Goal: Contribute content: Contribute content

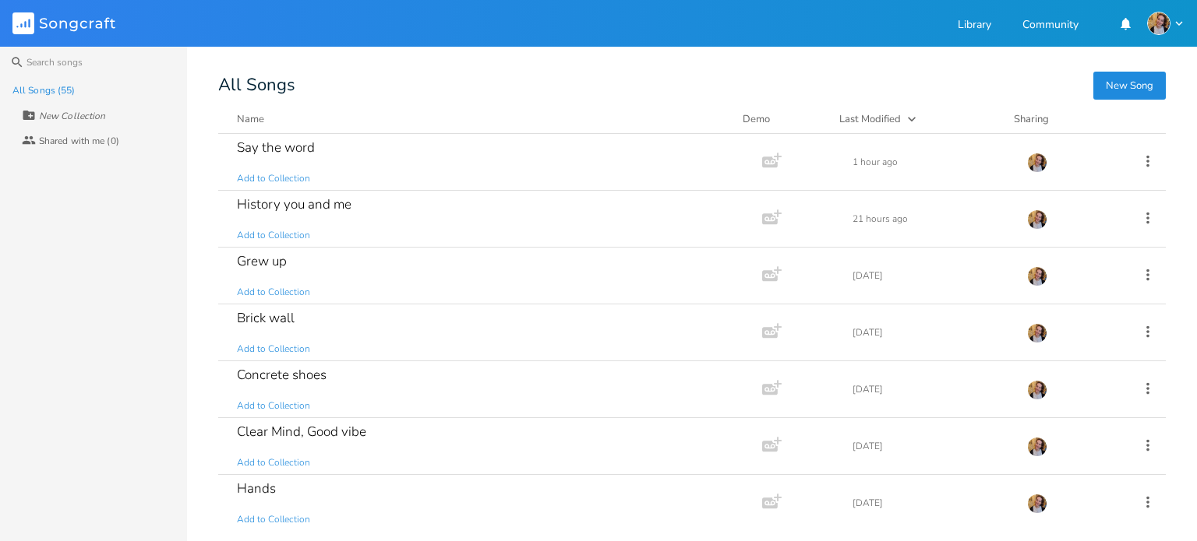
click at [1131, 79] on button "New Song" at bounding box center [1129, 86] width 72 height 28
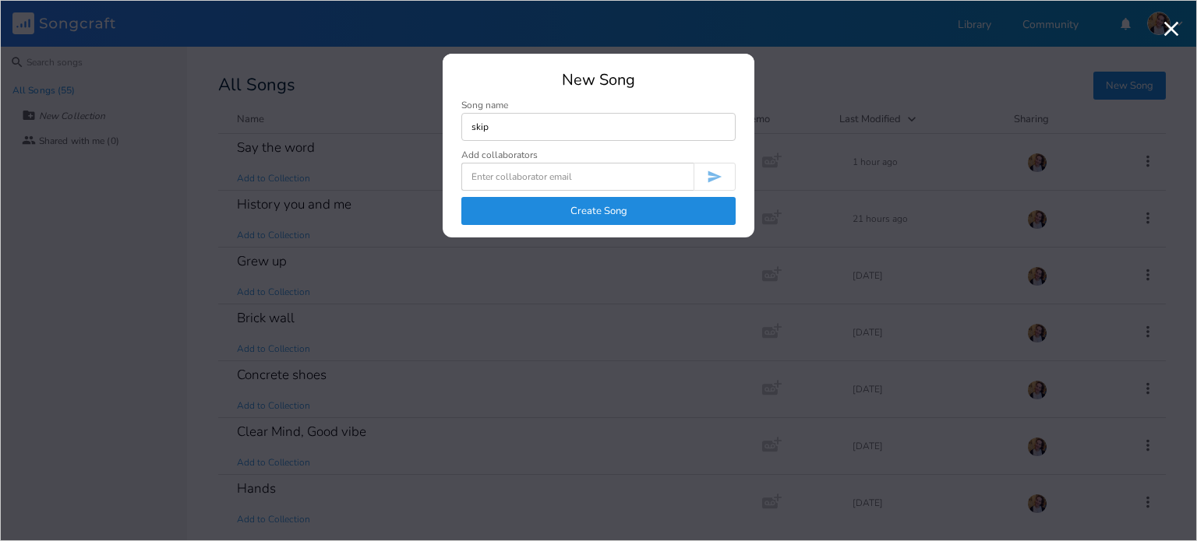
type input "skip"
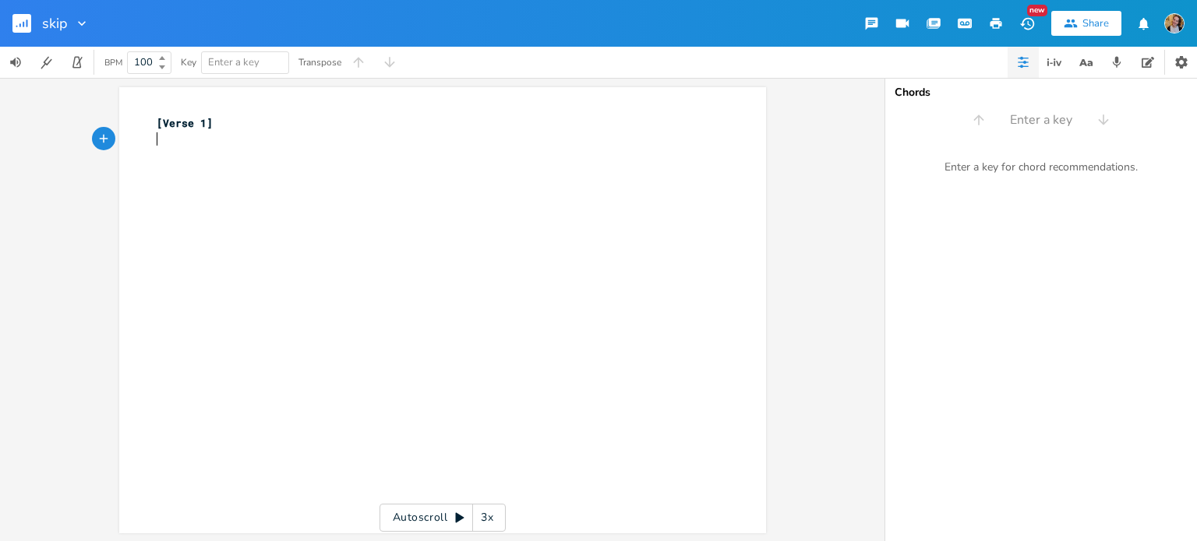
click at [177, 164] on div "xxxxxxxxxx [Verse 1] ​" at bounding box center [453, 325] width 601 height 426
type textarea "Hey, I gotta tl"
type textarea "ell you"
type textarea "You should kniw"
type textarea "ow"
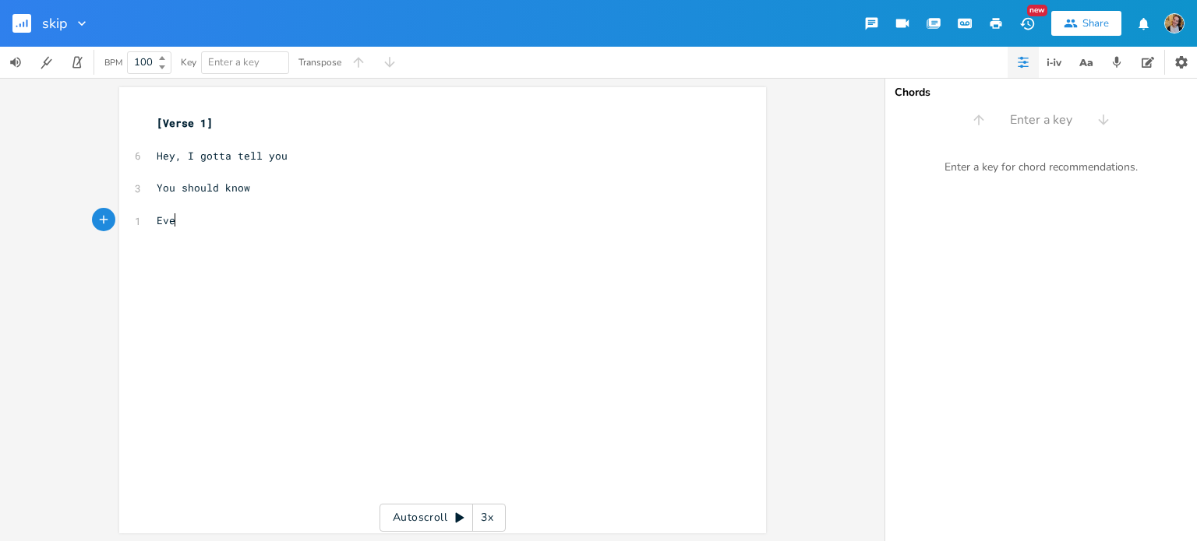
type textarea "Evey"
type textarea "rytime I see you"
type textarea "My sk"
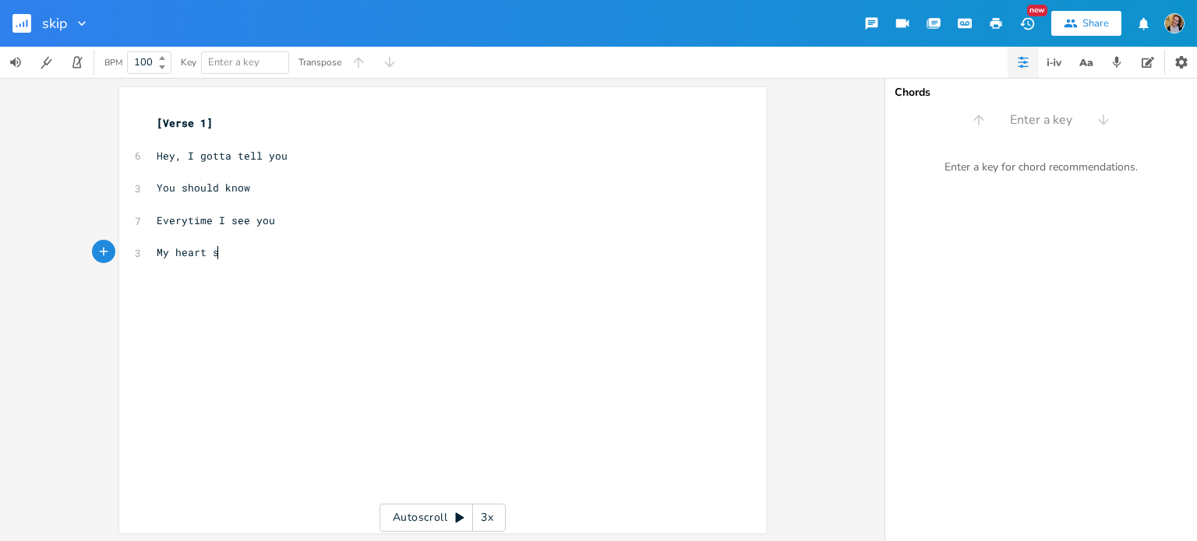
scroll to position [0, 36]
type textarea "heart skips all of the"
type textarea "Beats int"
type textarea "th"
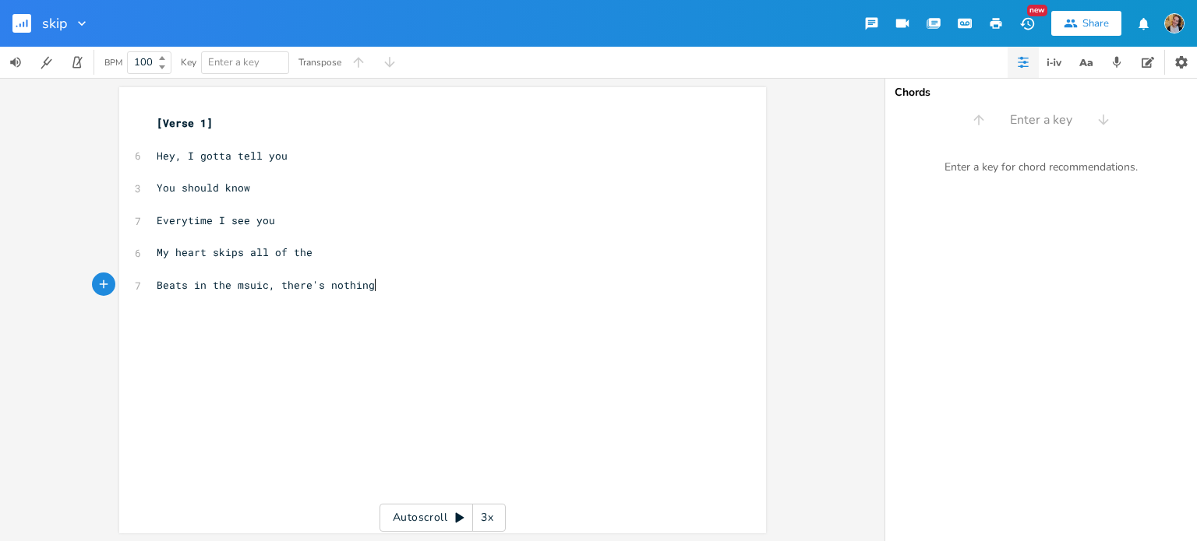
scroll to position [0, 121]
type textarea "e msuic, there's nothing to"
type textarea "something special to it"
type textarea "Don;t know how you do it to me"
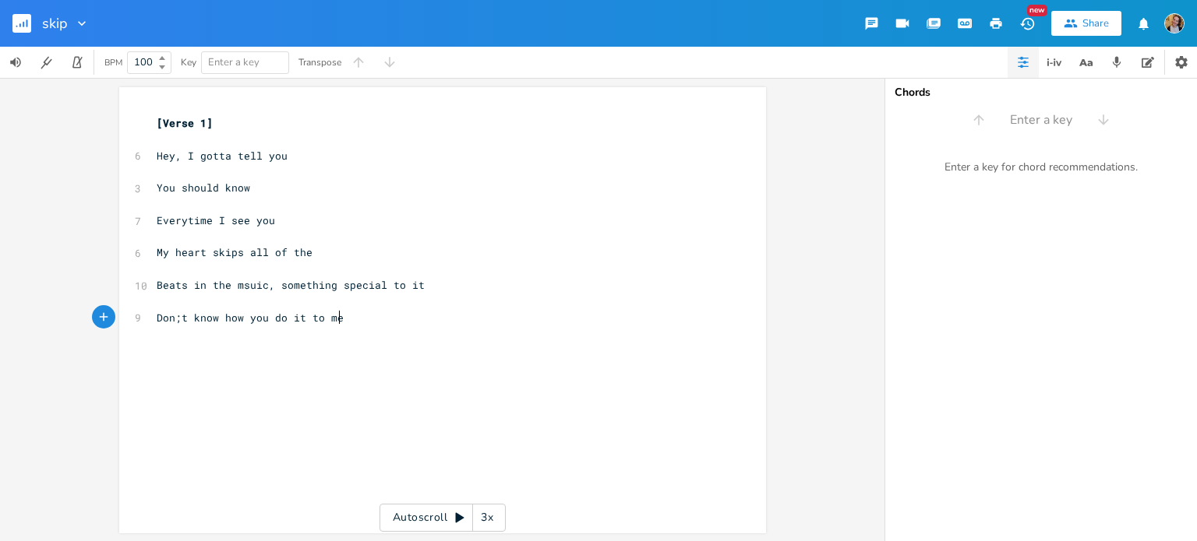
scroll to position [0, 147]
click at [173, 138] on pre "​" at bounding box center [434, 140] width 562 height 16
type textarea "F"
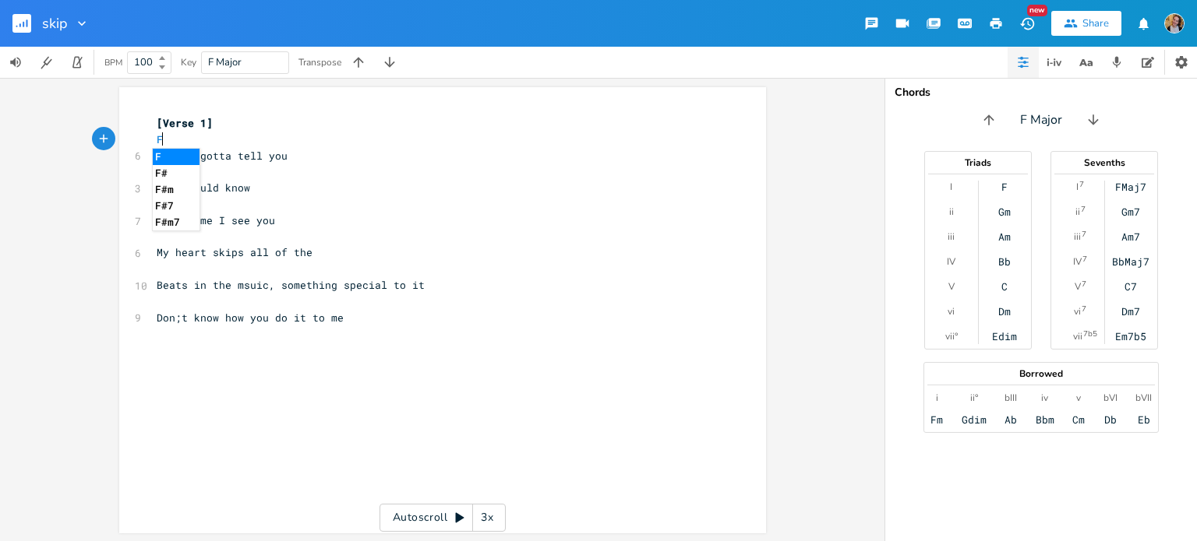
click at [238, 167] on pre "​" at bounding box center [434, 172] width 562 height 16
type textarea "Gm"
click at [242, 198] on pre "​" at bounding box center [434, 204] width 562 height 16
click at [210, 205] on pre "​" at bounding box center [434, 204] width 562 height 16
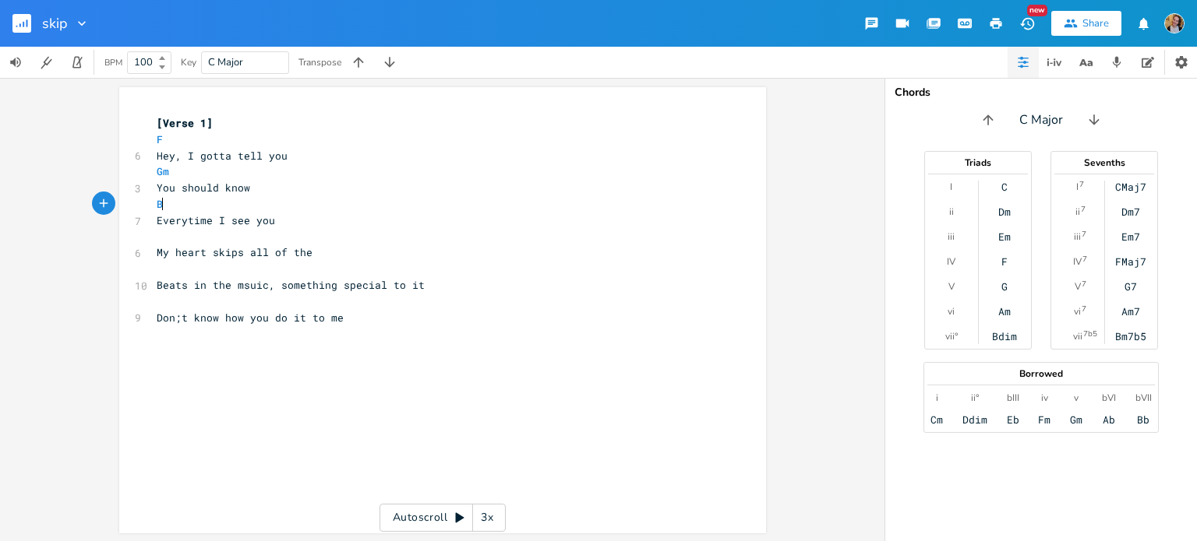
type textarea "Bb"
click at [247, 229] on pre "​" at bounding box center [434, 237] width 562 height 16
type textarea "Dm"
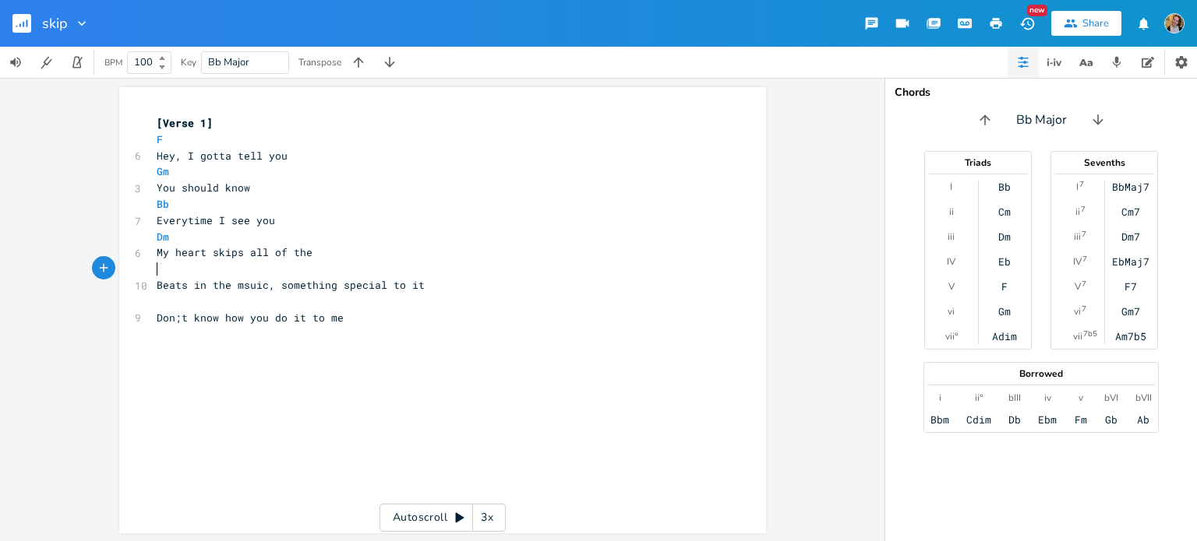
click at [262, 270] on pre "​" at bounding box center [434, 269] width 562 height 16
click at [198, 236] on pre "Dm" at bounding box center [434, 237] width 562 height 16
click at [168, 205] on pre "Bb" at bounding box center [434, 204] width 562 height 16
type textarea "F"
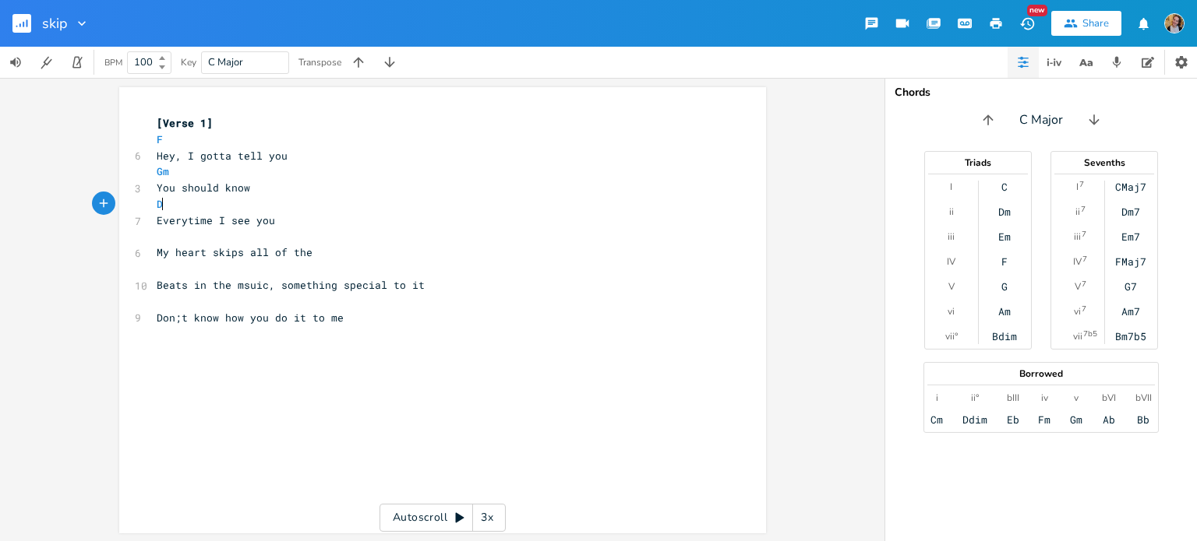
type textarea "Dm"
click at [206, 239] on pre "​" at bounding box center [434, 237] width 562 height 16
type textarea "Bb"
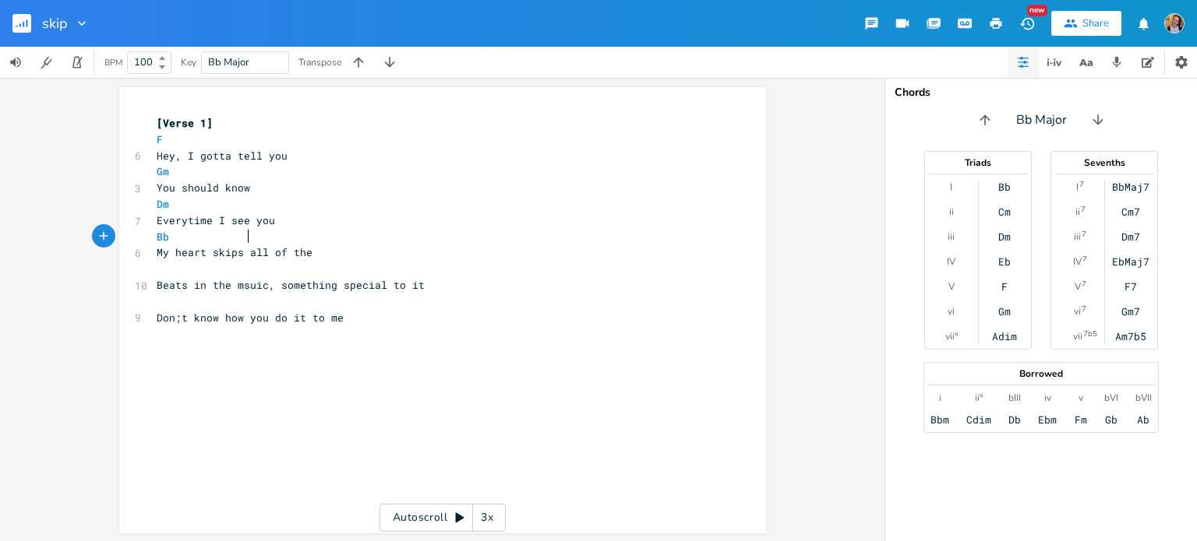
type textarea "C"
click at [199, 265] on pre "​" at bounding box center [434, 269] width 562 height 16
type textarea "F"
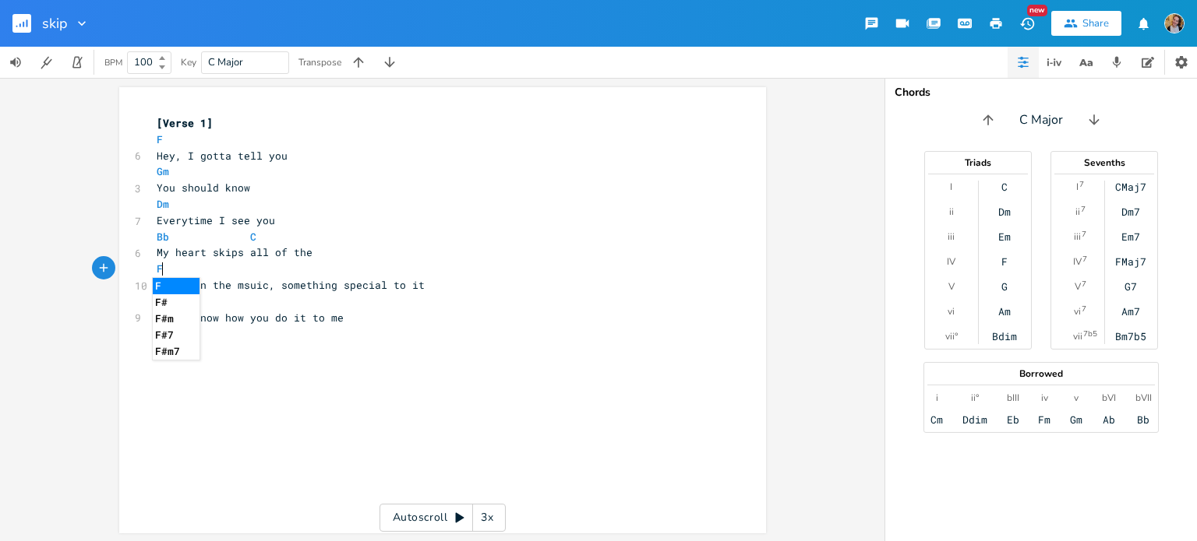
click at [331, 267] on pre "F" at bounding box center [434, 269] width 562 height 16
click at [407, 305] on pre "​" at bounding box center [434, 302] width 562 height 16
click at [334, 261] on pre "F" at bounding box center [434, 269] width 562 height 16
click at [346, 273] on pre "F" at bounding box center [434, 269] width 562 height 16
type textarea "Dm"
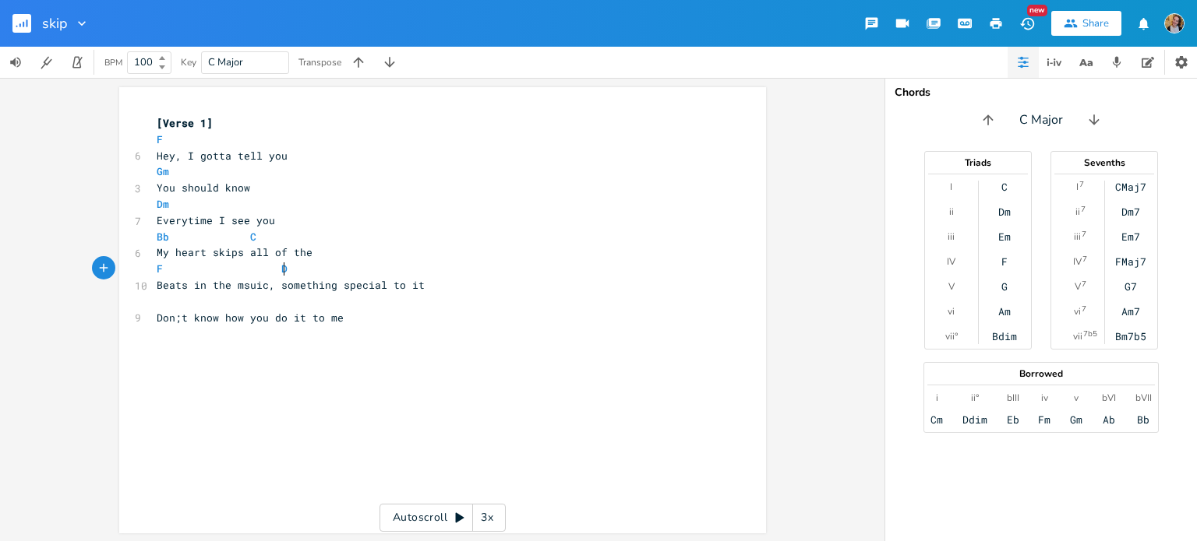
scroll to position [0, 66]
click at [179, 318] on span "Don;t know how you do it to me" at bounding box center [250, 318] width 187 height 14
type textarea "n't"
click at [165, 295] on pre "​" at bounding box center [434, 302] width 562 height 16
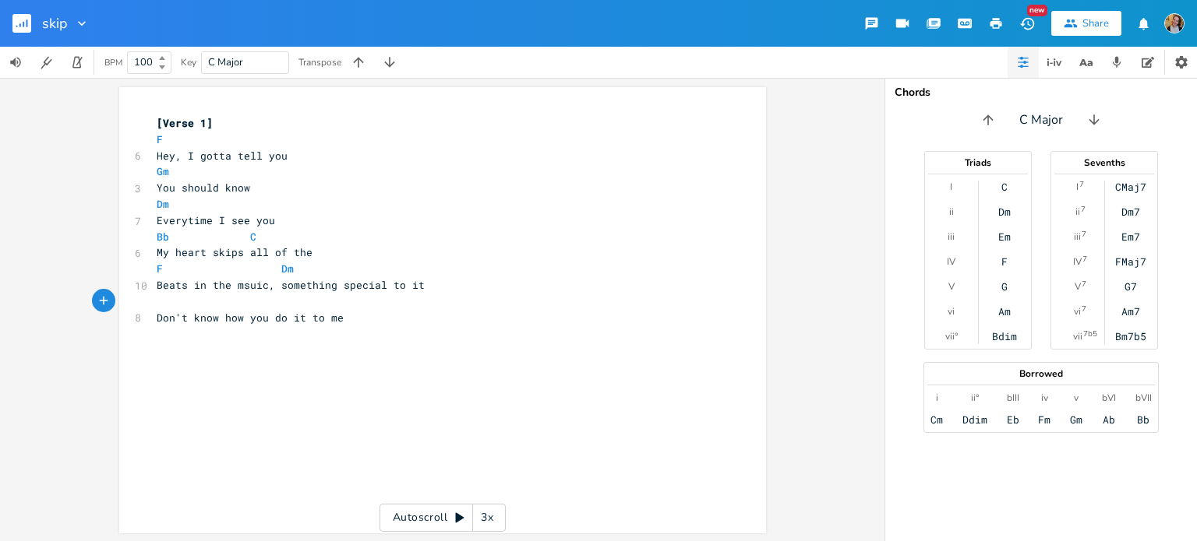
scroll to position [0, 3]
type textarea "Bb"
click at [181, 305] on pre "Bb" at bounding box center [434, 302] width 562 height 16
type textarea "C F"
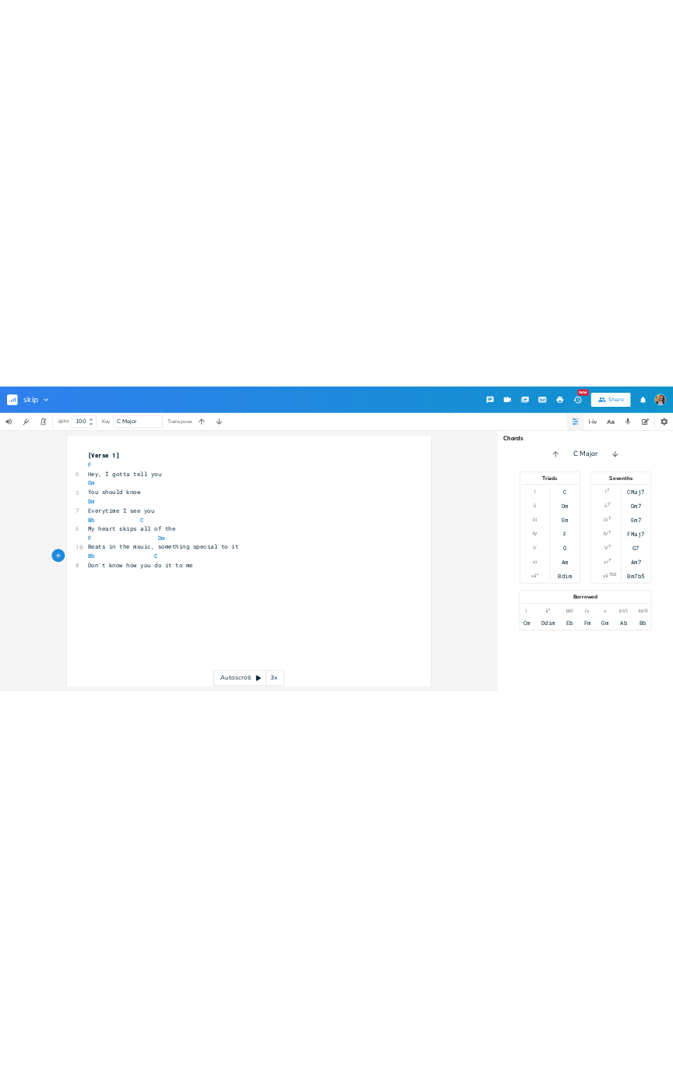
scroll to position [0, 76]
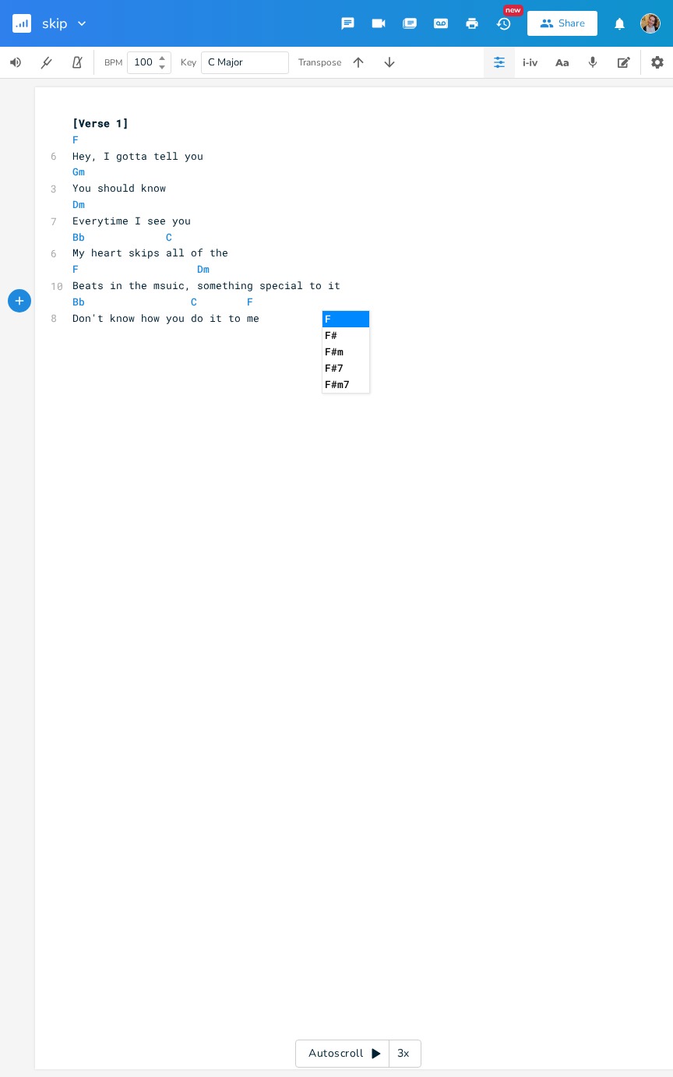
click at [247, 301] on span "F" at bounding box center [250, 301] width 6 height 14
click at [191, 301] on span "C" at bounding box center [194, 301] width 6 height 14
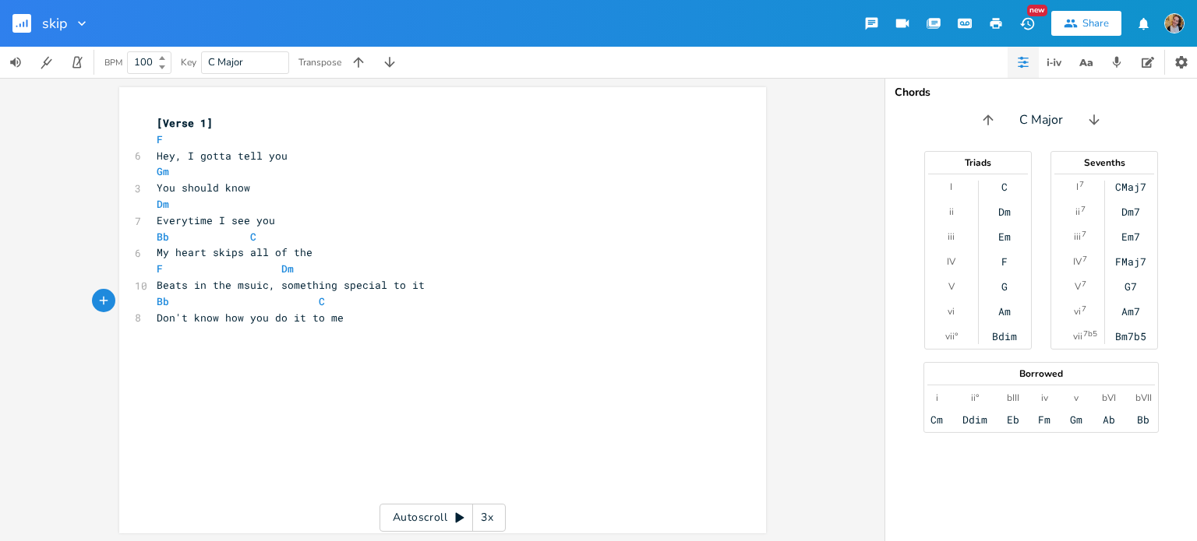
scroll to position [2, 0]
click at [402, 325] on div "xxxxxxxxxx [Verse 1] F 6 Hey, I gotta tell you Gm 3 You should know Dm 7 Everyt…" at bounding box center [434, 219] width 562 height 217
type textarea "Tk"
type textarea "ake me on a journey"
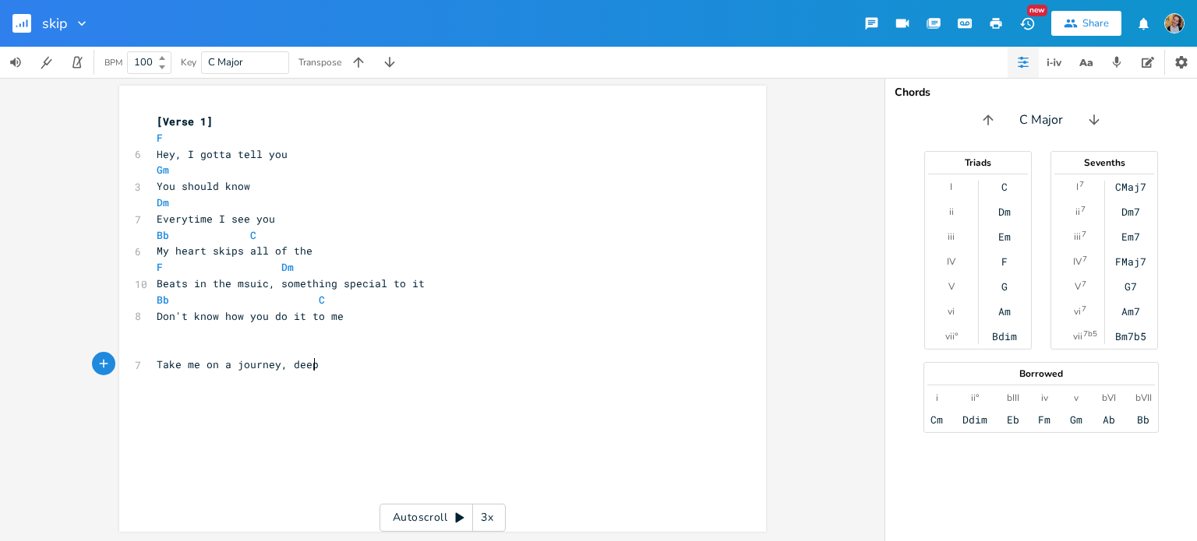
type textarea ", deep d"
type textarea "below"
type textarea "Eev"
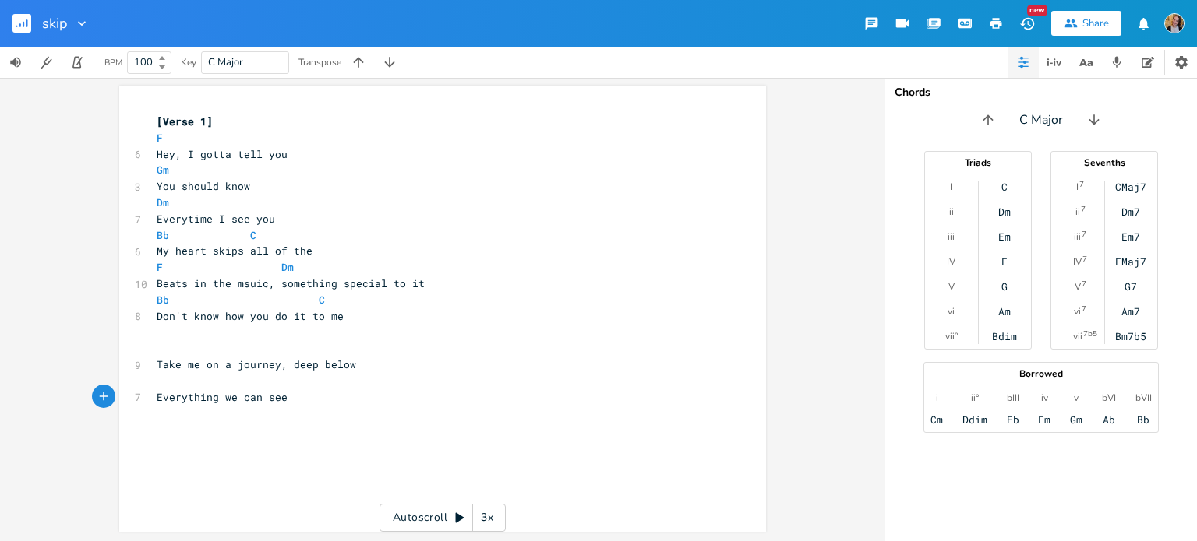
type textarea "verything we can see =-"
type textarea "- explore all"
type textarea "Of o"
type textarea "our hopes and our"
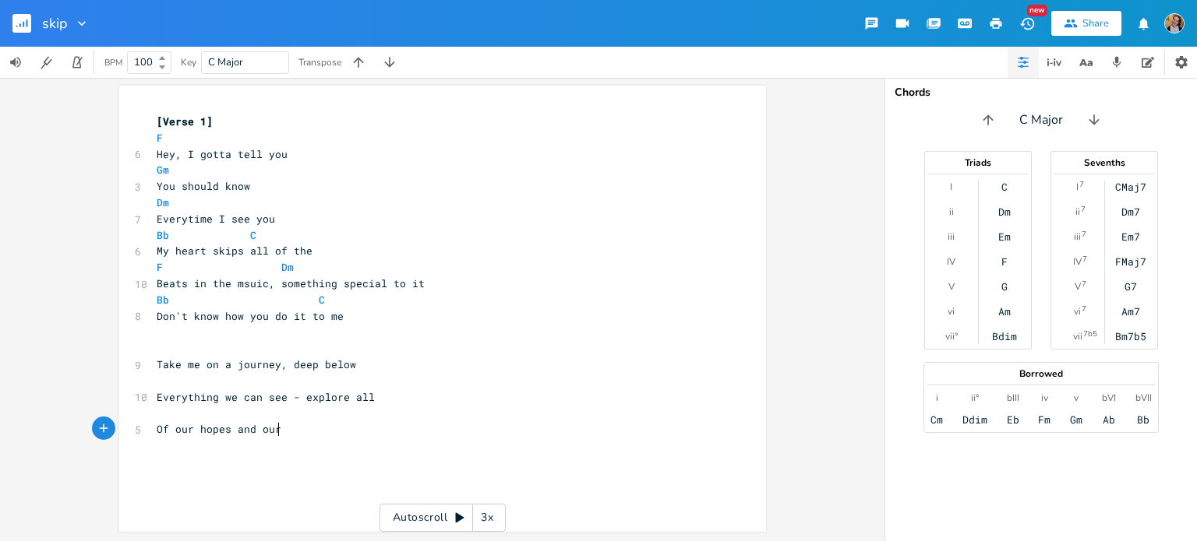
scroll to position [0, 86]
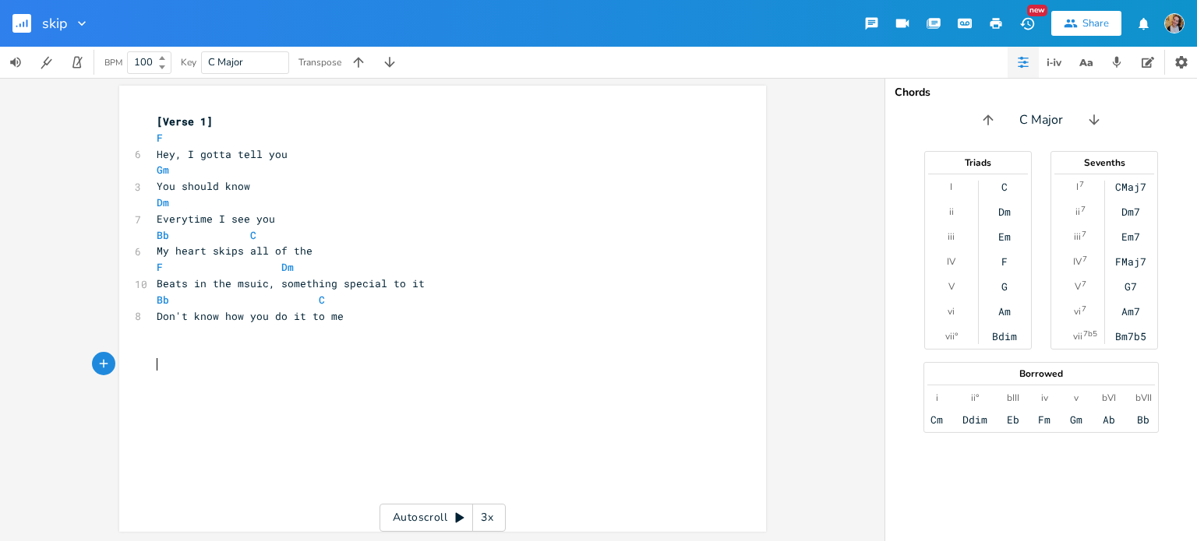
type textarea "W"
type textarea "Have you heard my secret, I can't tell"
type textarea "E"
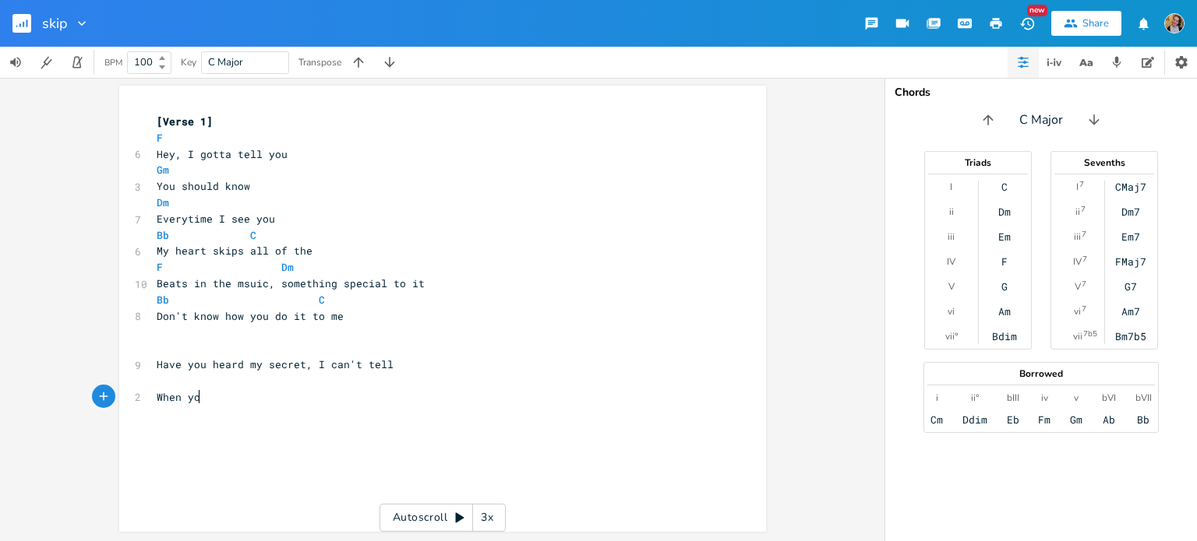
type textarea "When you"
drag, startPoint x: 238, startPoint y: 364, endPoint x: 153, endPoint y: 363, distance: 84.9
click at [157, 363] on span "Have you heard my secret, I can't tell" at bounding box center [275, 365] width 237 height 14
type textarea "Have you heard"
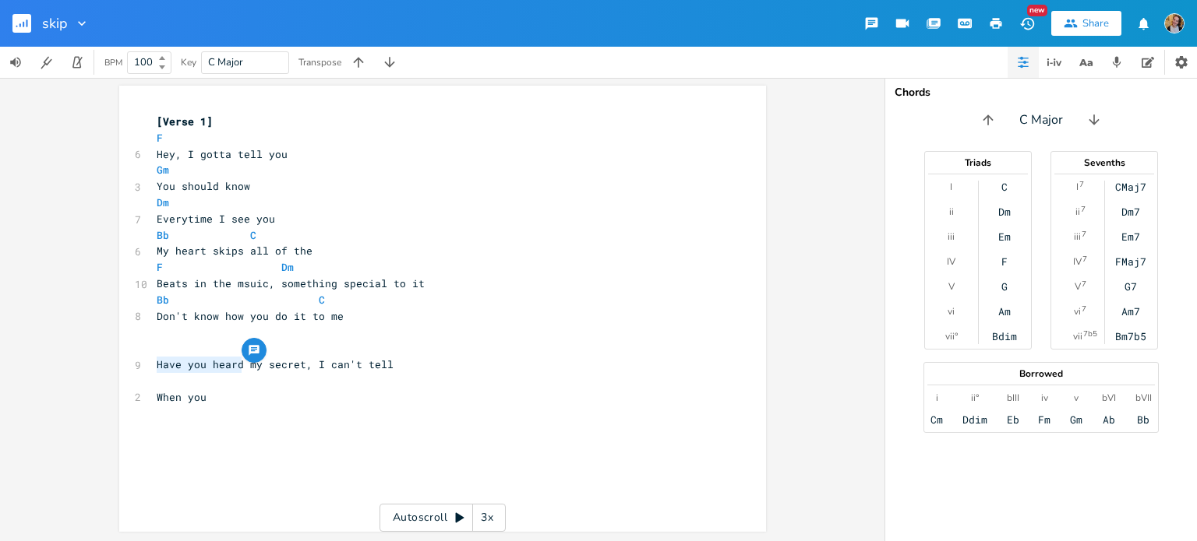
click at [199, 367] on span "Have you heard my secret, I can't tell" at bounding box center [275, 365] width 237 height 14
type textarea "you"
click at [199, 367] on span "Have you heard my secret, I can't tell" at bounding box center [275, 365] width 237 height 14
click at [221, 365] on span "Have you heard my secret, I can't tell" at bounding box center [275, 365] width 237 height 14
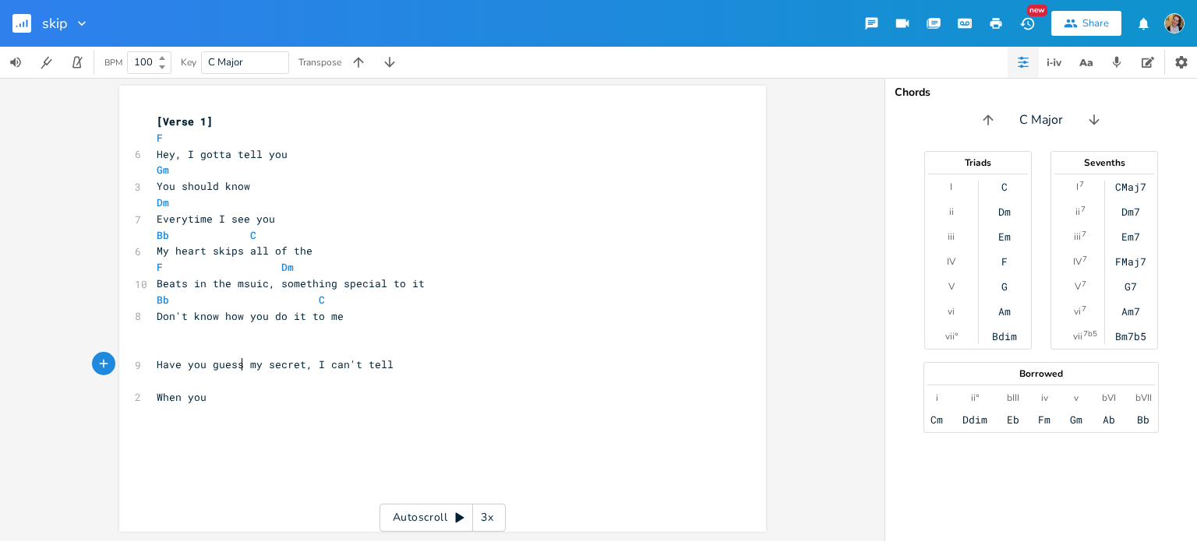
type textarea "guessed"
click at [159, 154] on span "Hey, I gotta tell you" at bounding box center [222, 154] width 131 height 14
type textarea "Hey"
click at [159, 154] on span "Hey, I gotta tell you" at bounding box center [222, 154] width 131 height 14
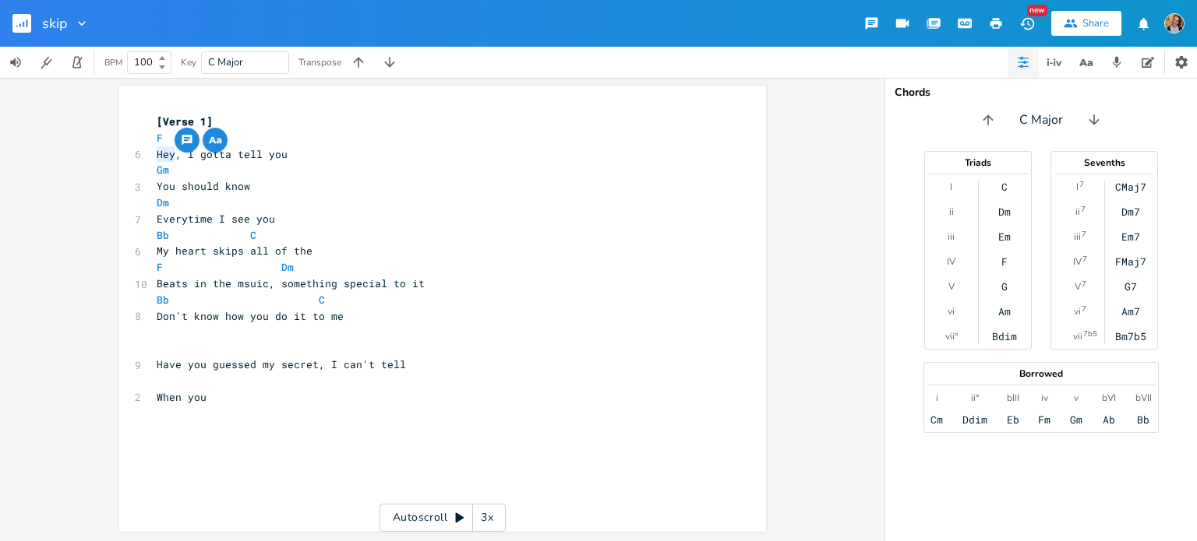
click at [238, 377] on pre "​" at bounding box center [434, 381] width 562 height 16
click at [160, 153] on span "Hey, I gotta tell you" at bounding box center [222, 154] width 131 height 14
type textarea "I"
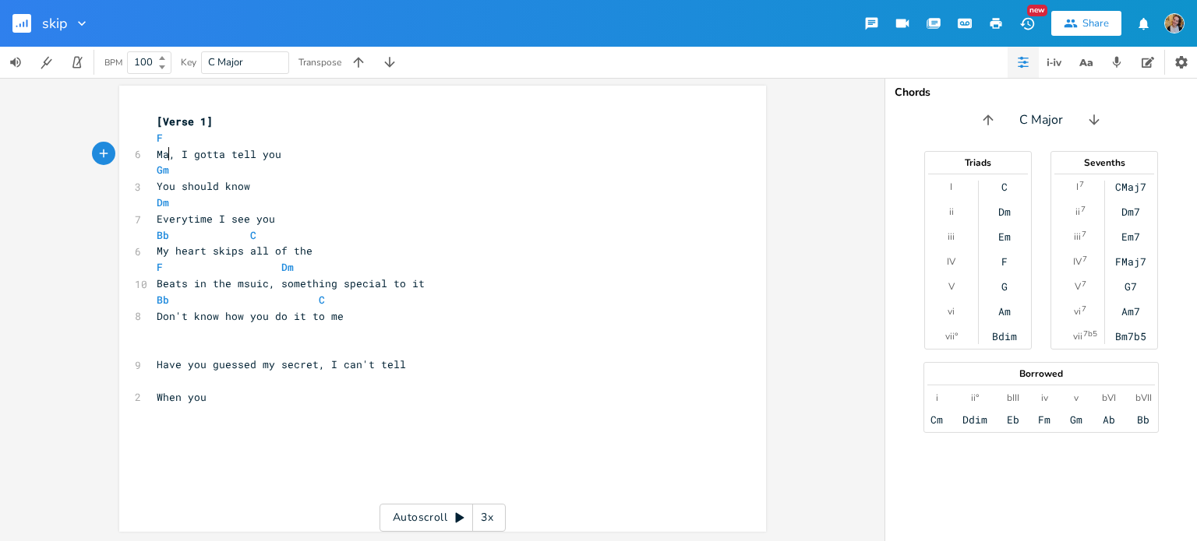
type textarea "Maybe"
click at [234, 159] on span "Maybe, I gotta tell you" at bounding box center [228, 154] width 143 height 14
type textarea "should"
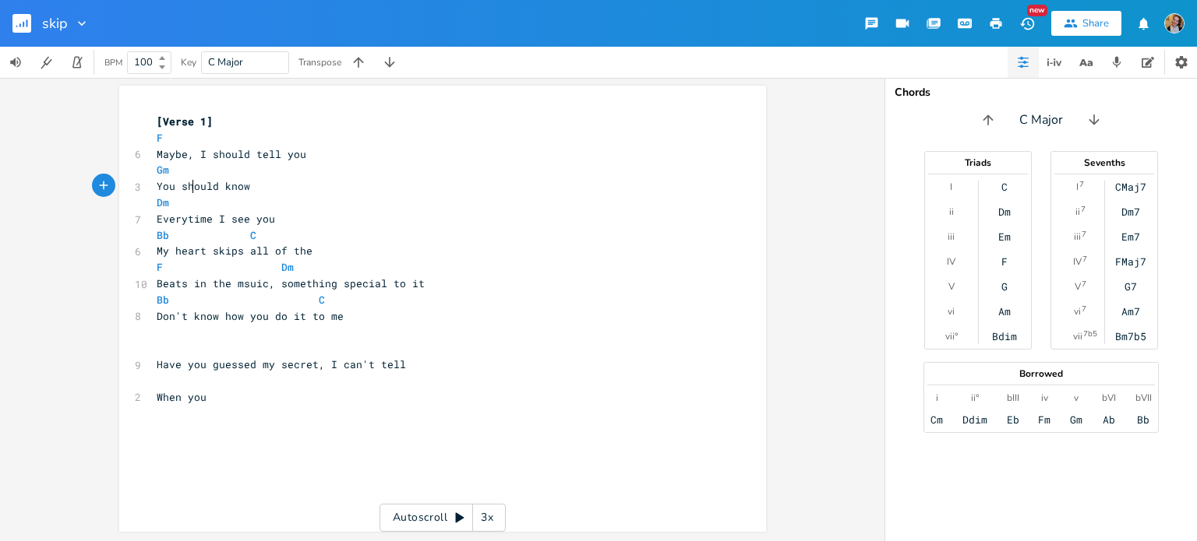
click at [188, 190] on span "You should know" at bounding box center [203, 186] width 93 height 14
type textarea "must"
click at [287, 228] on pre "Bb C" at bounding box center [434, 235] width 562 height 16
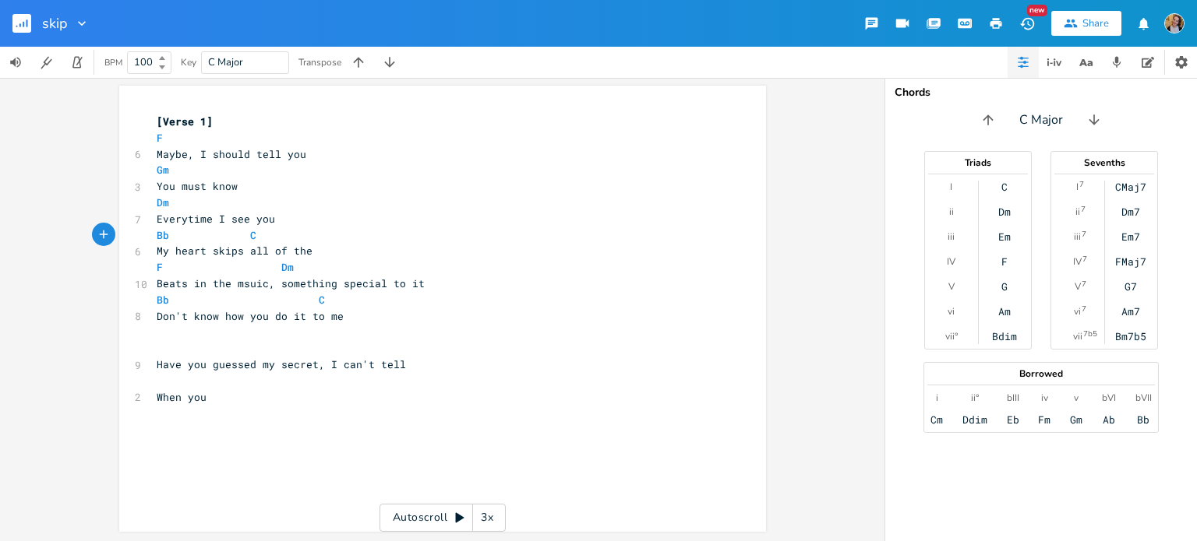
click at [313, 224] on pre "Everytime I see you" at bounding box center [434, 219] width 562 height 16
click at [274, 280] on span "Beats in the msuic, something special to it" at bounding box center [291, 284] width 268 height 14
click at [307, 391] on pre "When you" at bounding box center [434, 398] width 562 height 16
click at [171, 368] on span "Have you guessed my secret, I can't tell" at bounding box center [281, 365] width 249 height 14
type textarea "Have"
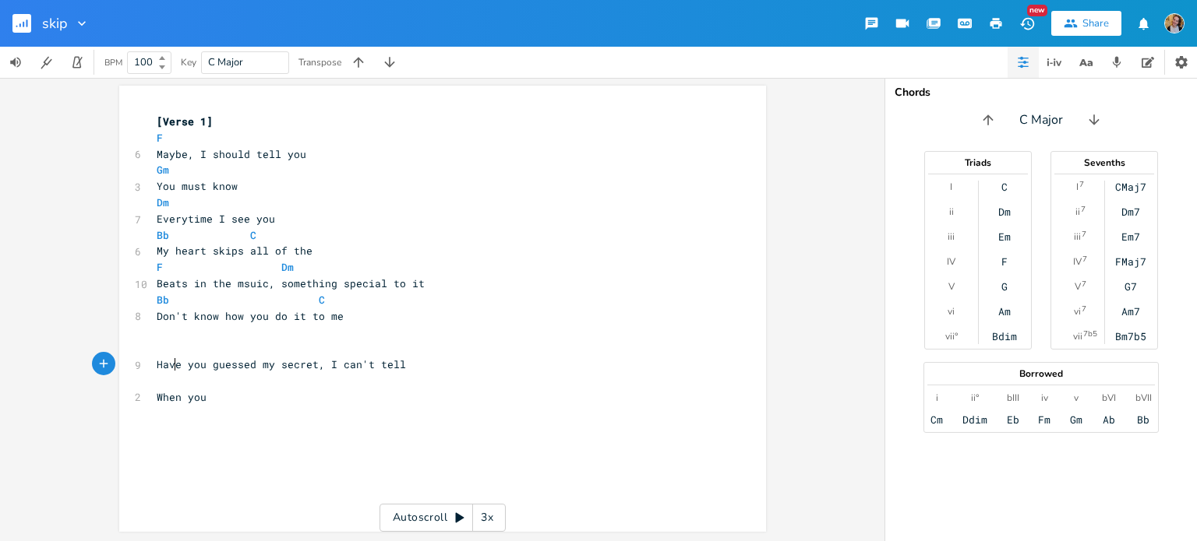
click at [171, 368] on span "Have you guessed my secret, I can't tell" at bounding box center [281, 365] width 249 height 14
click at [222, 390] on pre "When you" at bounding box center [434, 398] width 562 height 16
click at [267, 402] on pre "When you" at bounding box center [434, 398] width 562 height 16
type textarea "look into my eyes"
type textarea "I fall"
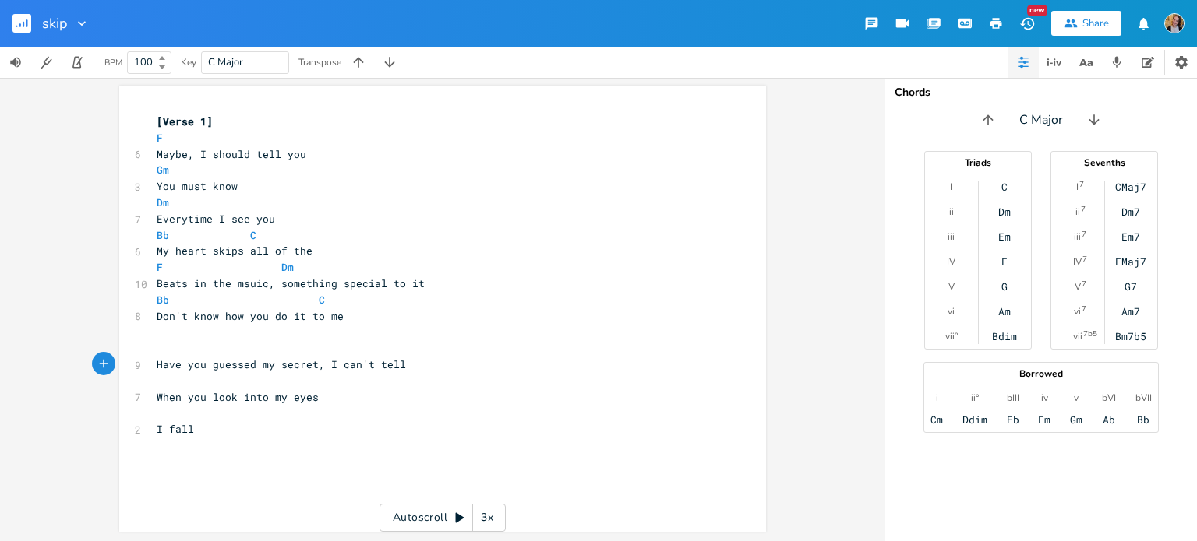
click at [323, 365] on span "Have you guessed my secret, I can't tell" at bounding box center [281, 365] width 249 height 14
type textarea "t"
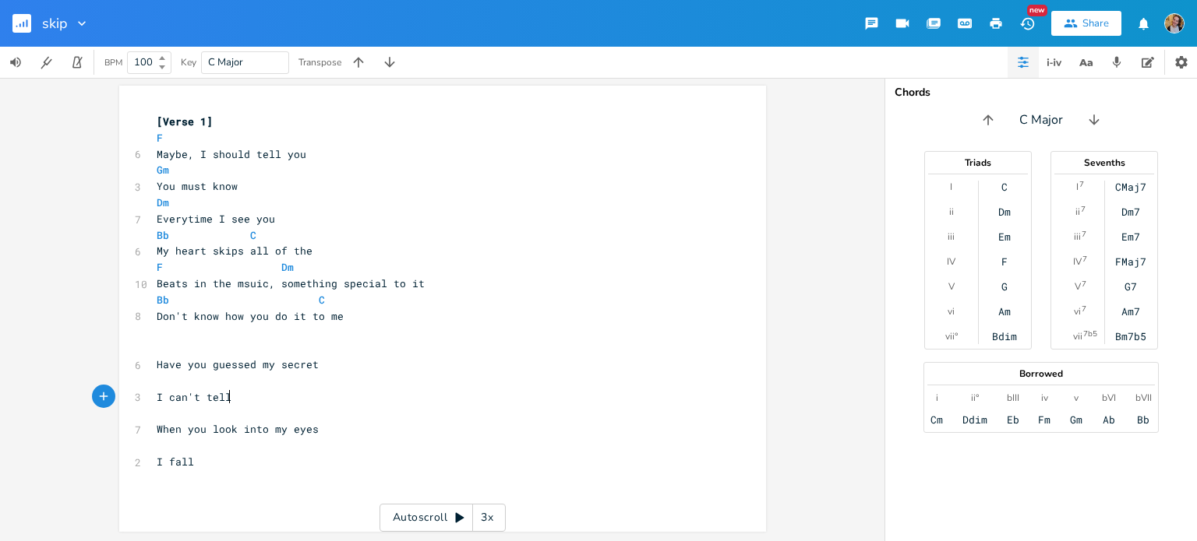
click at [259, 398] on pre "I can't tell" at bounding box center [434, 398] width 562 height 16
click at [301, 434] on span "When you look into my eyes" at bounding box center [238, 429] width 162 height 14
click at [224, 457] on pre "I fall" at bounding box center [434, 462] width 562 height 16
click at [336, 427] on pre "When you look into my eyes" at bounding box center [434, 429] width 562 height 16
click at [335, 421] on pre "When you look into my eyes" at bounding box center [434, 429] width 562 height 16
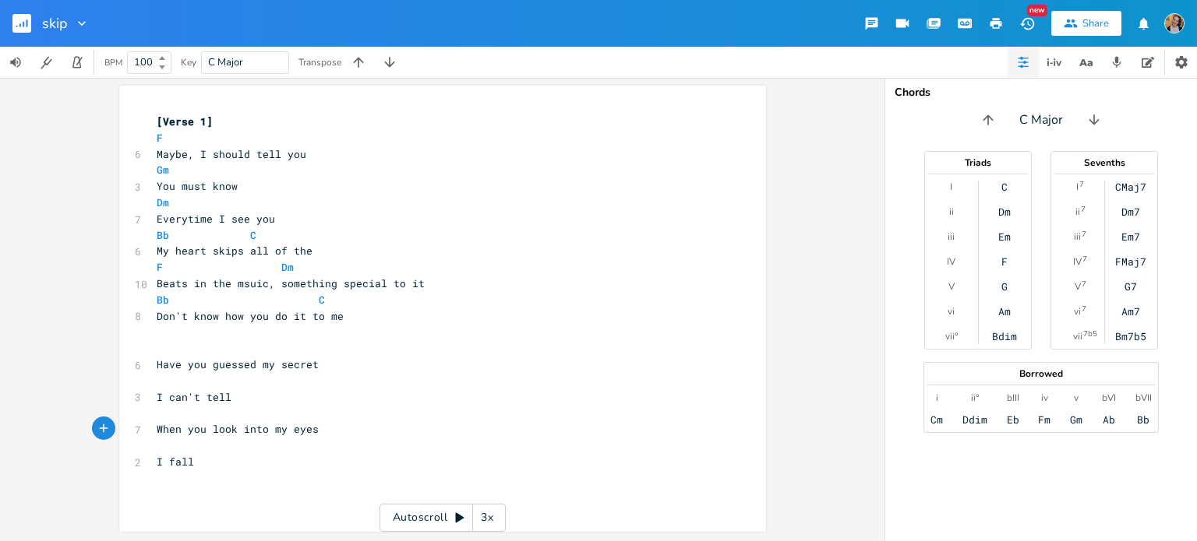
click at [270, 433] on span "When you look into my eyes" at bounding box center [238, 429] width 162 height 14
type textarea "M"
click at [217, 467] on pre "My eyes" at bounding box center [434, 462] width 562 height 16
type textarea "s,"
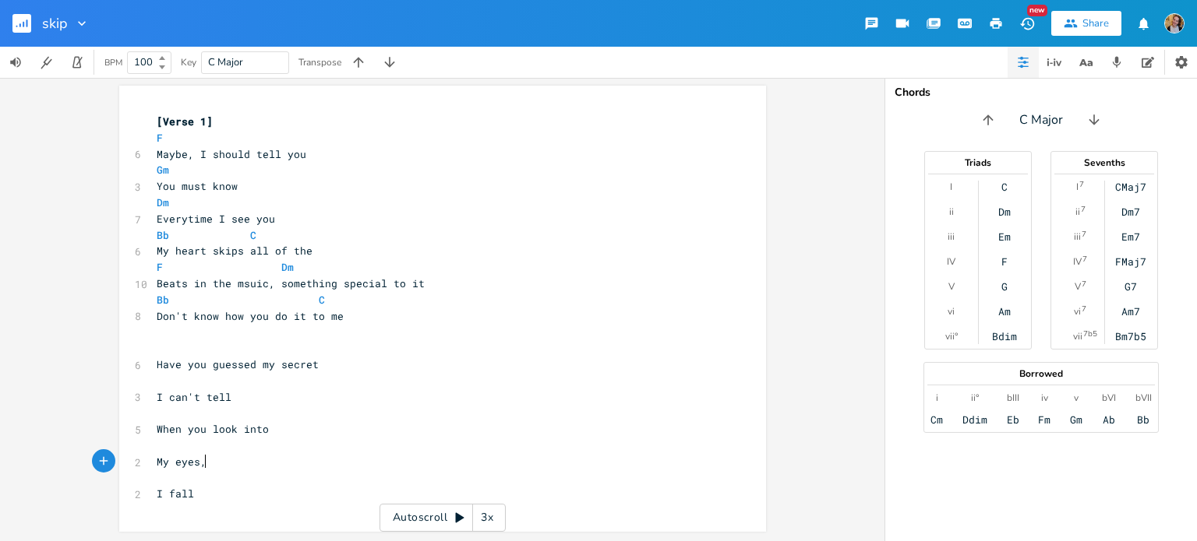
scroll to position [0, 9]
click at [178, 473] on div "x [Verse 1] F 6 Maybe, I should tell you Gm 3 You must know Dm 7 Everytime I se…" at bounding box center [453, 324] width 601 height 426
click at [246, 463] on span "My eyes, I fall" at bounding box center [203, 462] width 93 height 14
type textarea "gettin"
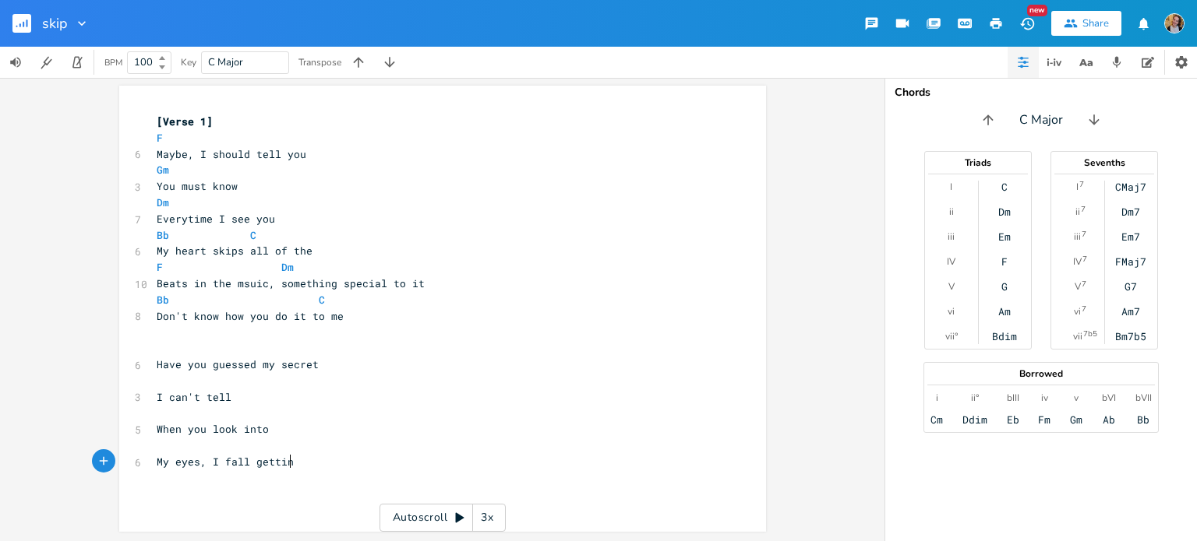
scroll to position [0, 26]
type textarea "ing"
type textarea "LOst in your rhythm"
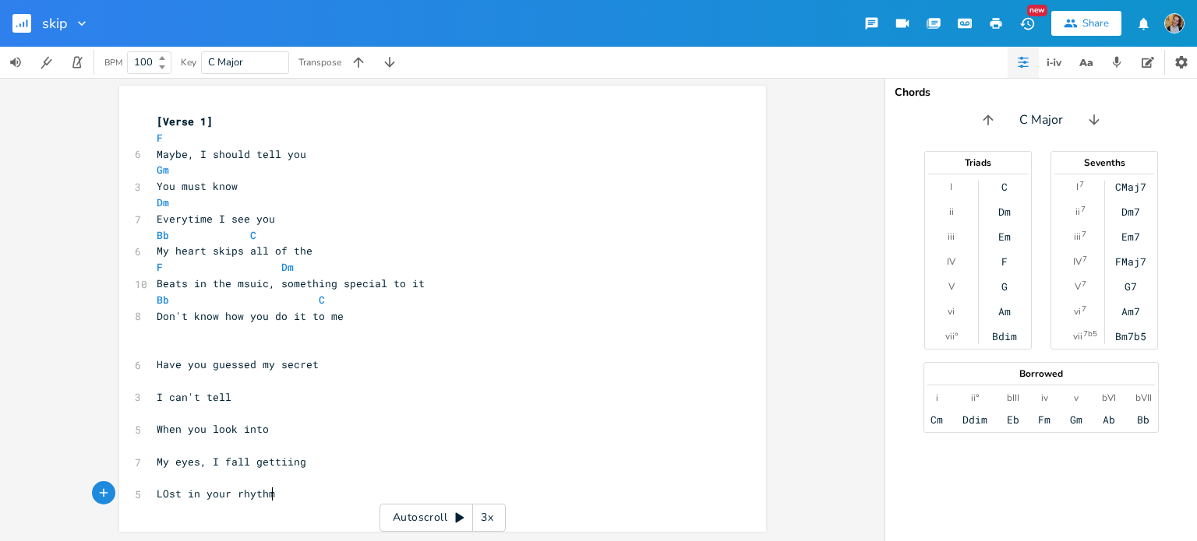
click at [159, 488] on span "LOst in your rhythm" at bounding box center [216, 494] width 118 height 14
type textarea "o"
click at [296, 499] on pre "Lost in your rhythm" at bounding box center [434, 494] width 562 height 16
type textarea ","
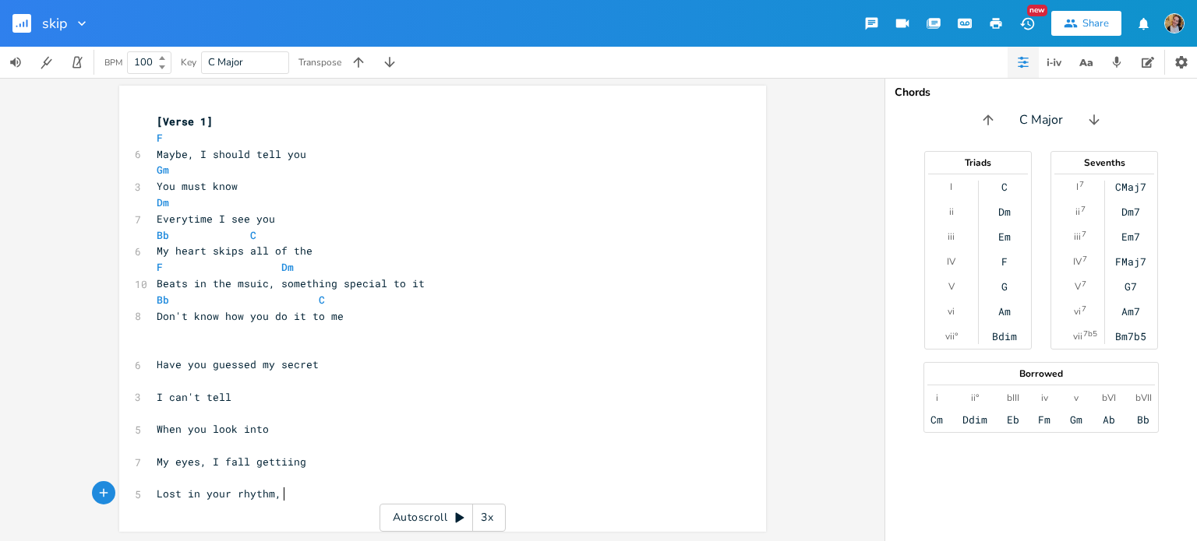
scroll to position [0, 3]
type textarea "th"
click at [1088, 65] on icon "button" at bounding box center [1089, 62] width 5 height 5
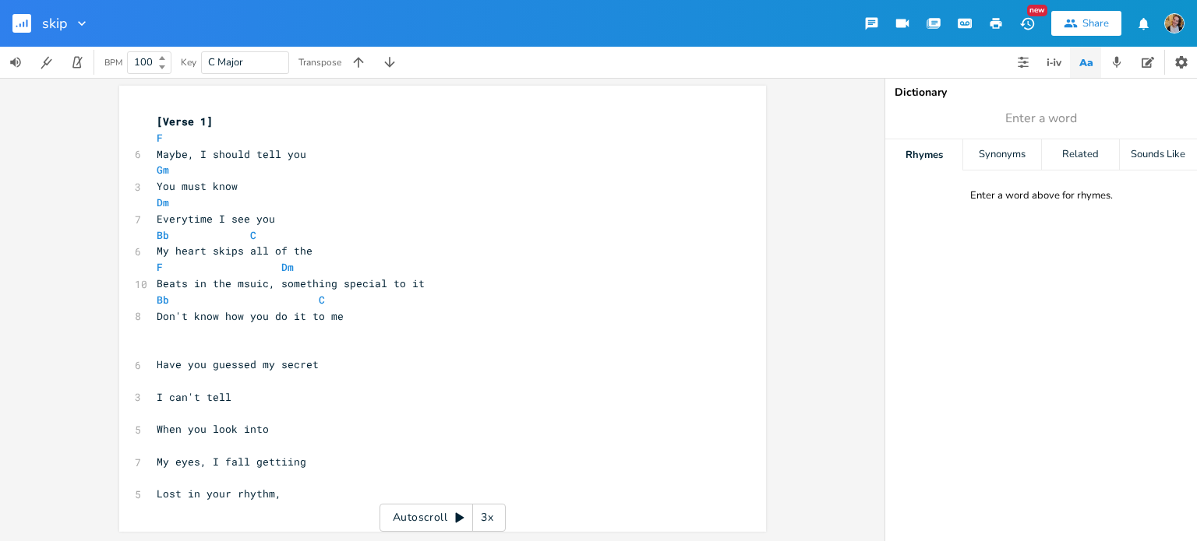
click at [1091, 112] on span "Enter a word" at bounding box center [1041, 118] width 312 height 28
type input "rhythm"
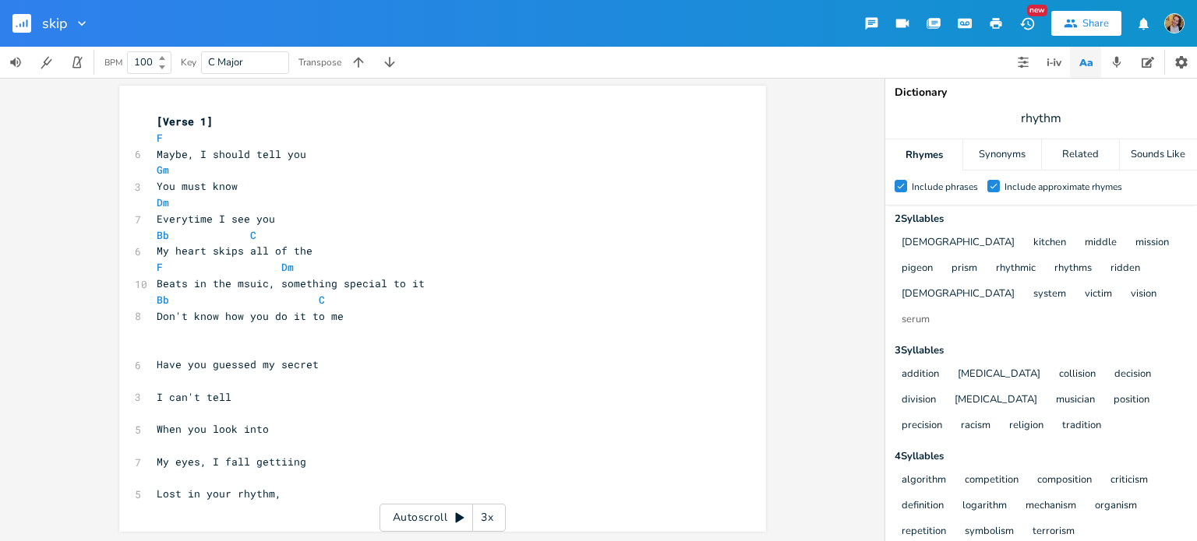
click at [921, 189] on div "Include phrases" at bounding box center [944, 186] width 66 height 9
click at [894, 189] on input "Check Include phrases" at bounding box center [894, 187] width 0 height 10
click at [295, 492] on pre "Lost in your rhythm," at bounding box center [434, 494] width 562 height 16
type textarea "I can see your vision"
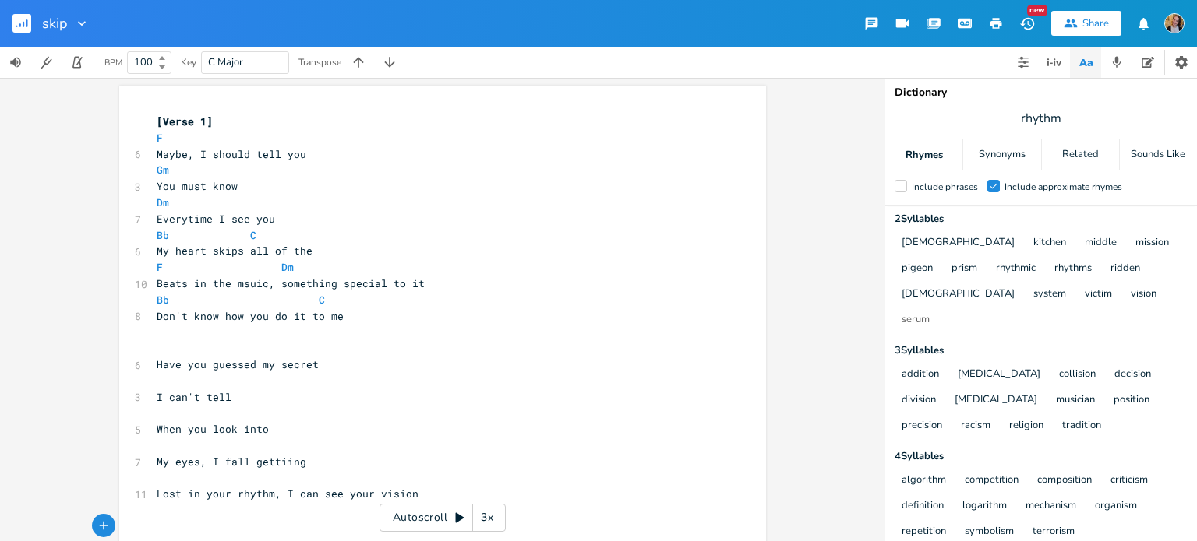
scroll to position [26, 0]
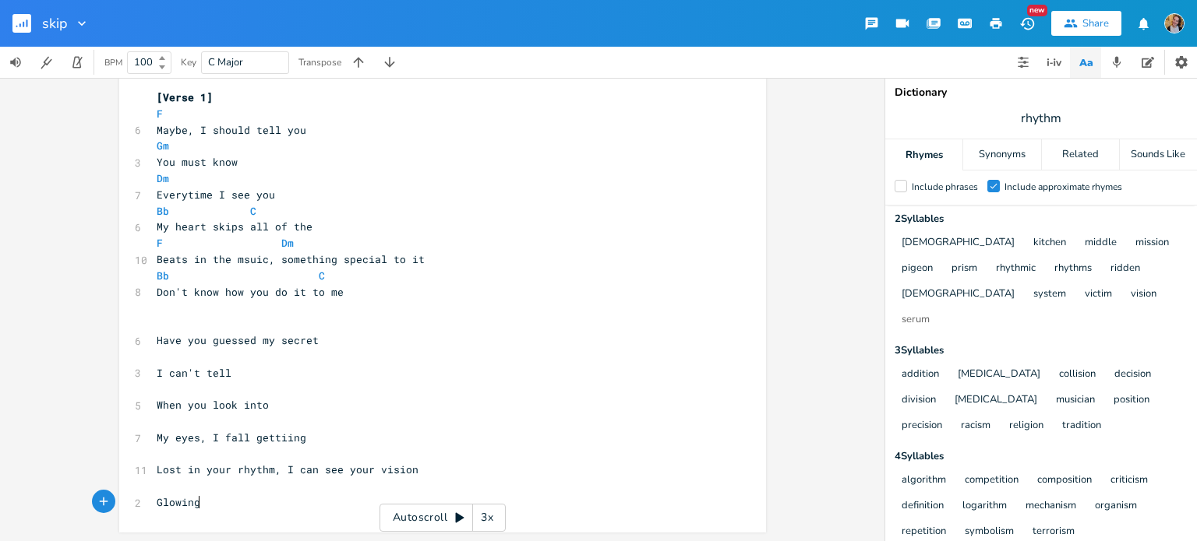
type textarea "Glowing"
type textarea "Oh I share"
type textarea "re in your belifes"
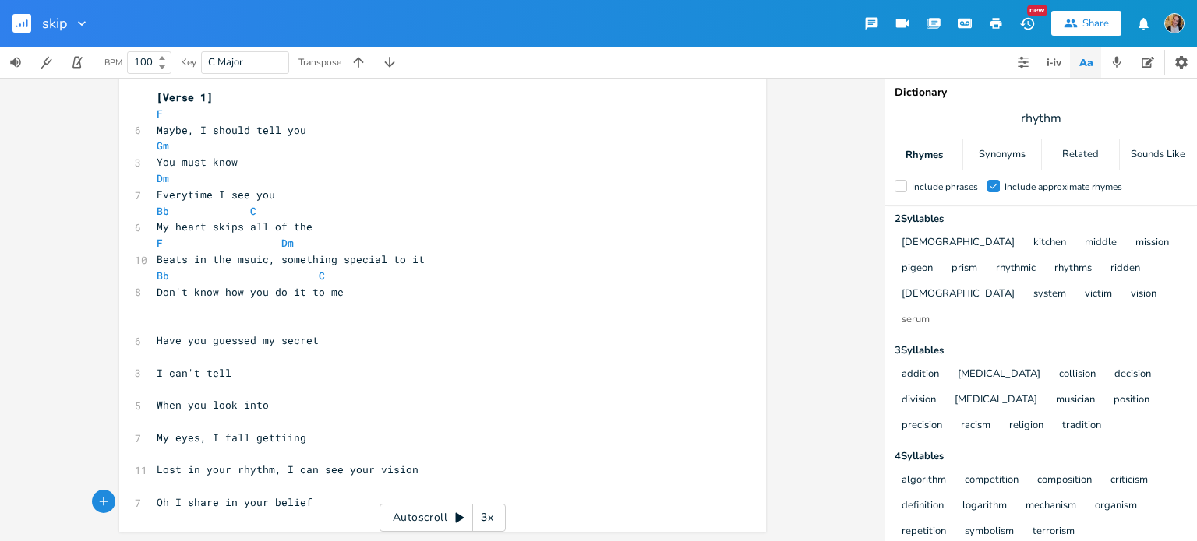
type textarea "efs"
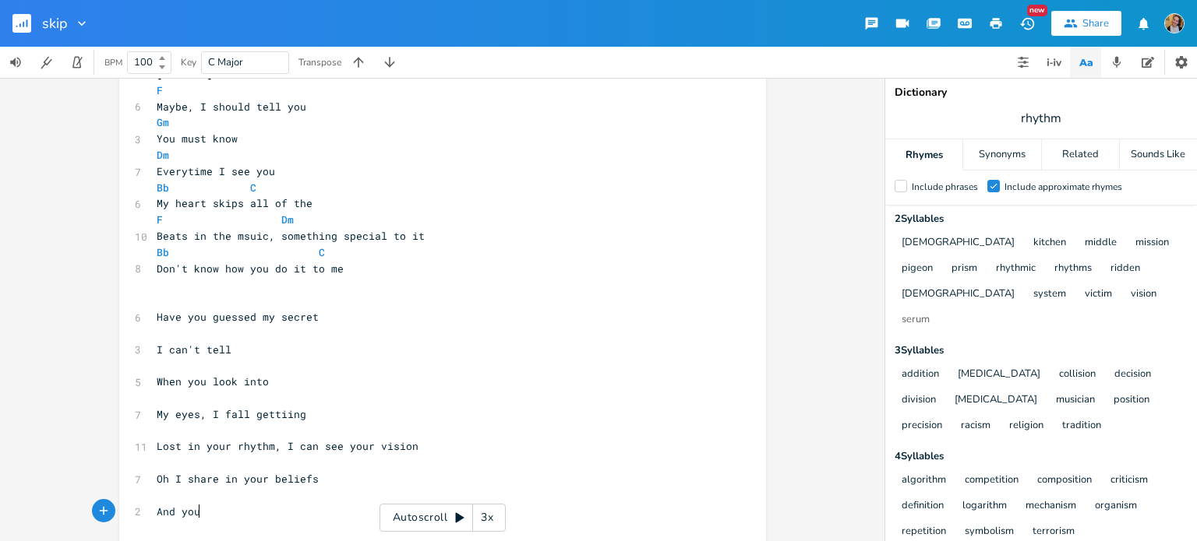
type textarea "And you"
click at [390, 474] on pre "Oh I share in your beliefs" at bounding box center [434, 479] width 562 height 16
click at [416, 442] on pre "Lost in your rhythm, I can see your vision" at bounding box center [434, 447] width 562 height 16
click at [347, 486] on pre "Oh I share in your beliefs" at bounding box center [434, 479] width 562 height 16
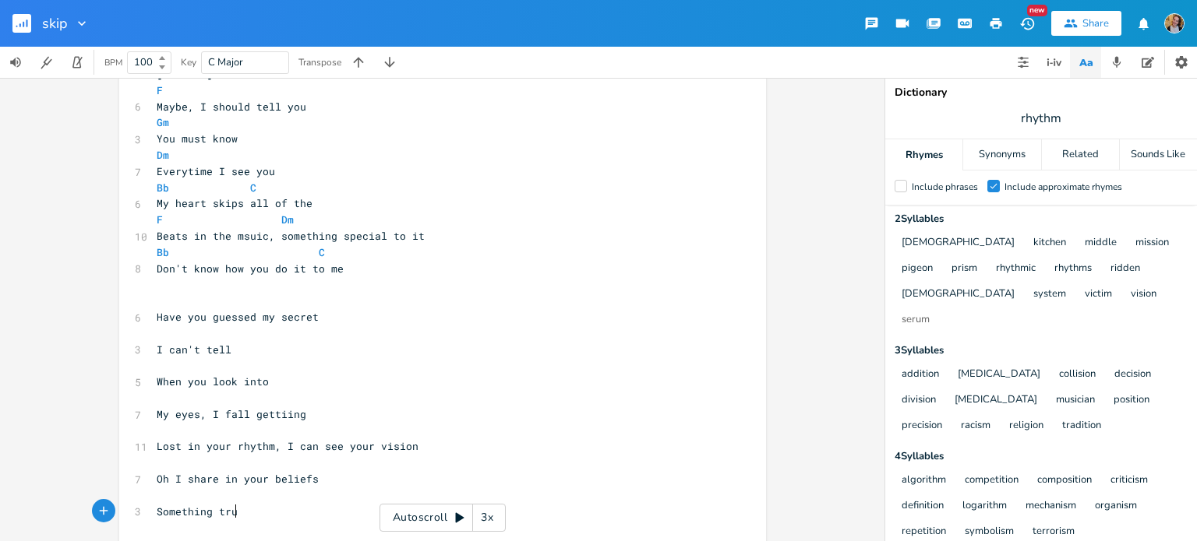
type textarea "Something trul"
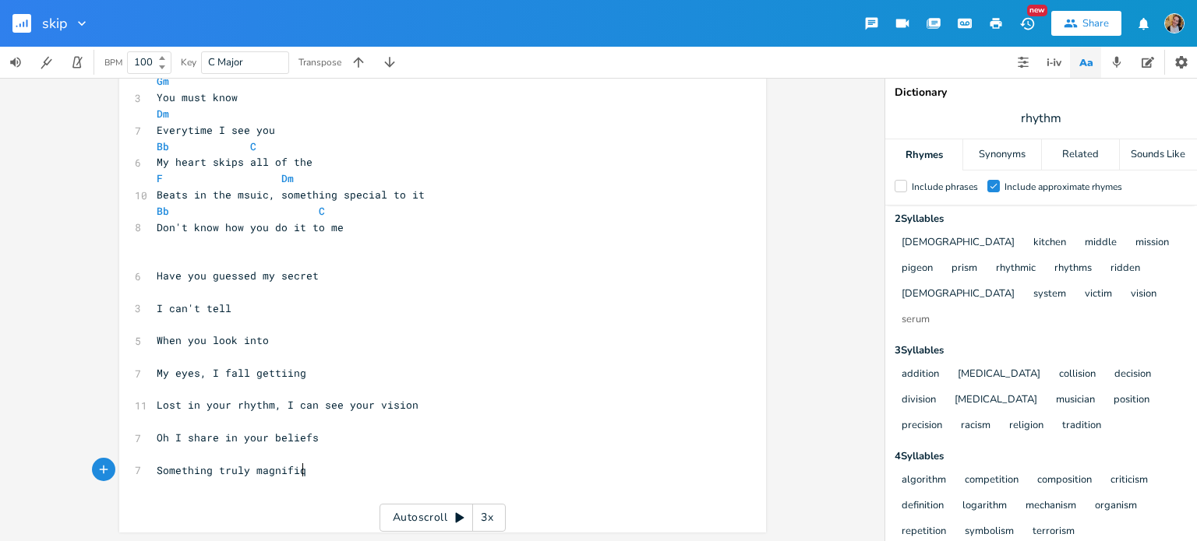
type textarea "y magnifique"
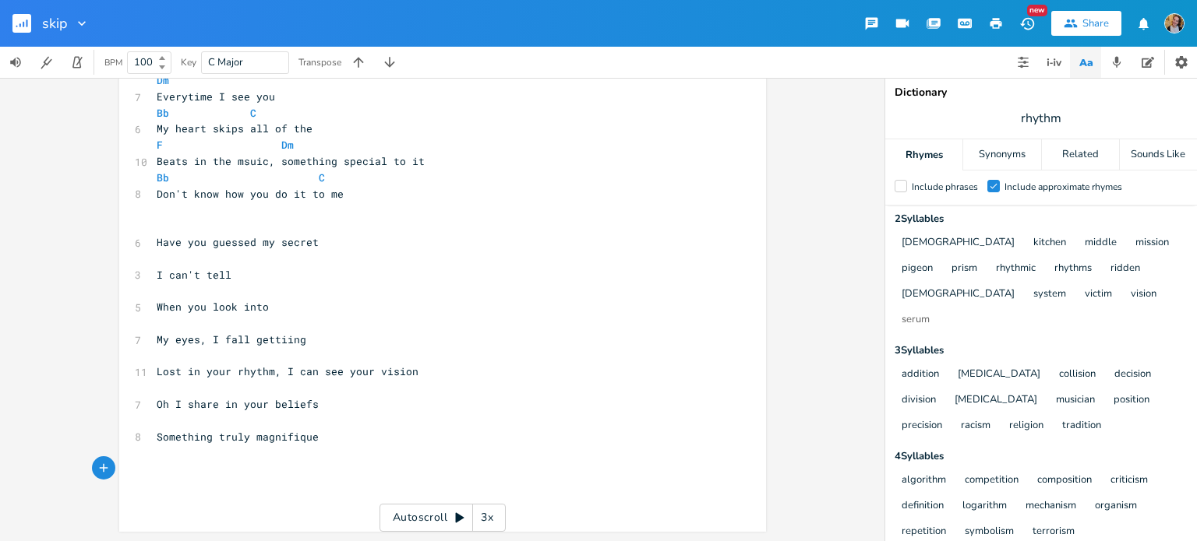
scroll to position [123, 0]
type textarea "Oh"
type textarea "Oh we can be everything"
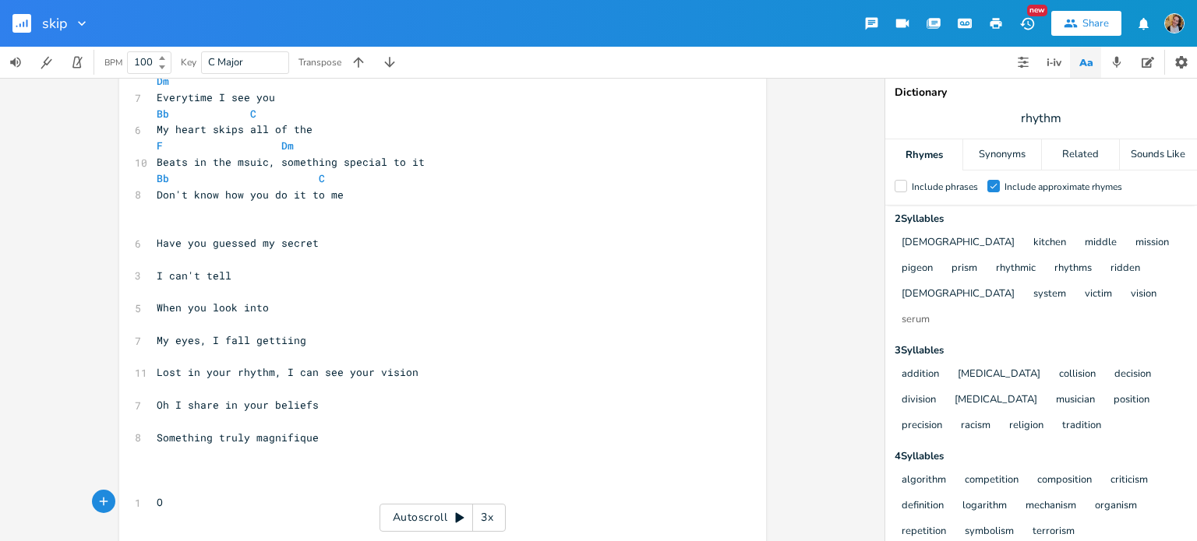
click at [332, 423] on pre "​" at bounding box center [434, 422] width 562 height 16
click at [224, 498] on pre "O" at bounding box center [434, 503] width 562 height 16
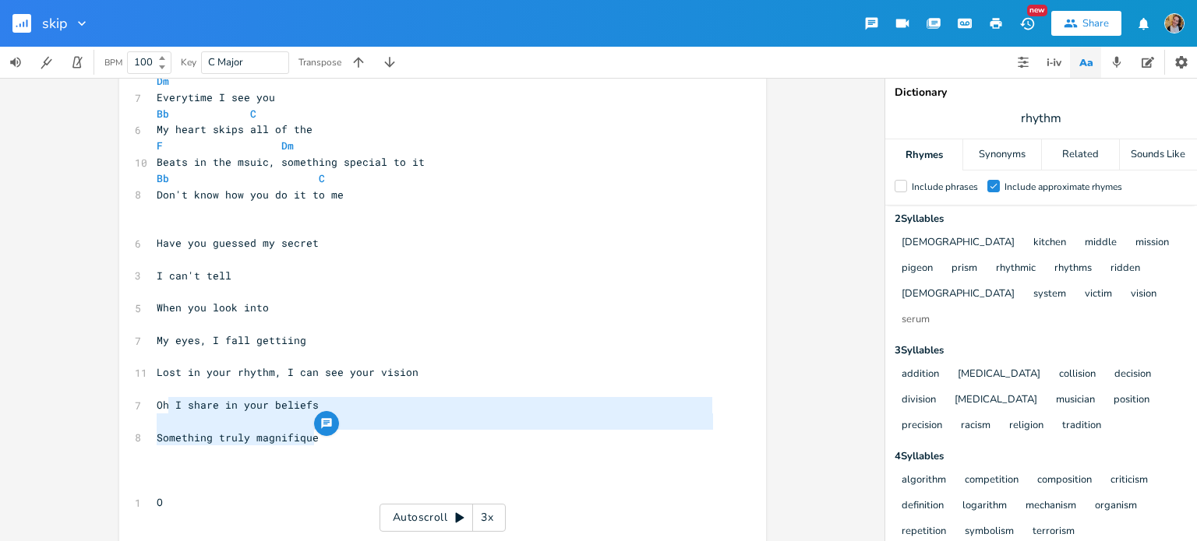
type textarea "Oh I share in your beliefs Something truly magnifique"
drag, startPoint x: 337, startPoint y: 439, endPoint x: 146, endPoint y: 404, distance: 193.1
click at [146, 404] on div "Oh I share in your beliefs Something truly magnifique x [Verse 1] F 6 Maybe, I …" at bounding box center [442, 264] width 647 height 601
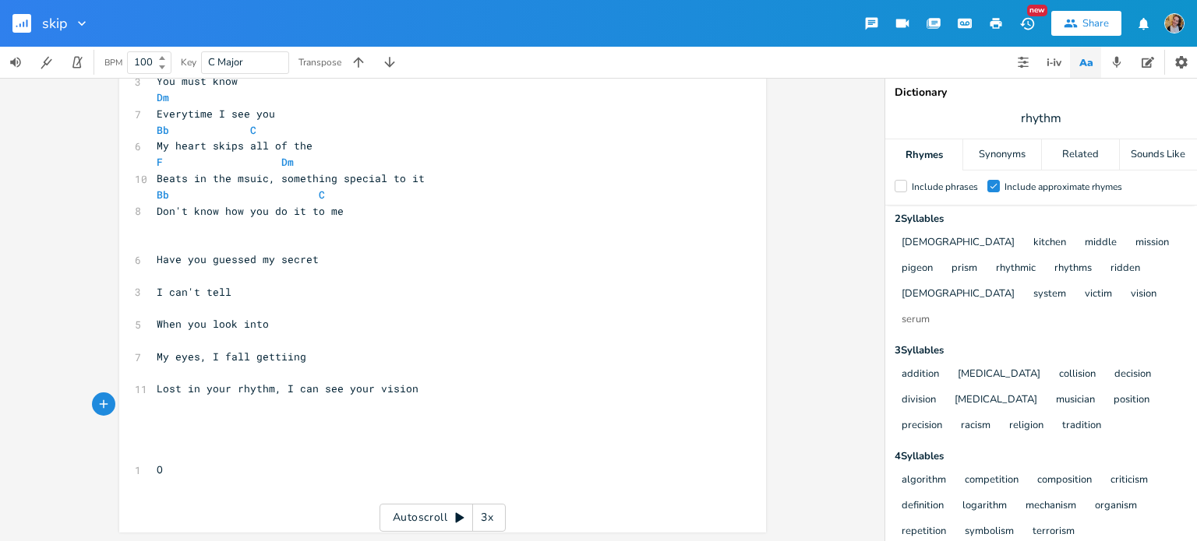
scroll to position [90, 0]
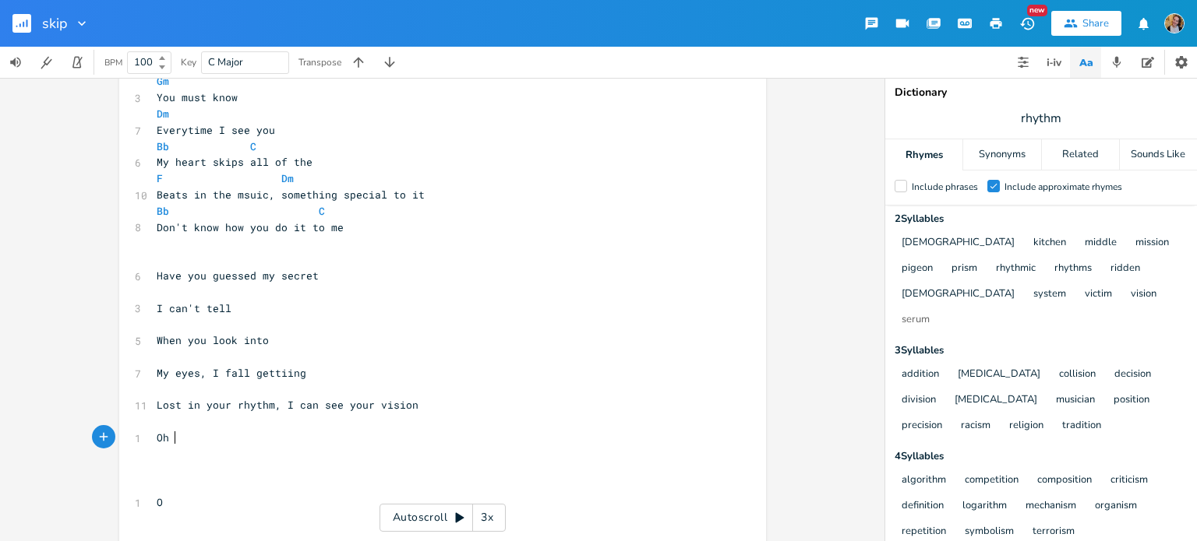
type textarea "Oh wo"
type textarea "ill you shar"
click at [1030, 107] on span "rhythm" at bounding box center [1041, 118] width 312 height 28
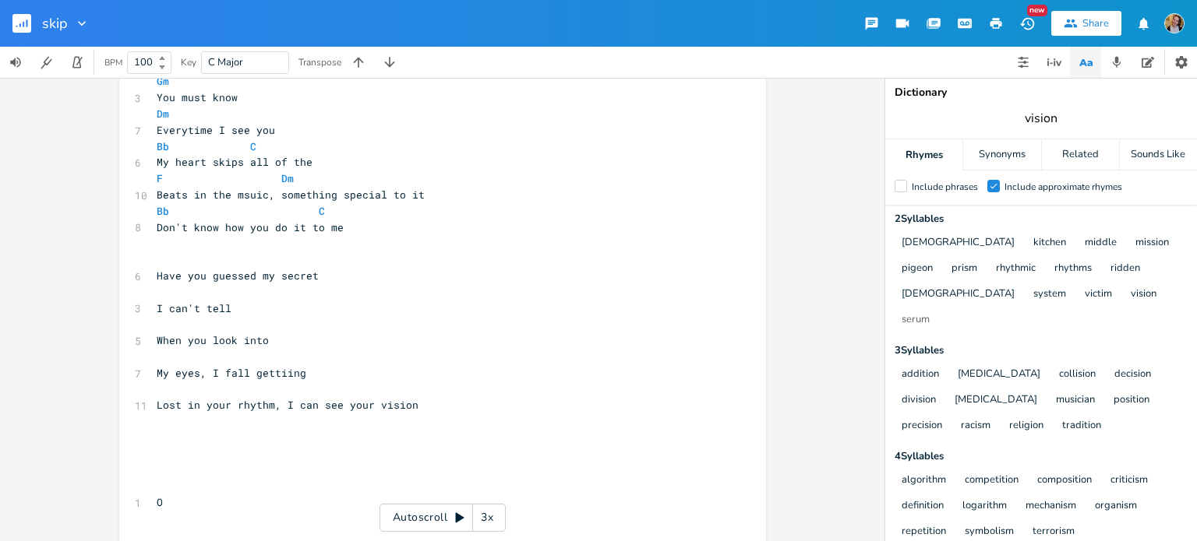
type input "vision"
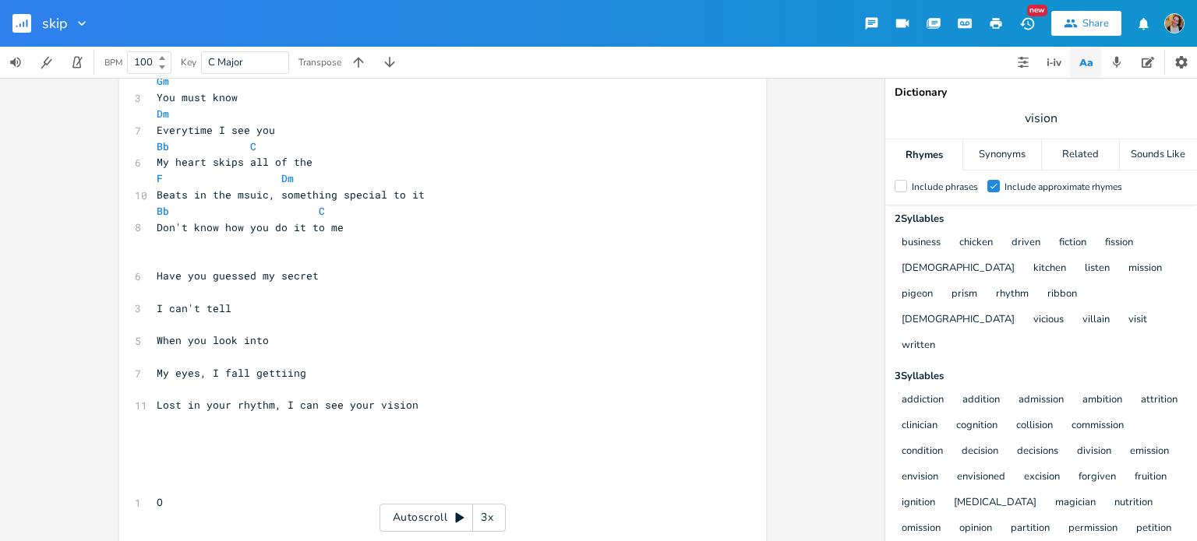
scroll to position [0, 0]
click at [321, 441] on pre "​" at bounding box center [434, 438] width 562 height 16
type textarea "I feel i"
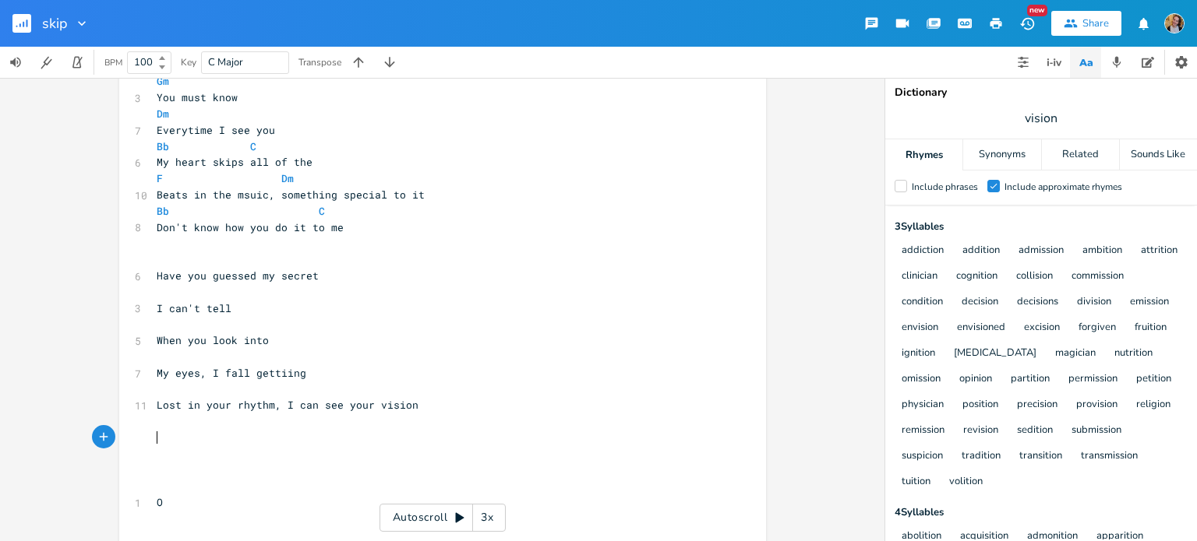
scroll to position [398, 0]
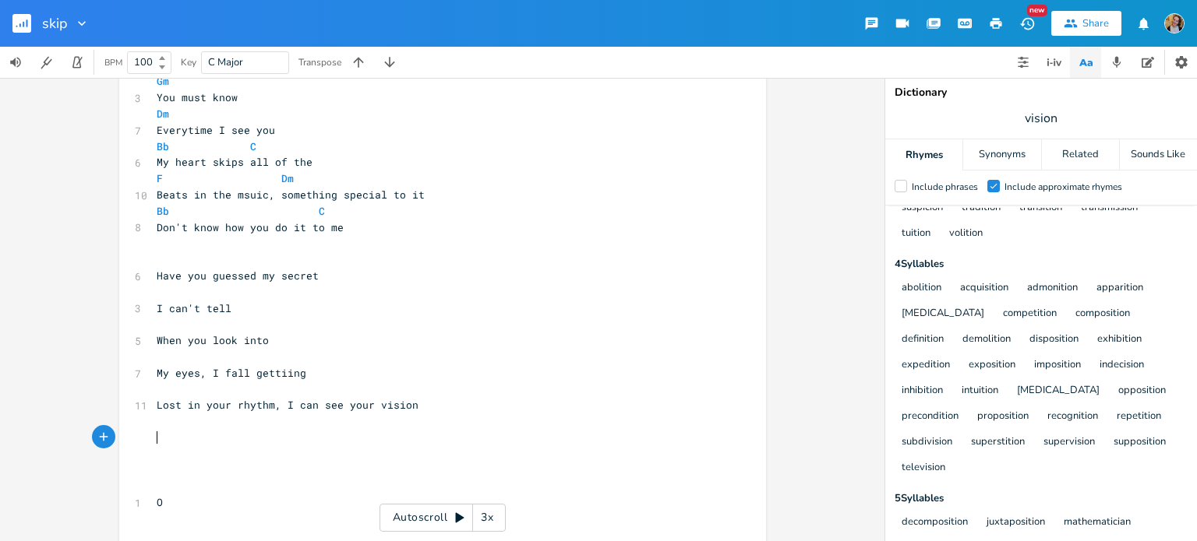
click at [284, 435] on pre "​" at bounding box center [434, 438] width 562 height 16
type textarea "Oh so"
click at [185, 508] on pre "O" at bounding box center [434, 503] width 562 height 16
type textarea "#"
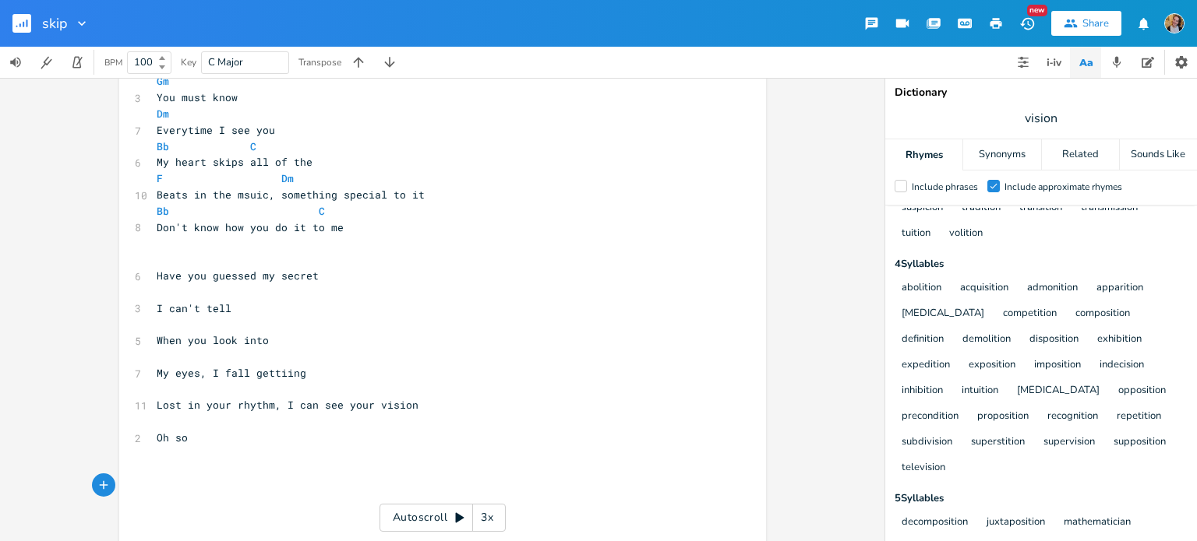
scroll to position [0, 6]
click at [165, 438] on span "Oh so" at bounding box center [172, 438] width 31 height 14
type textarea "just"
type textarea "Can you"
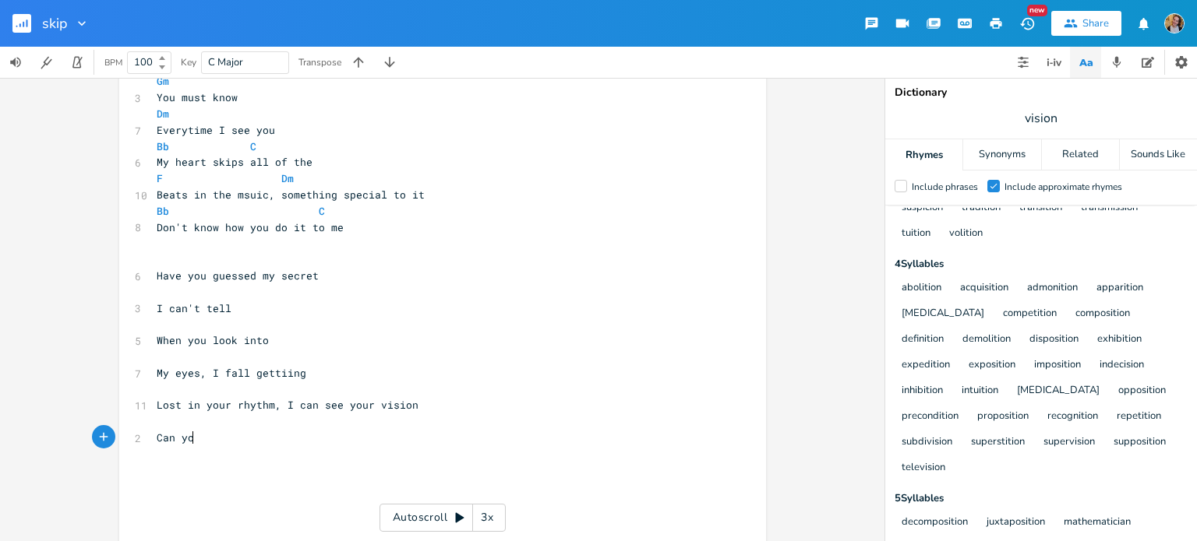
scroll to position [0, 37]
type textarea "Is it"
type textarea "Don'"
type textarea "t e"
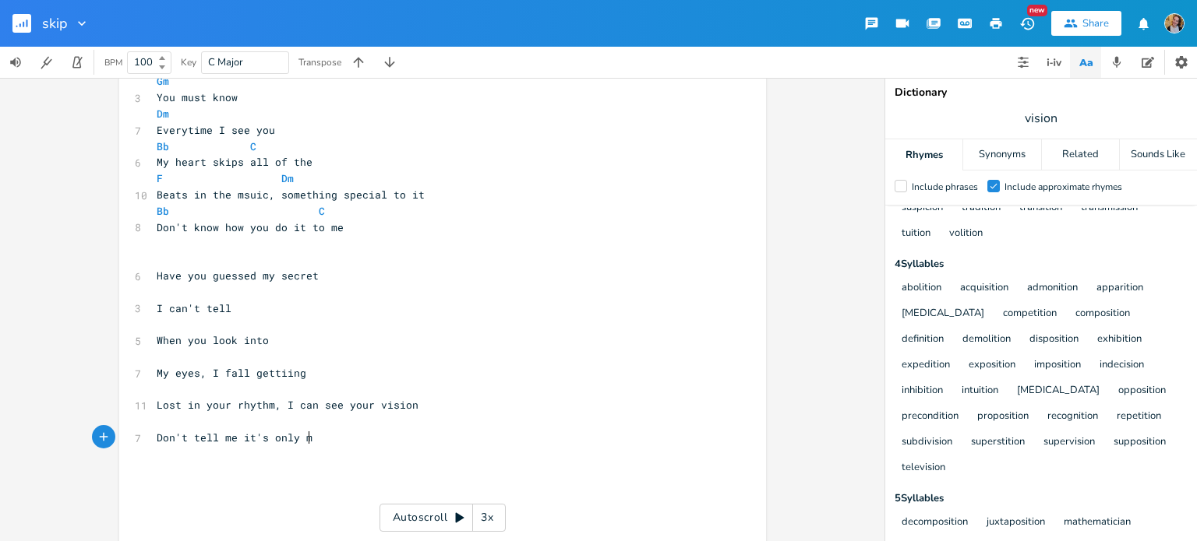
type textarea "tell me it's only me"
type textarea "I need youb to"
type textarea "to please agree"
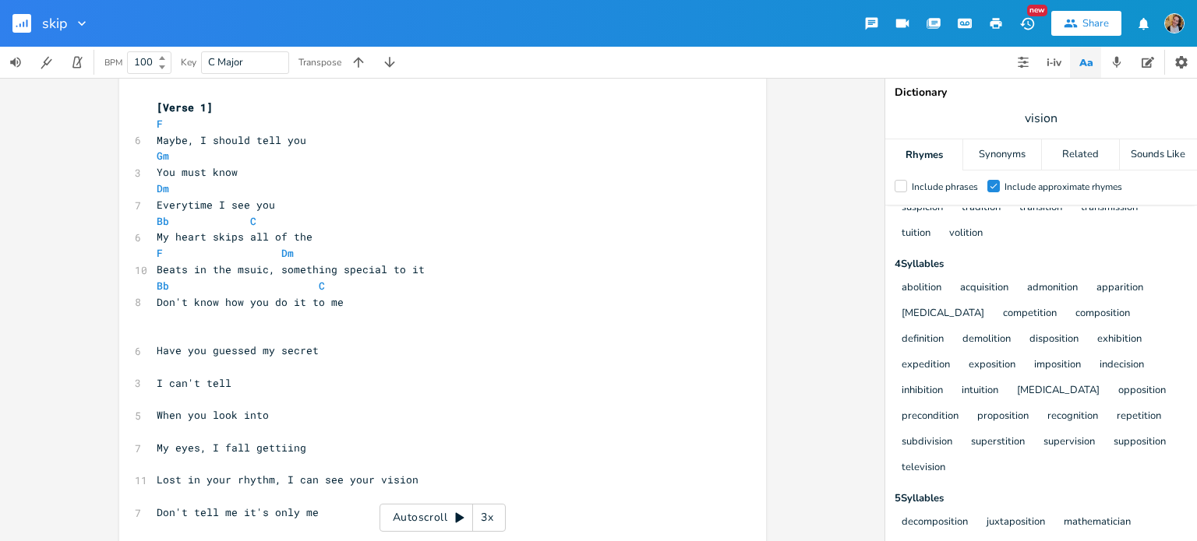
scroll to position [7, 0]
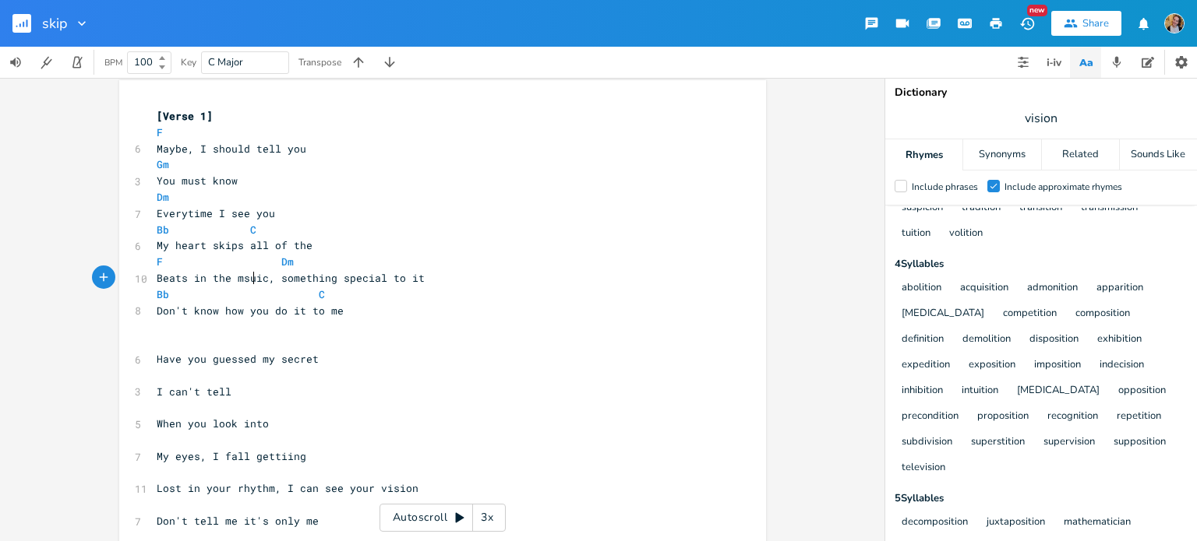
click at [246, 282] on span "Beats in the msuic, something special to it" at bounding box center [291, 278] width 268 height 14
type textarea "music"
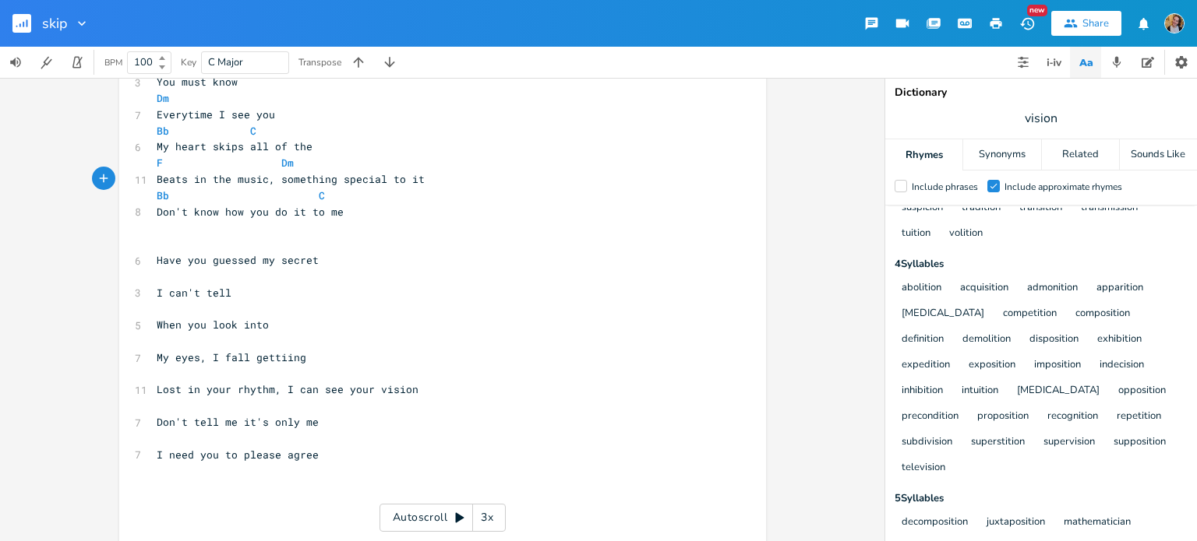
scroll to position [160, 0]
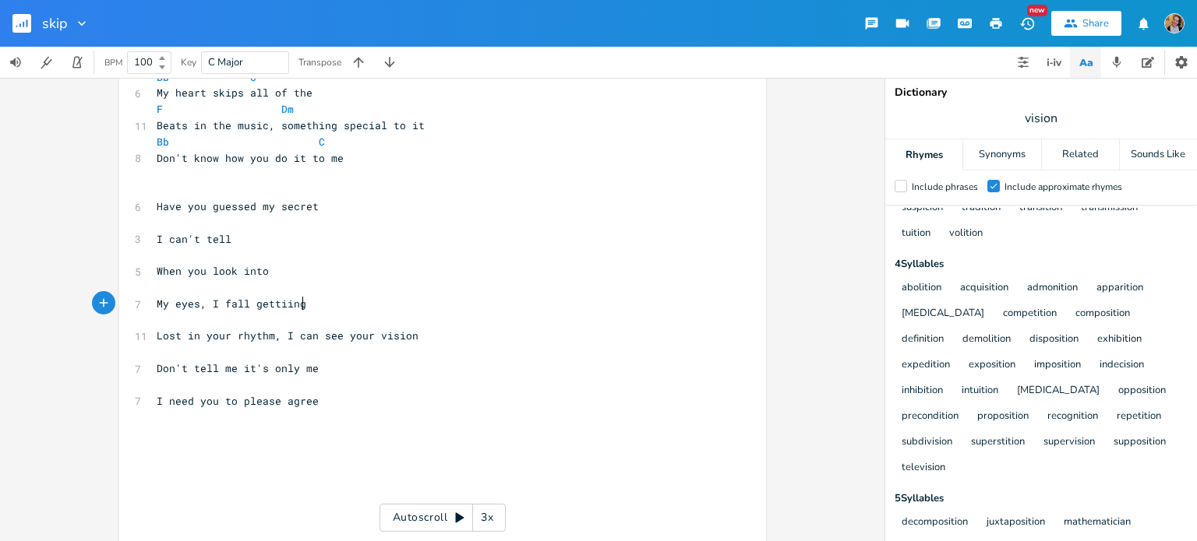
click at [340, 296] on pre "My eyes, I fall gettiing" at bounding box center [434, 304] width 562 height 16
click at [307, 242] on pre "I can't tell" at bounding box center [434, 239] width 562 height 16
click at [310, 266] on pre "When you look into" at bounding box center [434, 271] width 562 height 16
drag, startPoint x: 273, startPoint y: 401, endPoint x: 146, endPoint y: 398, distance: 127.8
click at [146, 398] on div "I need you to please x [Verse 1] F 6 Maybe, I should tell you Gm 3 You must kno…" at bounding box center [442, 253] width 647 height 650
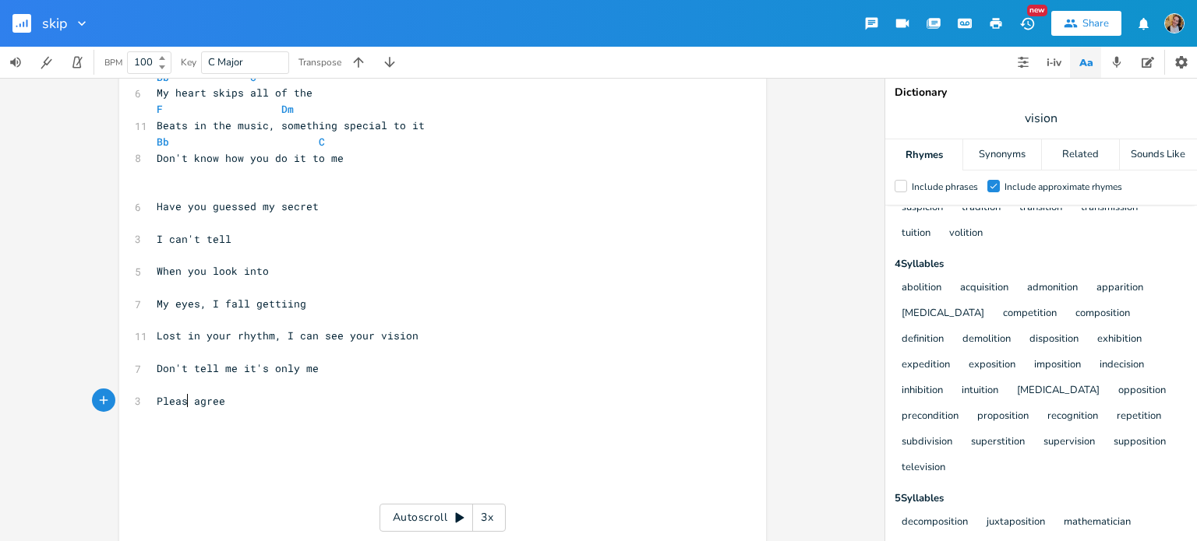
type textarea "Please"
click at [245, 405] on pre "Please agree" at bounding box center [434, 401] width 562 height 16
type textarea "I an"
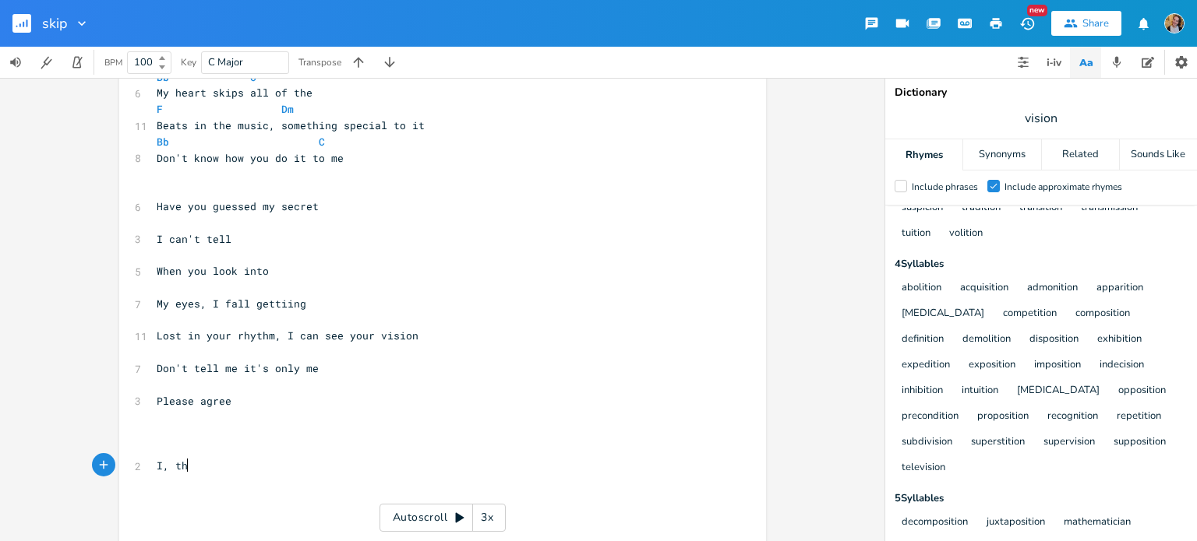
type textarea ", tha"
type textarea "you ane"
type textarea "d me, we ar"
type textarea "e"
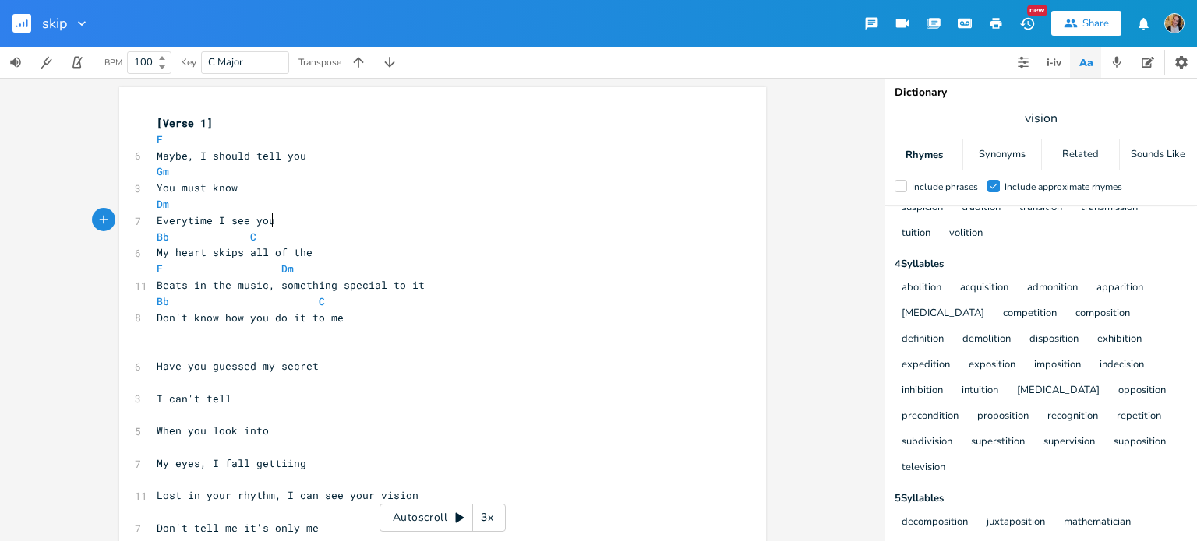
click at [352, 219] on pre "Everytime I see you" at bounding box center [434, 221] width 562 height 16
click at [338, 194] on pre "You must know" at bounding box center [434, 188] width 562 height 16
click at [349, 256] on pre "My heart skips all of the" at bounding box center [434, 253] width 562 height 16
click at [379, 308] on pre "Bb C" at bounding box center [434, 302] width 562 height 16
click at [310, 161] on pre "Maybe, I should tell you" at bounding box center [434, 156] width 562 height 16
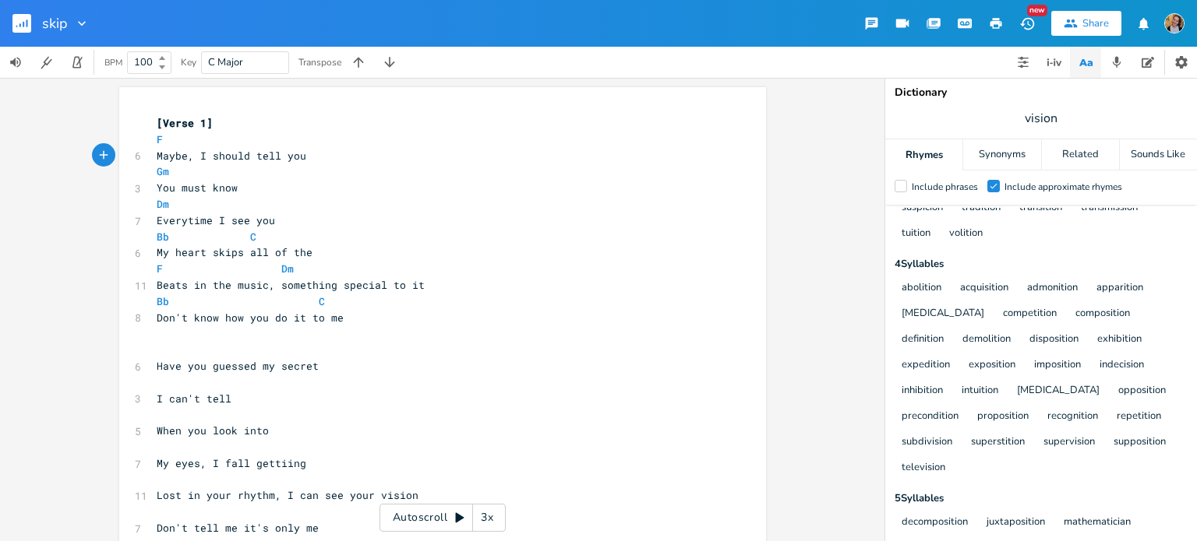
scroll to position [154, 0]
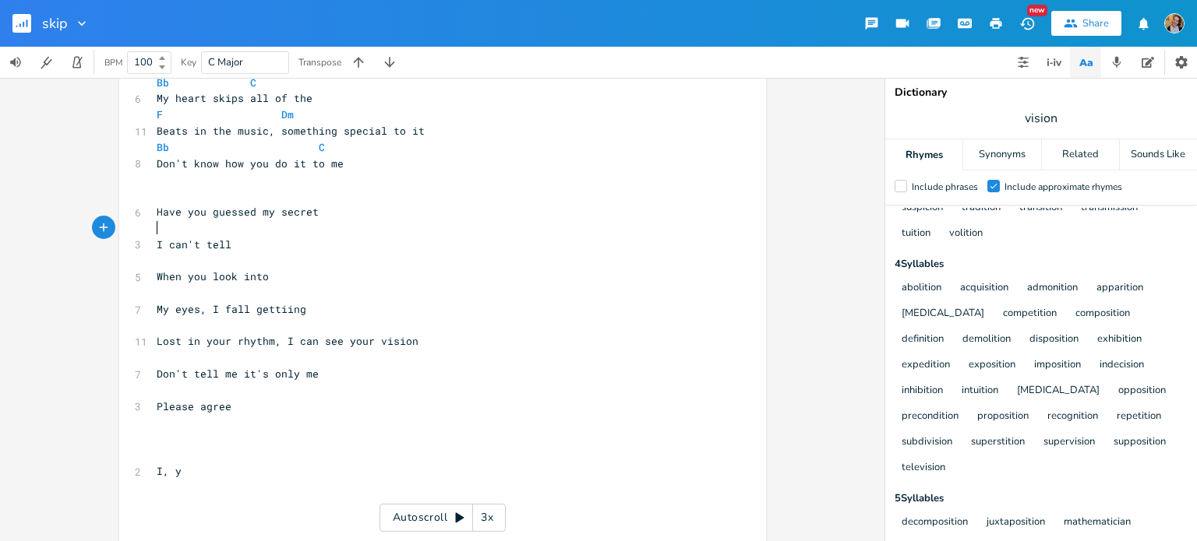
click at [322, 220] on pre "​" at bounding box center [434, 228] width 562 height 16
click at [312, 199] on pre "​" at bounding box center [434, 196] width 562 height 16
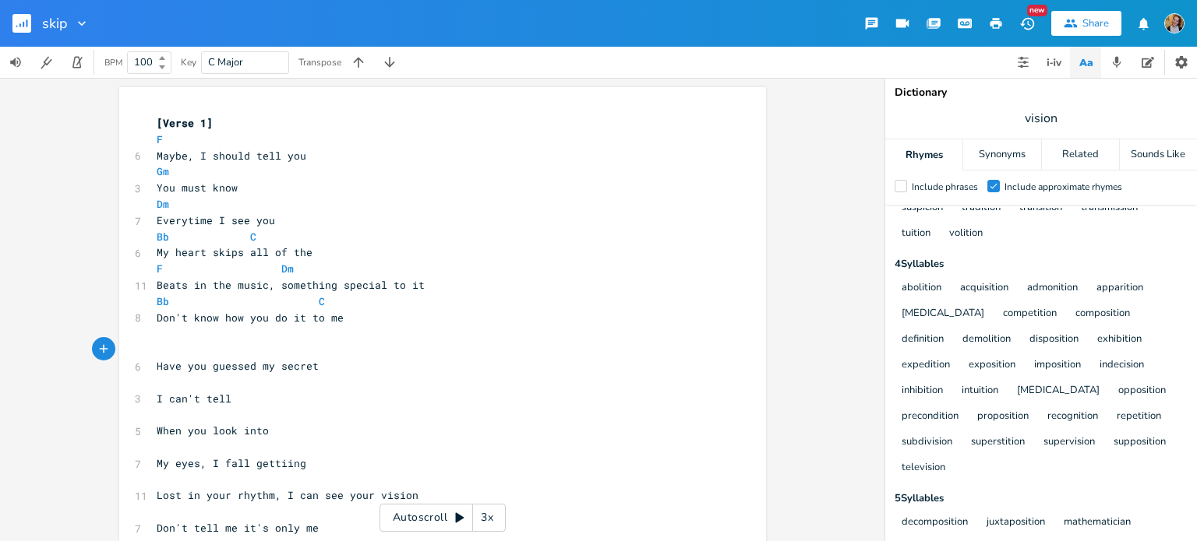
type textarea "F"
click at [227, 382] on pre "​" at bounding box center [434, 383] width 562 height 16
type textarea "Gm"
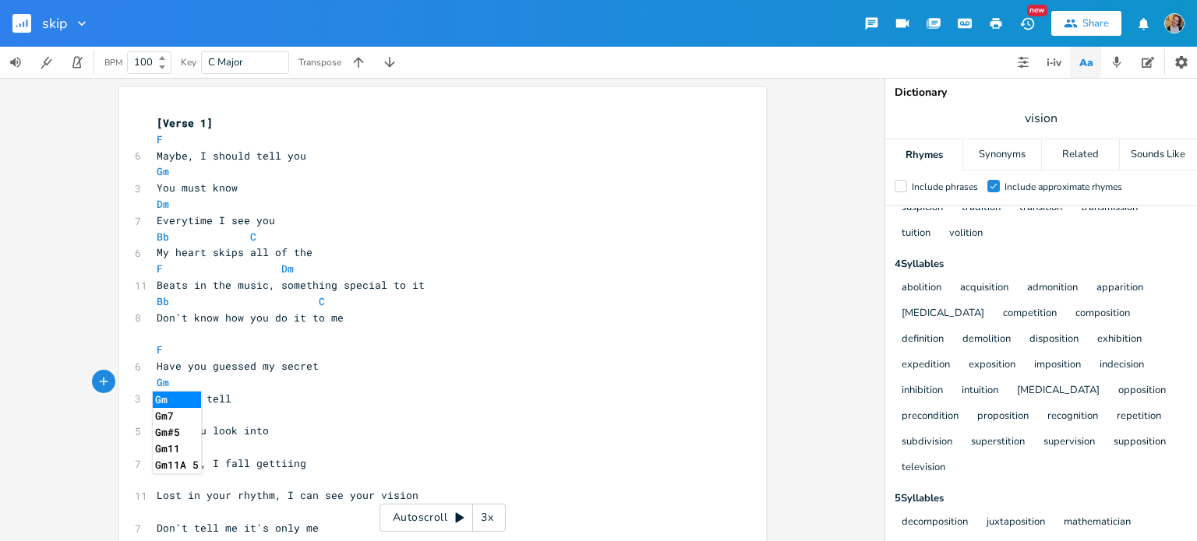
click at [309, 444] on pre "​" at bounding box center [434, 447] width 562 height 16
click at [238, 417] on pre "​" at bounding box center [434, 415] width 562 height 16
type textarea "Dm"
click at [287, 446] on pre "​" at bounding box center [434, 447] width 562 height 16
click at [296, 431] on pre "When you look into" at bounding box center [434, 431] width 562 height 16
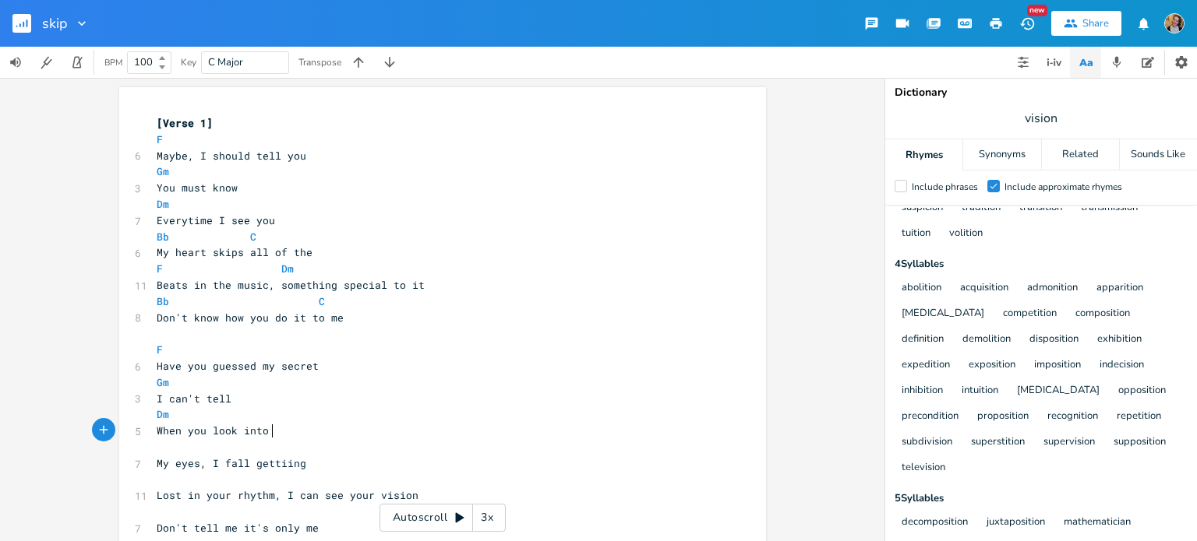
type textarea "my"
type textarea "yes, I fall gettiing"
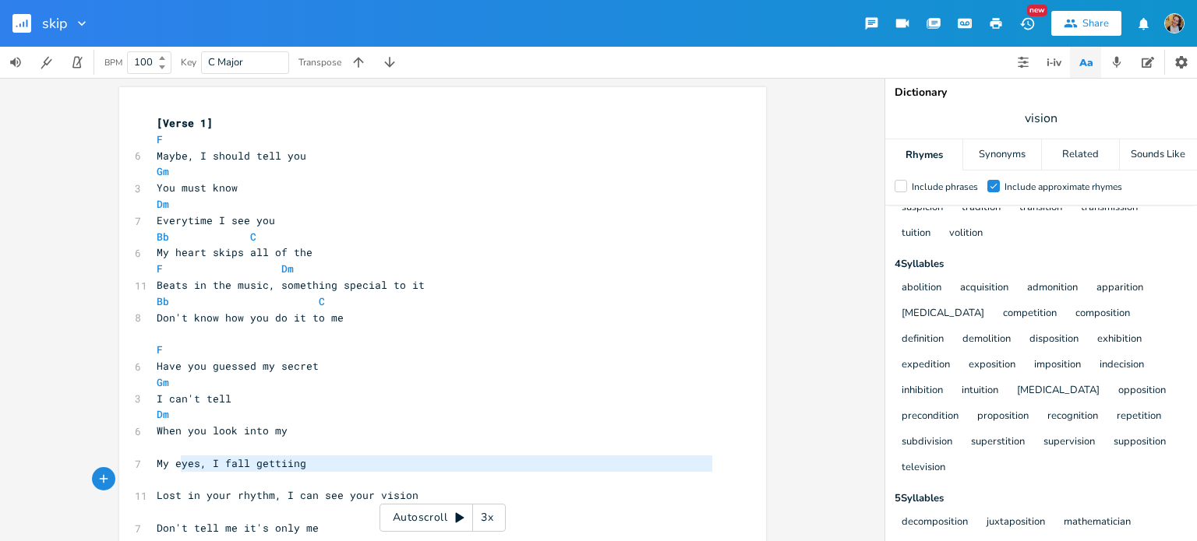
drag, startPoint x: 178, startPoint y: 467, endPoint x: 133, endPoint y: 472, distance: 44.7
click at [133, 472] on div "yes, I fall gettiing x [Verse 1] F 6 Maybe, I should tell you Gm 3 You must kno…" at bounding box center [442, 444] width 647 height 714
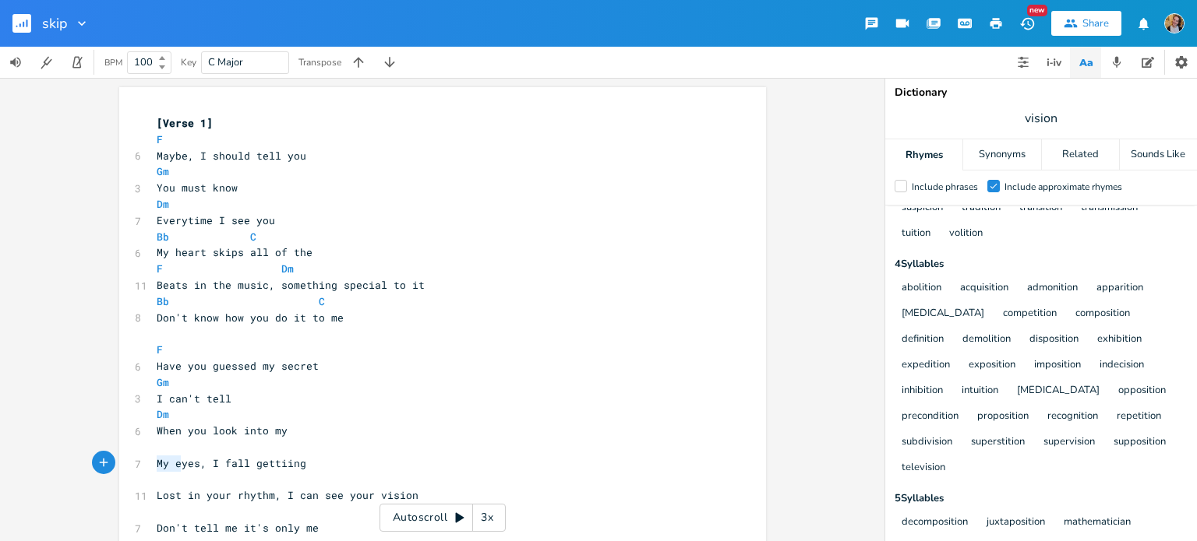
drag, startPoint x: 153, startPoint y: 467, endPoint x: 178, endPoint y: 467, distance: 25.7
click at [178, 467] on span "My eyes, I fall gettiing" at bounding box center [232, 464] width 150 height 14
type textarea "E"
click at [178, 448] on pre "​" at bounding box center [434, 447] width 562 height 16
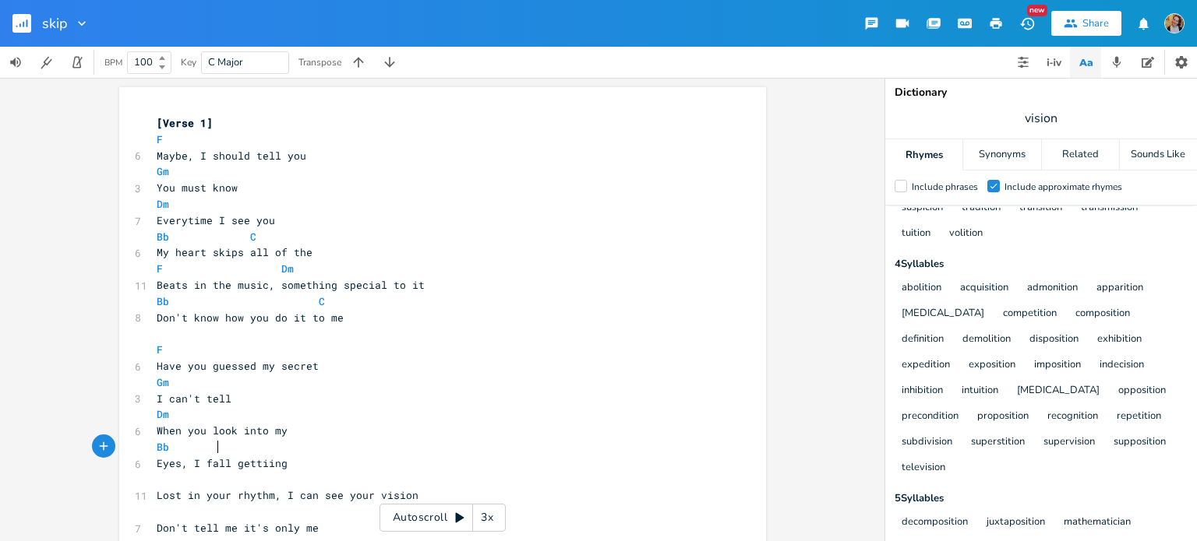
scroll to position [0, 33]
type textarea "Bb C"
click at [302, 442] on pre "Bb C" at bounding box center [434, 447] width 562 height 16
click at [277, 449] on pre "Bb C" at bounding box center [434, 447] width 562 height 16
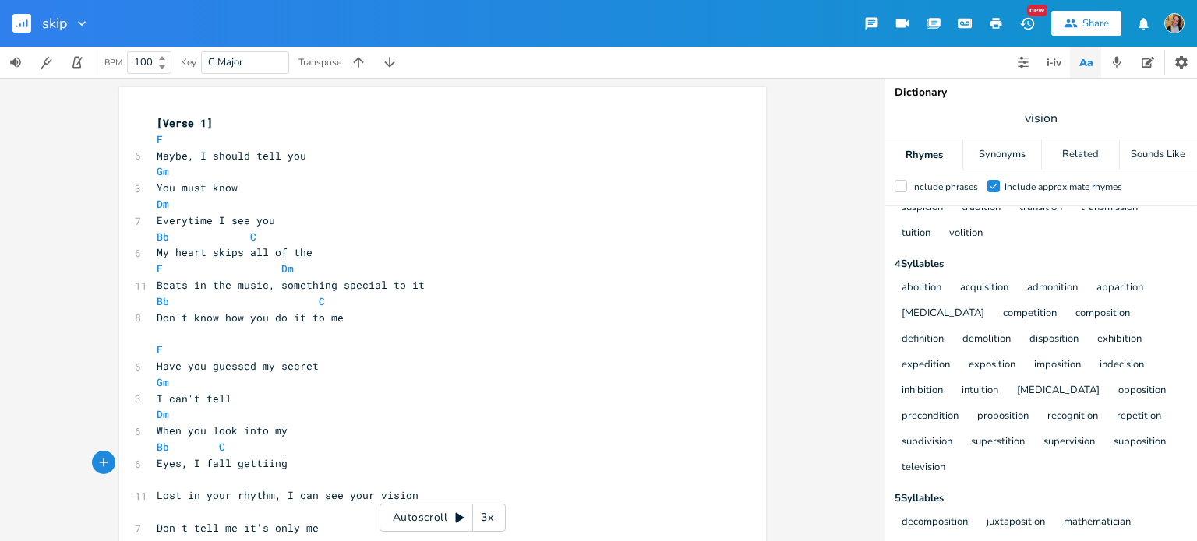
click at [294, 464] on pre "Eyes, I fall gettiing" at bounding box center [434, 464] width 562 height 16
click at [160, 485] on pre "​" at bounding box center [434, 480] width 562 height 16
type textarea "F Dm"
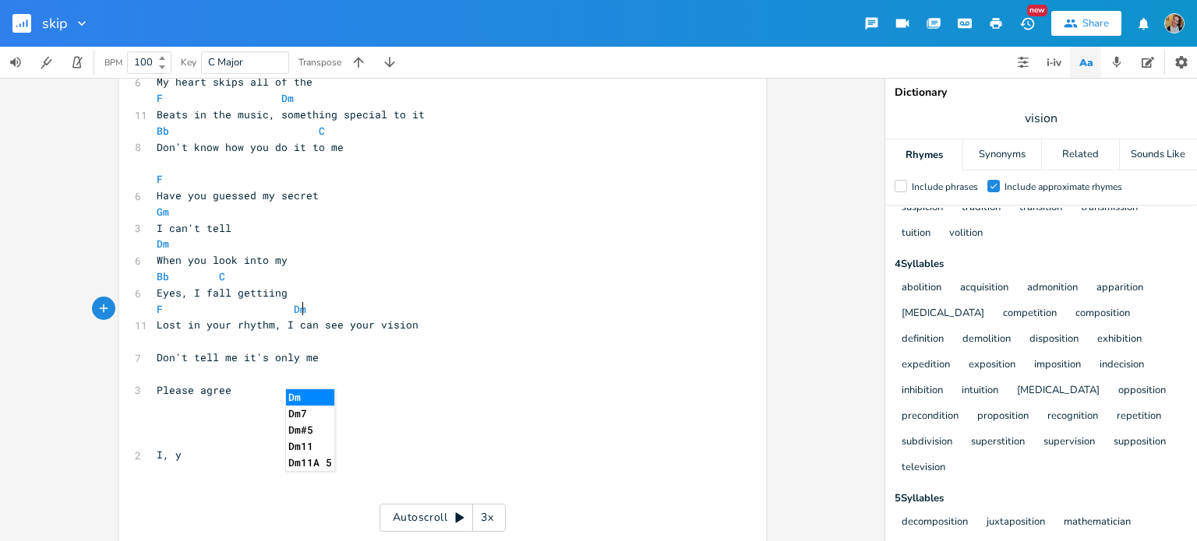
scroll to position [184, 0]
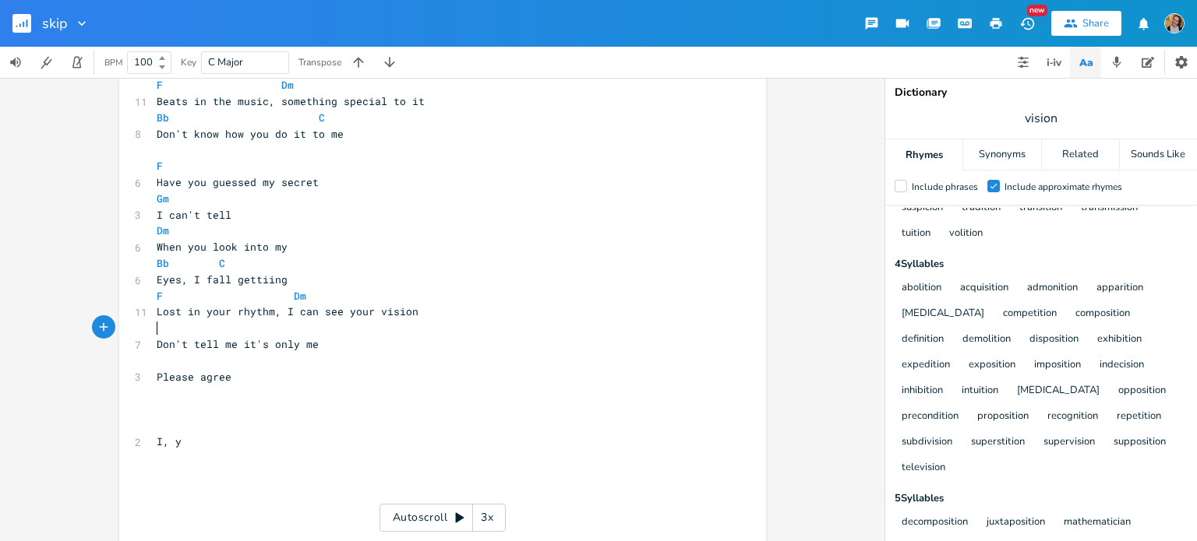
click at [208, 330] on pre "​" at bounding box center [434, 328] width 562 height 16
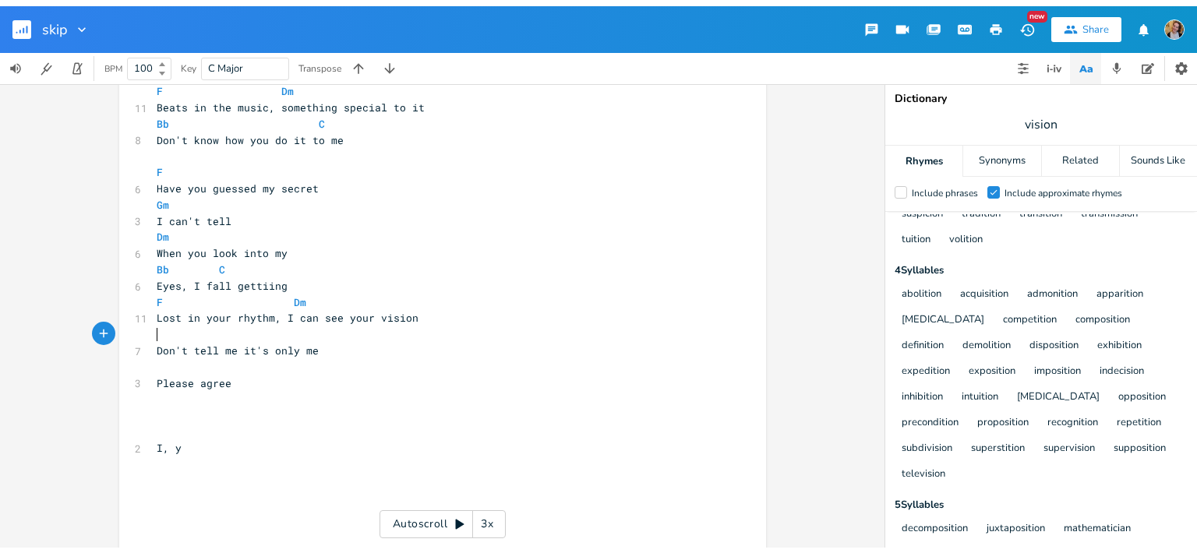
scroll to position [53, 0]
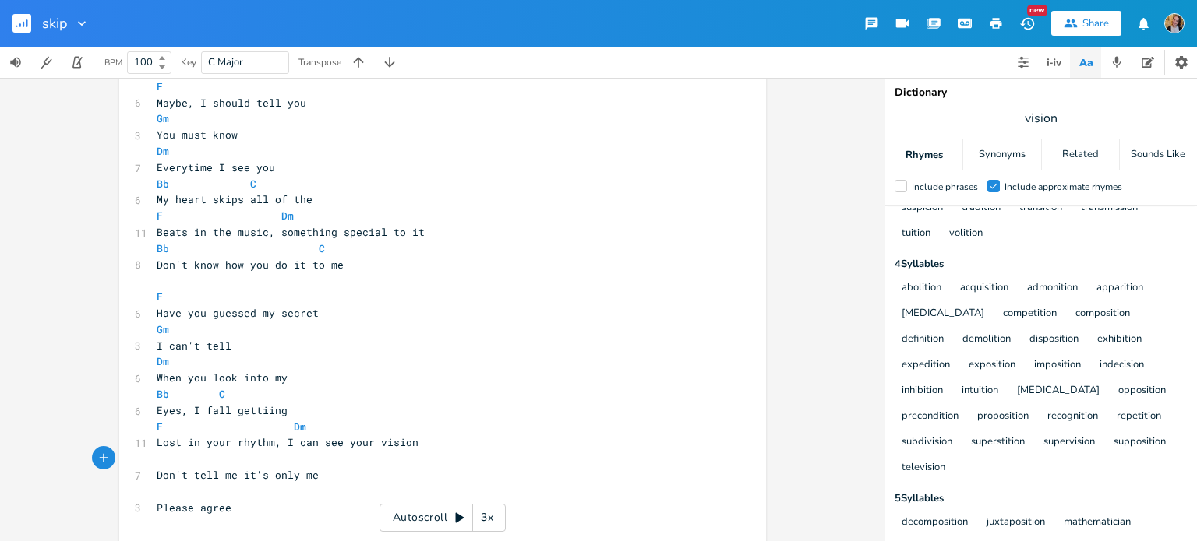
type textarea "​"
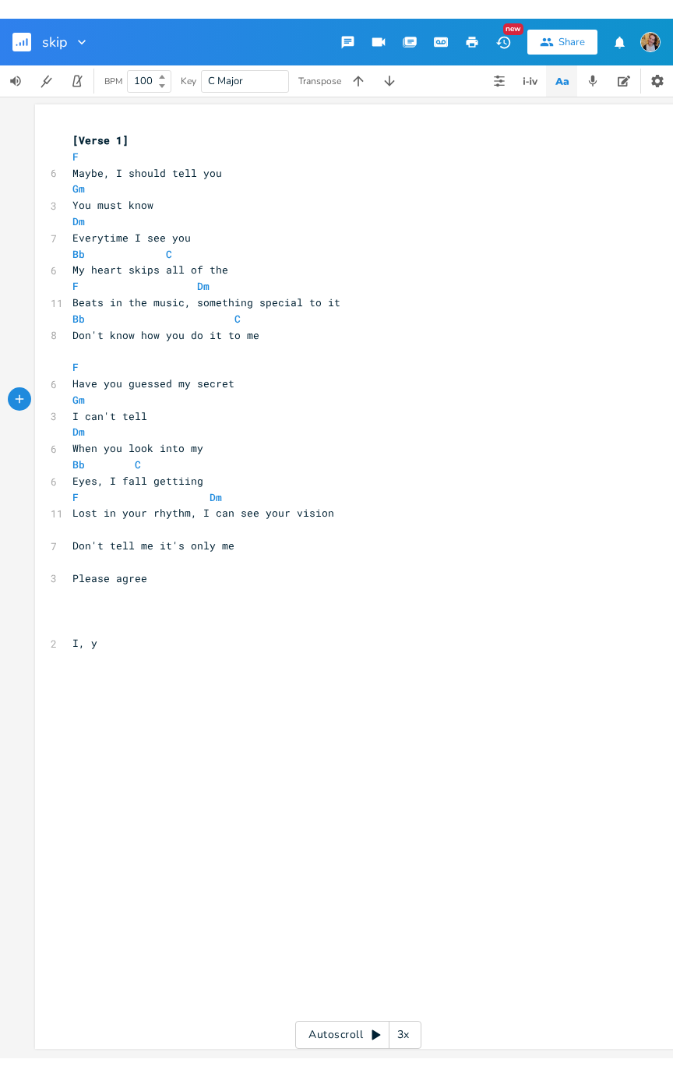
scroll to position [10, 0]
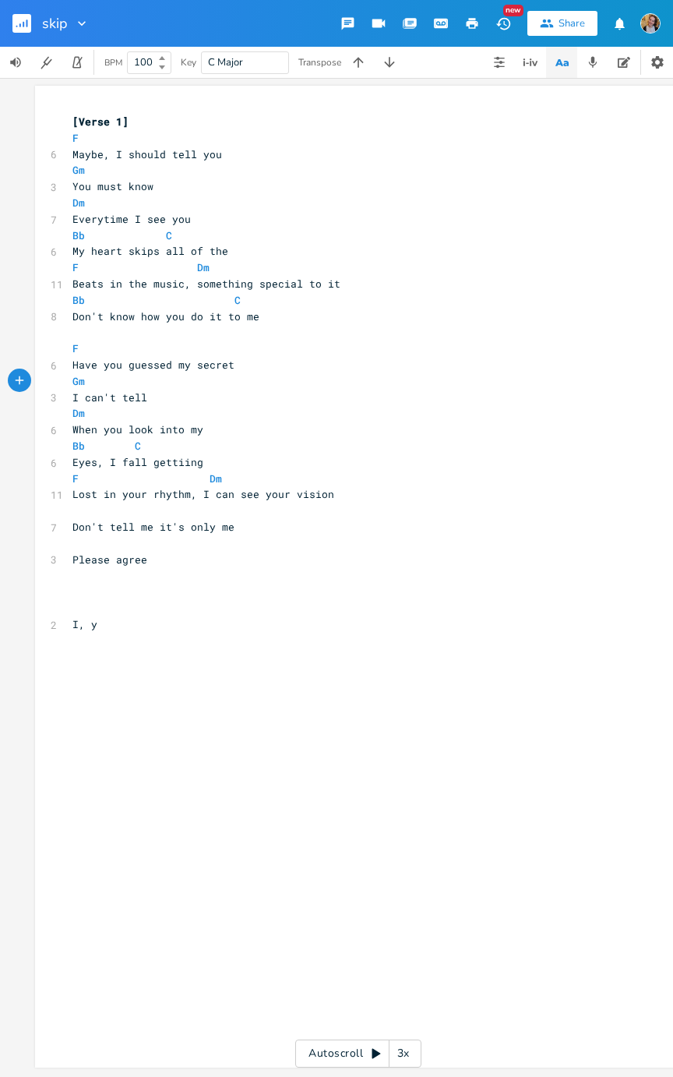
click at [87, 520] on span "Don't tell me it's only me" at bounding box center [153, 527] width 162 height 14
click at [122, 504] on pre "​" at bounding box center [350, 510] width 562 height 16
type textarea "Vbkl"
type textarea "bb"
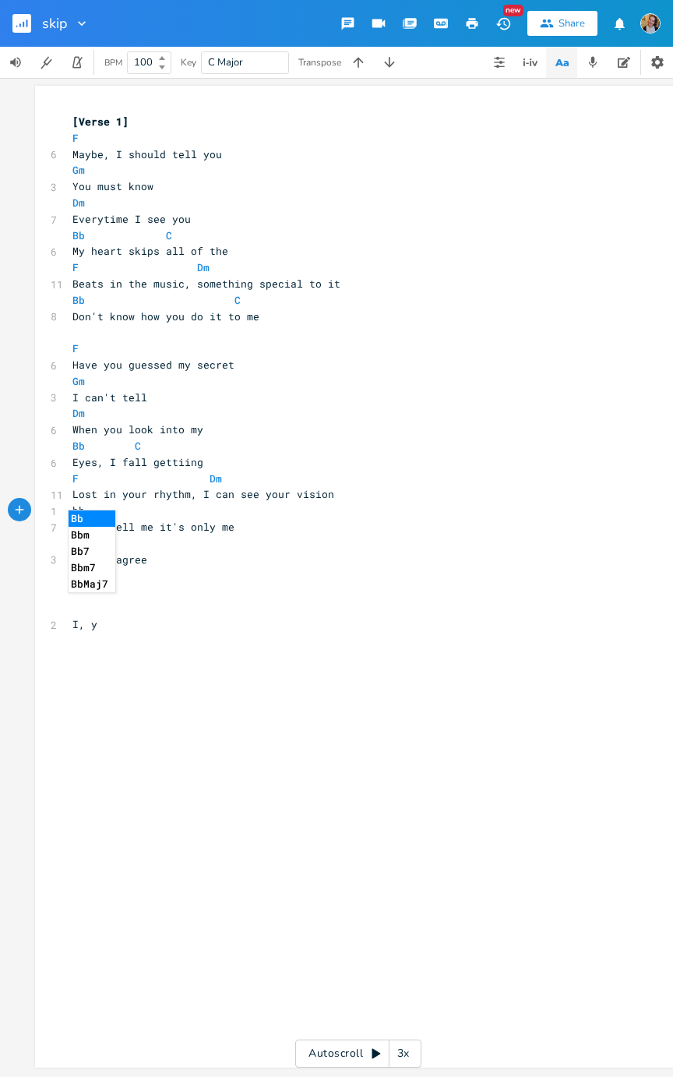
click at [97, 522] on li "Bb" at bounding box center [92, 518] width 47 height 16
click at [85, 523] on span "Don't tell me it's only me" at bounding box center [153, 527] width 162 height 14
click at [94, 520] on span "Don't tell me it's only me" at bounding box center [153, 527] width 162 height 14
click at [134, 538] on pre "​" at bounding box center [350, 545] width 562 height 16
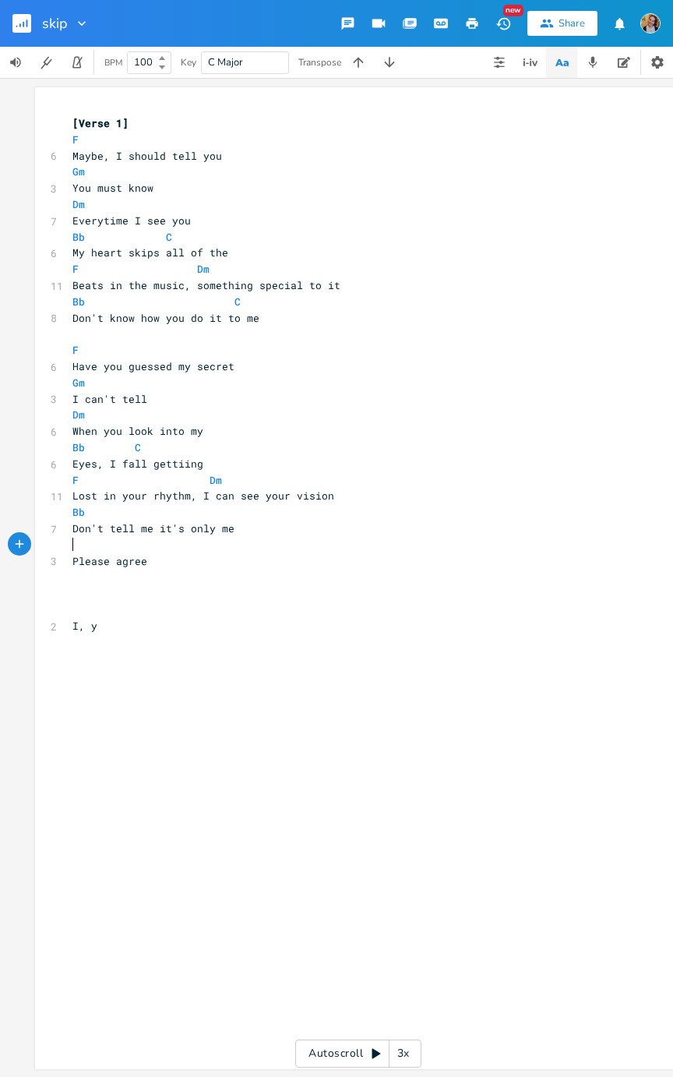
type textarea "C"
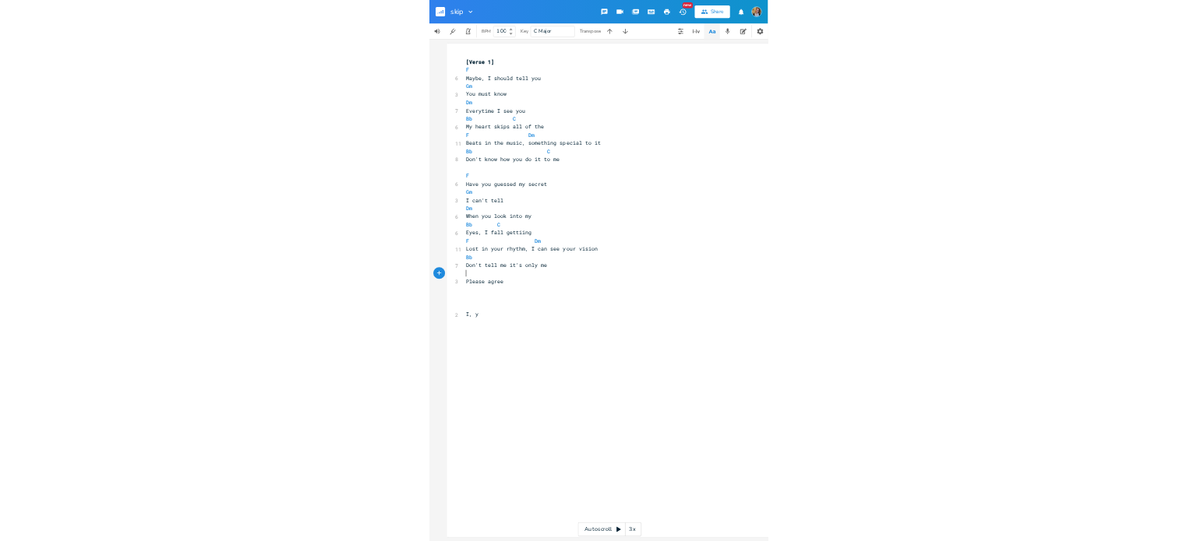
scroll to position [0, 6]
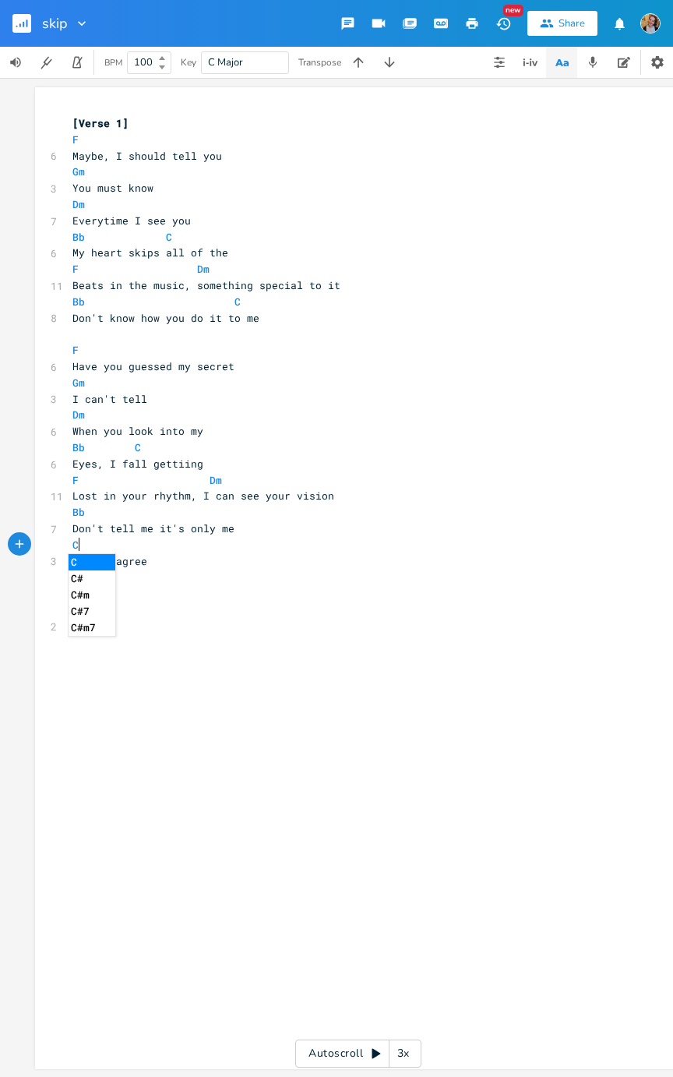
click at [245, 541] on pre "I, y" at bounding box center [350, 626] width 562 height 16
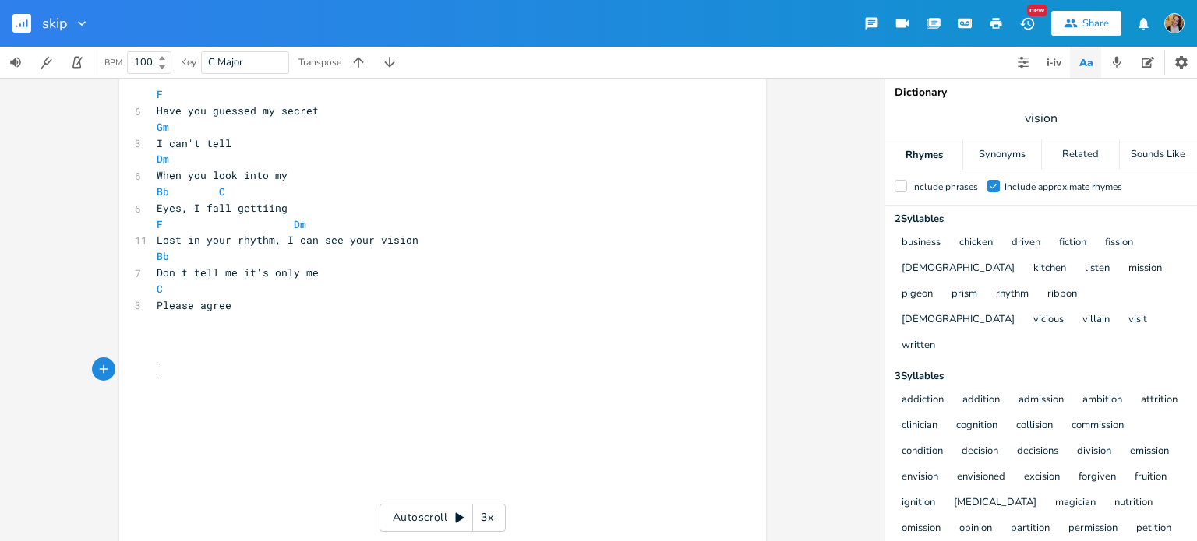
scroll to position [268, 0]
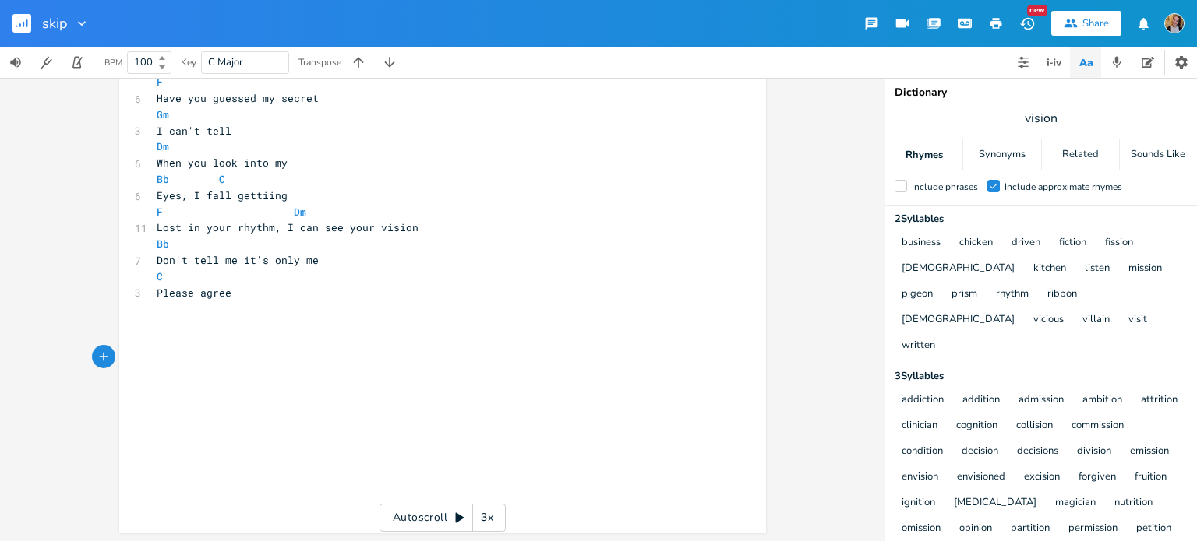
click at [238, 355] on pre "​" at bounding box center [434, 358] width 562 height 16
type textarea "That I don't need tp"
type textarea "i"
type textarea "o"
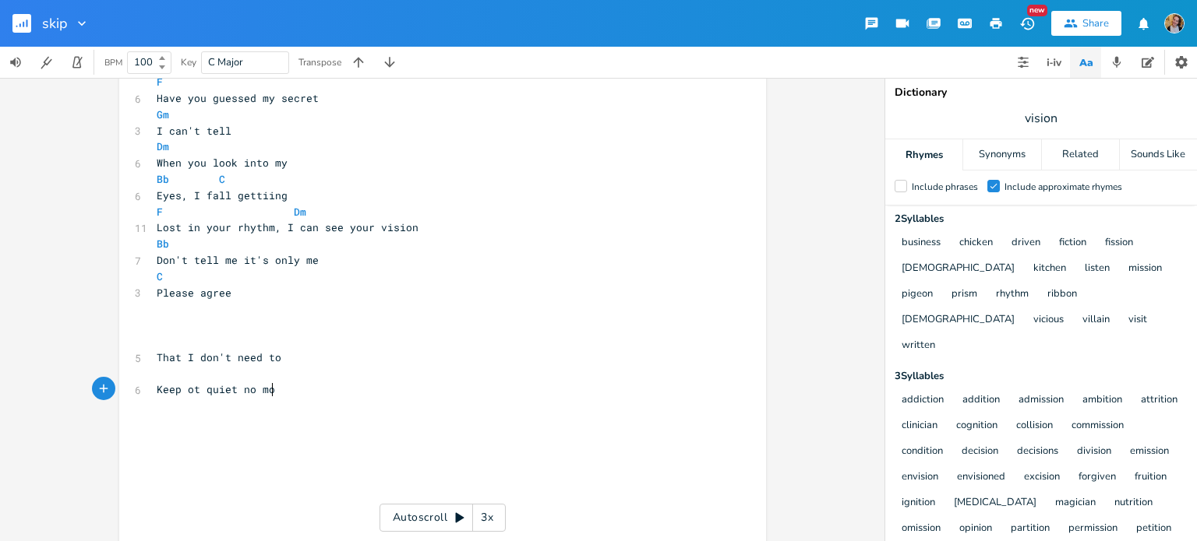
type textarea "Keep ot quiet no more"
click at [187, 389] on span "Keep ot quiet no more" at bounding box center [222, 389] width 131 height 14
type textarea "i"
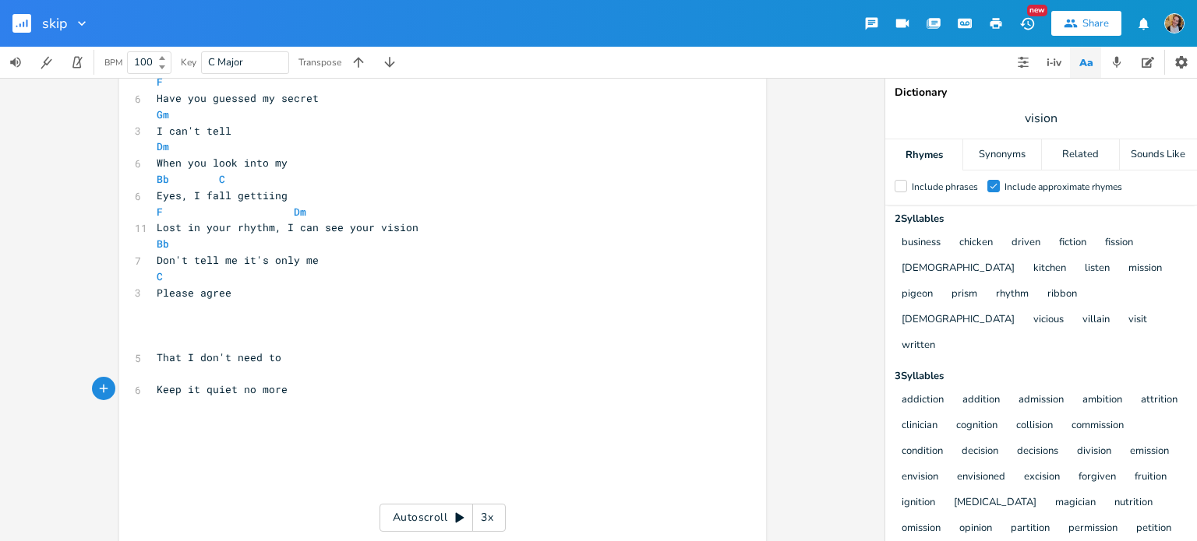
click at [269, 388] on span "Keep it quiet no more" at bounding box center [222, 389] width 131 height 14
click at [322, 401] on pre "​" at bounding box center [434, 406] width 562 height 16
click at [340, 361] on pre "That I don't need to" at bounding box center [434, 358] width 562 height 16
click at [284, 386] on pre "Keep it quiet no more" at bounding box center [434, 390] width 562 height 16
click at [335, 384] on pre "Keep it quiet no more" at bounding box center [434, 390] width 562 height 16
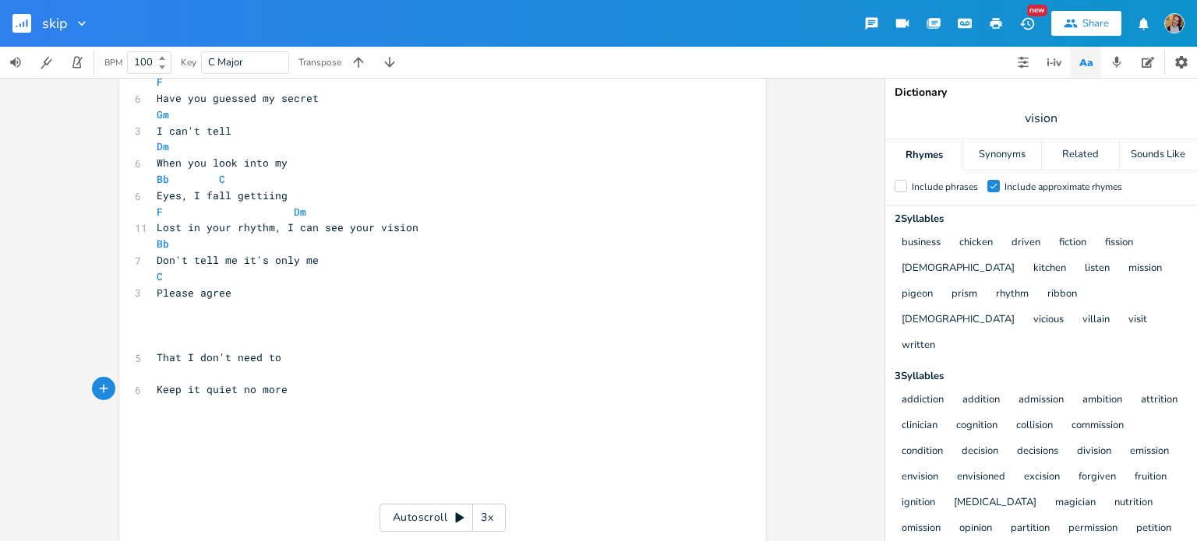
click at [263, 412] on pre "​" at bounding box center [434, 406] width 562 height 16
type textarea "Shout it out loud"
type textarea "for all to hear"
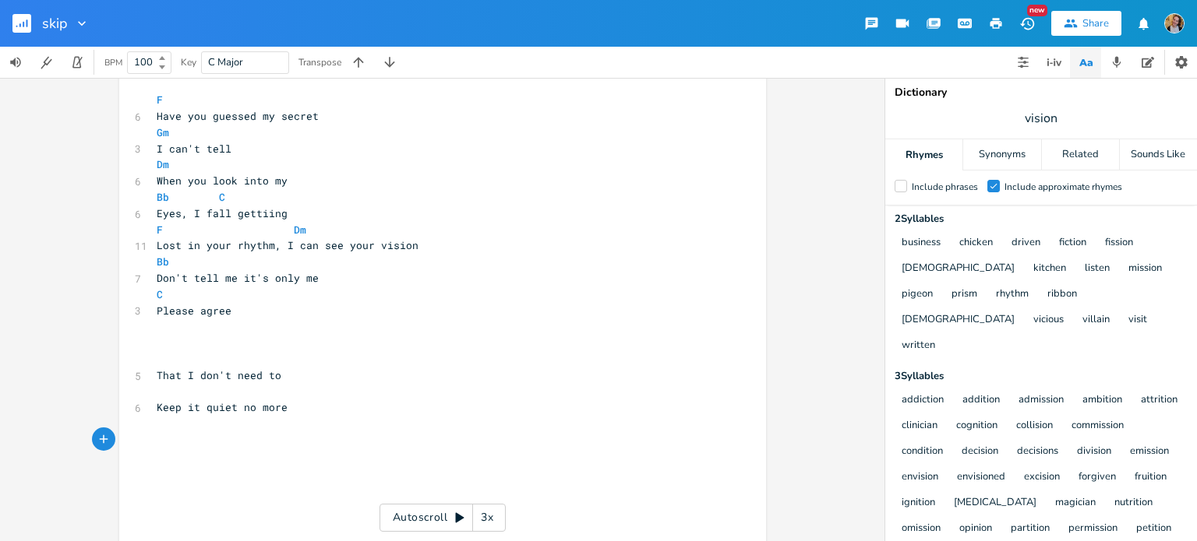
scroll to position [249, 0]
type textarea "I"
type textarea "Yo"
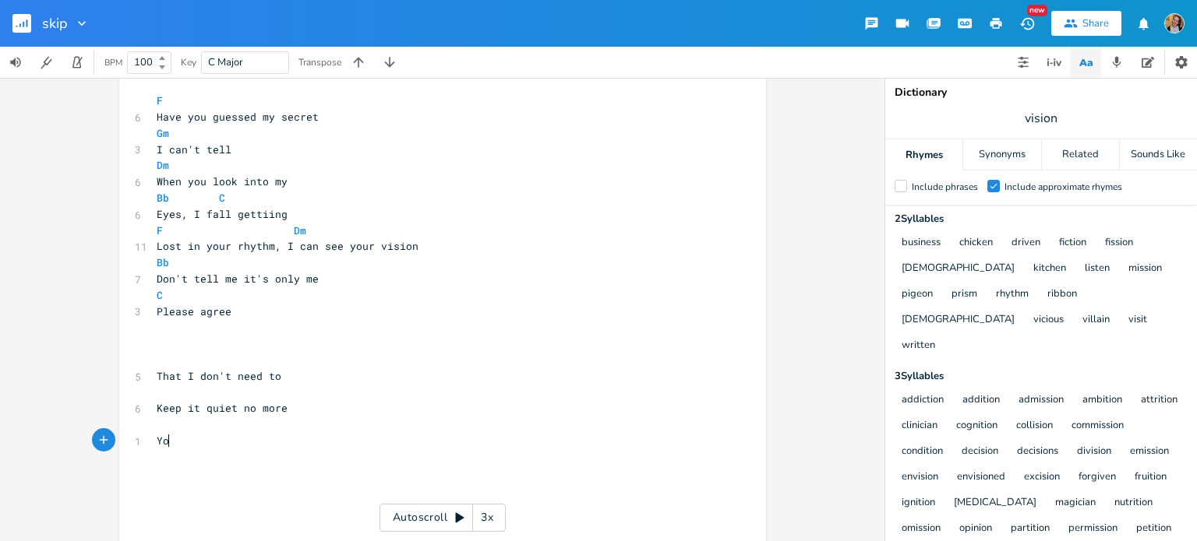
type textarea "You"
type textarea "The way you look at me and"
type textarea "ou"
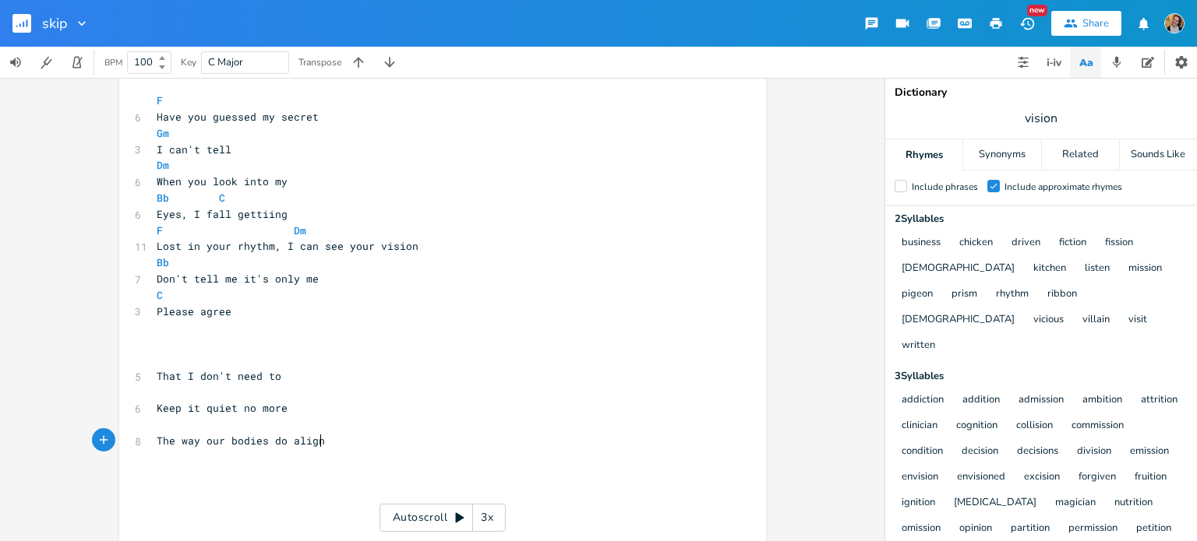
type textarea "r bodies do align"
type textarea "Can'"
type textarea "I c"
type textarea "don't belive you disagere"
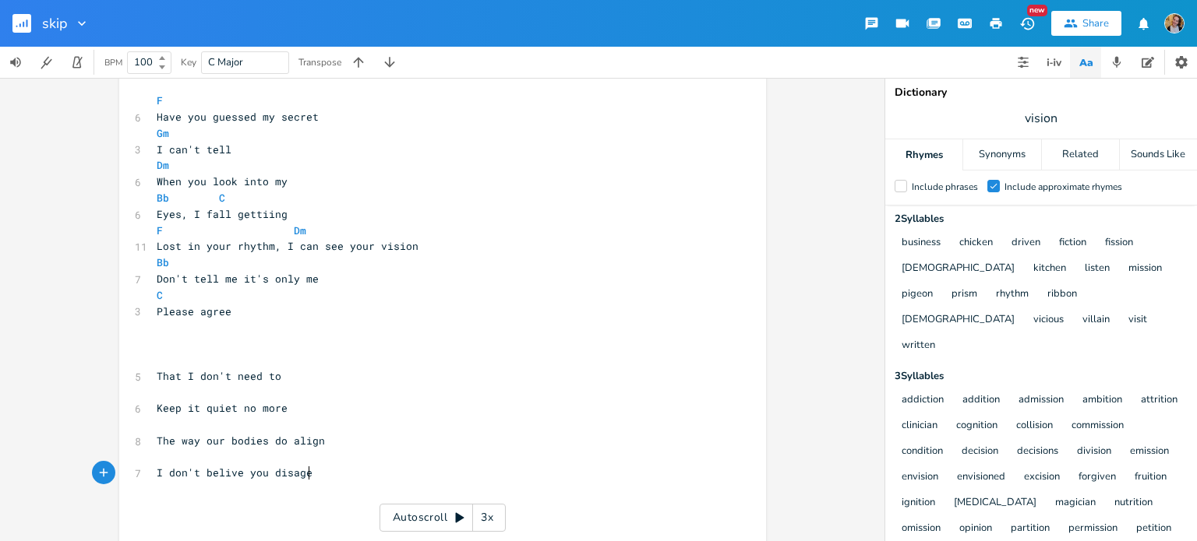
scroll to position [0, 115]
type textarea "ree"
click at [219, 473] on span "I don't belive you disagree" at bounding box center [241, 473] width 168 height 14
type textarea "e"
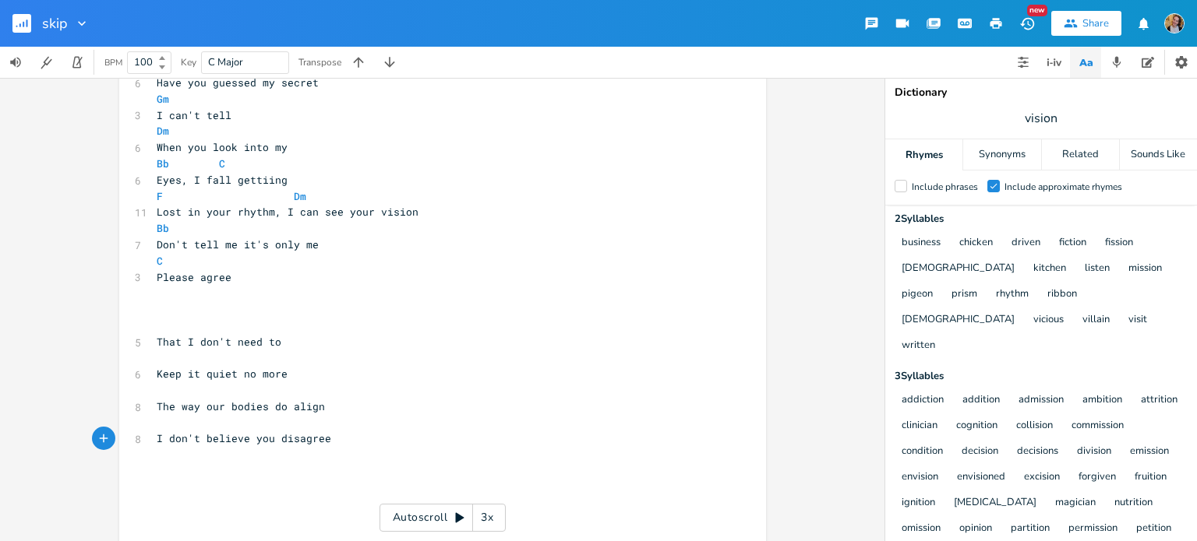
scroll to position [343, 0]
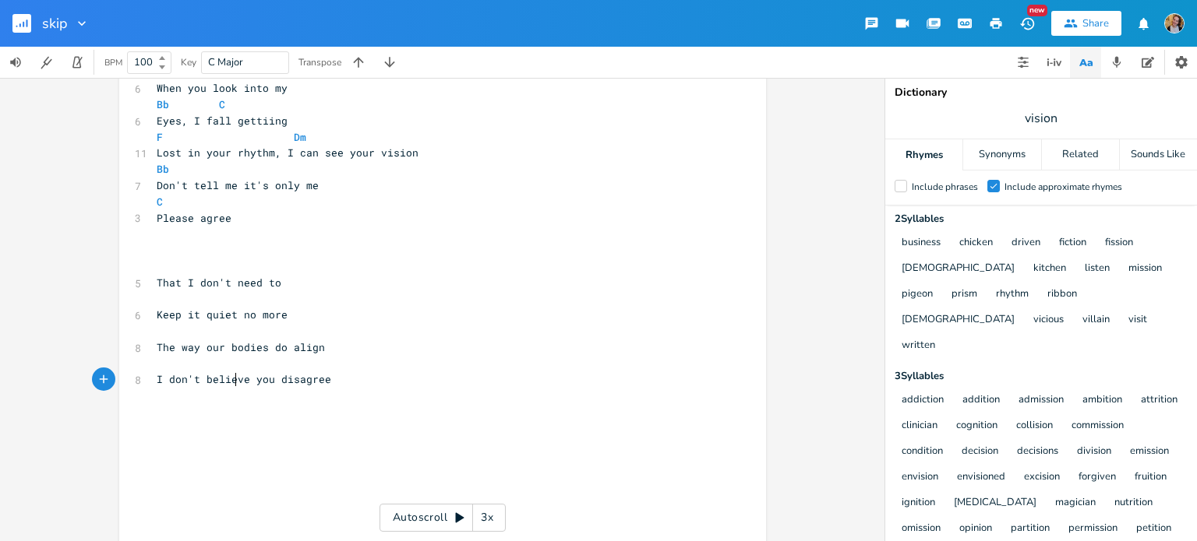
click at [273, 351] on span "The way our bodies do align" at bounding box center [241, 347] width 168 height 14
type textarea "do"
click at [273, 351] on span "The way our bodies do align" at bounding box center [241, 347] width 168 height 14
type textarea "ee"
drag, startPoint x: 336, startPoint y: 385, endPoint x: 139, endPoint y: 374, distance: 197.4
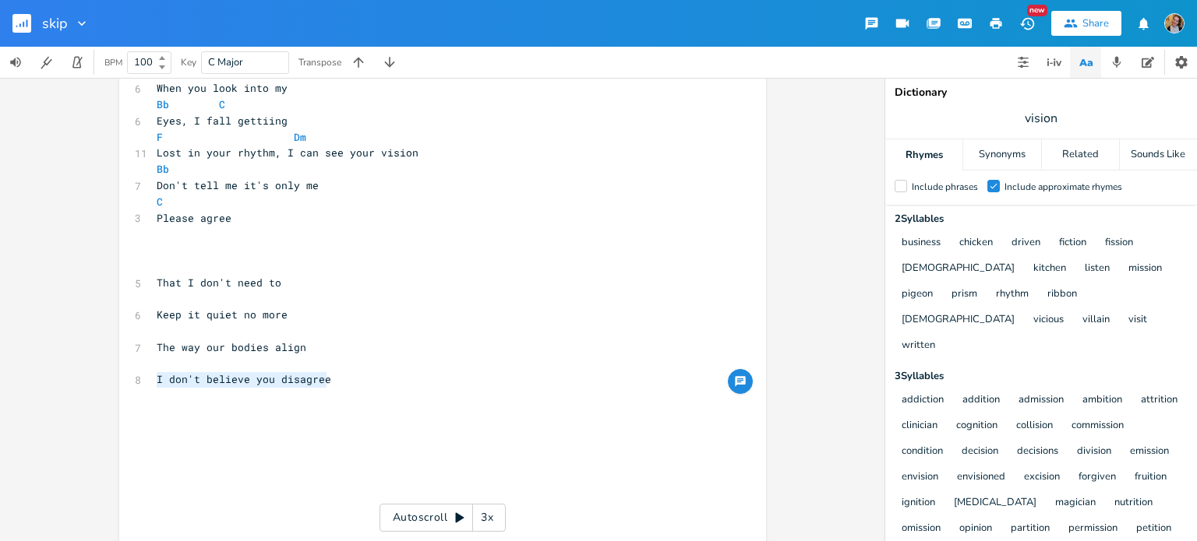
click at [139, 374] on div "I don't believe you disagree x [Verse 1] F 6 Maybe, I should tell you Gm 3 You …" at bounding box center [442, 150] width 647 height 812
type textarea "How can't you be sure"
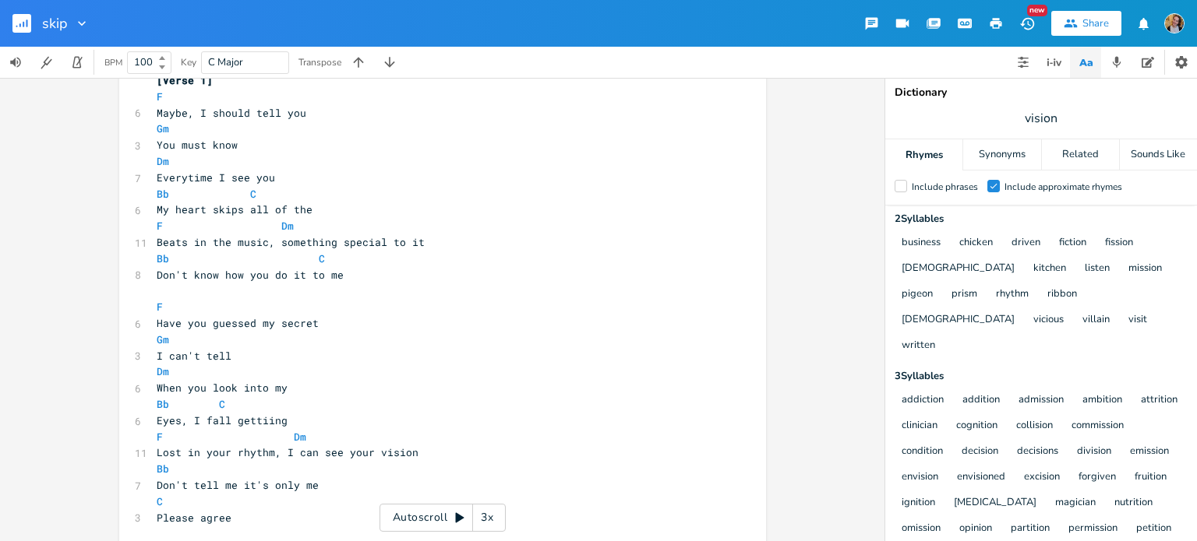
scroll to position [44, 0]
click at [189, 115] on span "Maybe, I should tell you" at bounding box center [232, 112] width 150 height 14
type textarea "e"
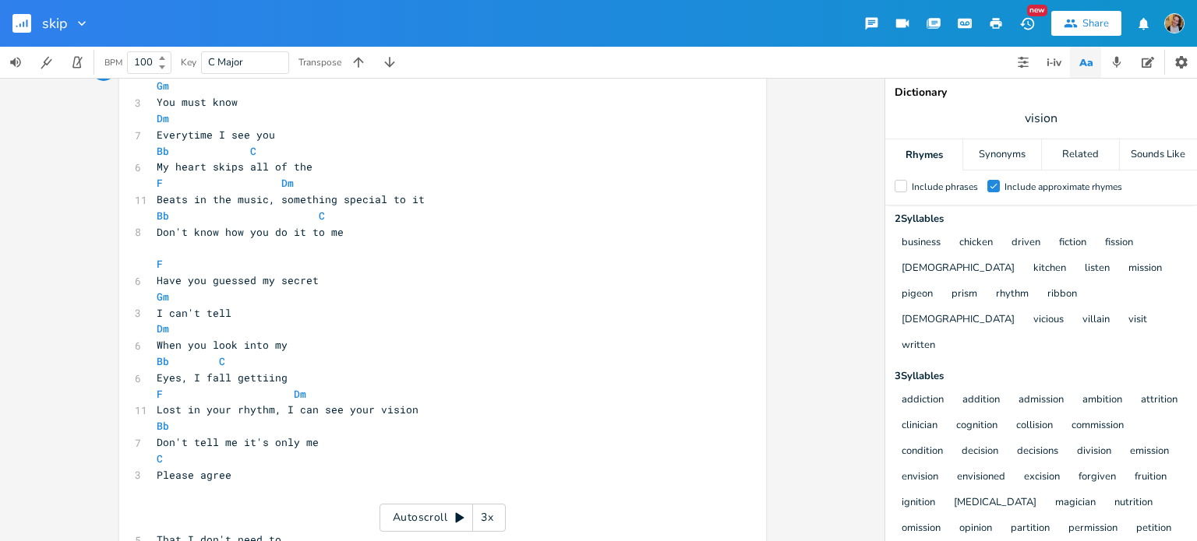
scroll to position [93, 0]
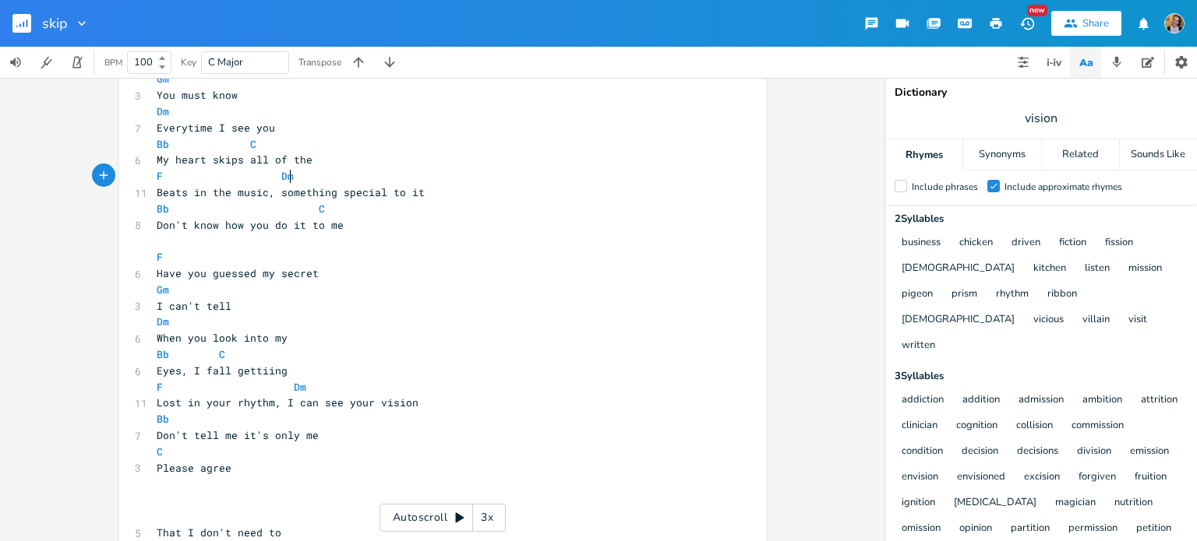
click at [356, 174] on pre "F Dm" at bounding box center [434, 176] width 562 height 16
click at [380, 158] on pre "My heart skips all of the" at bounding box center [434, 160] width 562 height 16
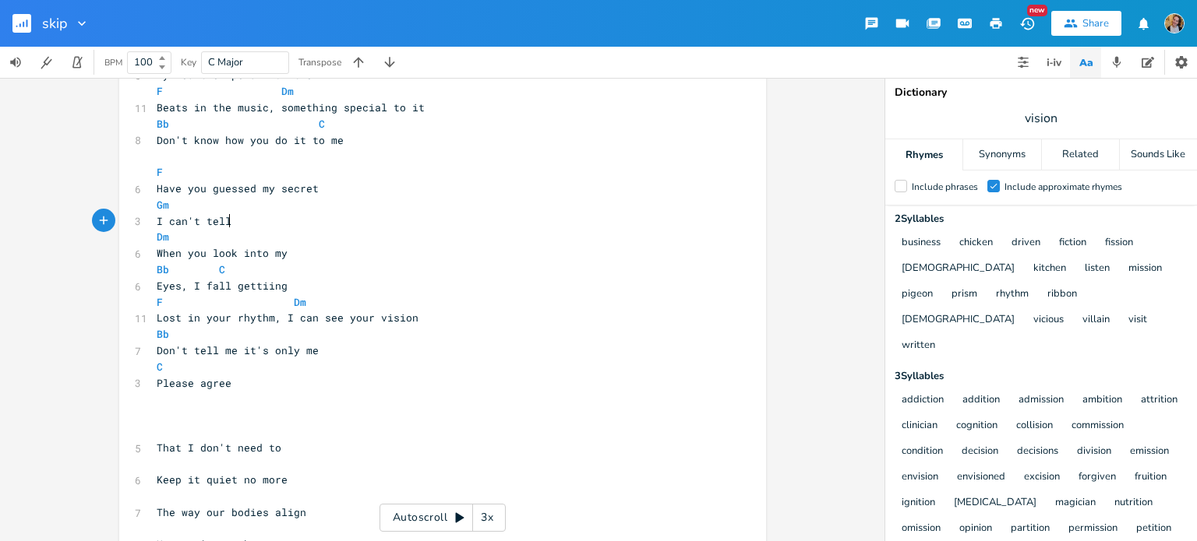
click at [327, 219] on pre "I can't tell" at bounding box center [434, 221] width 562 height 16
click at [366, 171] on pre "F" at bounding box center [434, 172] width 562 height 16
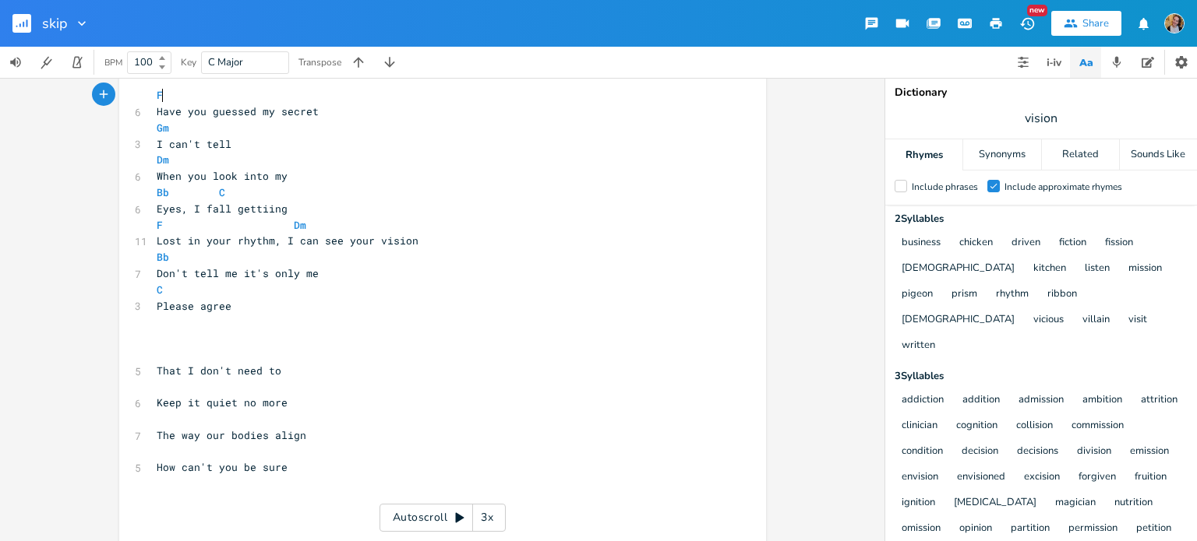
scroll to position [349, 0]
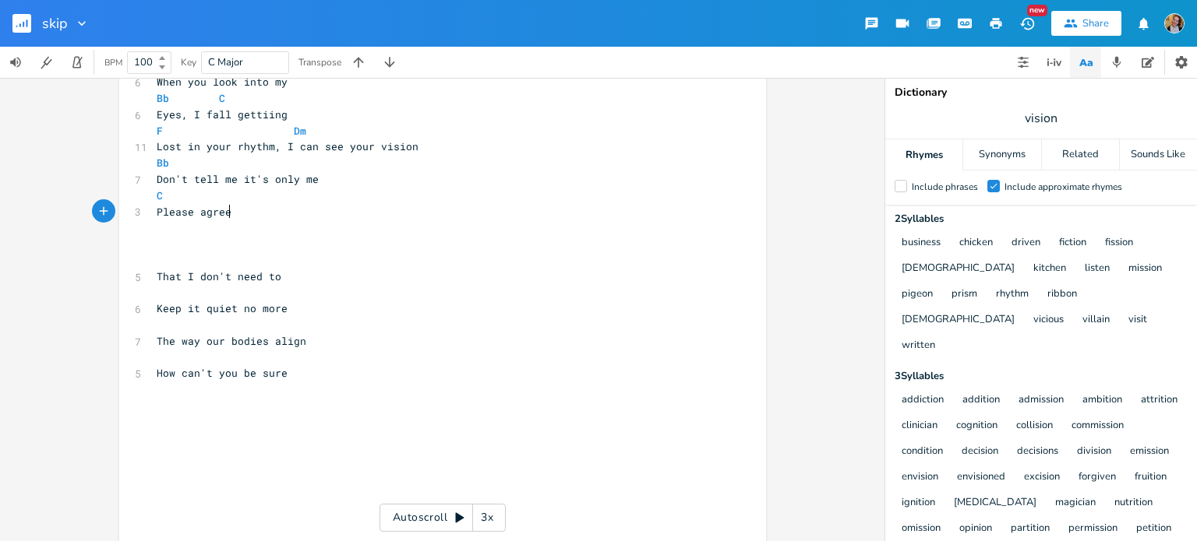
click at [265, 219] on pre "Please agree" at bounding box center [434, 212] width 562 height 16
click at [216, 253] on pre "​" at bounding box center [434, 260] width 562 height 16
type textarea "F Gm"
click at [182, 290] on pre "​" at bounding box center [434, 293] width 562 height 16
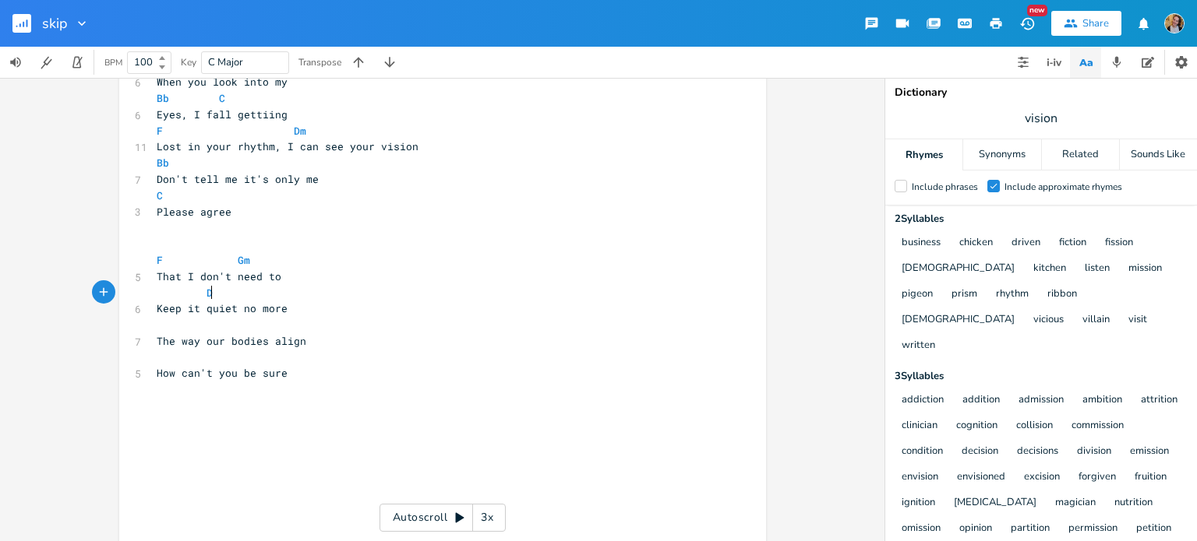
type textarea "Dm"
click at [162, 311] on span "Keep it quiet no more" at bounding box center [222, 308] width 131 height 14
type textarea ", ke"
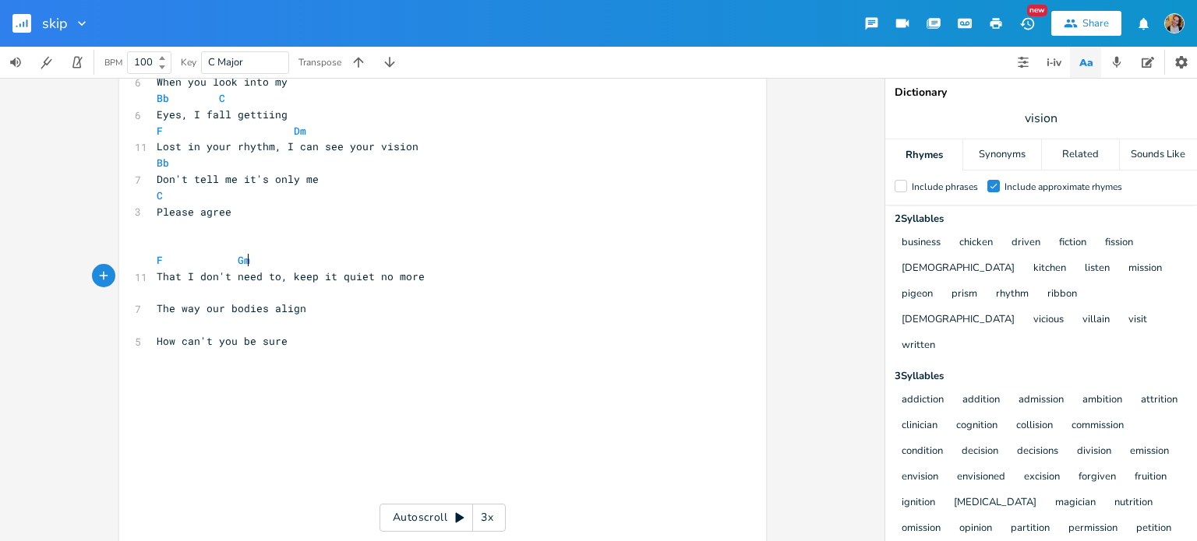
click at [288, 258] on pre "F Gm" at bounding box center [434, 260] width 562 height 16
type textarea "D,"
type textarea "m"
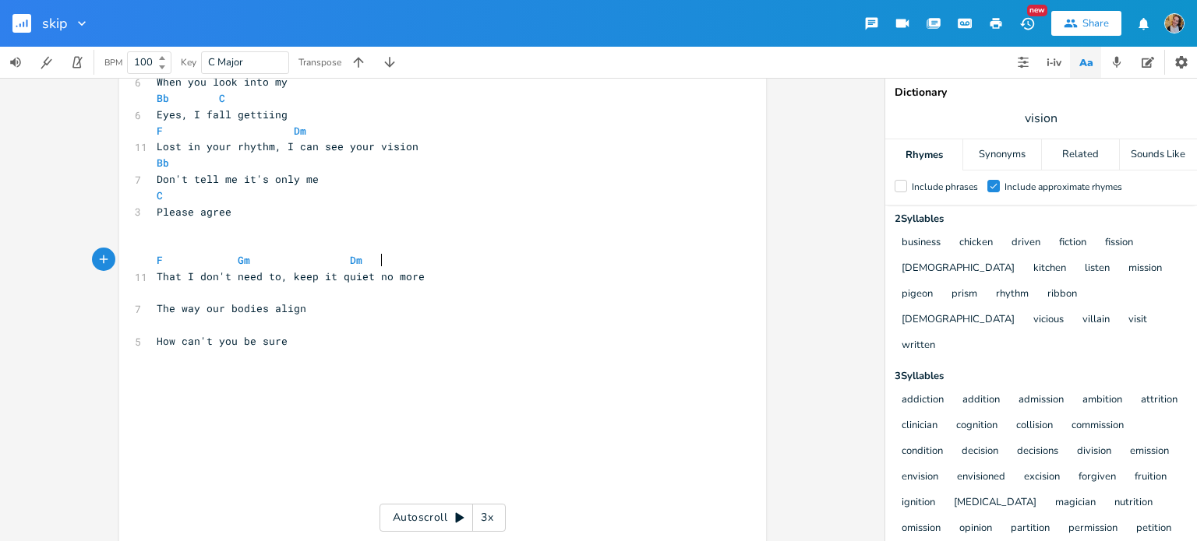
click at [377, 278] on span "That I don't need to, keep it quiet no more" at bounding box center [291, 277] width 268 height 14
type textarea "anymore"
click at [444, 276] on pre "That I don't need to, keep it quiet anymore more" at bounding box center [434, 277] width 562 height 16
type textarea "more"
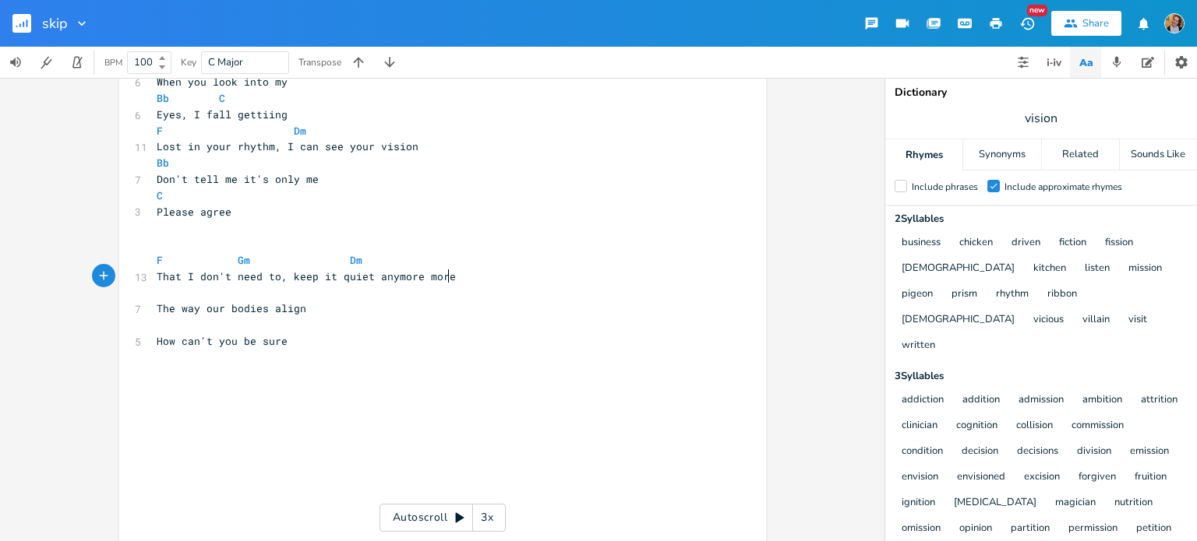
click at [444, 276] on pre "That I don't need to, keep it quiet anymore more" at bounding box center [434, 277] width 562 height 16
click at [413, 244] on pre "​" at bounding box center [434, 244] width 562 height 16
click at [418, 259] on pre "F Gm Dm" at bounding box center [434, 260] width 562 height 16
type textarea "Bm"
type textarea "n"
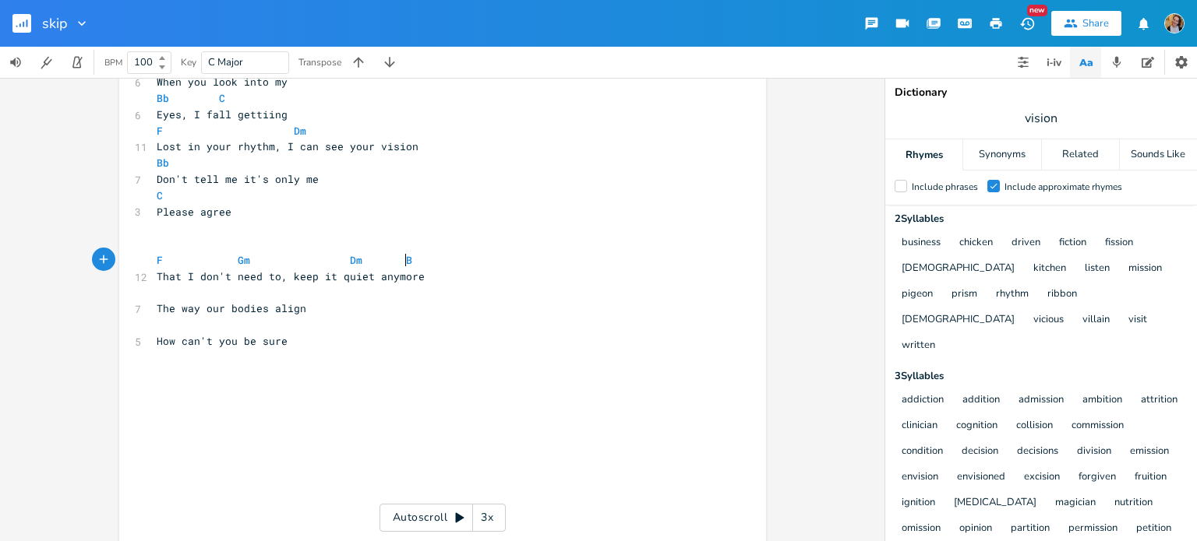
type textarea "nb"
type textarea "b"
click at [316, 316] on pre "The way our bodies align" at bounding box center [434, 309] width 562 height 16
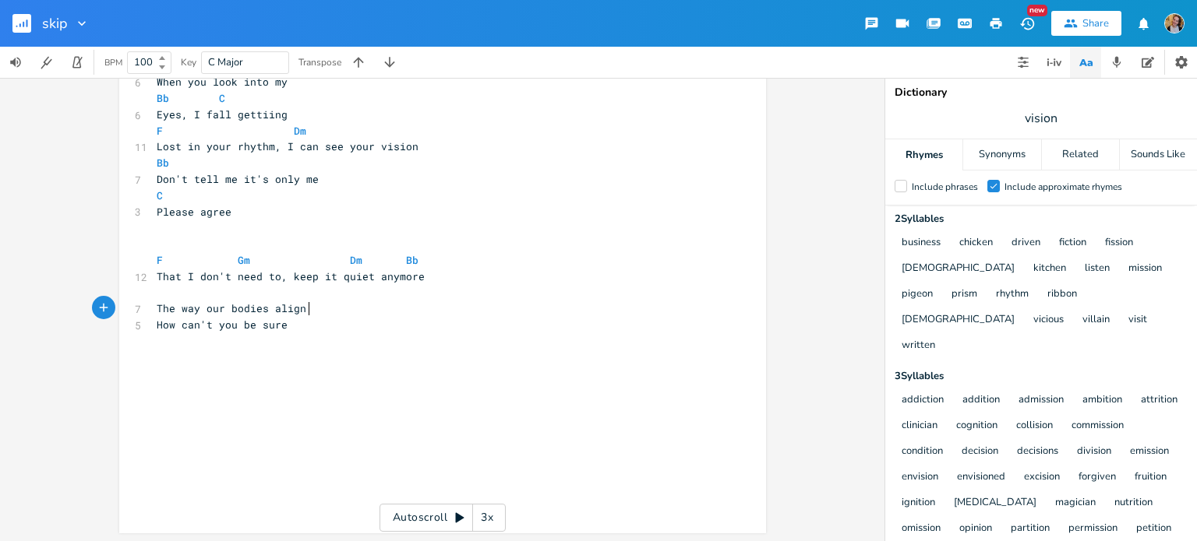
scroll to position [333, 0]
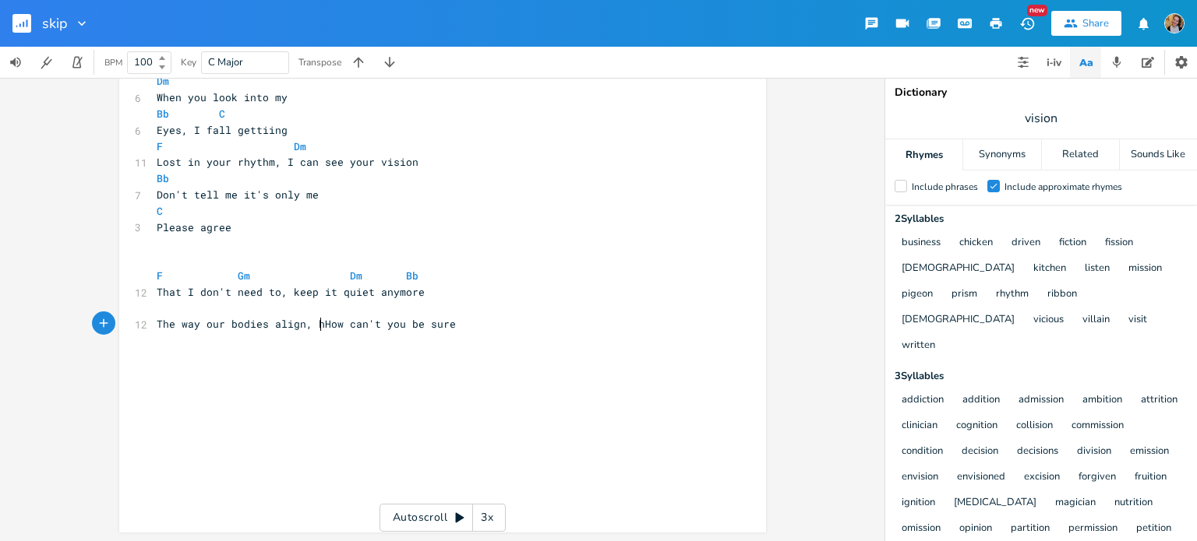
type textarea ", h"
click at [382, 307] on pre "​" at bounding box center [434, 309] width 562 height 16
type textarea "F"
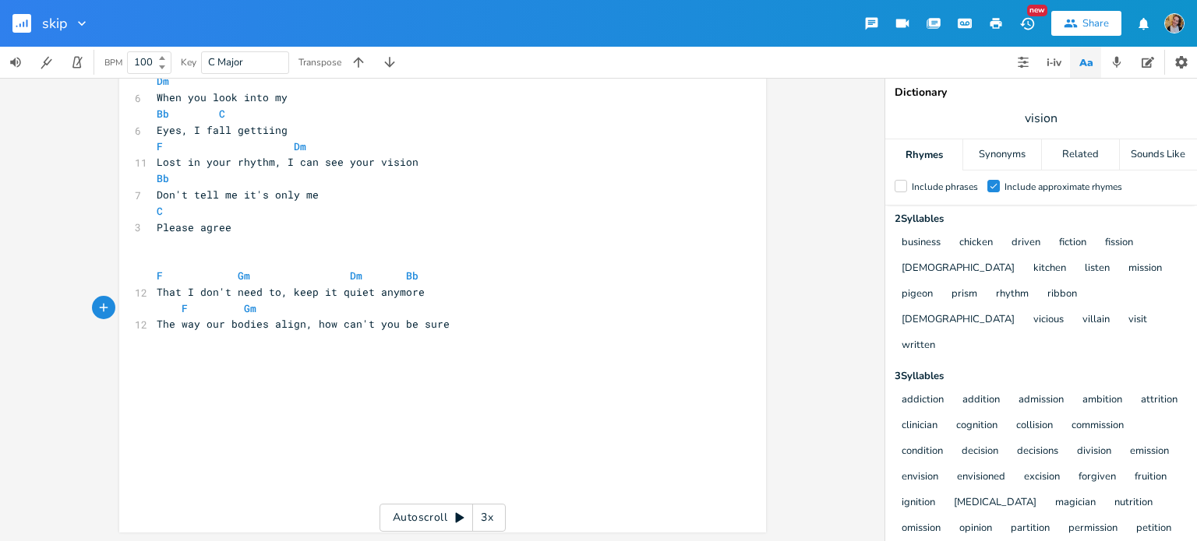
type textarea "Gm D"
type textarea "Dm Bb"
click at [489, 320] on pre "The way our bodies align, how can't you be sure" at bounding box center [434, 324] width 562 height 16
click at [280, 292] on span "That I don't need to, keep it quiet anymore" at bounding box center [291, 292] width 268 height 14
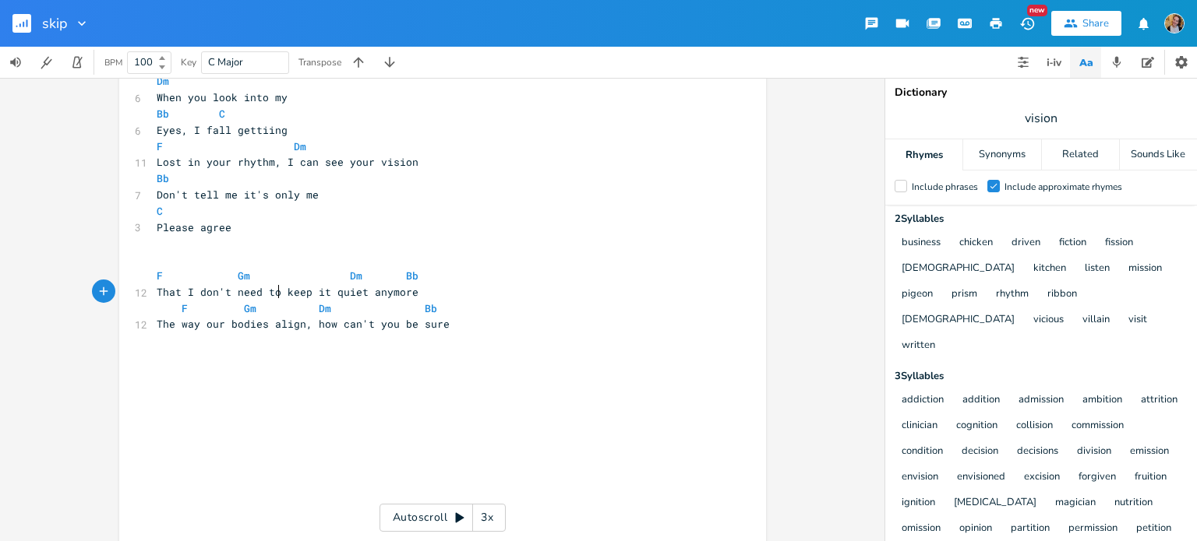
click at [304, 323] on span "The way our bodies align, how can't you be sure" at bounding box center [303, 324] width 293 height 14
click at [304, 368] on pre "​" at bounding box center [434, 373] width 562 height 16
click at [300, 326] on span "The way our bodies align how can't you be sure" at bounding box center [300, 324] width 287 height 14
type textarea ","
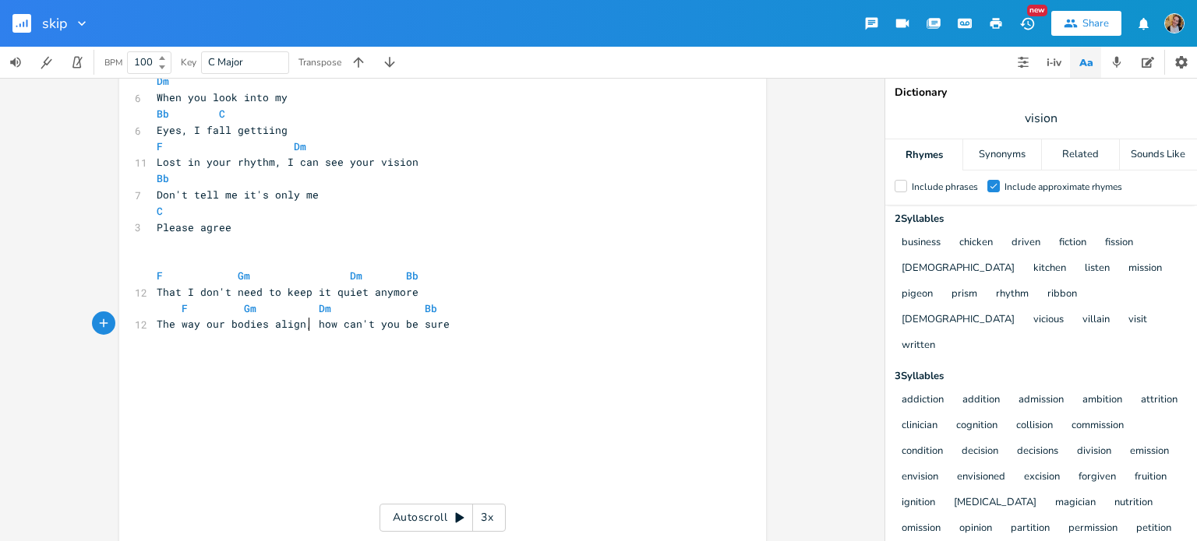
click at [293, 362] on pre "​" at bounding box center [434, 357] width 562 height 16
type textarea "Th"
type textarea "I feel elecrti"
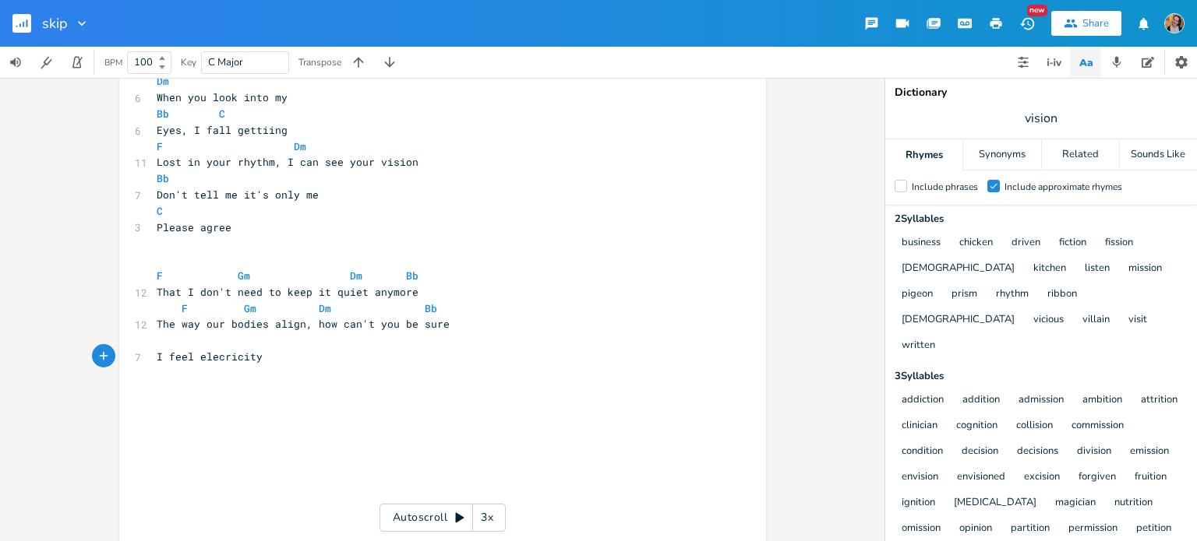
type textarea "icity"
type textarea "all the cliches in th"
type textarea "e movies"
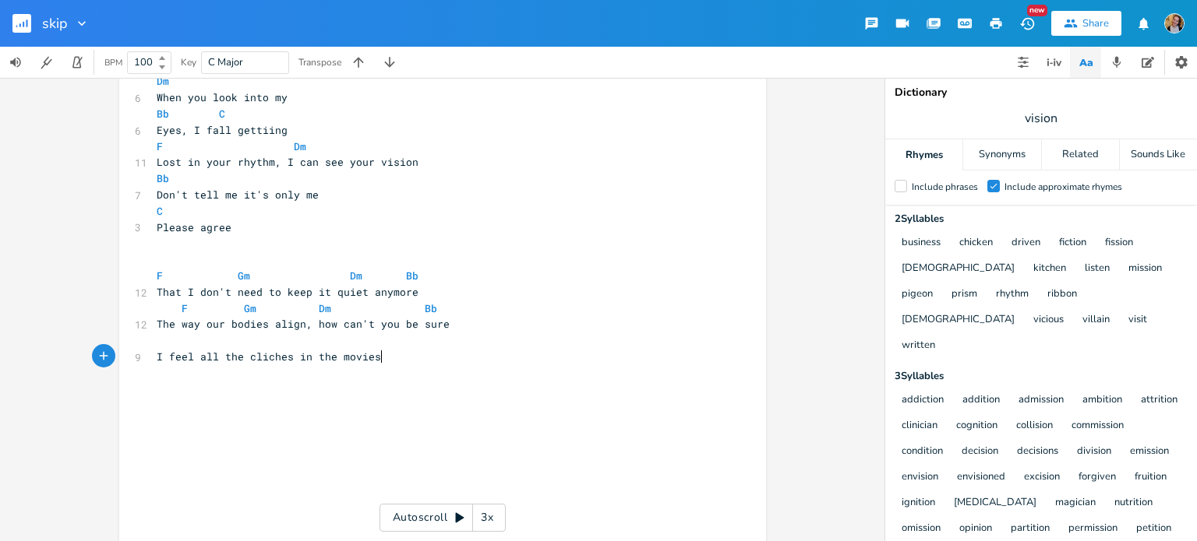
click at [185, 353] on span "I feel all the cliches in the movies" at bounding box center [269, 357] width 224 height 14
type textarea "live"
click at [380, 354] on pre "I live all the cliches in the movies" at bounding box center [434, 357] width 562 height 16
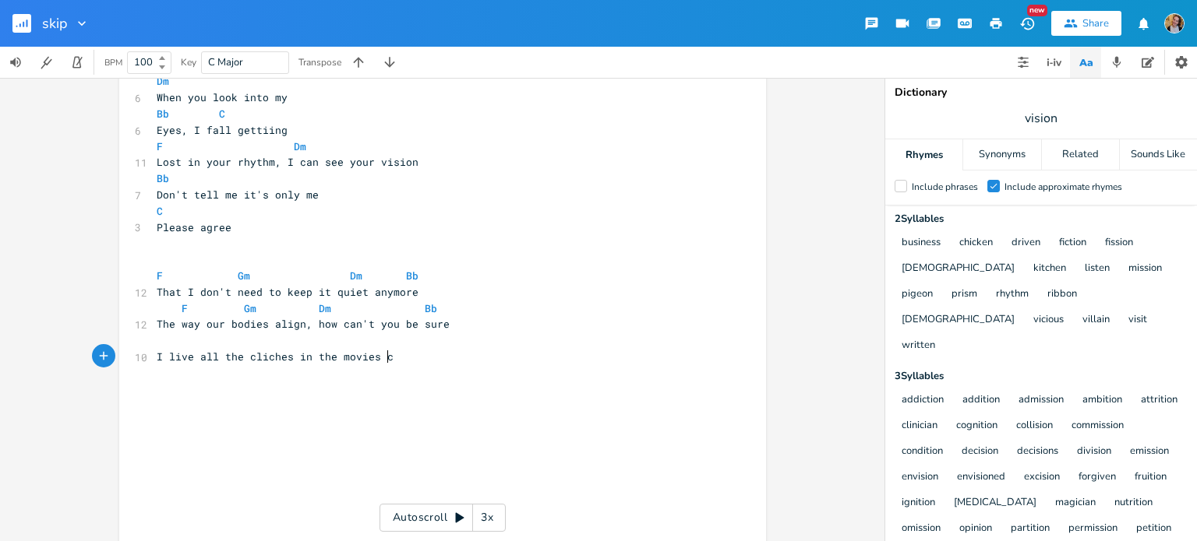
type textarea "can"
type textarea "ant"
type textarea "'t you see"
type textarea "So I don't need to hide th"
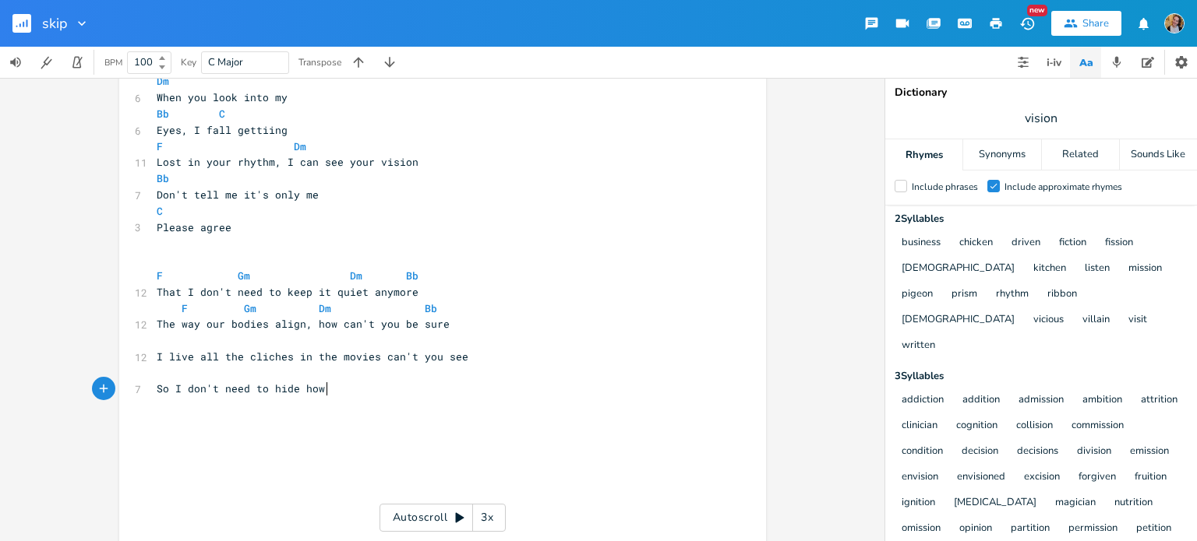
scroll to position [0, 25]
type textarea "how I;"
type textarea "'m feeling"
click at [1031, 65] on button "button" at bounding box center [1022, 62] width 31 height 31
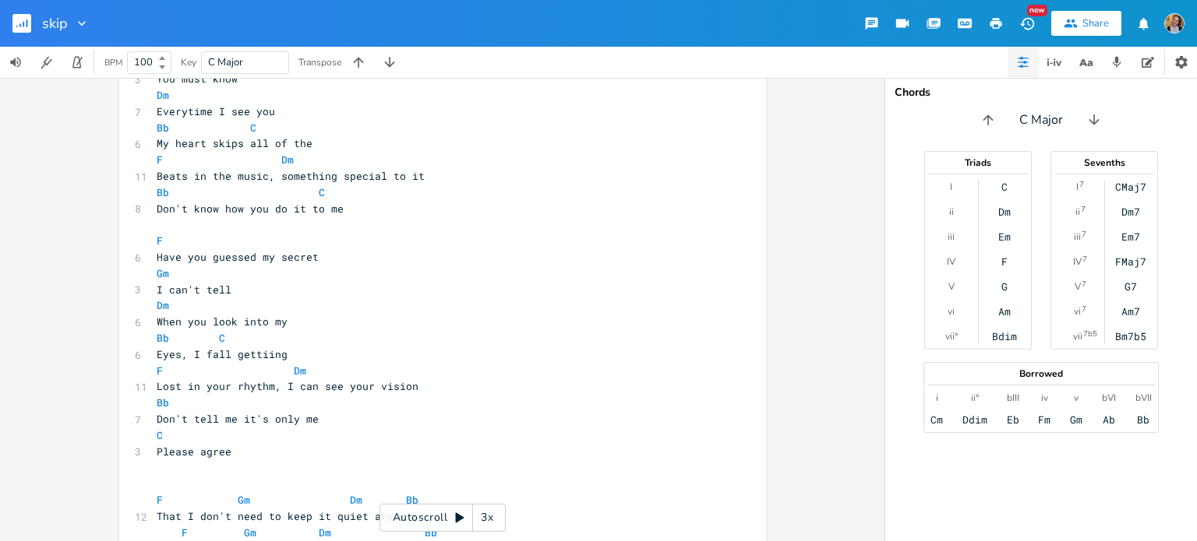
scroll to position [3, 0]
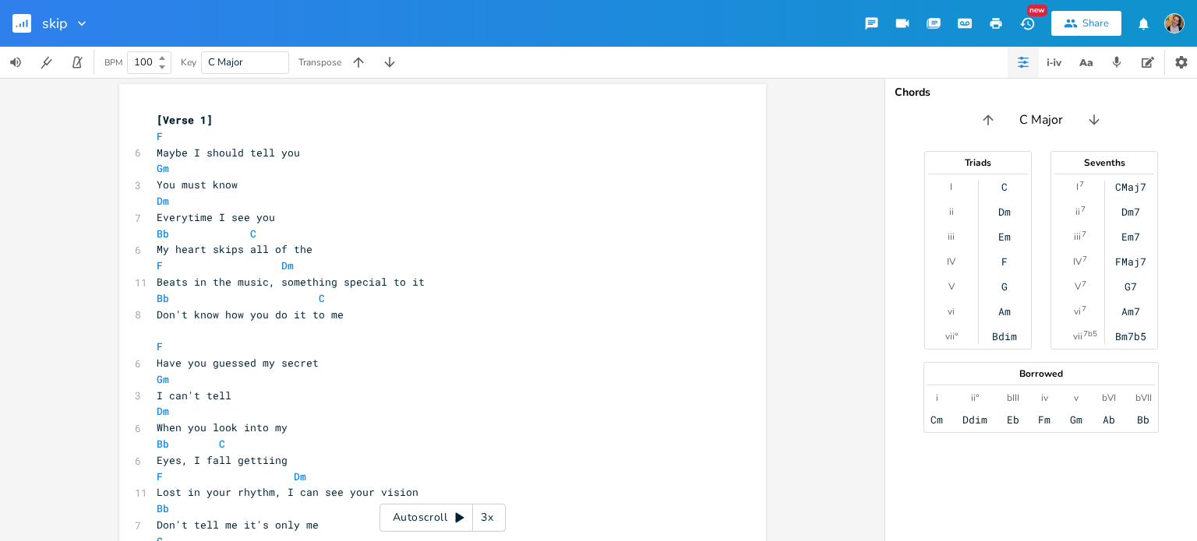
click at [1035, 118] on input "C Major" at bounding box center [1041, 119] width 44 height 17
type input "f"
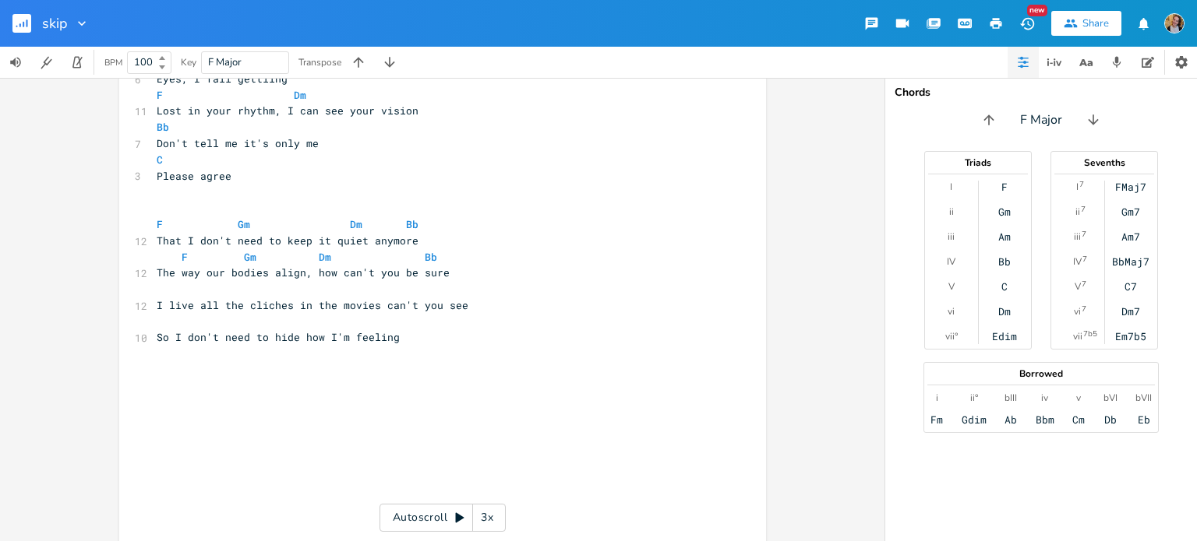
scroll to position [399, 0]
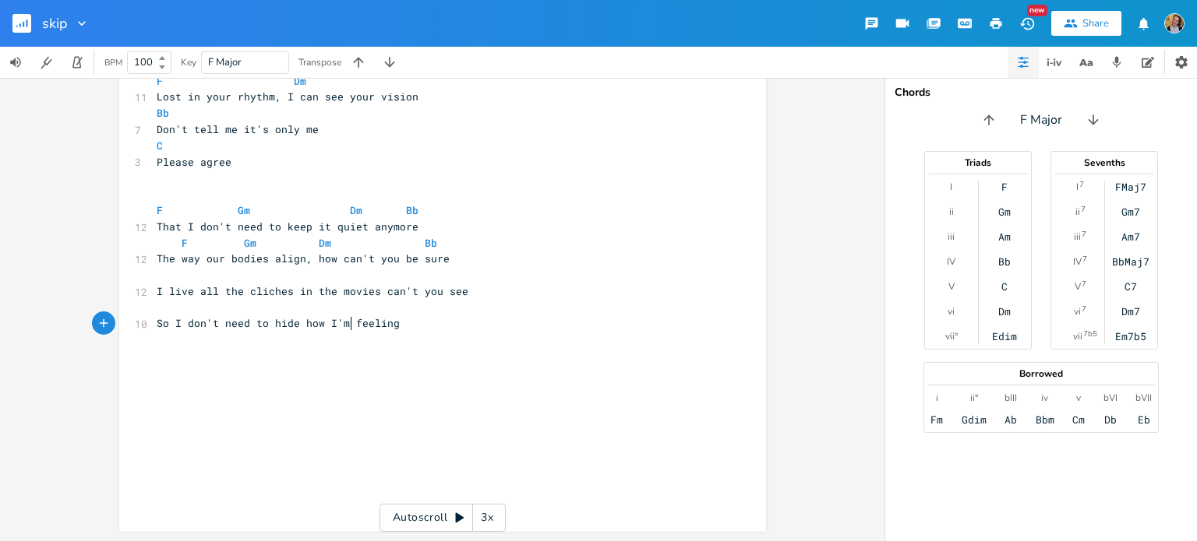
click at [345, 317] on span "So I don't need to hide how I'm feeling" at bounding box center [278, 323] width 243 height 14
click at [314, 311] on pre "​" at bounding box center [434, 308] width 562 height 16
type textarea "C F"
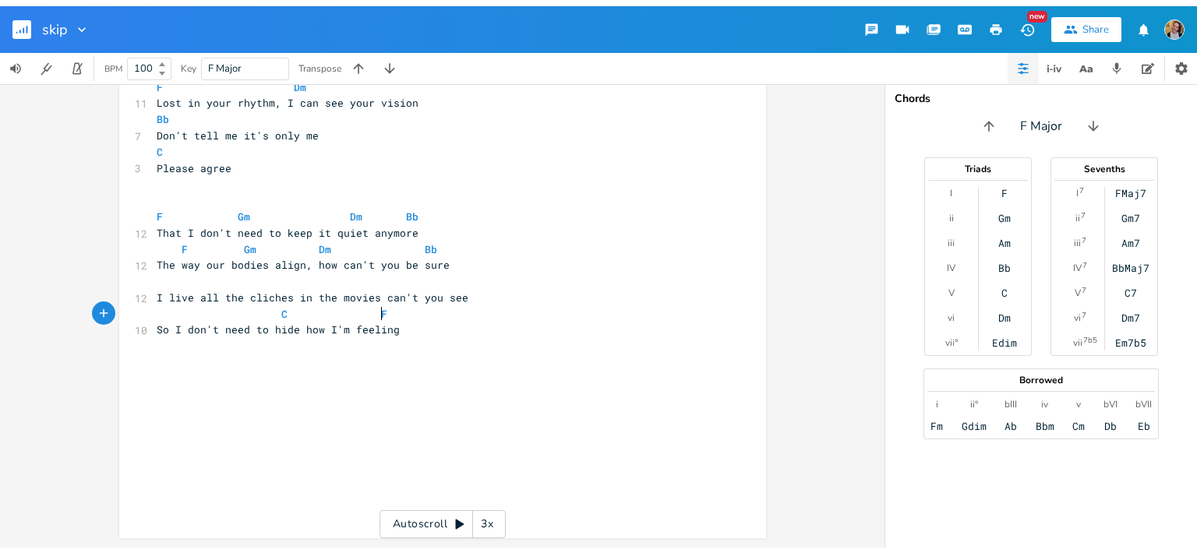
scroll to position [0, 105]
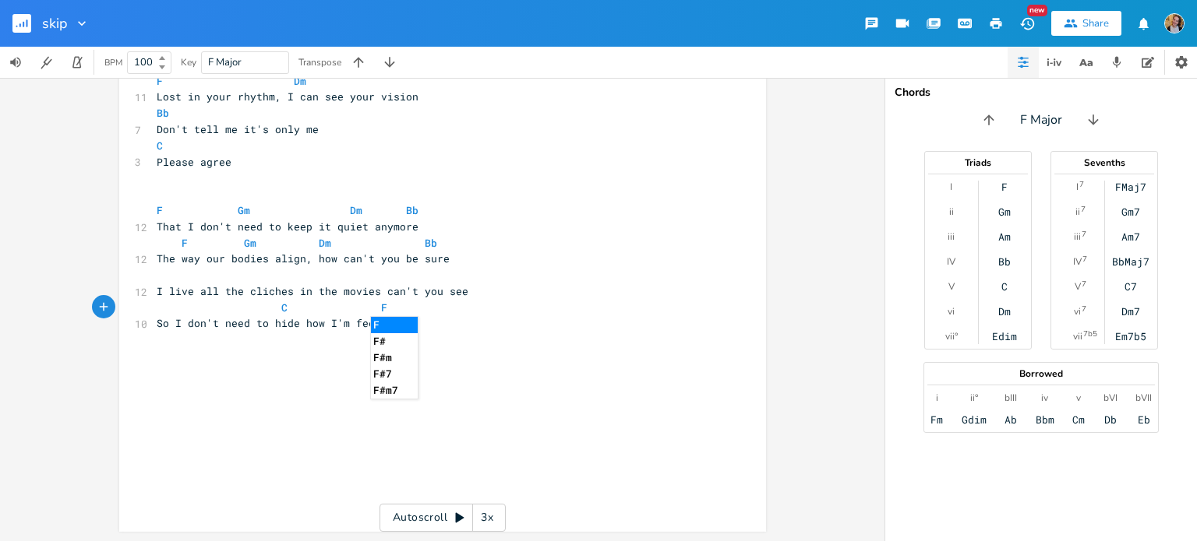
click at [471, 249] on pre "F Gm Dm Bb" at bounding box center [434, 243] width 562 height 16
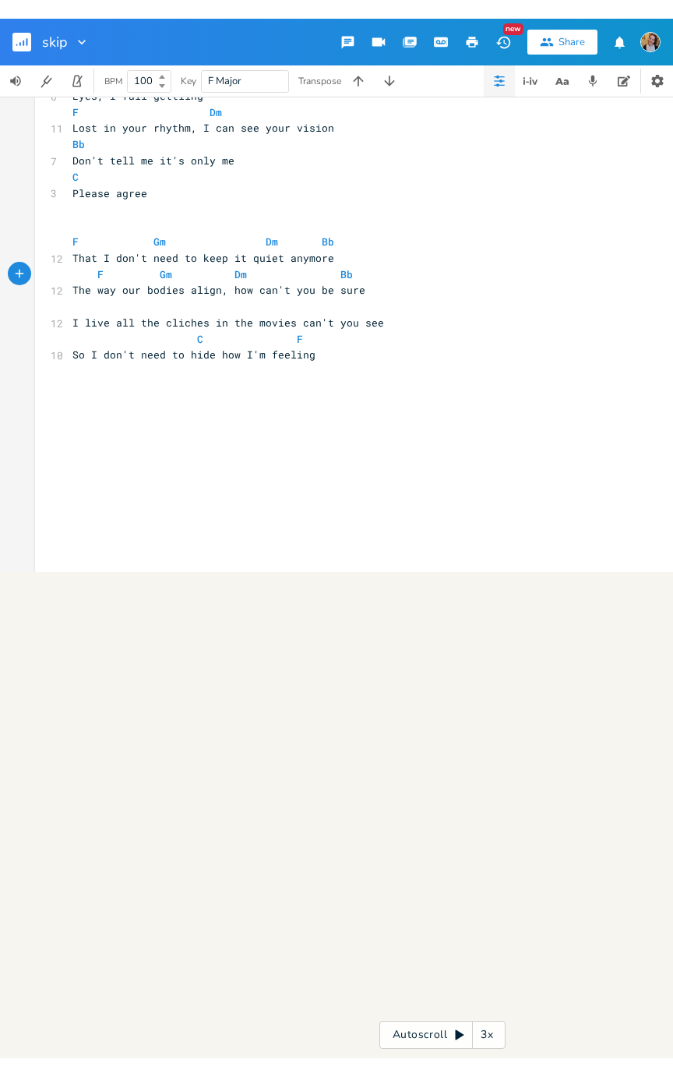
scroll to position [10, 0]
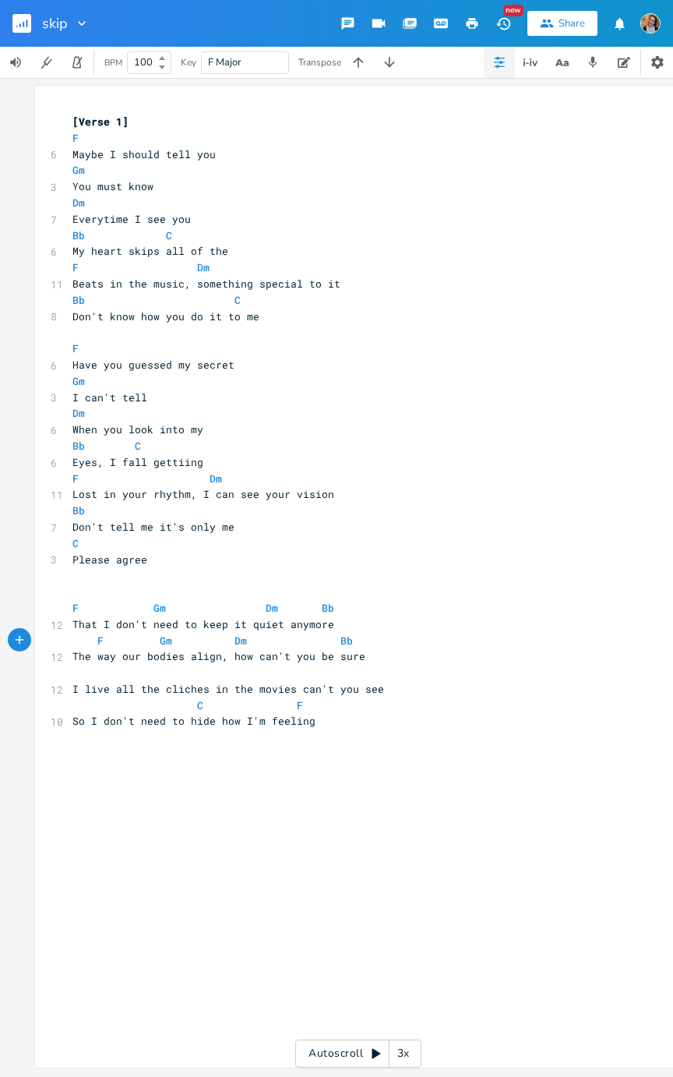
click at [340, 541] on span "Bb" at bounding box center [346, 640] width 12 height 14
type textarea "C"
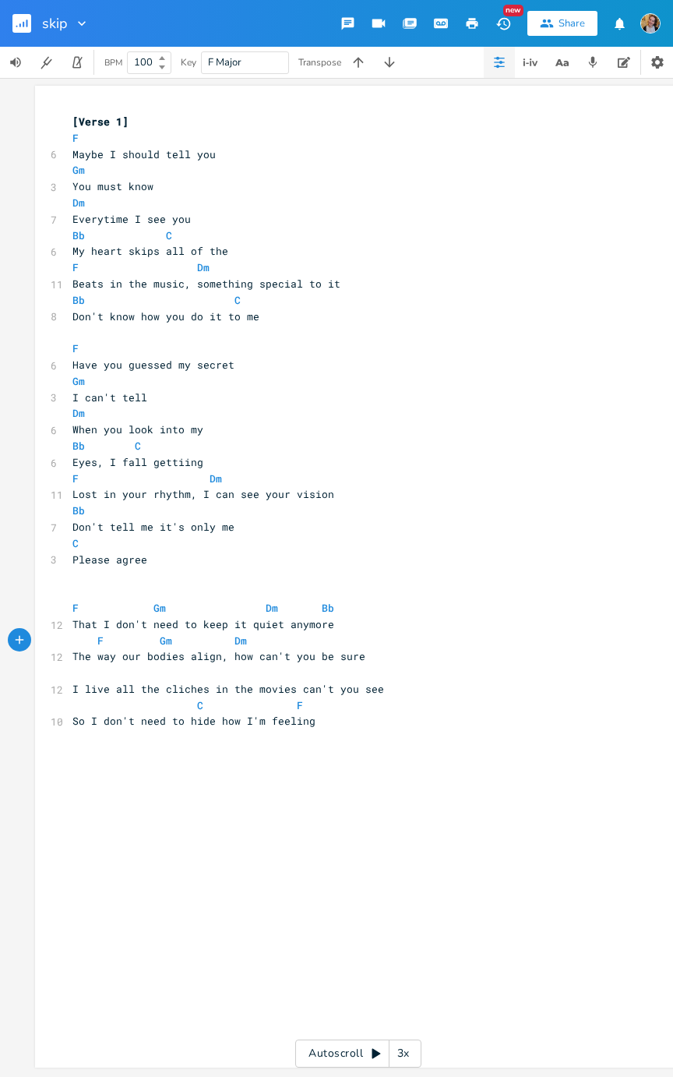
scroll to position [0, 6]
click at [119, 541] on pre "​" at bounding box center [350, 672] width 562 height 16
type textarea "F"
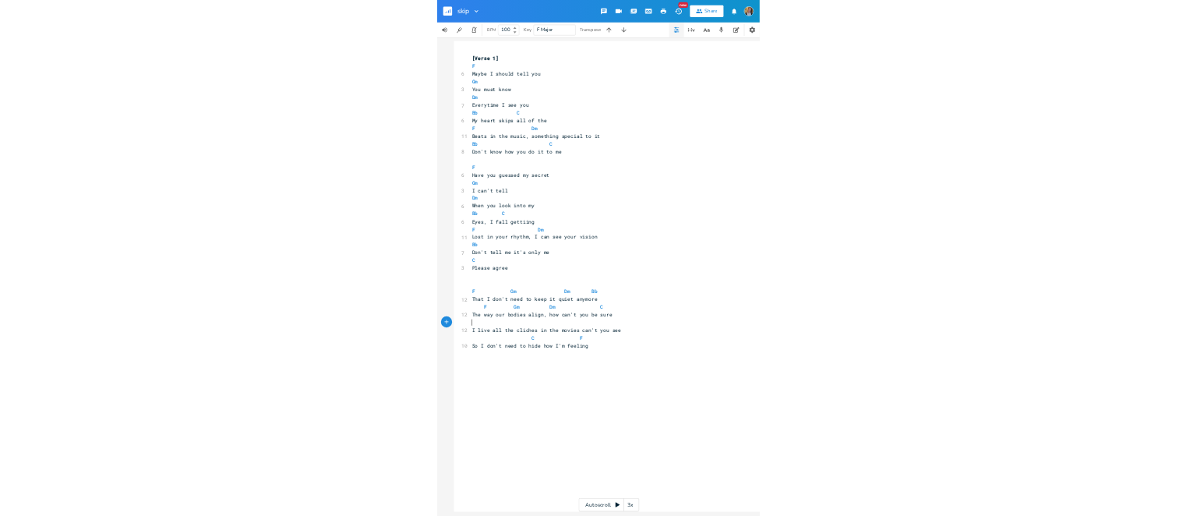
scroll to position [0, 5]
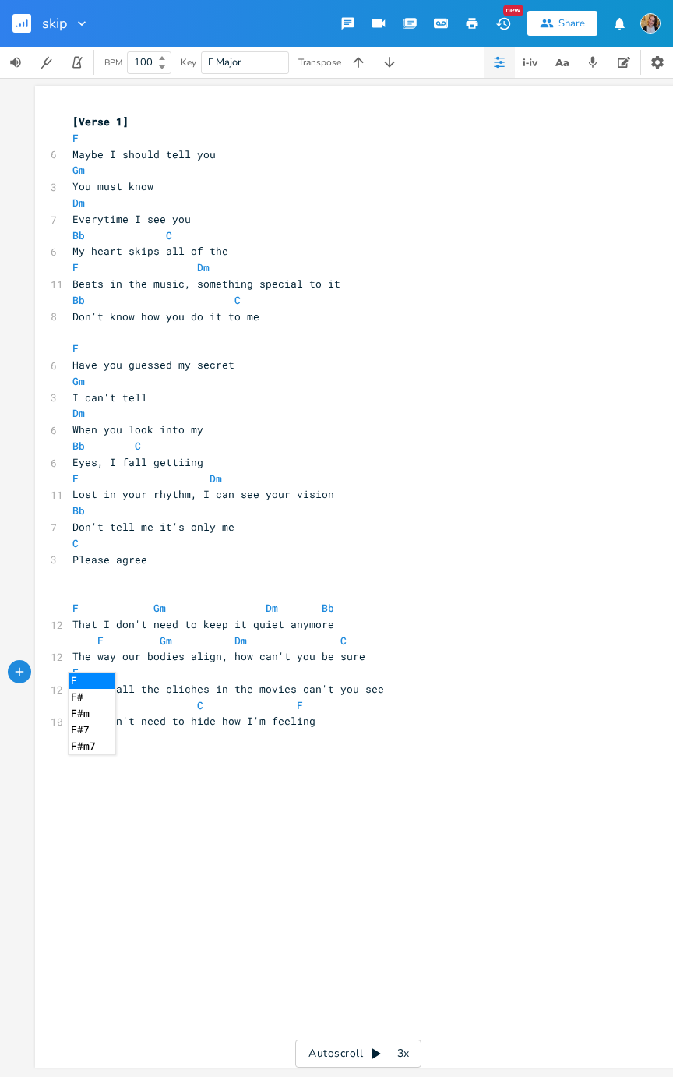
click at [310, 541] on pre "So I don't need to hide how I'm feeling" at bounding box center [350, 721] width 562 height 16
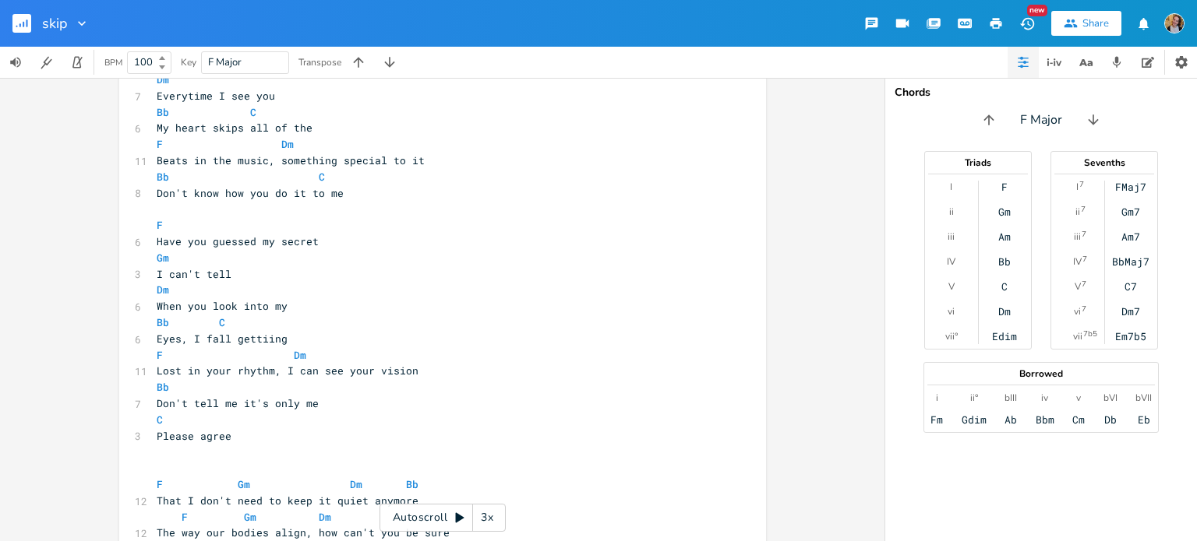
scroll to position [399, 0]
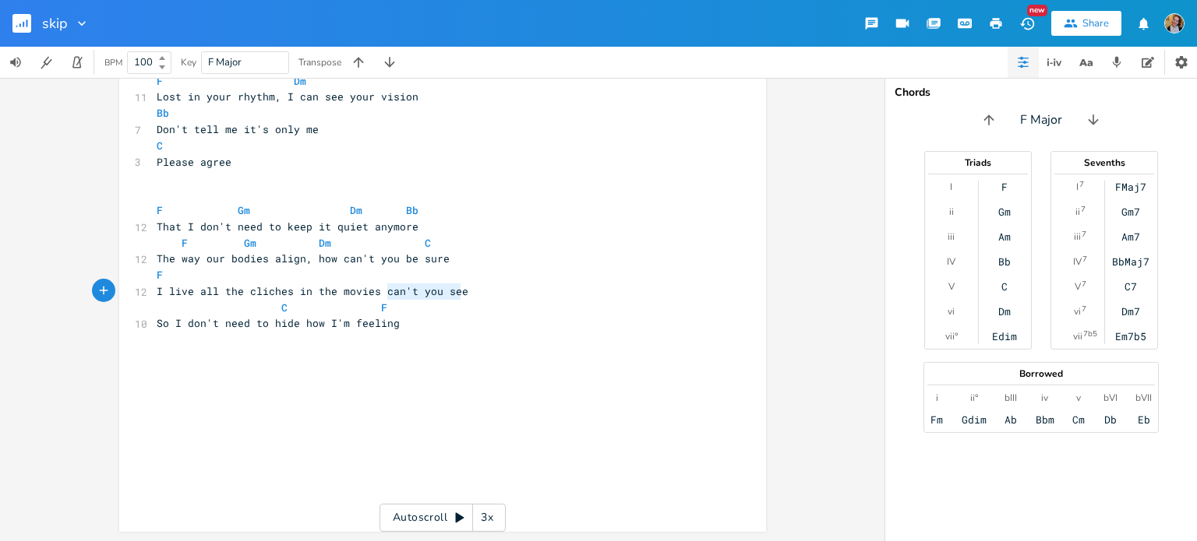
type textarea "C"
drag, startPoint x: 381, startPoint y: 294, endPoint x: 148, endPoint y: 297, distance: 232.9
click at [153, 297] on pre "I live all the cliches in the movies can't you see" at bounding box center [434, 292] width 562 height 16
type textarea "No"
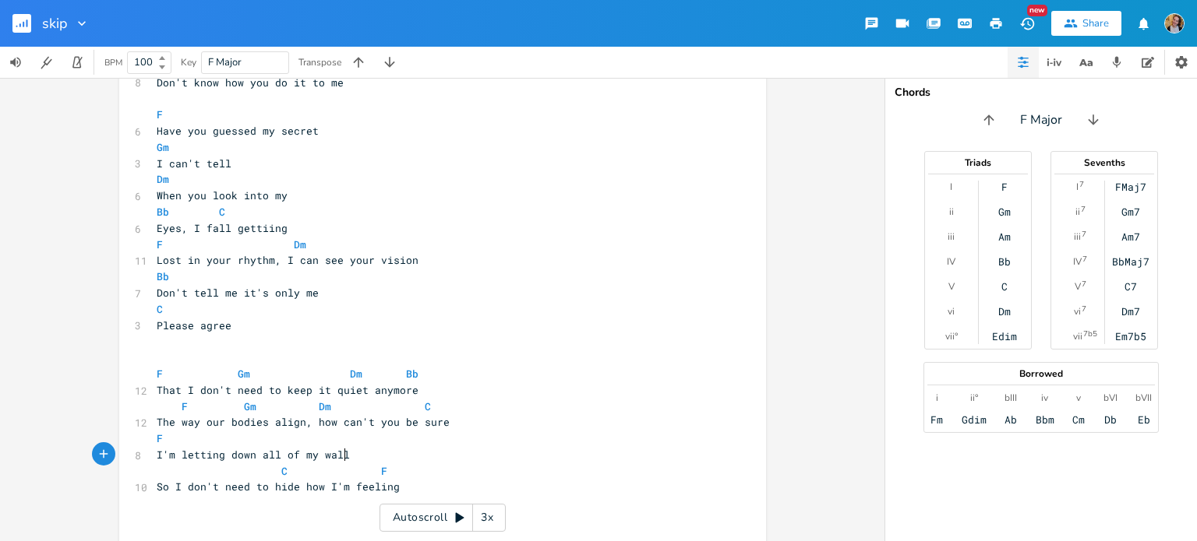
type textarea "I'm letting down all of my walls"
click at [160, 435] on pre "F" at bounding box center [434, 439] width 562 height 16
type textarea "B b"
type textarea "b"
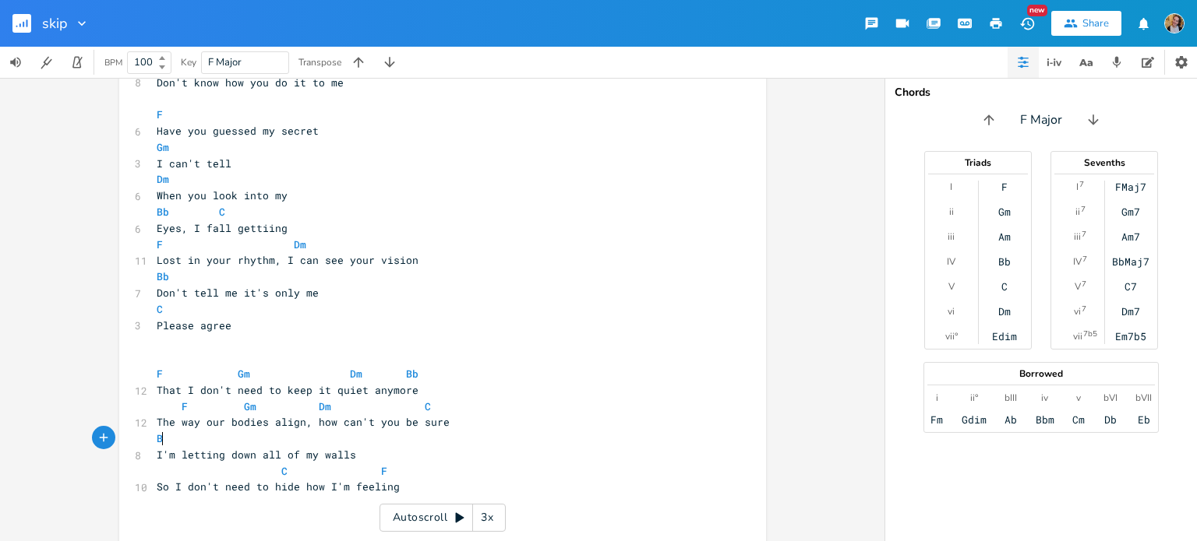
scroll to position [0, 5]
click at [321, 442] on pre "Bb" at bounding box center [434, 439] width 562 height 16
click at [330, 450] on span "I'm letting down all of my walls" at bounding box center [256, 455] width 199 height 14
click at [359, 440] on pre "Bb" at bounding box center [434, 439] width 562 height 16
click at [171, 480] on span "So I don't need to hide how I'm feeling" at bounding box center [278, 487] width 243 height 14
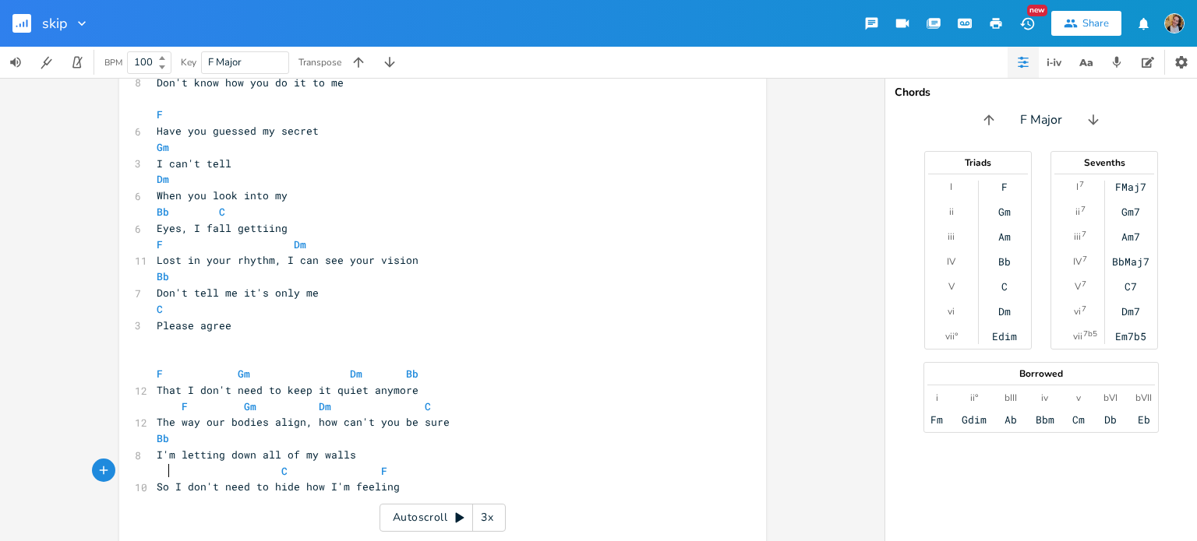
click at [165, 477] on span "C F" at bounding box center [272, 471] width 231 height 14
type textarea "F"
click at [259, 470] on span "F C F" at bounding box center [278, 471] width 243 height 14
click at [263, 435] on pre "Bb" at bounding box center [434, 439] width 562 height 16
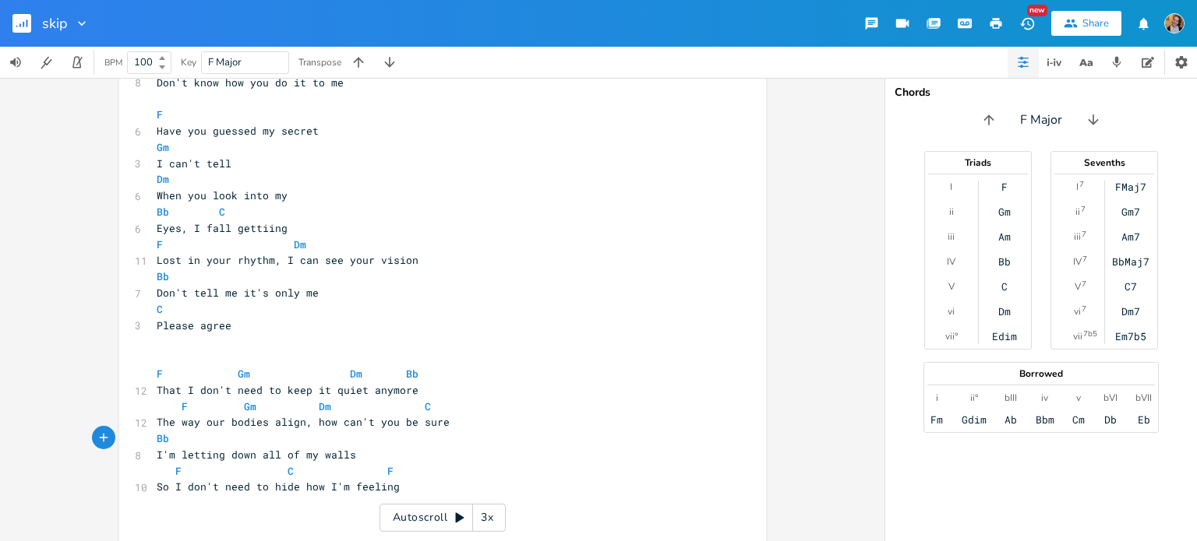
type textarea "C"
click at [276, 439] on pre "Bb C" at bounding box center [434, 439] width 562 height 16
type textarea "Am"
type textarea "Bb"
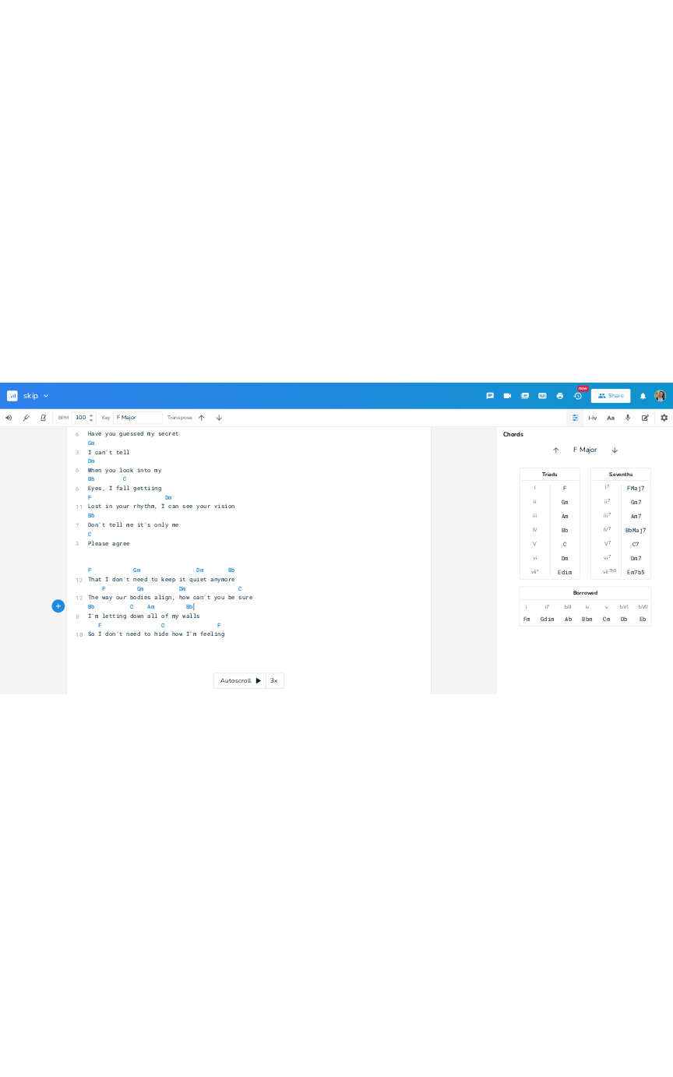
scroll to position [10, 0]
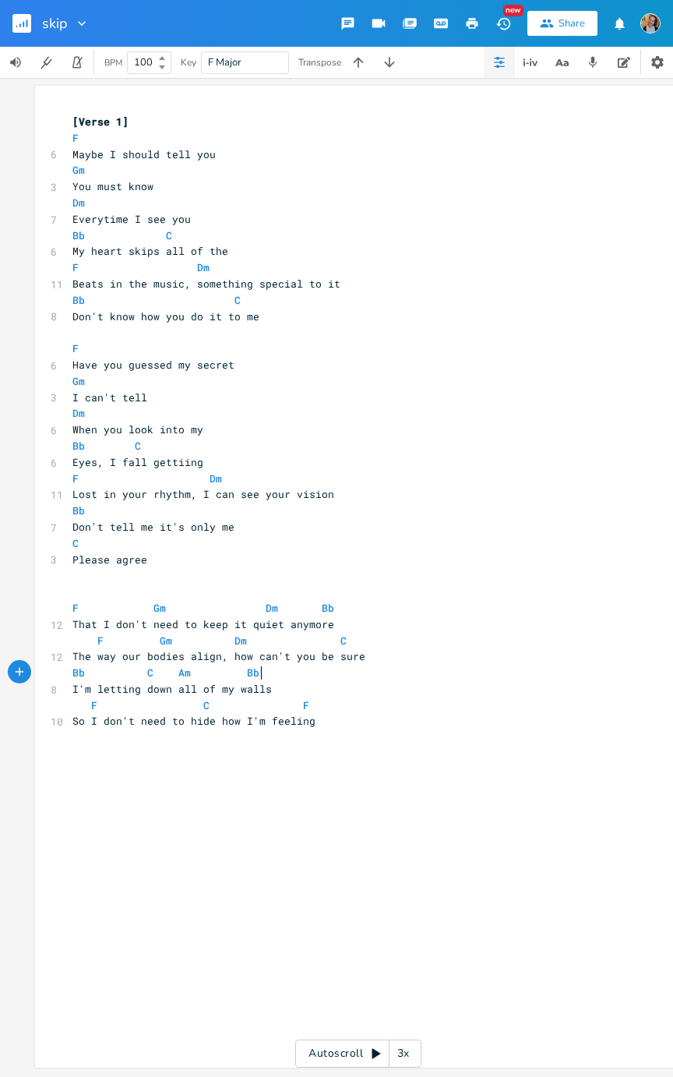
click at [161, 541] on span "F C F" at bounding box center [190, 705] width 237 height 14
type textarea "Gm"
click at [197, 541] on span "C" at bounding box center [200, 705] width 6 height 14
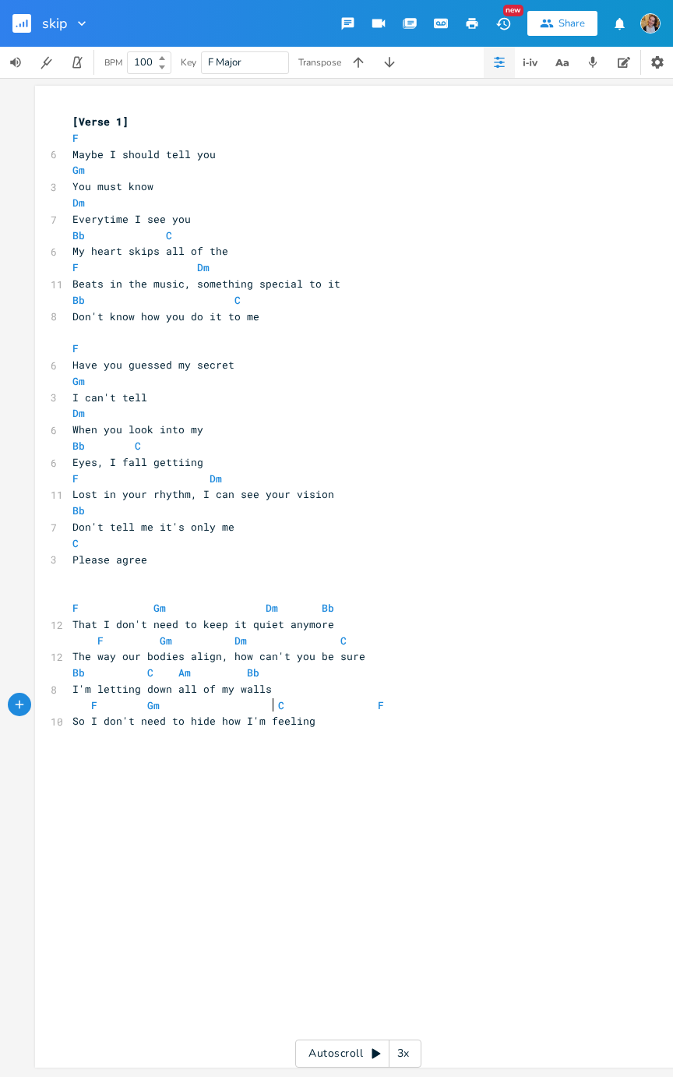
click at [208, 541] on span "I'm letting down all of my walls" at bounding box center [171, 689] width 199 height 14
click at [196, 541] on span "F Gm C F" at bounding box center [228, 705] width 312 height 14
type textarea "Bb"
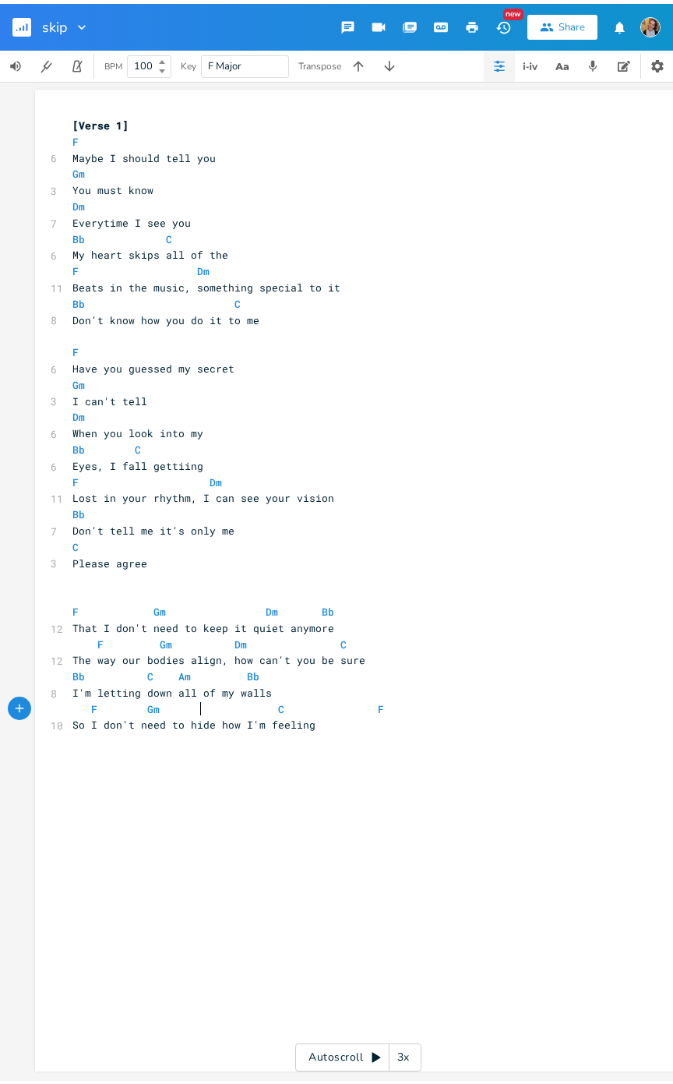
scroll to position [0, 12]
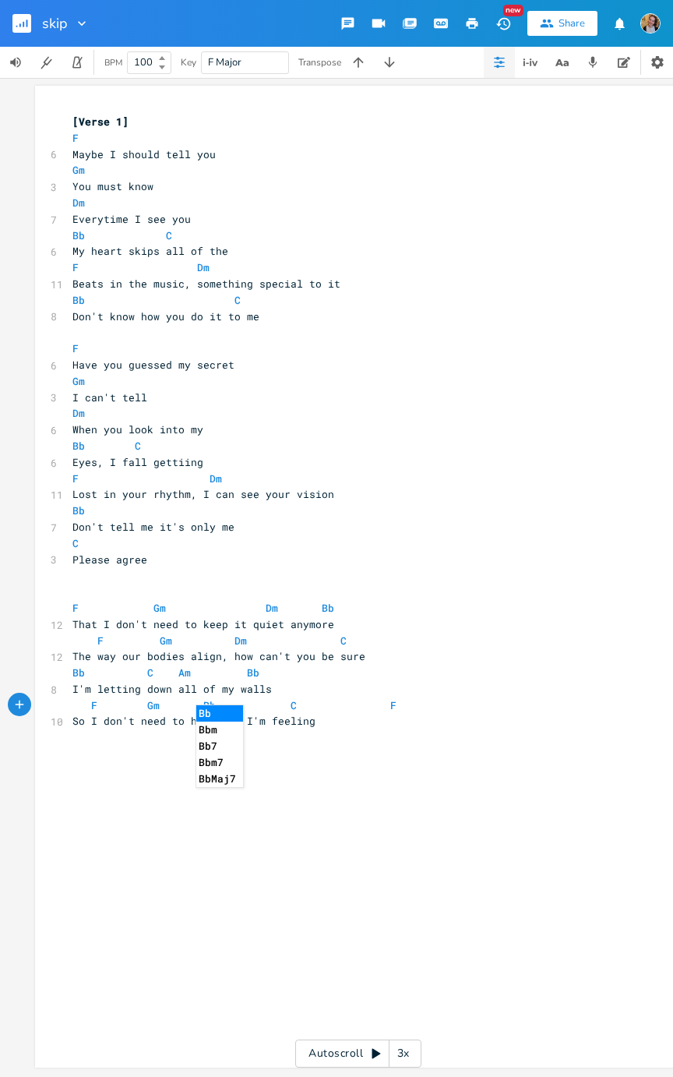
click at [319, 541] on pre "I'm letting down all of my walls" at bounding box center [350, 689] width 562 height 16
click at [414, 541] on pre "F Gm Bb C F" at bounding box center [350, 705] width 562 height 16
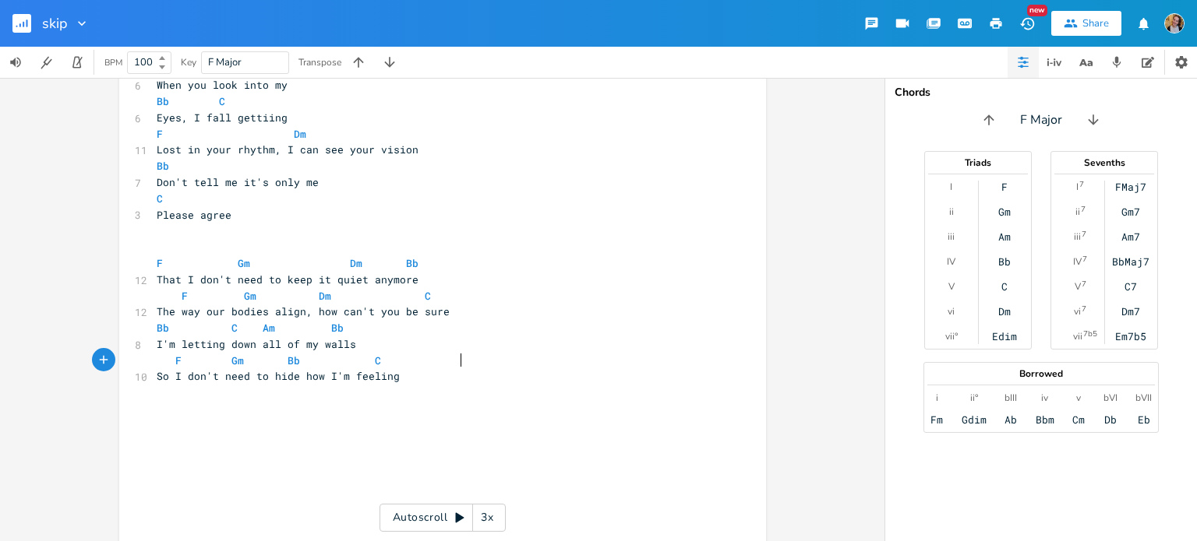
scroll to position [365, 0]
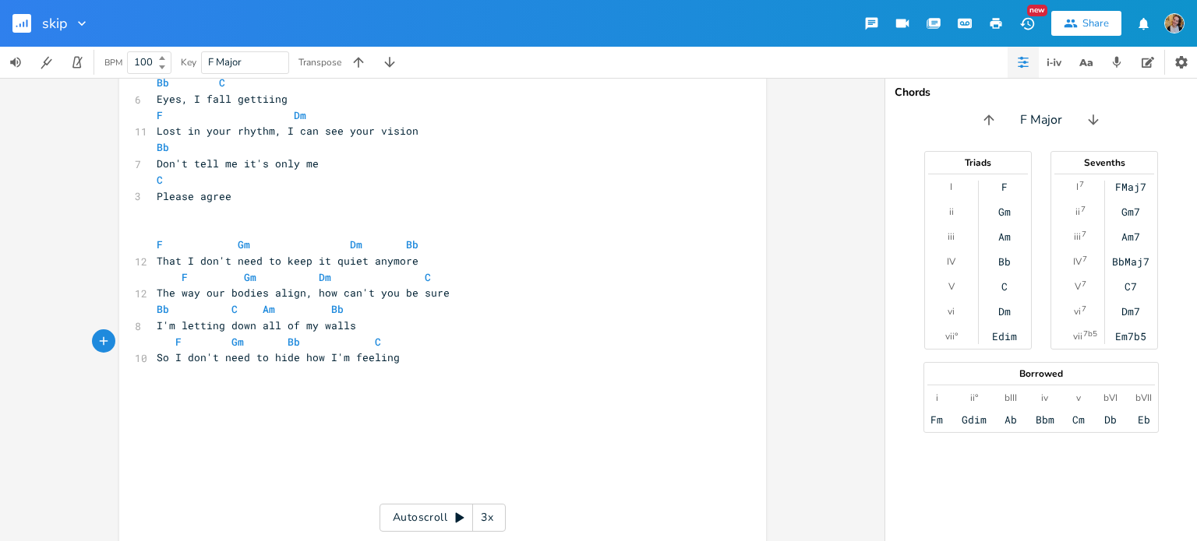
click at [326, 406] on pre "​" at bounding box center [434, 407] width 562 height 16
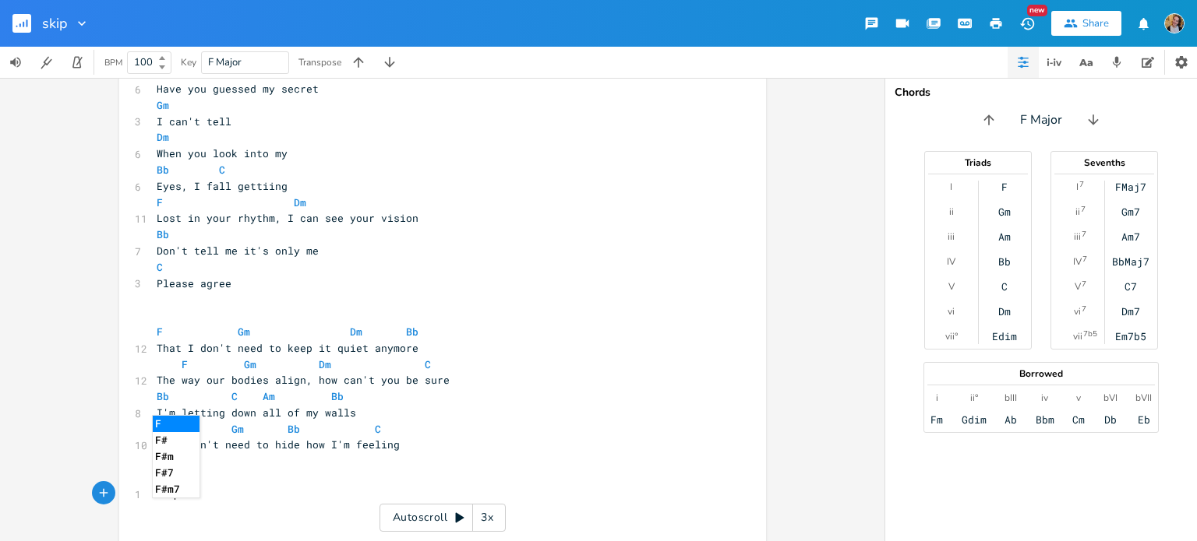
scroll to position [0, 23]
type textarea "FGm"
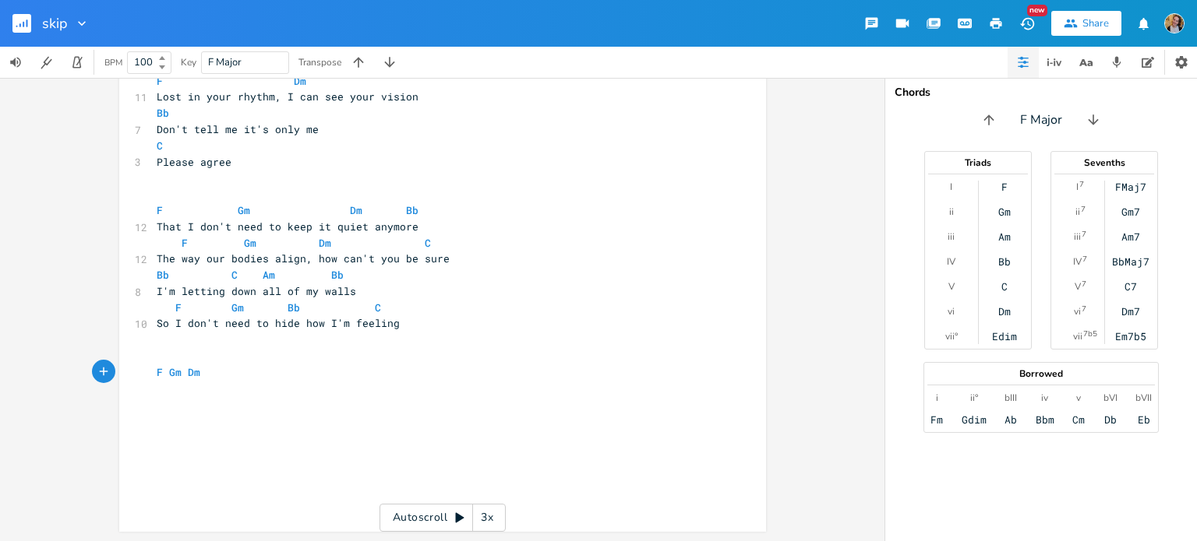
scroll to position [0, 47]
type textarea "Gm Dm C / F"
click at [208, 366] on span "F Gm Dm C / F" at bounding box center [191, 372] width 69 height 14
type textarea "B"
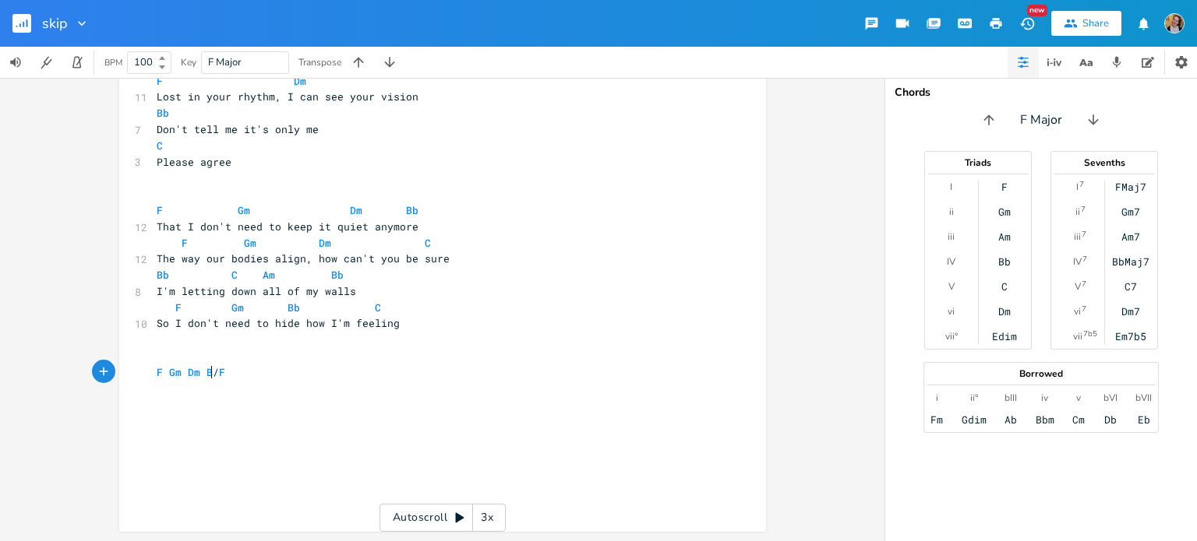
scroll to position [0, 7]
type textarea "Bb"
click at [273, 371] on pre "F Gm Dm Bb / F" at bounding box center [434, 373] width 562 height 16
type textarea "C"
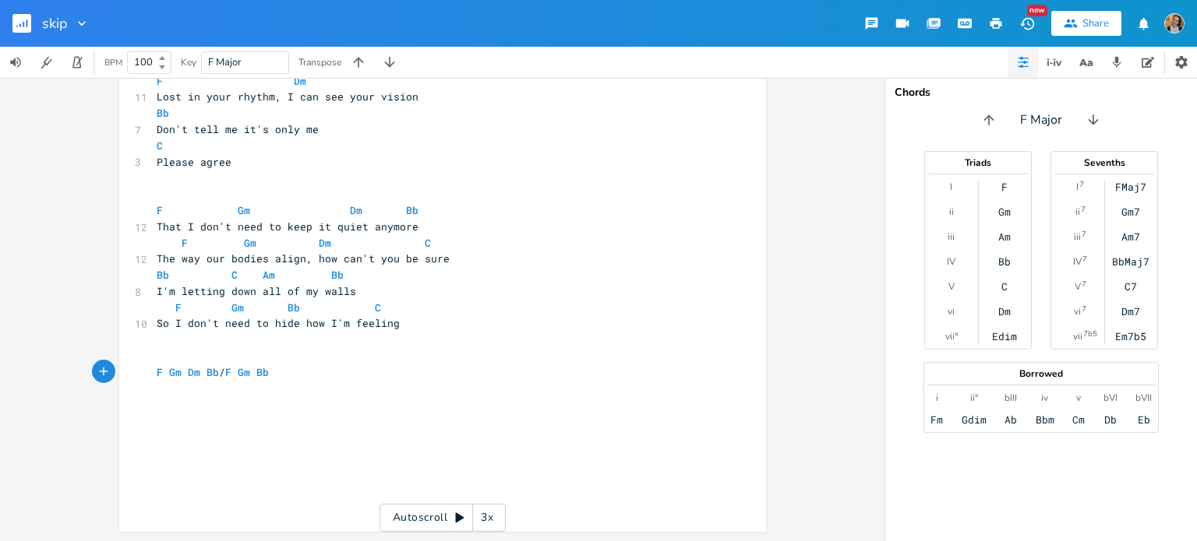
type textarea "Gm Bb F"
type textarea "C"
click at [157, 376] on span "F" at bounding box center [160, 372] width 6 height 15
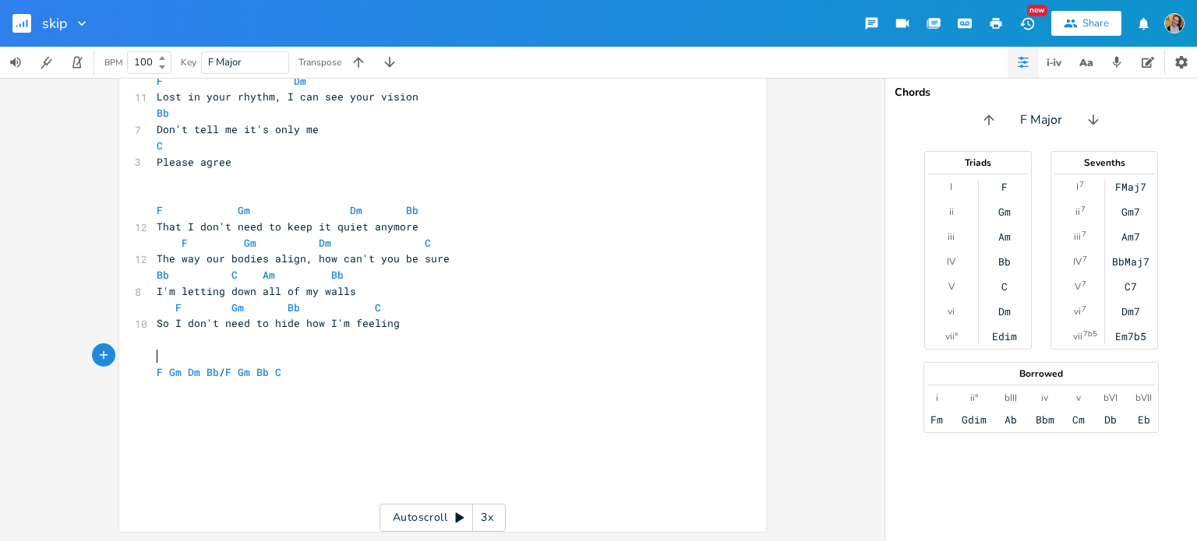
click at [192, 361] on pre "​" at bounding box center [434, 356] width 562 height 16
click at [132, 375] on div "xxxxxxxxxx [Verse 1] F 6 Maybe I should tell you Gm 3 You must know Dm 7 Everyt…" at bounding box center [442, 110] width 647 height 844
click at [143, 379] on div "xxxxxxxxxx [Verse 1] F 6 Maybe I should tell you Gm 3 You must know Dm 7 Everyt…" at bounding box center [442, 110] width 647 height 844
click at [146, 379] on div "xxxxxxxxxx [Verse 1] F 6 Maybe I should tell you Gm 3 You must know Dm 7 Everyt…" at bounding box center [442, 110] width 647 height 844
click at [153, 370] on pre "F Gm Dm Bb / F Gm Bb C" at bounding box center [434, 373] width 562 height 16
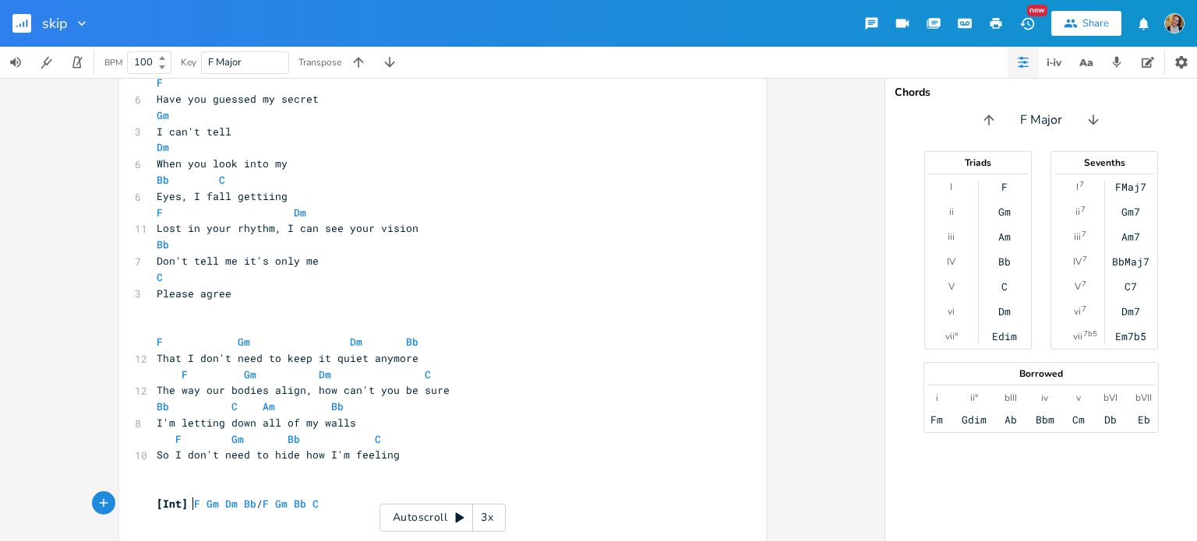
scroll to position [271, 0]
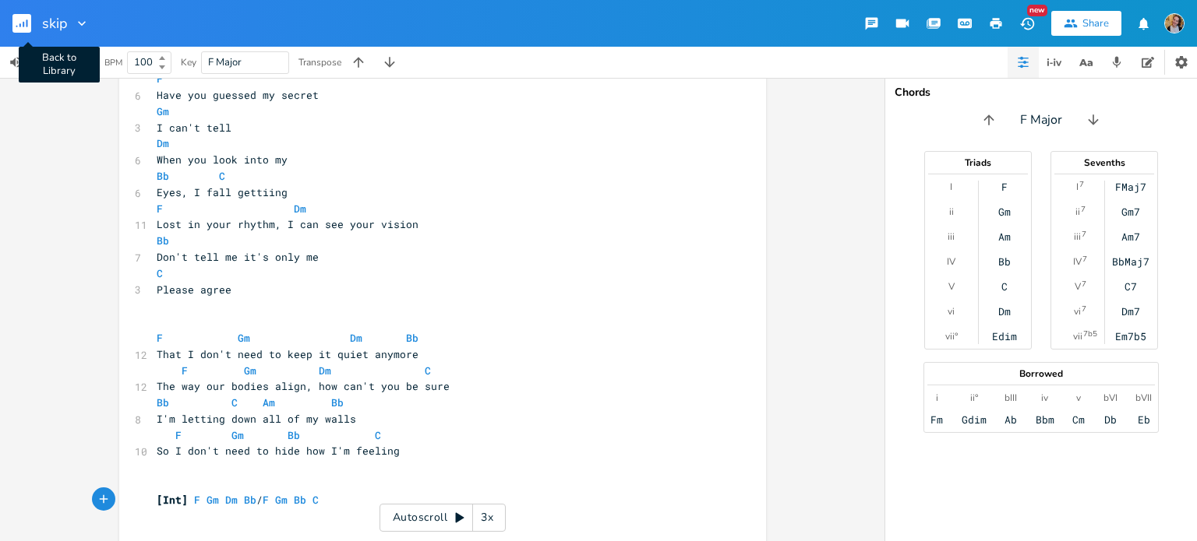
type textarea "[Int]"
click at [43, 19] on button "Back to Library" at bounding box center [27, 23] width 31 height 37
click at [43, 19] on button "button" at bounding box center [27, 23] width 31 height 37
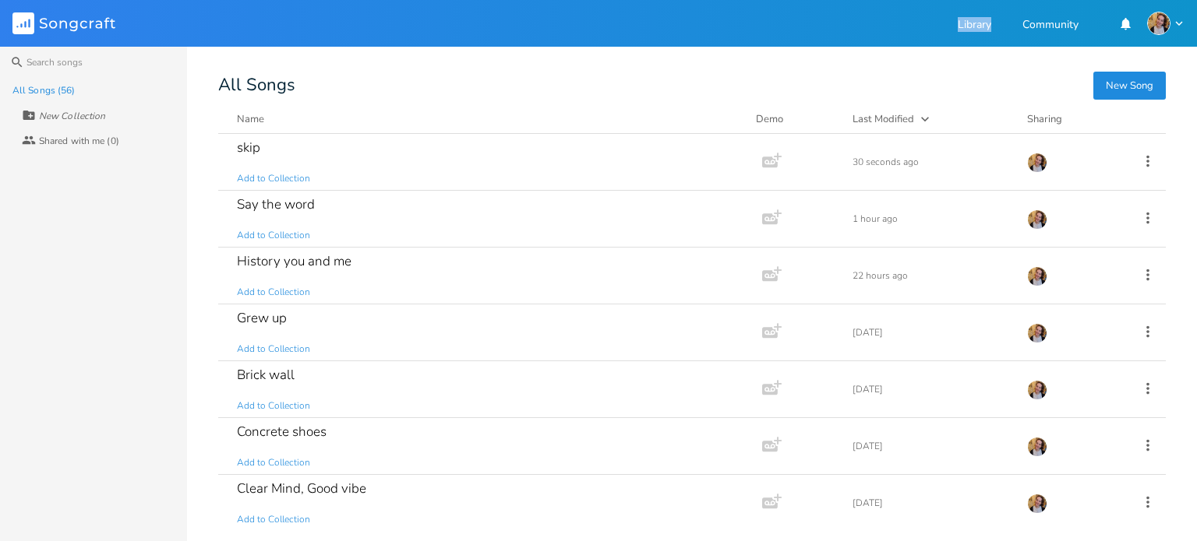
click at [60, 22] on icon at bounding box center [63, 24] width 7 height 8
click at [253, 147] on div "skip" at bounding box center [248, 147] width 23 height 13
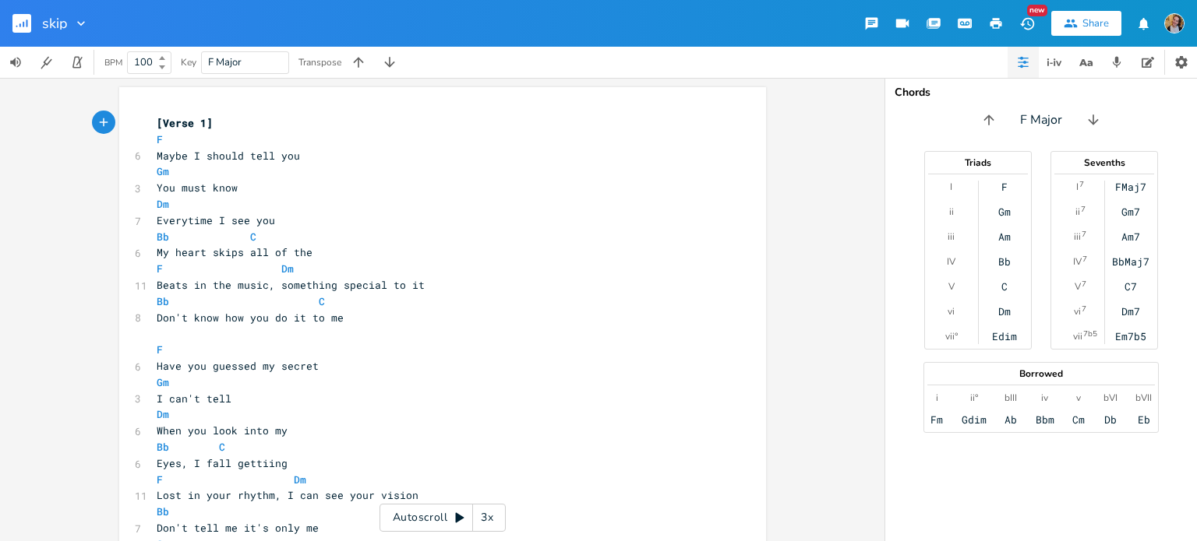
click at [59, 22] on input "skip" at bounding box center [54, 23] width 25 height 14
type input "hide how i feel"
click at [555, 265] on pre "F Dm" at bounding box center [434, 269] width 562 height 16
click at [216, 330] on pre "​" at bounding box center [434, 334] width 562 height 16
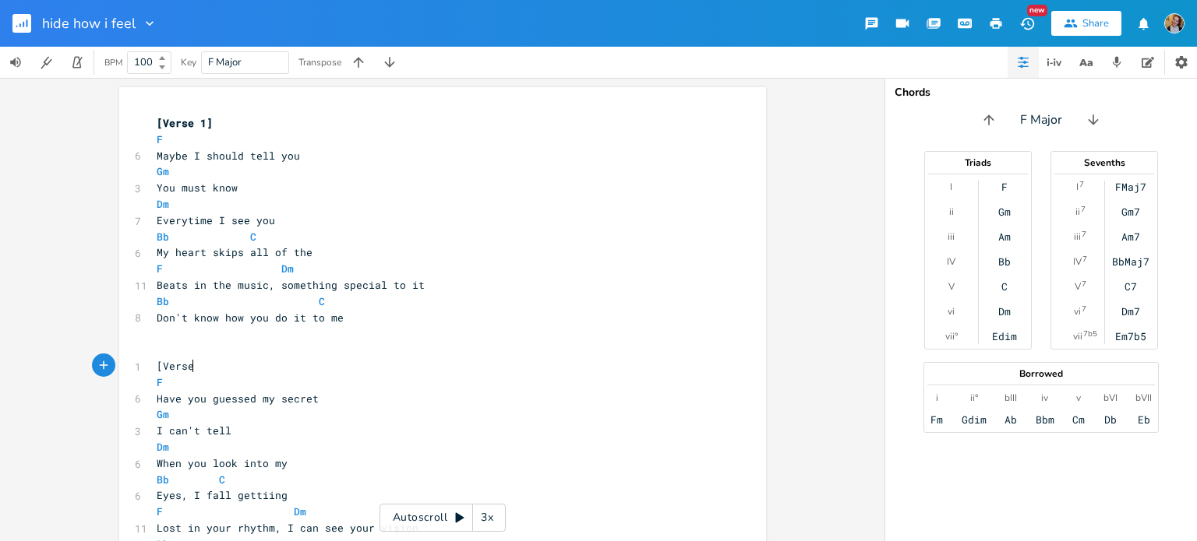
type textarea "[Verse]"
type textarea "2]"
click at [190, 370] on span "[Verse2]" at bounding box center [182, 366] width 50 height 14
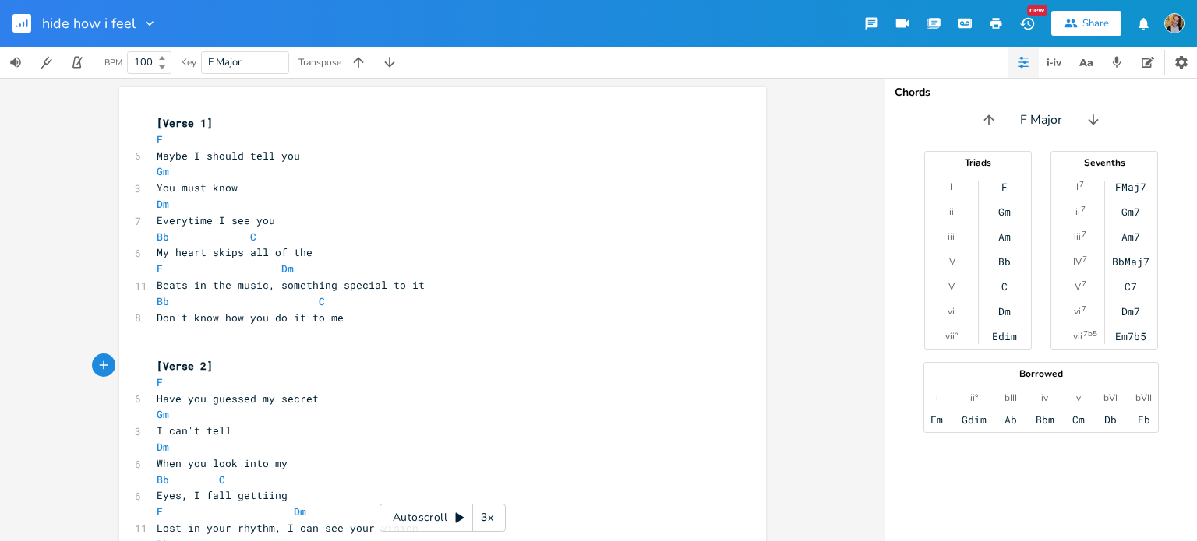
scroll to position [305, 0]
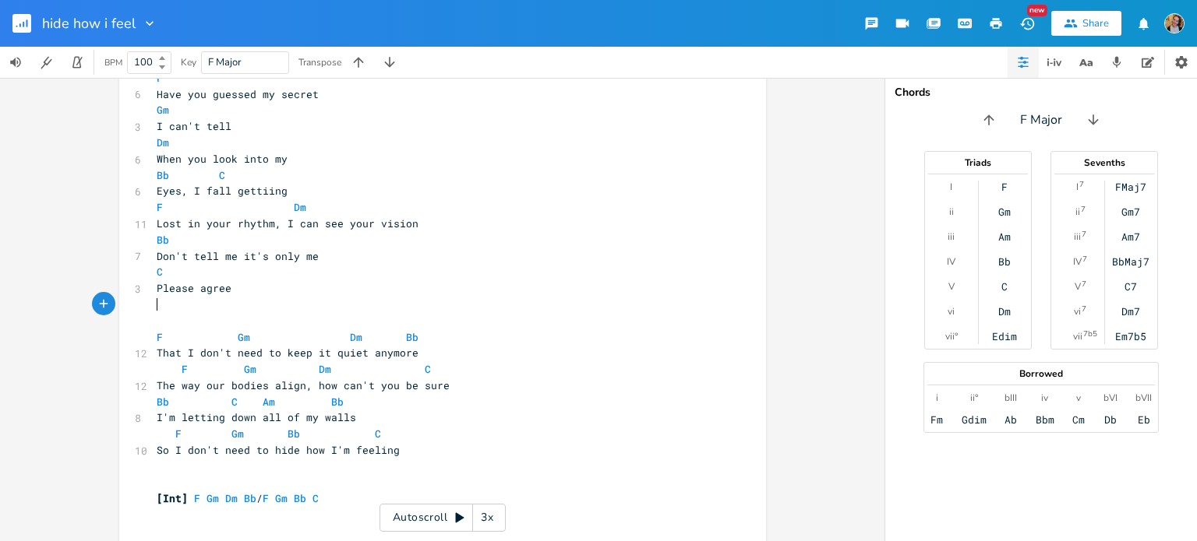
click at [171, 312] on pre "​" at bounding box center [434, 305] width 562 height 16
click at [184, 320] on pre "​" at bounding box center [434, 321] width 562 height 16
click at [417, 230] on pre "Lost in your rhythm, I can see your vision" at bounding box center [434, 224] width 562 height 16
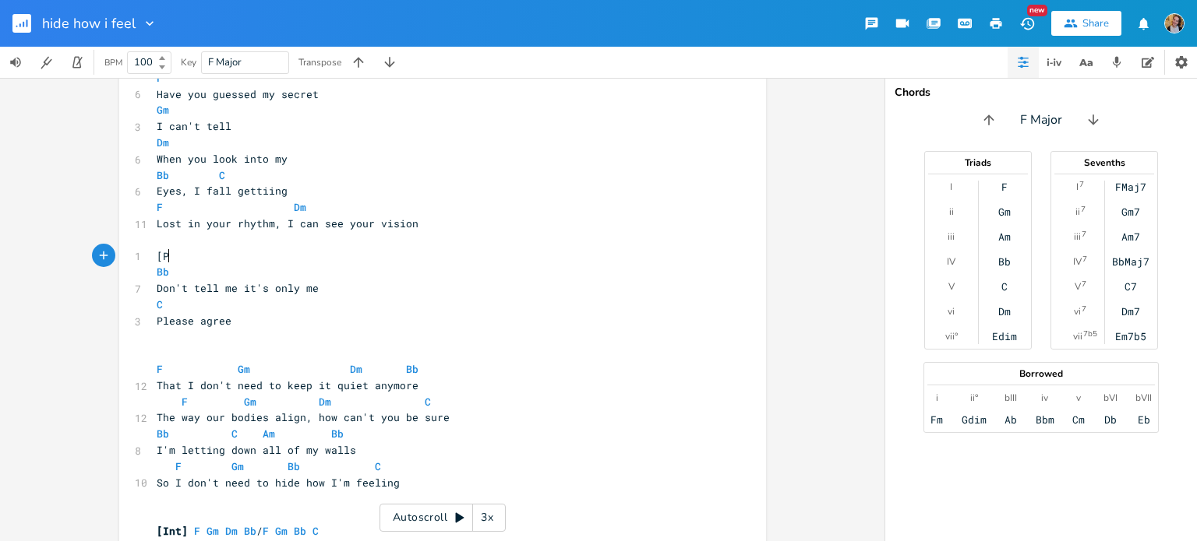
type textarea "[PC"
type textarea "re chorus["
type textarea "]"
click at [219, 348] on pre "​" at bounding box center [434, 353] width 562 height 16
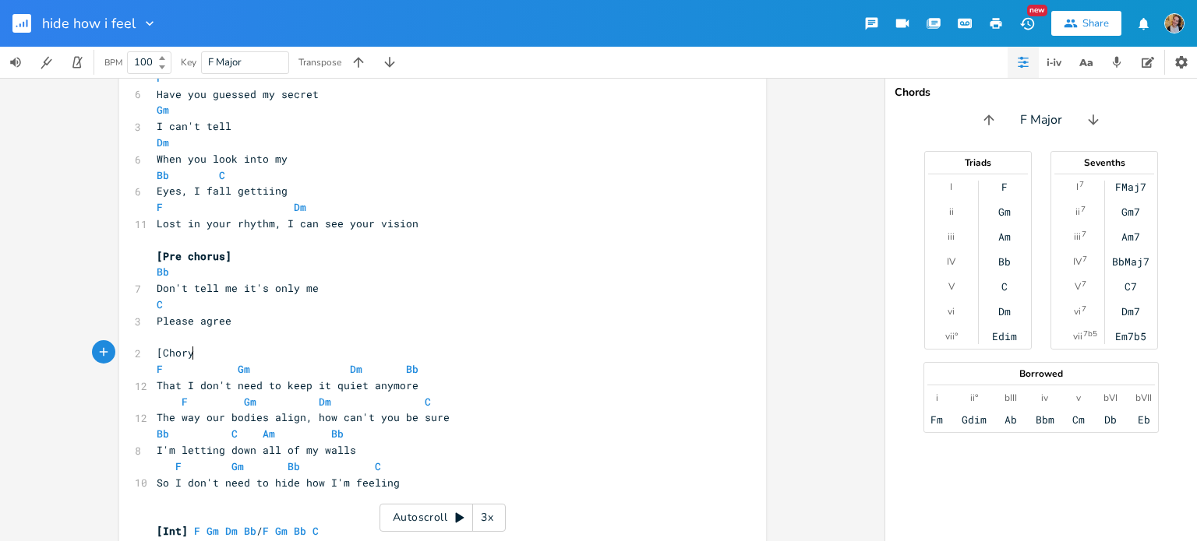
type textarea "[Chorys]"
type textarea "us]"
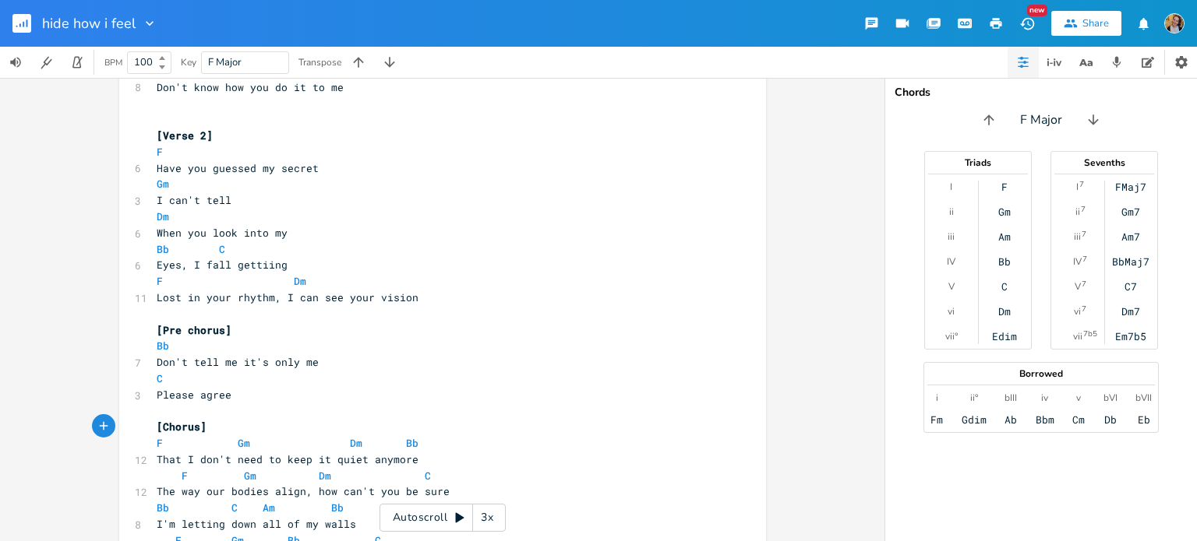
scroll to position [0, 0]
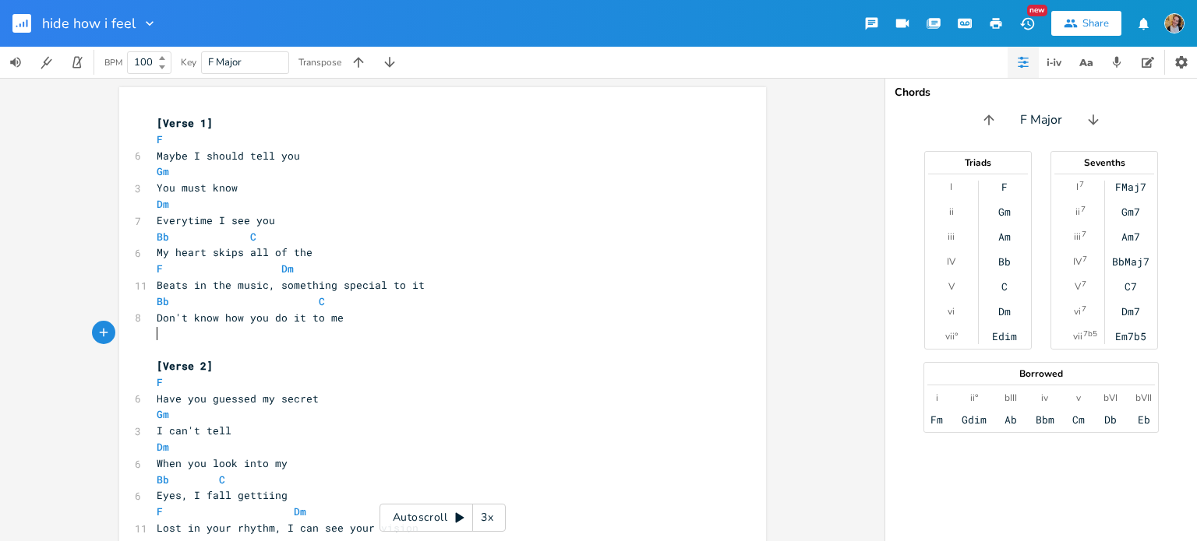
click at [220, 337] on pre "​" at bounding box center [434, 334] width 562 height 16
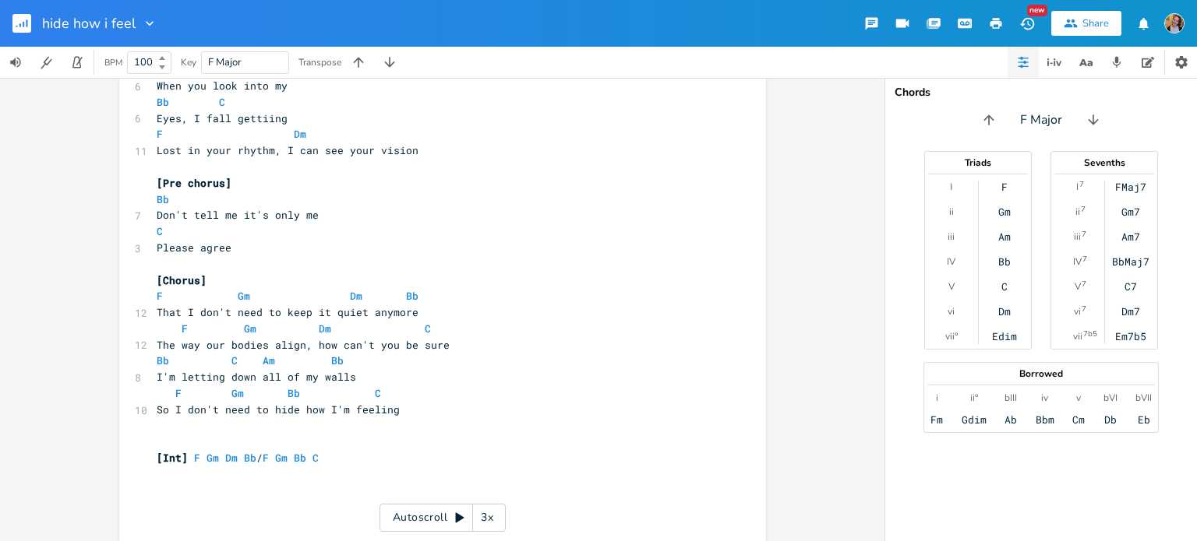
scroll to position [365, 0]
click at [435, 378] on pre "I'm letting down all of my walls" at bounding box center [434, 374] width 562 height 16
click at [436, 407] on pre "So I don't need to hide how I'm feeling" at bounding box center [434, 407] width 562 height 16
click at [376, 435] on pre "​" at bounding box center [434, 439] width 562 height 16
click at [395, 449] on pre "[Int] F Gm Dm Bb / F Gm Bb C" at bounding box center [434, 455] width 562 height 16
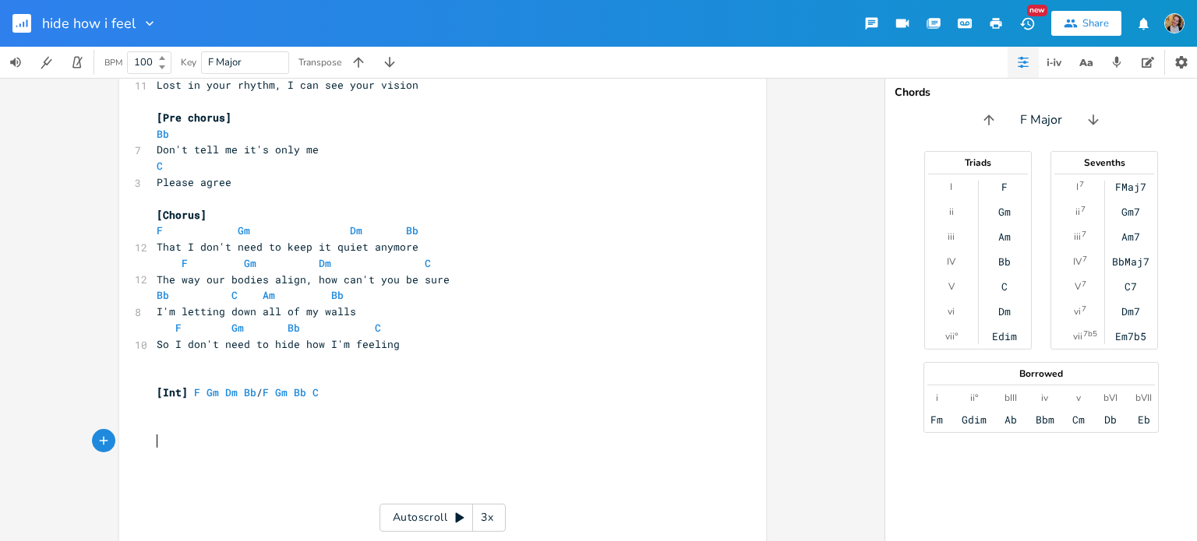
scroll to position [495, 0]
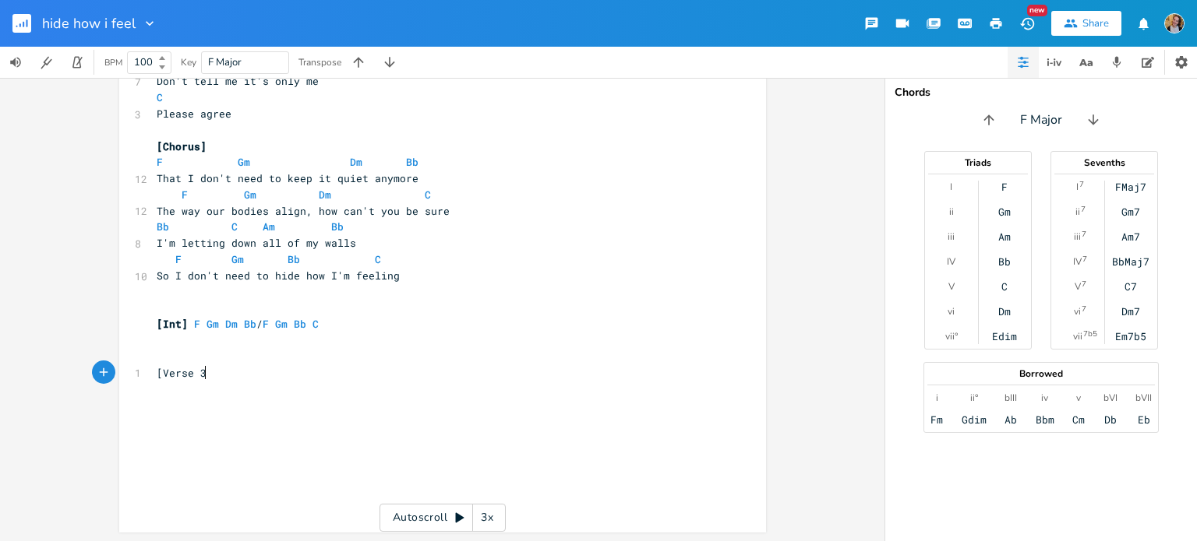
type textarea "[Verse 3["
type textarea "]"
type textarea "W"
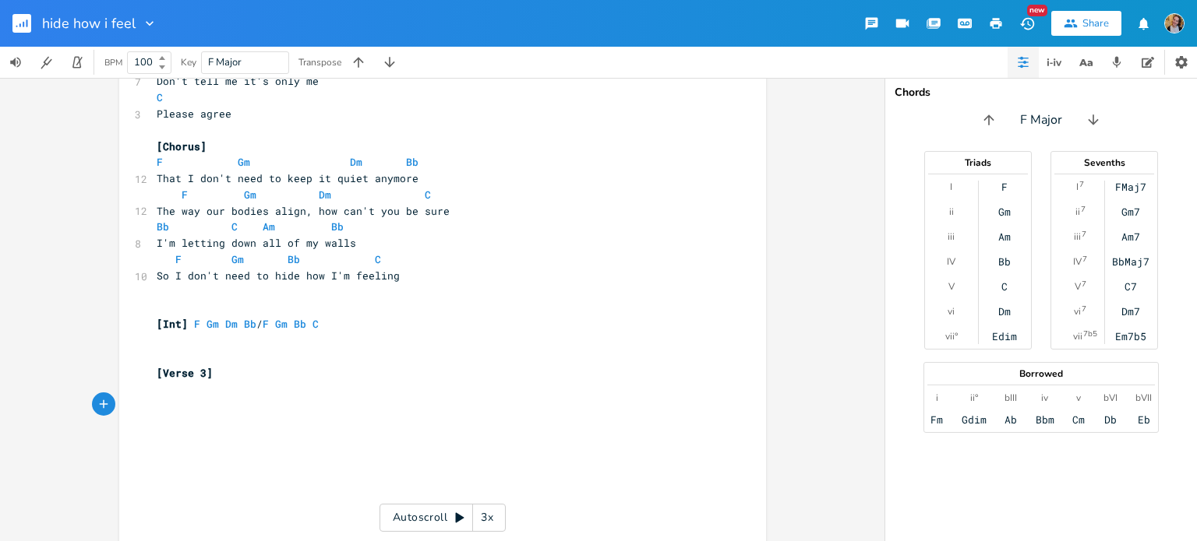
click at [361, 340] on pre "​" at bounding box center [434, 341] width 562 height 16
click at [285, 292] on pre "​" at bounding box center [434, 292] width 562 height 16
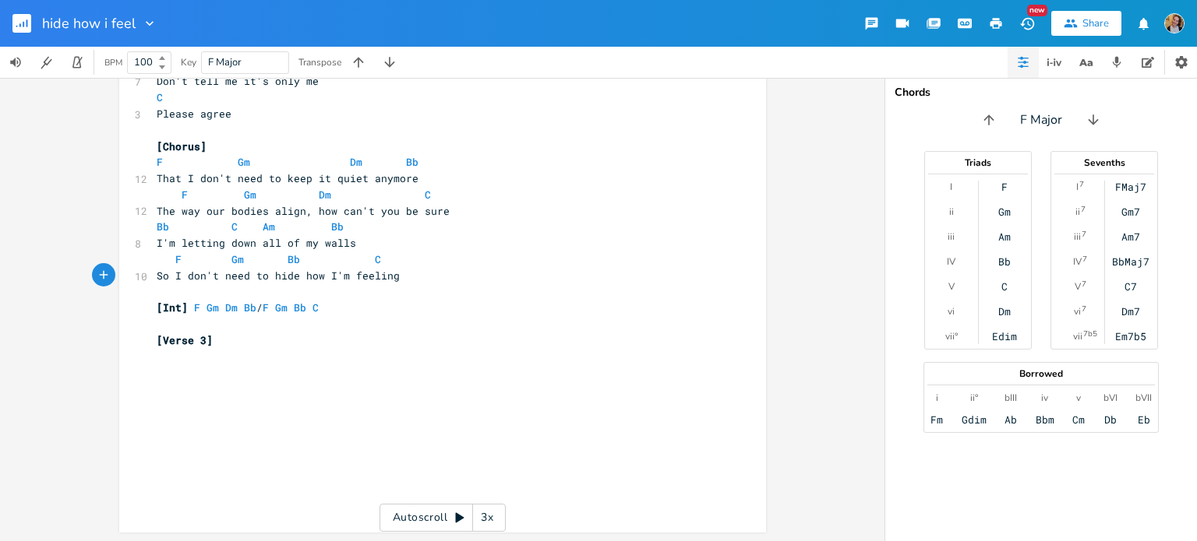
click at [203, 357] on pre "​" at bounding box center [434, 357] width 562 height 16
click at [209, 367] on pre "​" at bounding box center [434, 373] width 562 height 16
type textarea "Rumours in the playground"
type textarea ","
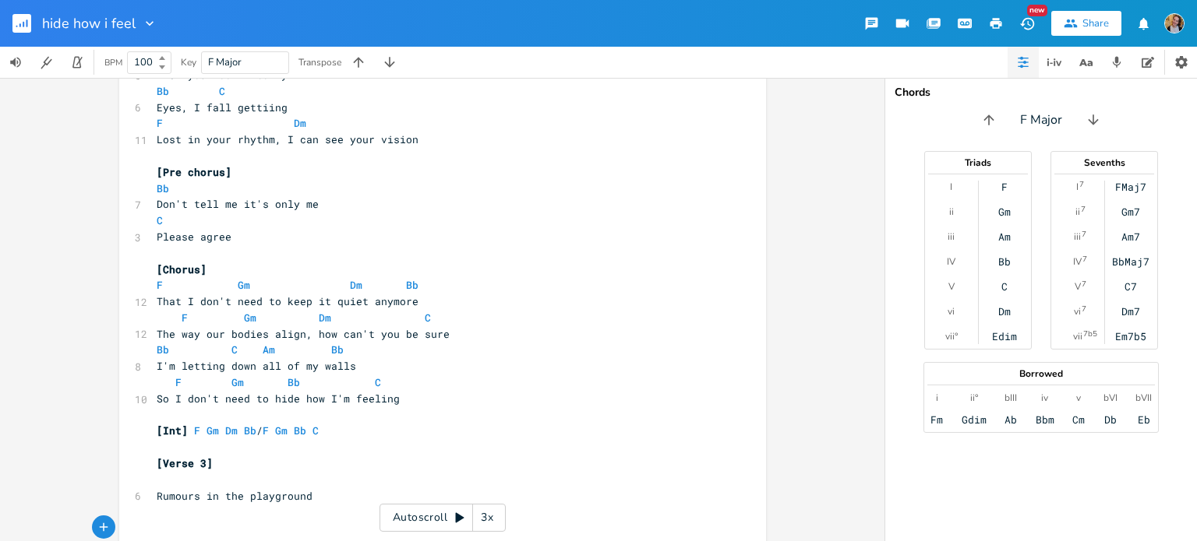
scroll to position [377, 0]
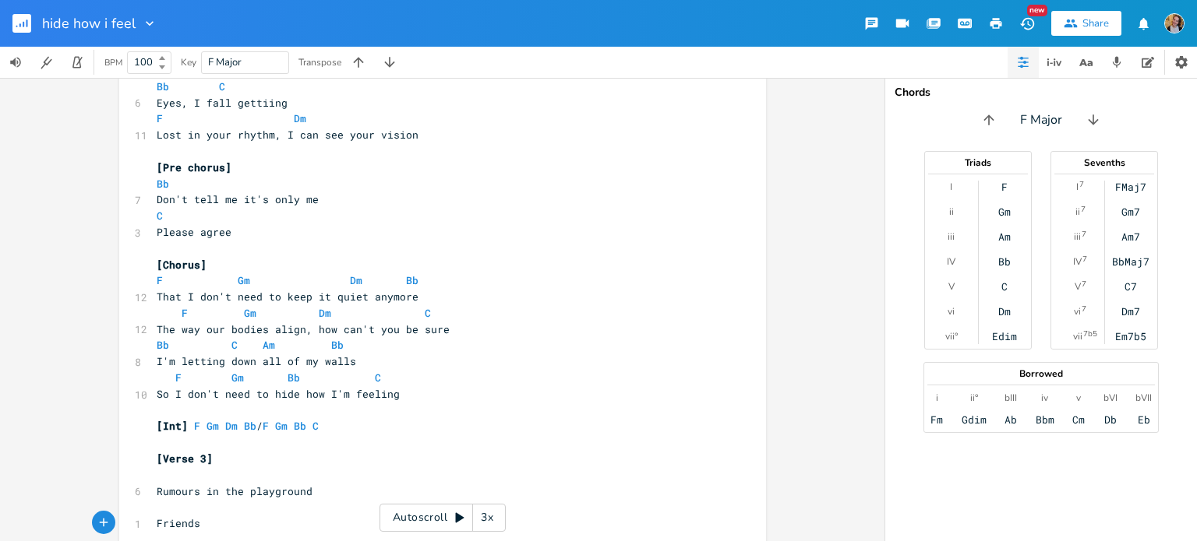
type textarea "Friends c"
type textarea "can sense"
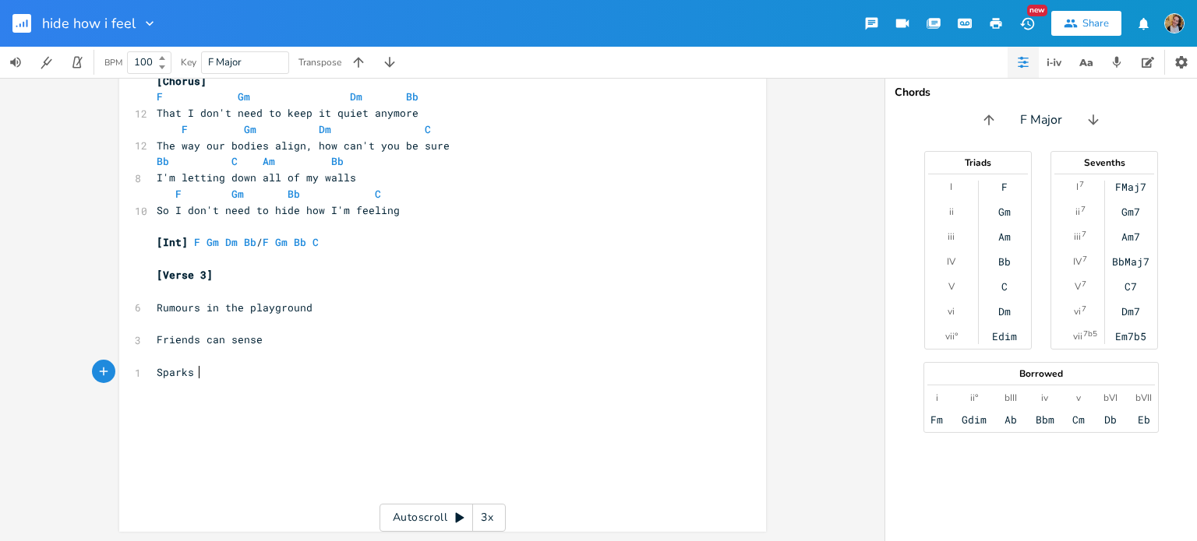
scroll to position [0, 33]
type textarea "Sparks crackle between us"
type textarea "It"
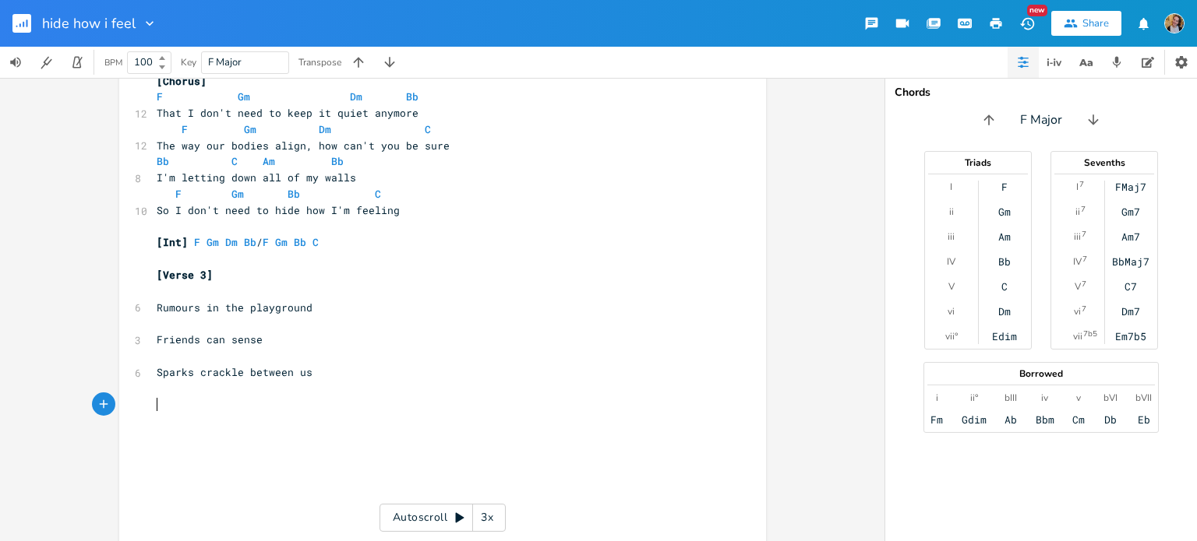
type textarea "I"
type textarea "But I'm spent"
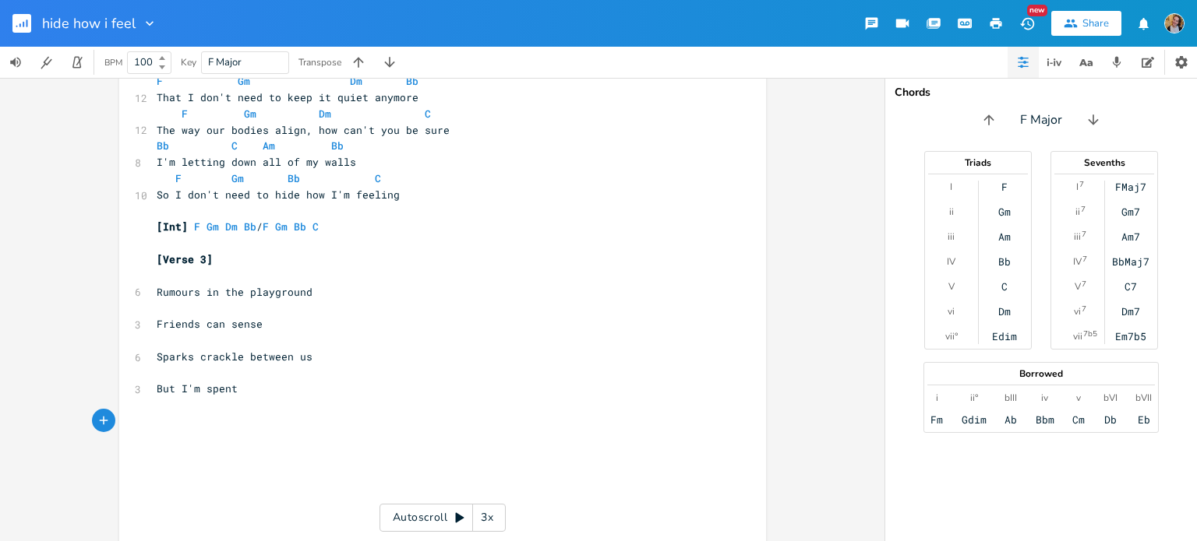
scroll to position [578, 0]
type textarea "I've tried so many"
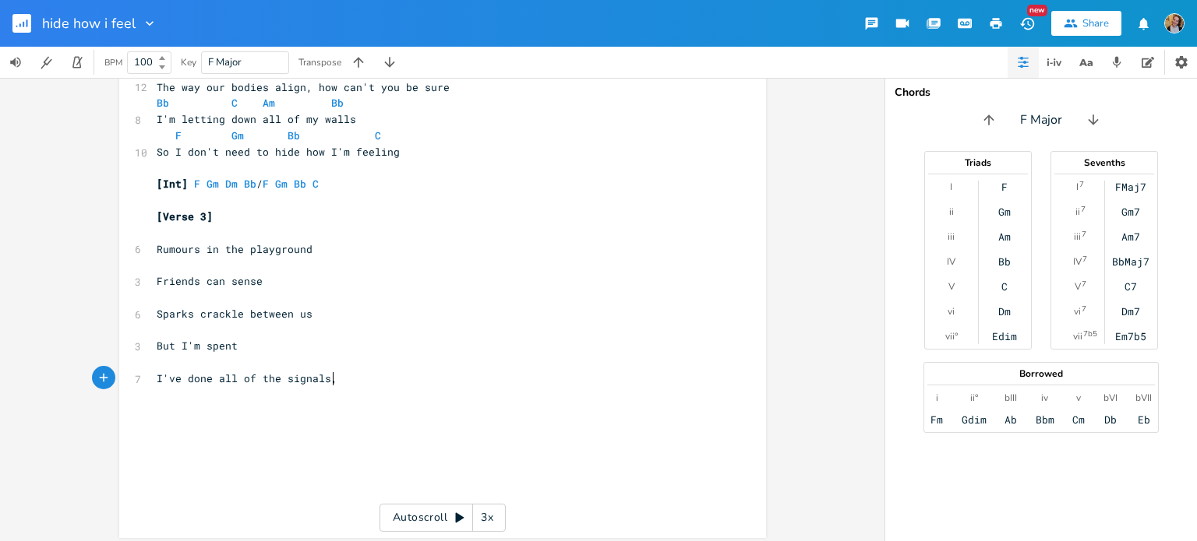
scroll to position [609, 0]
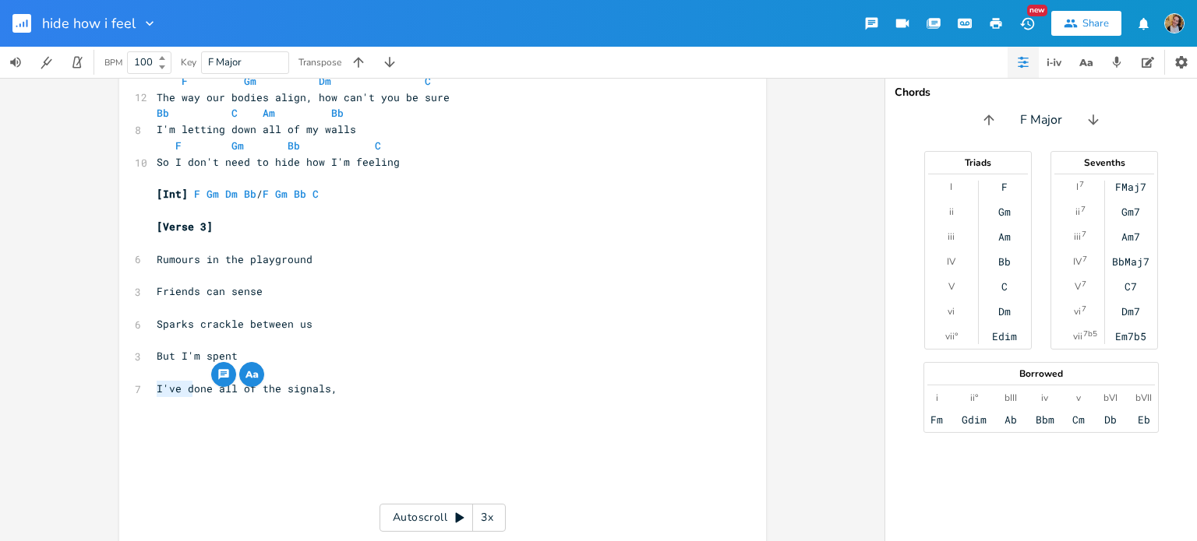
drag, startPoint x: 153, startPoint y: 389, endPoint x: 189, endPoint y: 388, distance: 35.8
click at [189, 388] on span "I've done all of the signals," at bounding box center [247, 389] width 181 height 14
click at [333, 394] on pre "Done all of the signals," at bounding box center [434, 389] width 562 height 16
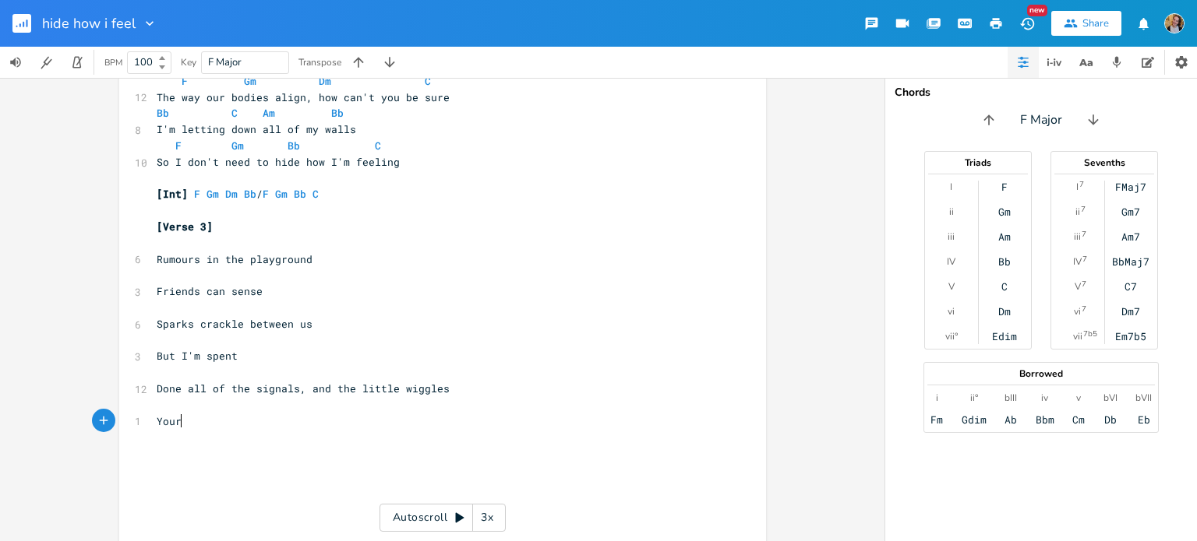
click at [333, 387] on span "Done all of the signals, and the little wiggles" at bounding box center [303, 389] width 293 height 14
click at [293, 438] on pre "​" at bounding box center [434, 437] width 562 height 16
click at [271, 425] on pre "Your" at bounding box center [434, 422] width 562 height 16
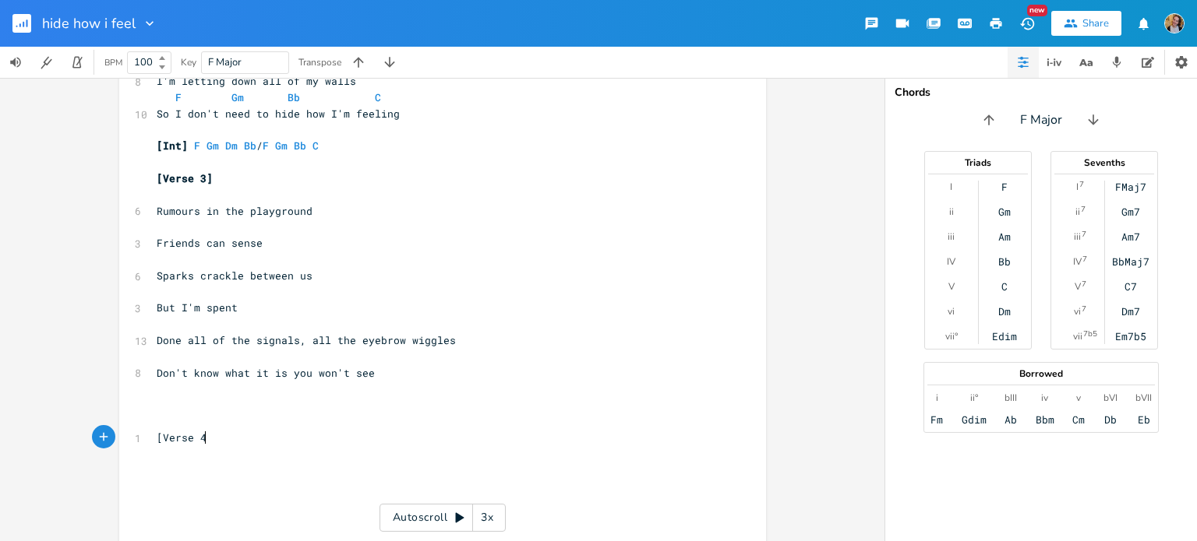
scroll to position [0, 41]
click at [203, 404] on pre "​" at bounding box center [434, 405] width 562 height 16
click at [171, 339] on span "Done all of the signals, all the eyebrow wiggles" at bounding box center [306, 340] width 299 height 14
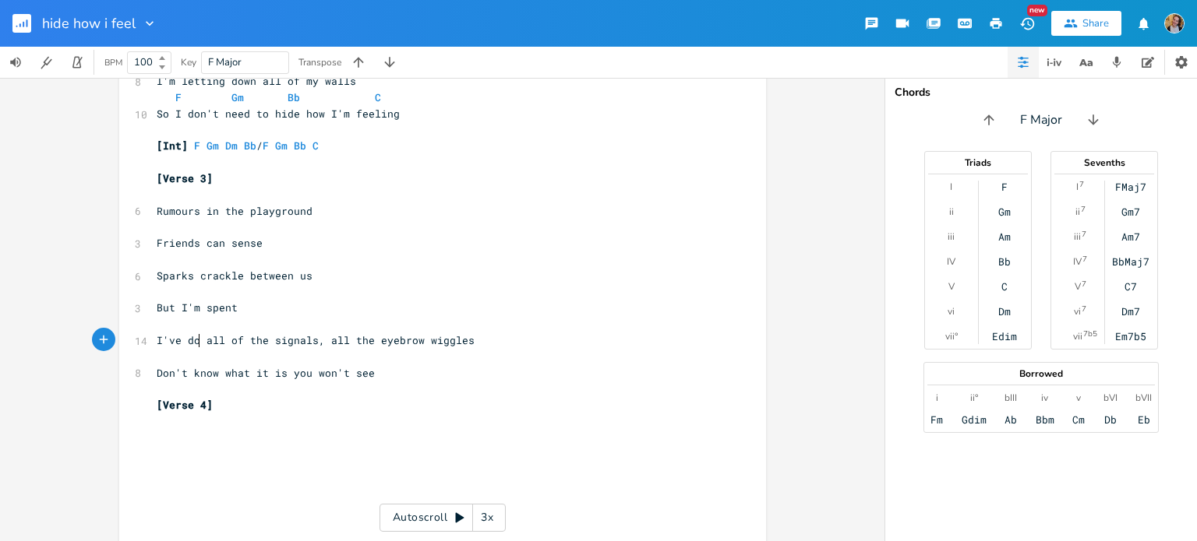
scroll to position [0, 41]
drag, startPoint x: 153, startPoint y: 340, endPoint x: 210, endPoint y: 338, distance: 56.9
click at [210, 338] on span "I've done all of the signals, all the eyebrow wiggles" at bounding box center [322, 340] width 330 height 14
click at [327, 341] on span "Given all of the signals, all the eyebrow wiggles" at bounding box center [309, 340] width 305 height 14
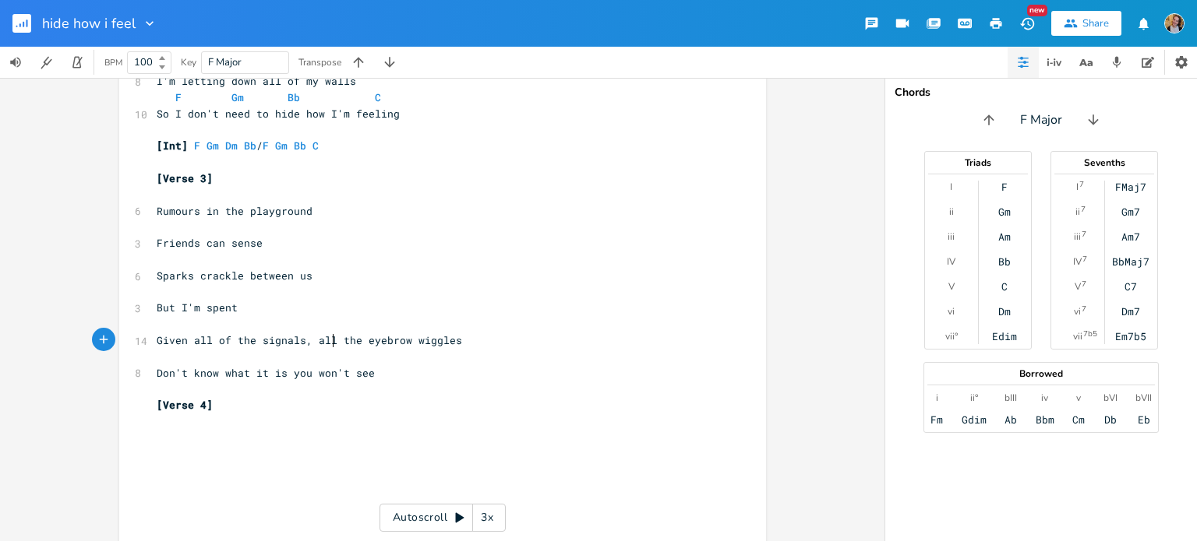
click at [327, 341] on span "Given all of the signals, all the eyebrow wiggles" at bounding box center [309, 340] width 305 height 14
click at [373, 370] on pre "Don't know what it is you won't see" at bounding box center [434, 373] width 562 height 16
click at [232, 432] on pre "​" at bounding box center [434, 438] width 562 height 16
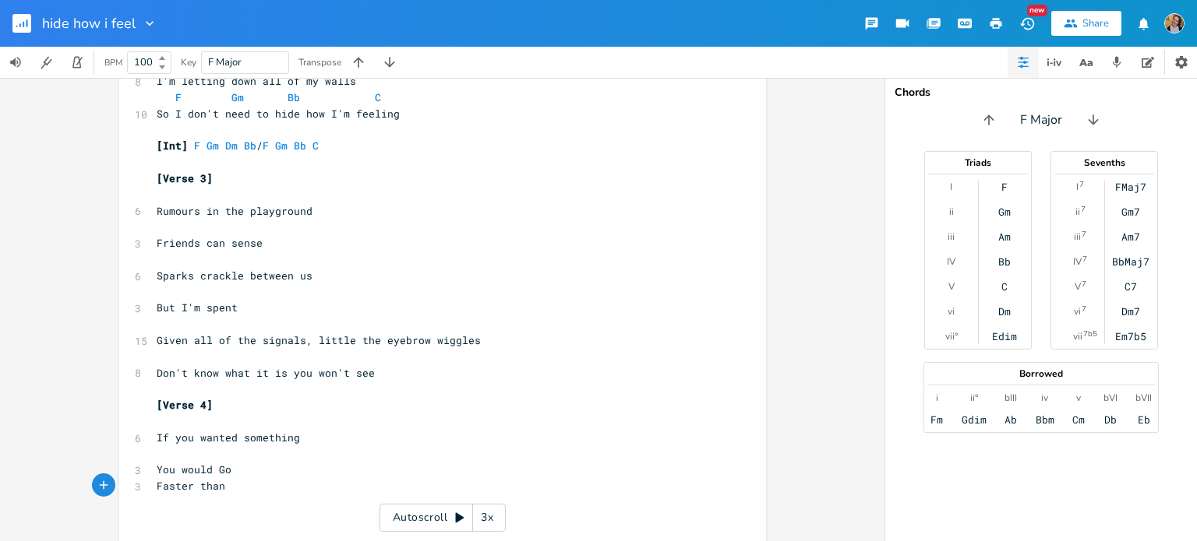
click at [256, 474] on pre "You would Go" at bounding box center [434, 470] width 562 height 16
click at [272, 501] on pre "Faster than" at bounding box center [434, 503] width 562 height 16
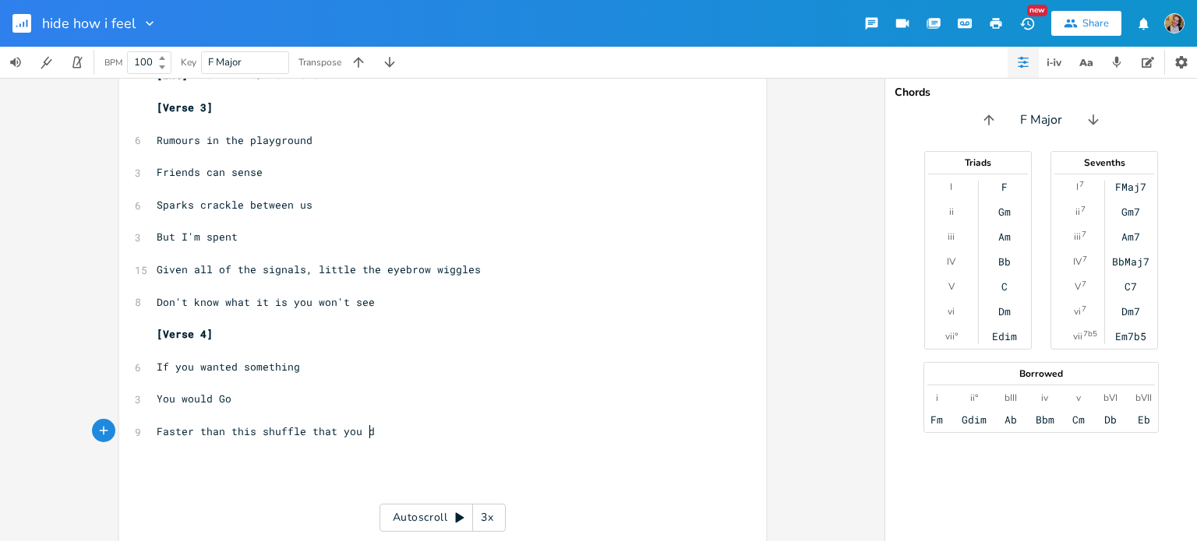
scroll to position [0, 6]
click at [301, 435] on span "Faster than this shuffle that you do" at bounding box center [269, 432] width 224 height 14
click at [287, 467] on pre "​" at bounding box center [434, 465] width 562 height 16
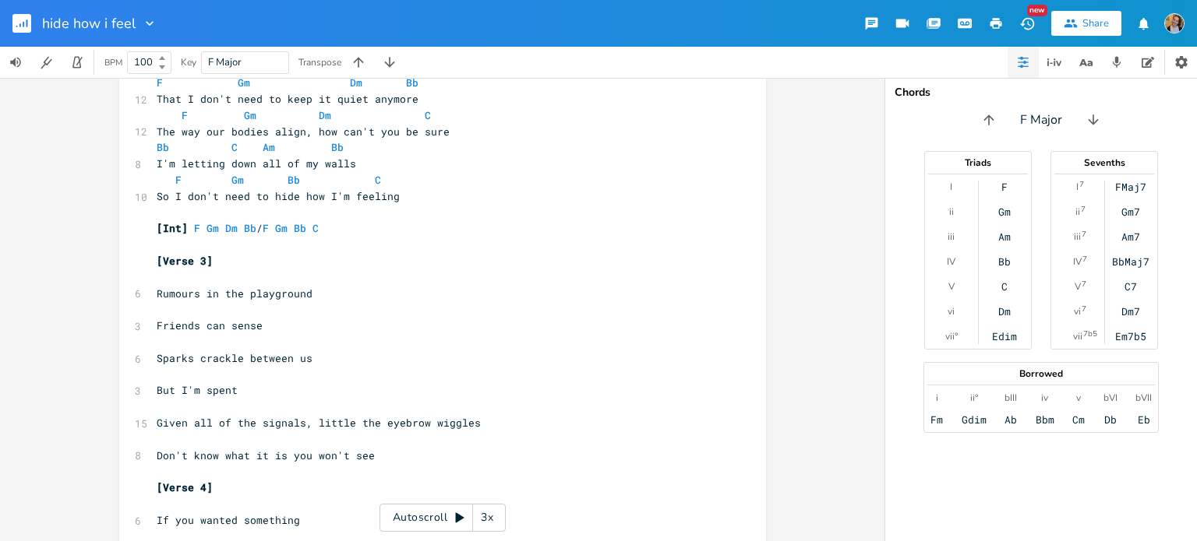
scroll to position [432, 0]
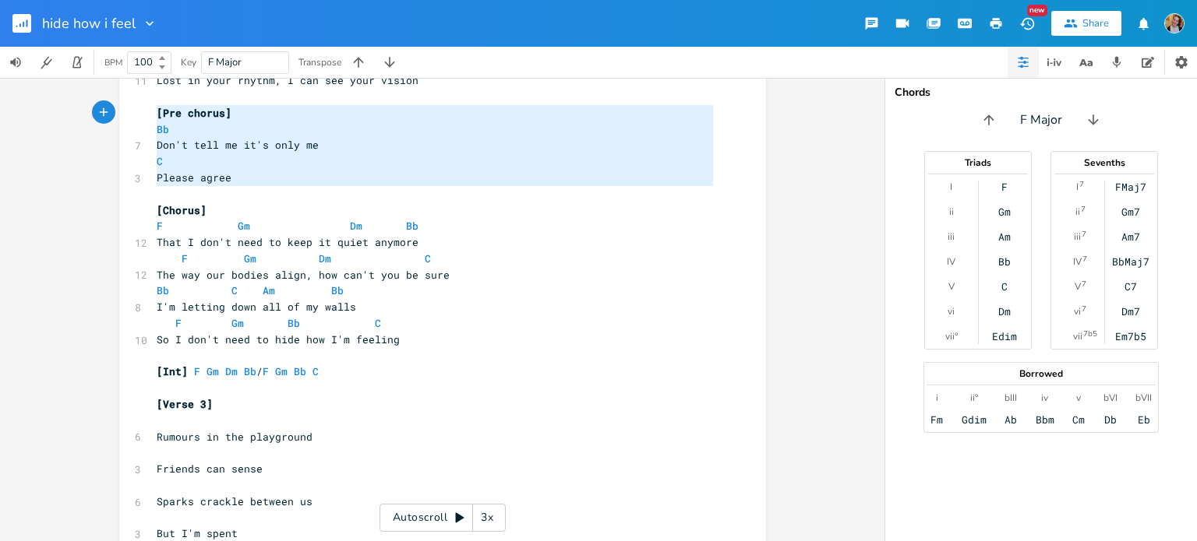
drag, startPoint x: 252, startPoint y: 188, endPoint x: 152, endPoint y: 115, distance: 123.7
click at [153, 115] on div "[Verse 1] F 6 Maybe I should tell you Gm 3 You must know Dm 7 Everytime I see y…" at bounding box center [434, 324] width 562 height 1280
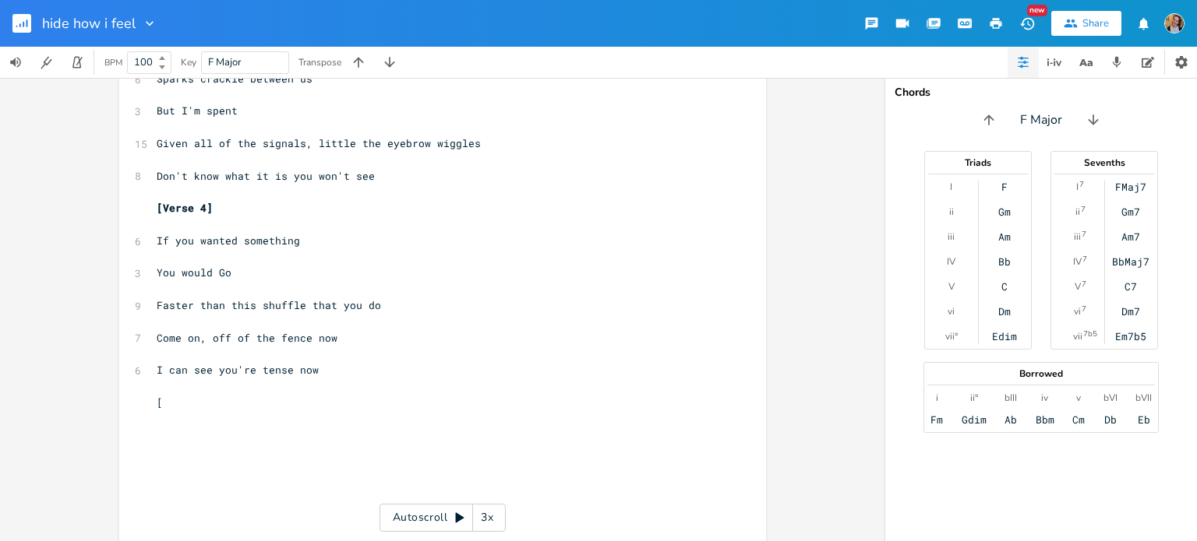
scroll to position [881, 0]
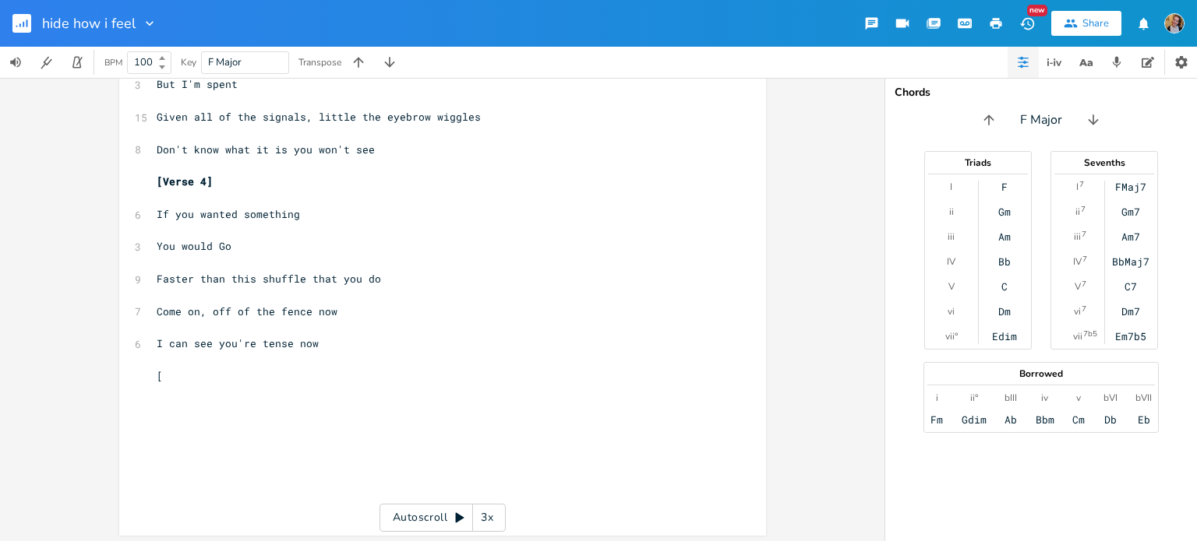
click at [190, 373] on pre "[" at bounding box center [434, 376] width 562 height 16
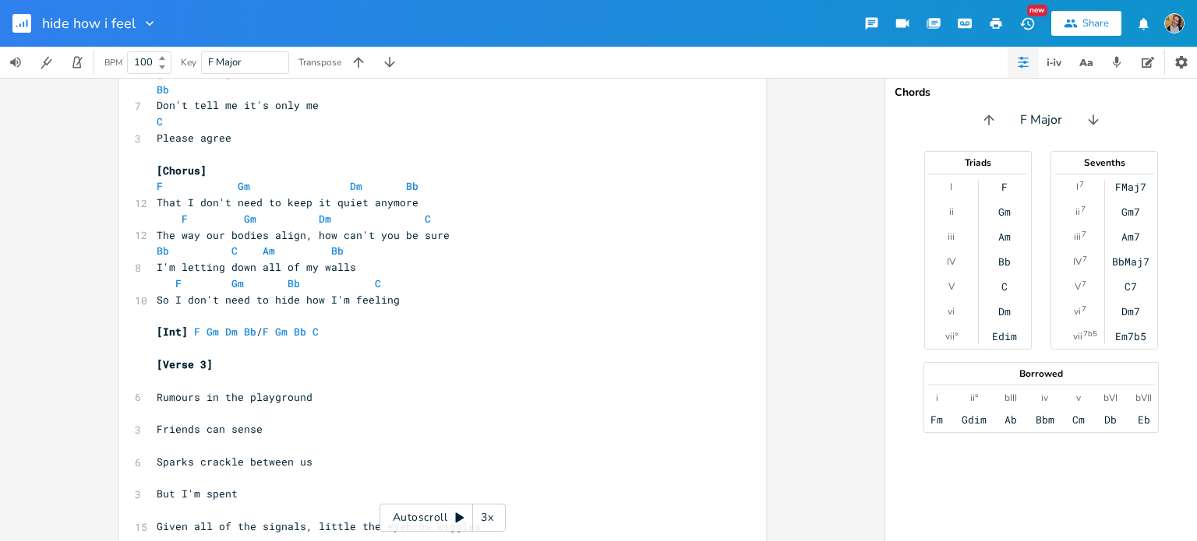
scroll to position [471, 0]
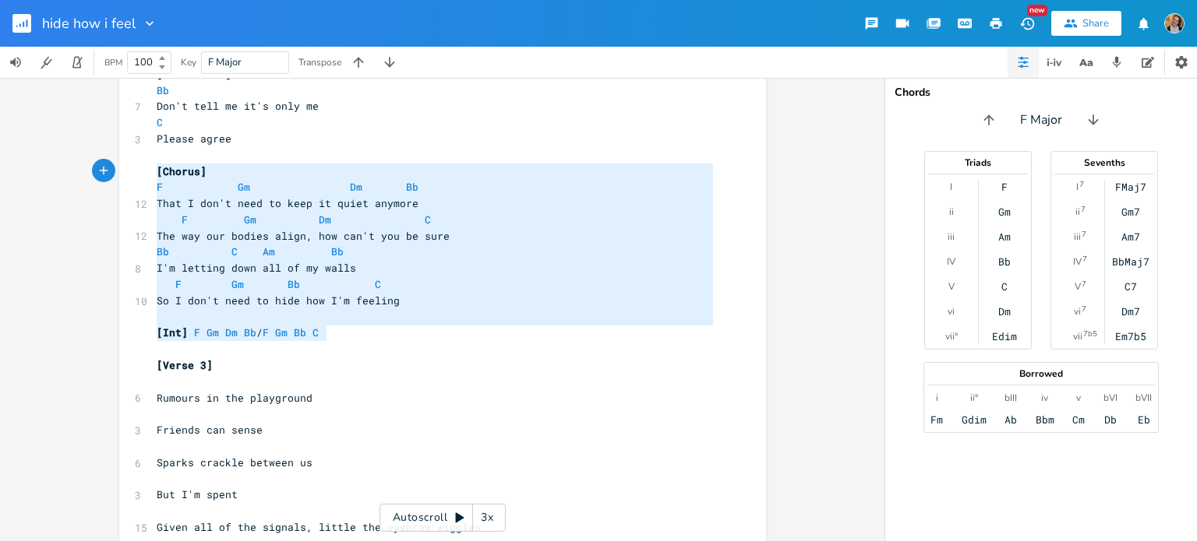
drag, startPoint x: 337, startPoint y: 336, endPoint x: 153, endPoint y: 170, distance: 247.7
click at [153, 170] on div "[Verse 1] F 6 Maybe I should tell you Gm 3 You must know Dm 7 Everytime I see y…" at bounding box center [434, 325] width 562 height 1361
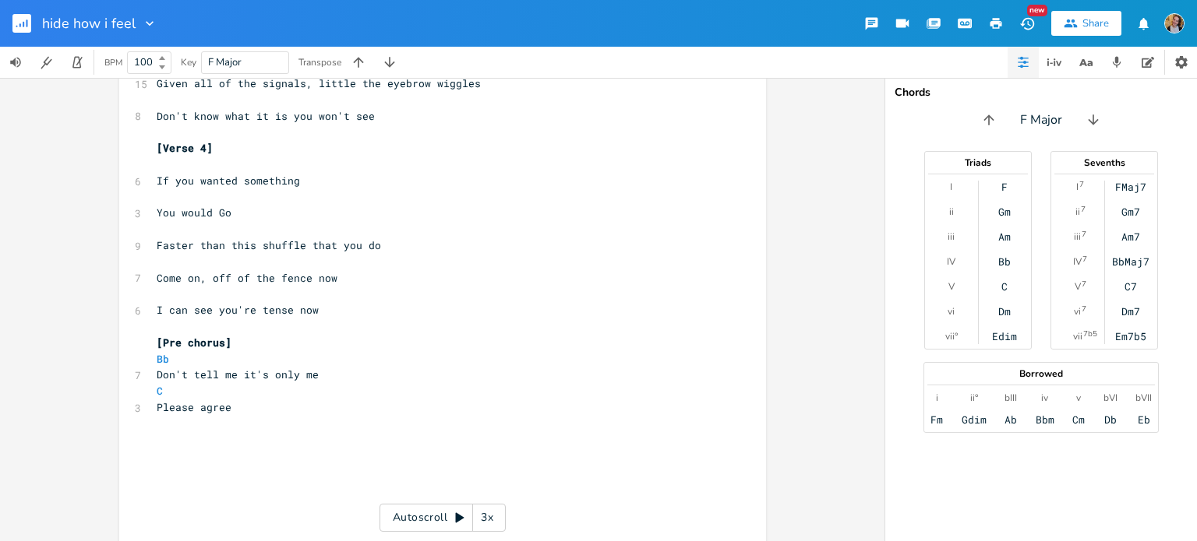
scroll to position [966, 0]
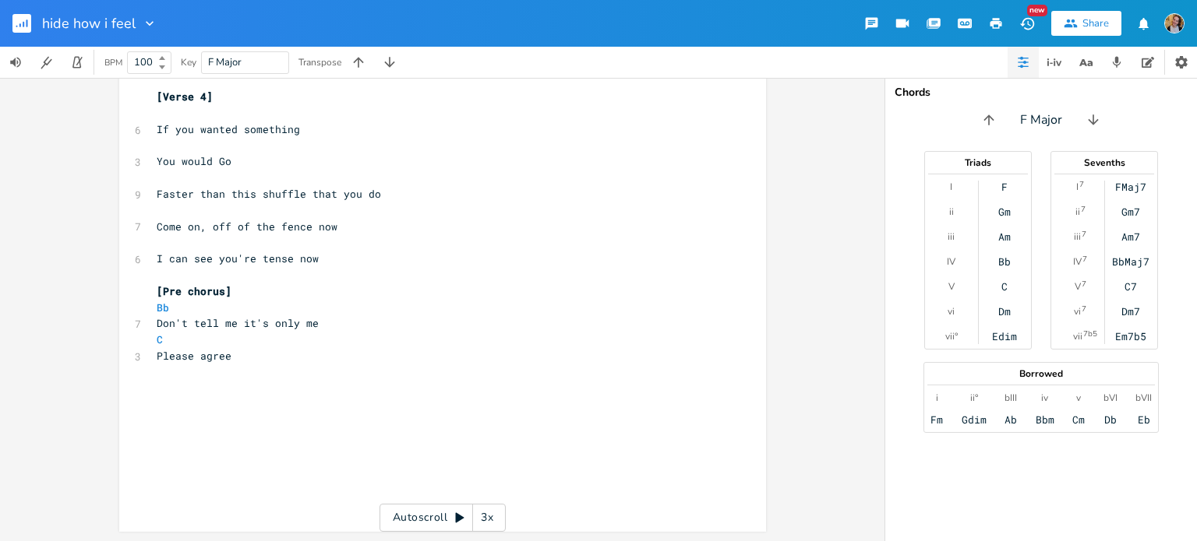
click at [175, 399] on pre "​" at bounding box center [434, 405] width 562 height 16
paste textarea "w"
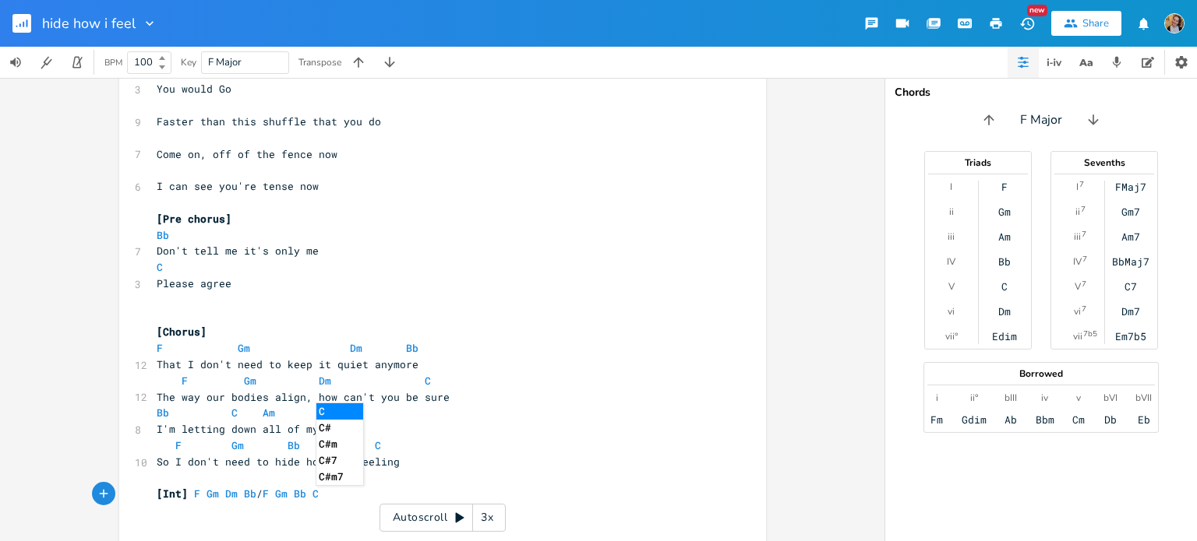
click at [188, 370] on span "That I don't need to keep it quiet anymore" at bounding box center [288, 365] width 262 height 14
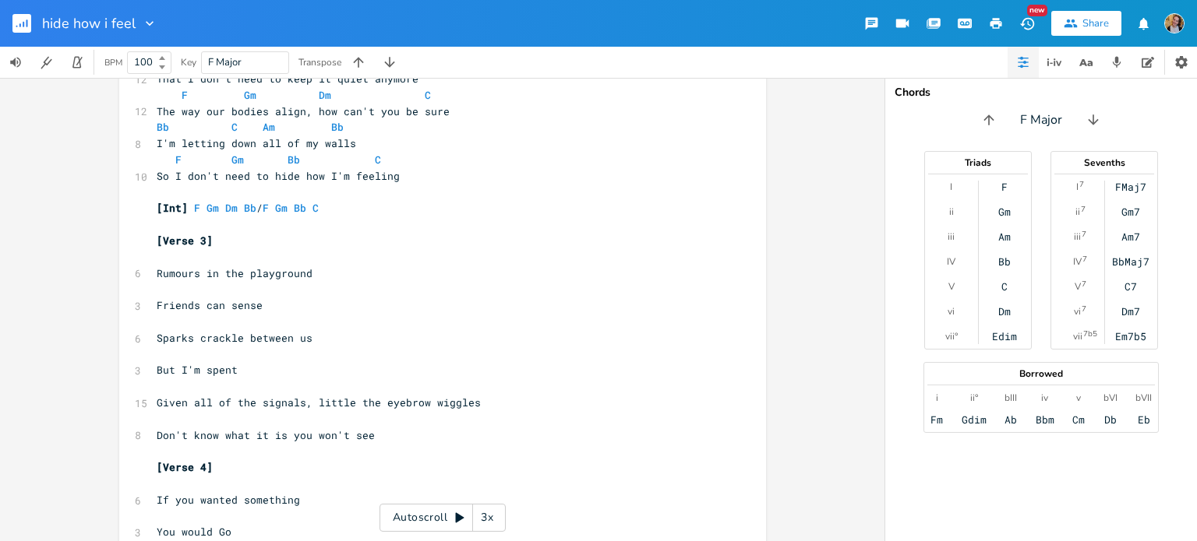
scroll to position [592, 0]
click at [171, 259] on pre "​" at bounding box center [434, 260] width 562 height 16
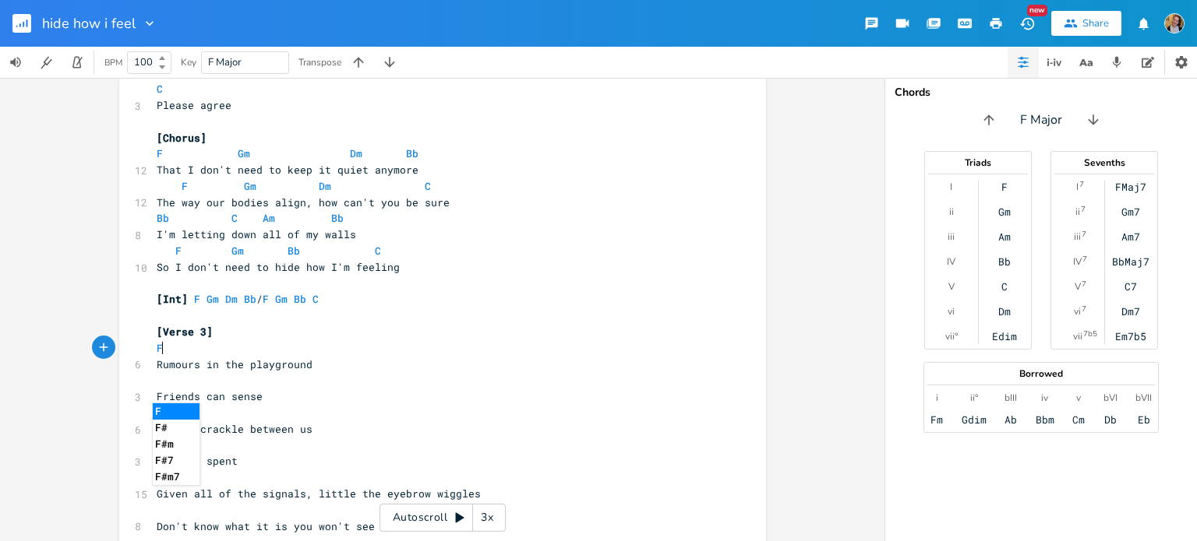
scroll to position [505, 0]
click at [189, 386] on pre "​" at bounding box center [434, 380] width 562 height 16
click at [213, 421] on span "Sparks crackle between us" at bounding box center [235, 428] width 156 height 14
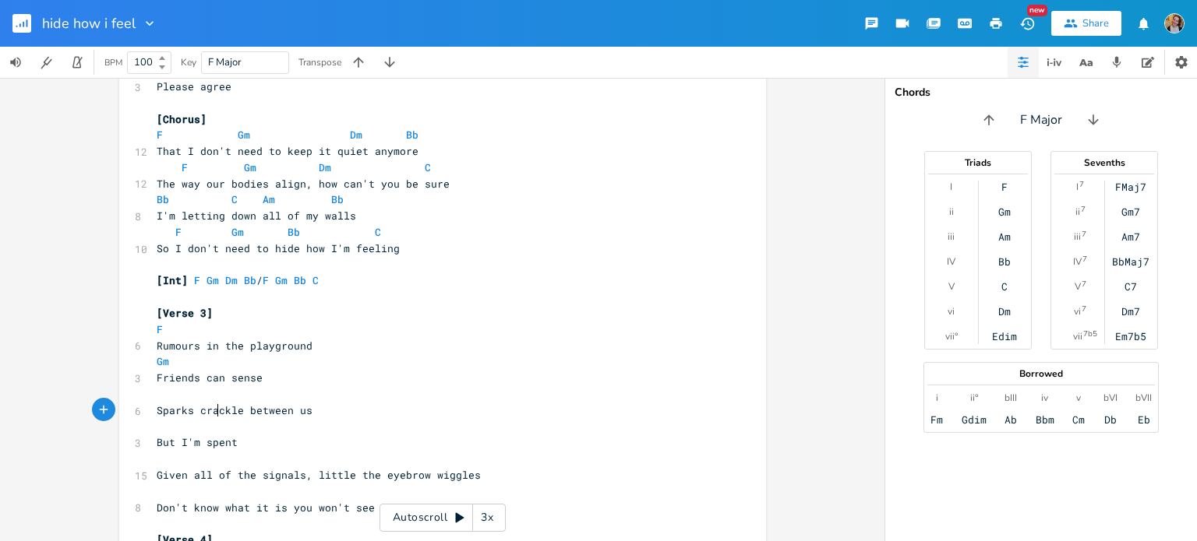
scroll to position [523, 0]
click at [174, 382] on span "Friends can sense" at bounding box center [210, 377] width 106 height 14
click at [153, 402] on pre "Sparks crackle between us" at bounding box center [434, 410] width 562 height 16
click at [213, 411] on span "Sparks crackle between us" at bounding box center [235, 410] width 156 height 14
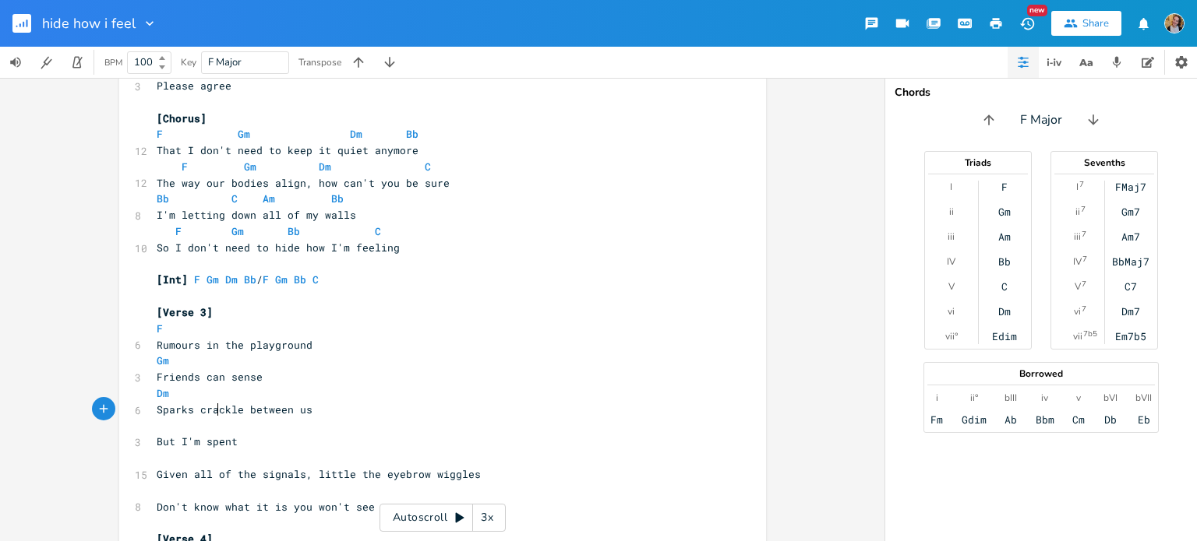
click at [230, 426] on pre "​" at bounding box center [434, 426] width 562 height 16
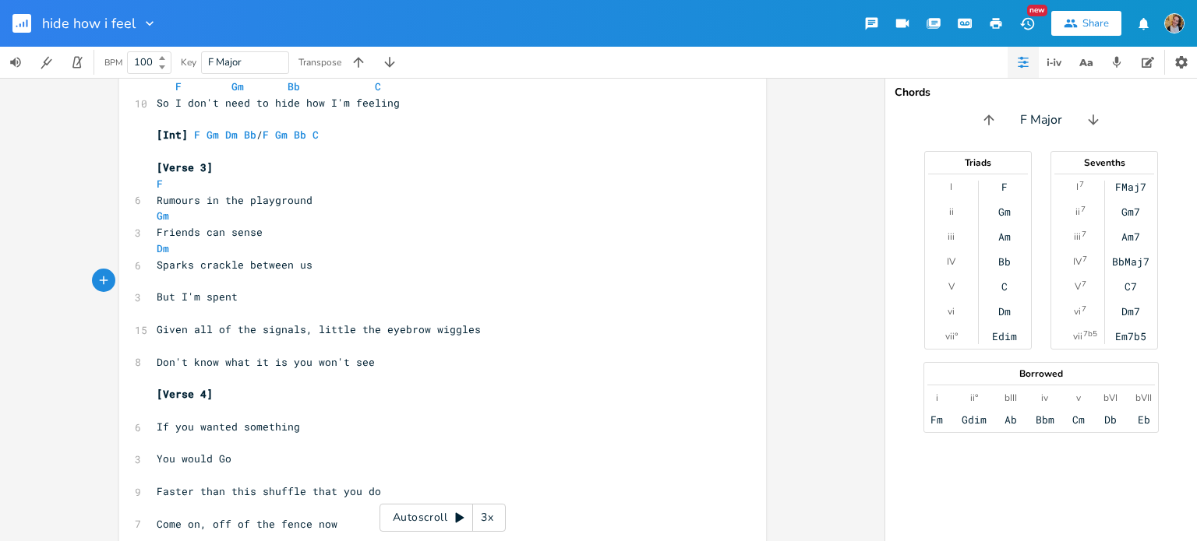
scroll to position [0, 0]
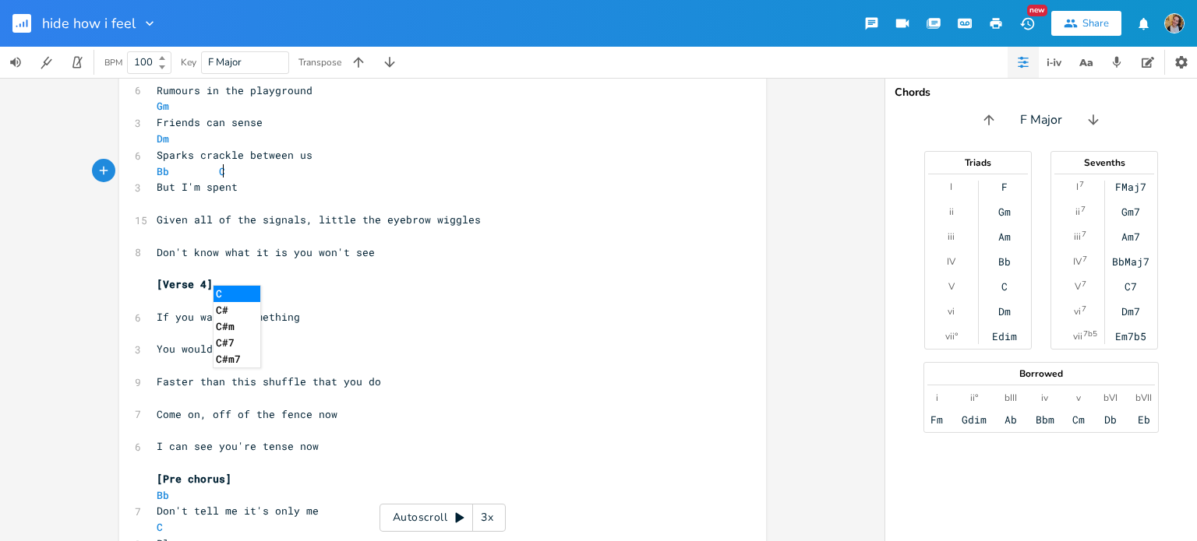
click at [169, 198] on pre "​" at bounding box center [434, 204] width 562 height 16
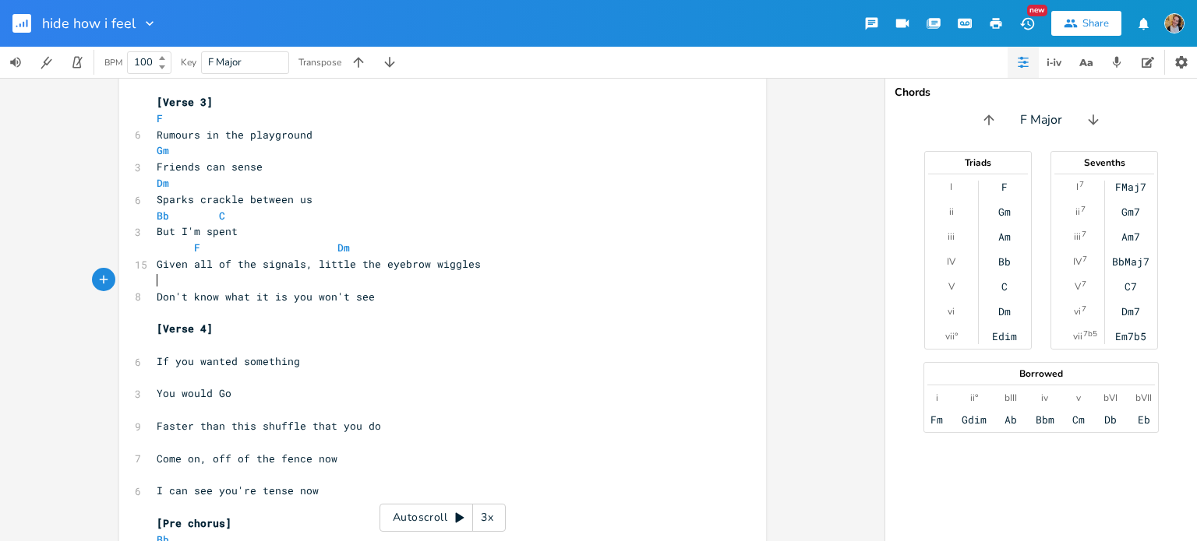
click at [172, 282] on pre "​" at bounding box center [434, 281] width 562 height 16
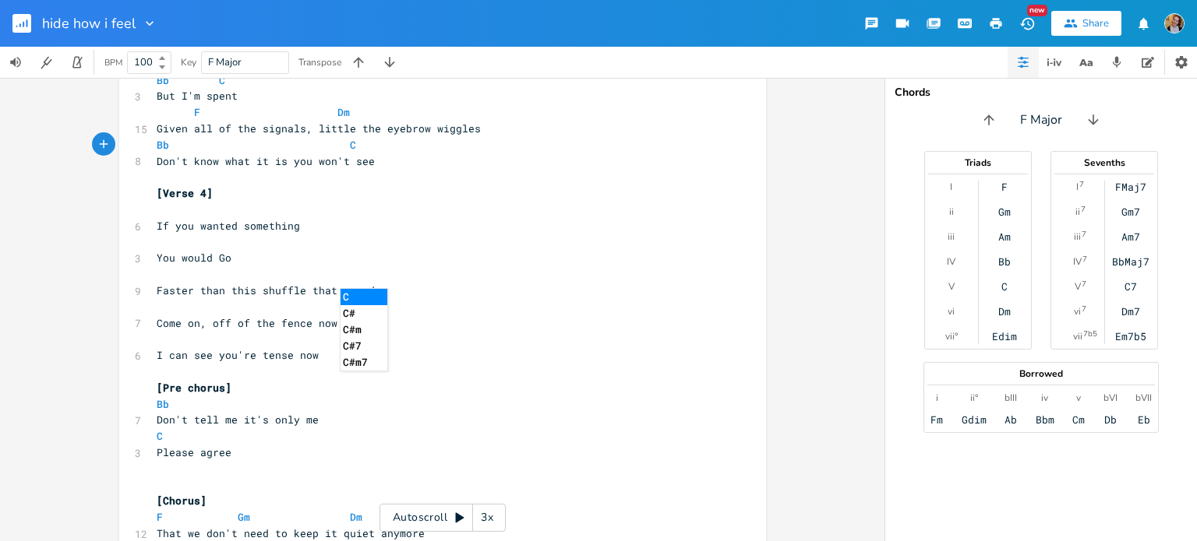
click at [184, 210] on pre "​" at bounding box center [434, 210] width 562 height 16
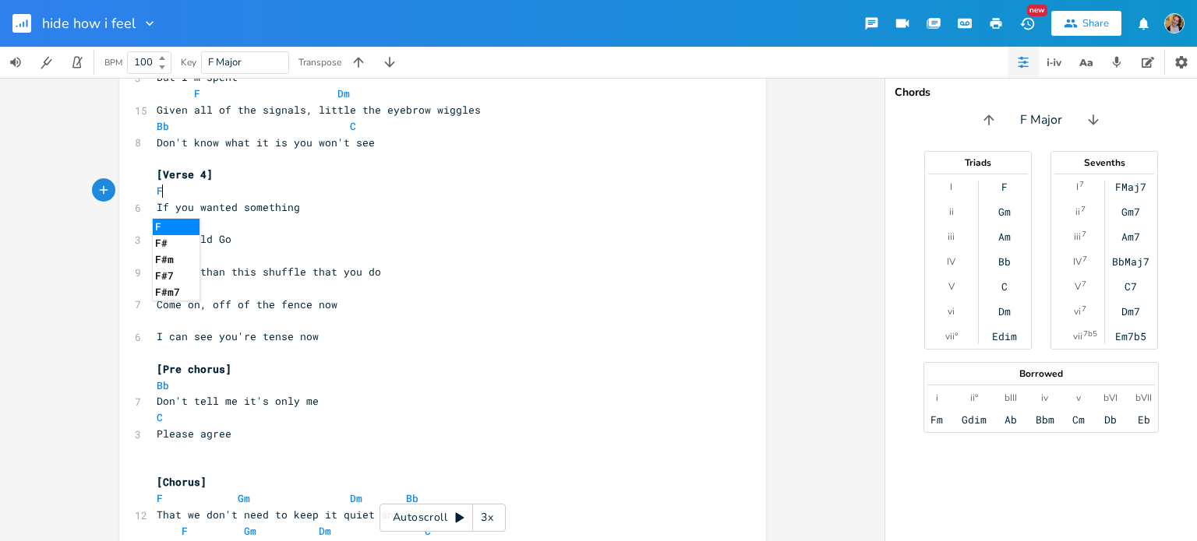
click at [249, 230] on pre "​" at bounding box center [434, 224] width 562 height 16
click at [245, 253] on pre "​" at bounding box center [434, 256] width 562 height 16
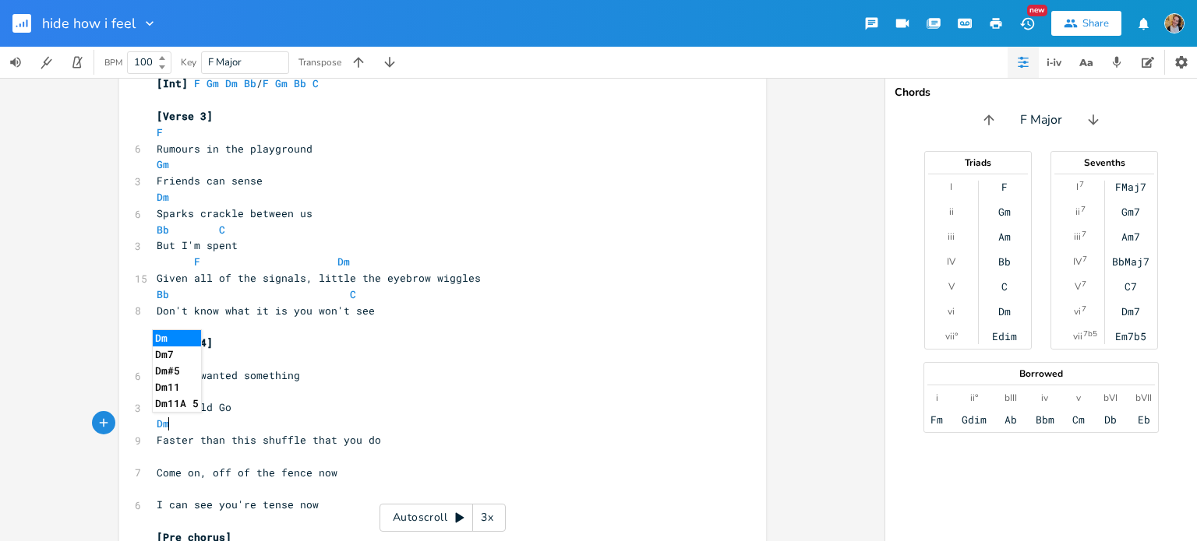
click at [273, 291] on span "Bb C" at bounding box center [256, 294] width 199 height 14
click at [244, 438] on span "Faster than this shuffle that you do" at bounding box center [269, 440] width 224 height 14
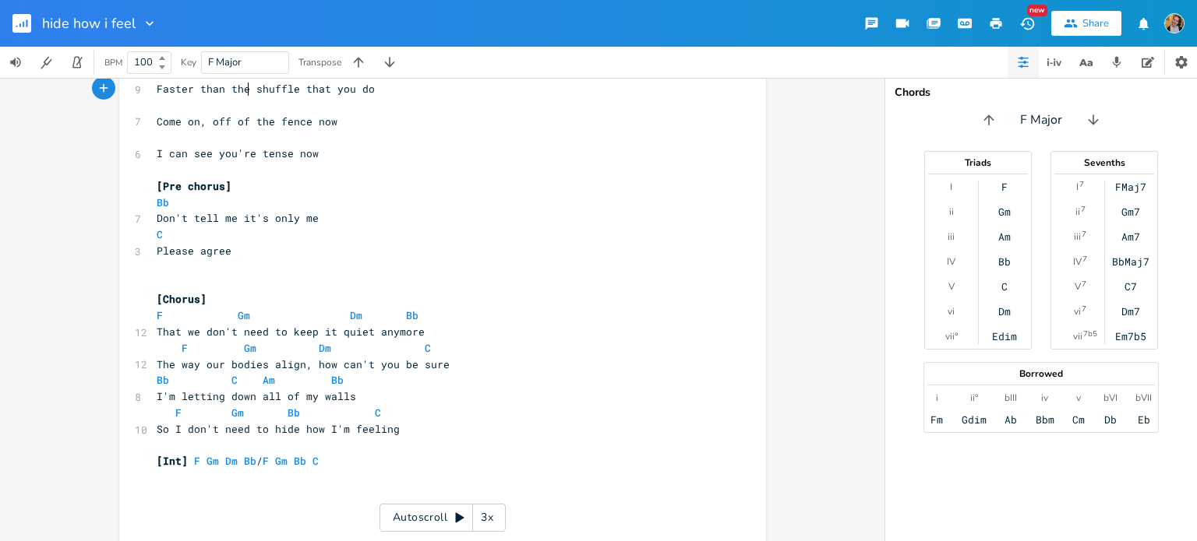
scroll to position [1011, 0]
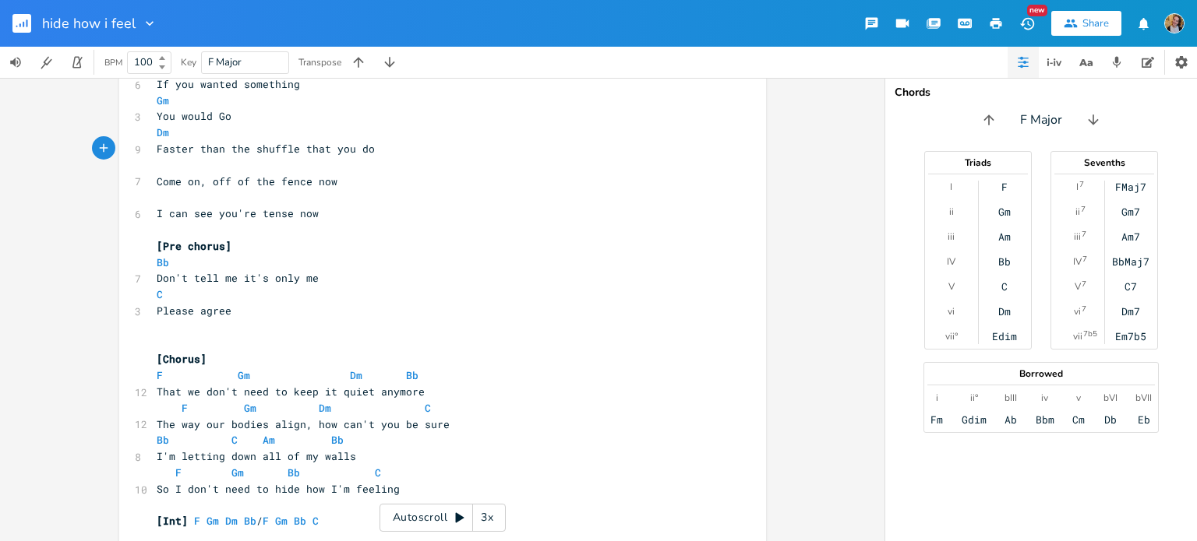
click at [270, 137] on pre "Dm" at bounding box center [434, 133] width 562 height 16
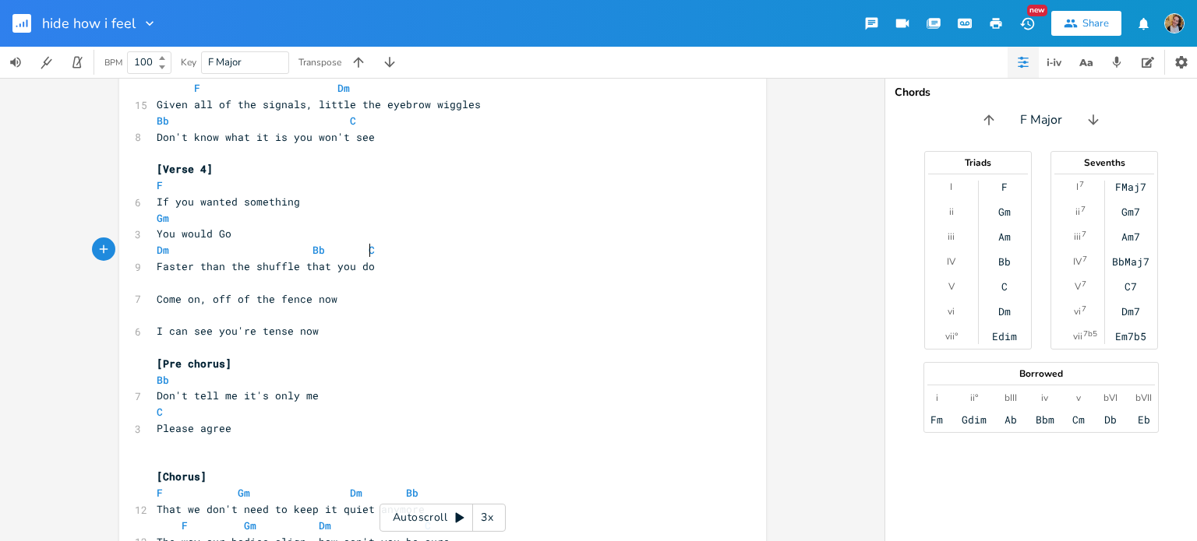
scroll to position [0, 100]
click at [301, 261] on span "Faster than the shuffle that you do" at bounding box center [266, 266] width 218 height 14
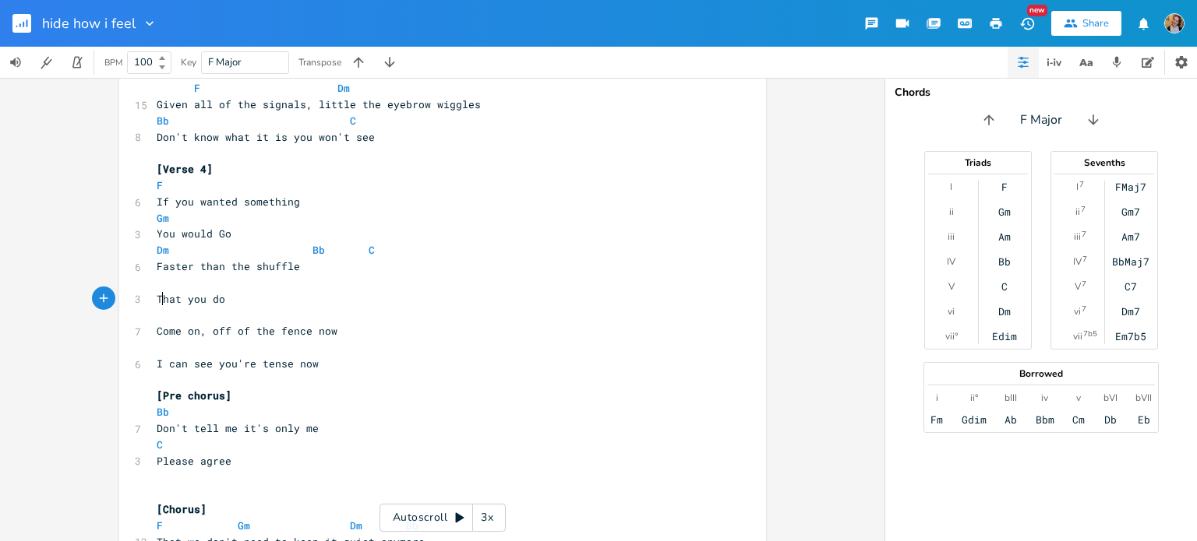
scroll to position [0, 6]
click at [312, 249] on span "Bb" at bounding box center [318, 250] width 12 height 15
drag, startPoint x: 302, startPoint y: 252, endPoint x: 366, endPoint y: 249, distance: 64.0
click at [366, 249] on pre "Dm Bb C" at bounding box center [434, 250] width 562 height 16
click at [227, 283] on pre "​" at bounding box center [434, 283] width 562 height 16
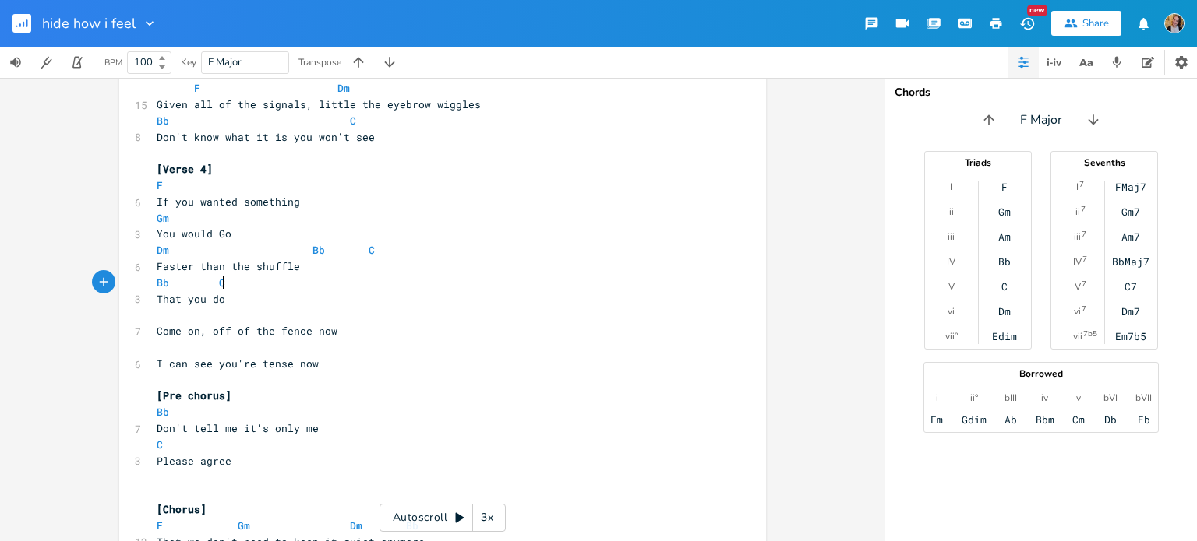
scroll to position [0, 41]
drag, startPoint x: 299, startPoint y: 246, endPoint x: 400, endPoint y: 251, distance: 101.4
click at [400, 251] on pre "Dm Bb C" at bounding box center [434, 250] width 562 height 16
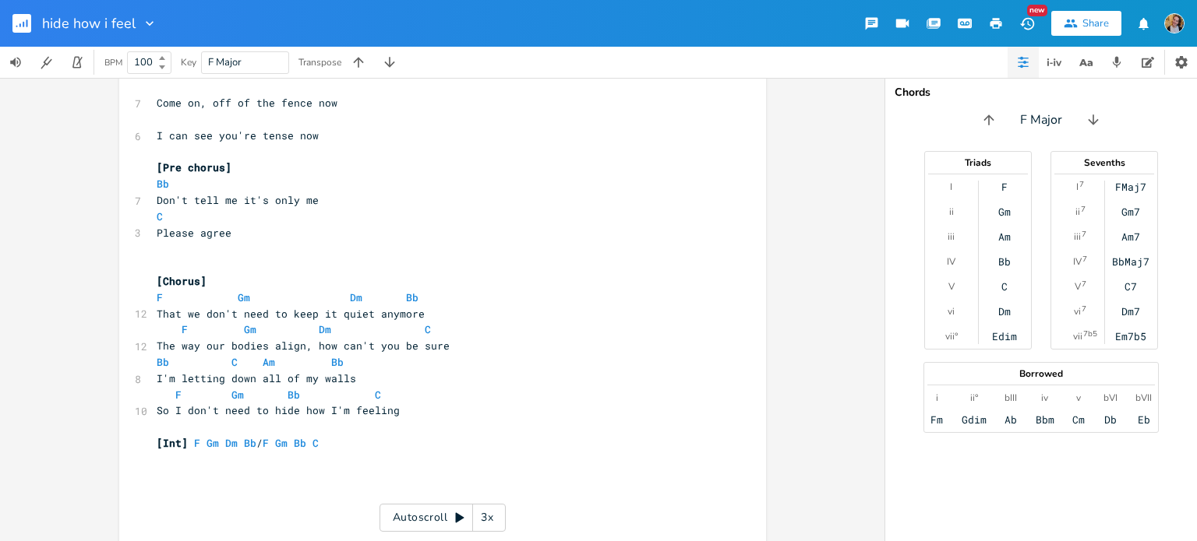
scroll to position [965, 0]
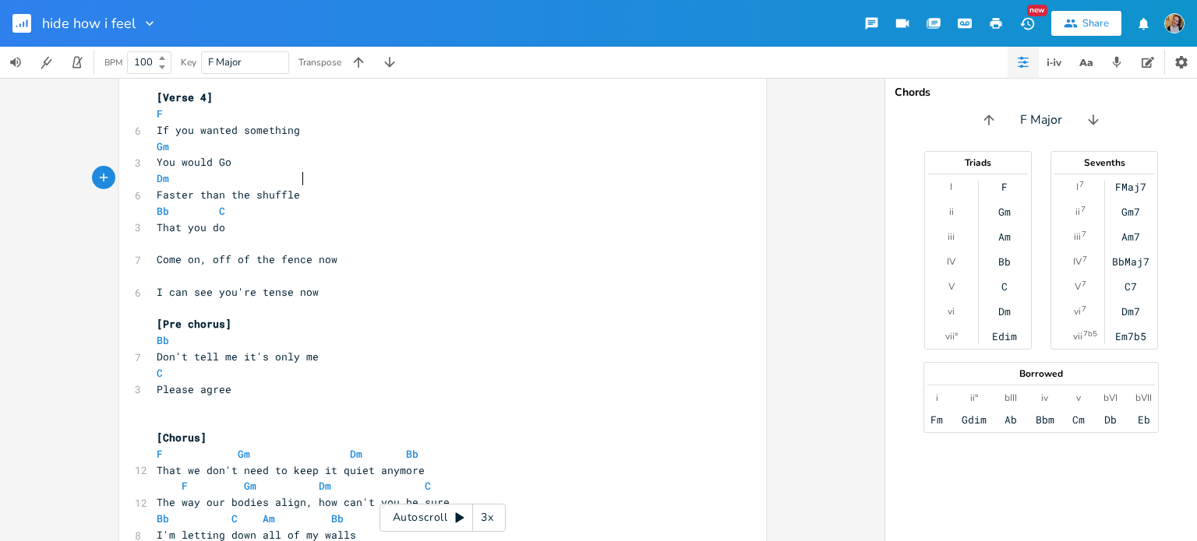
click at [185, 253] on span "Come on, off of the fence now" at bounding box center [247, 259] width 181 height 14
click at [209, 245] on pre "​" at bounding box center [434, 243] width 562 height 16
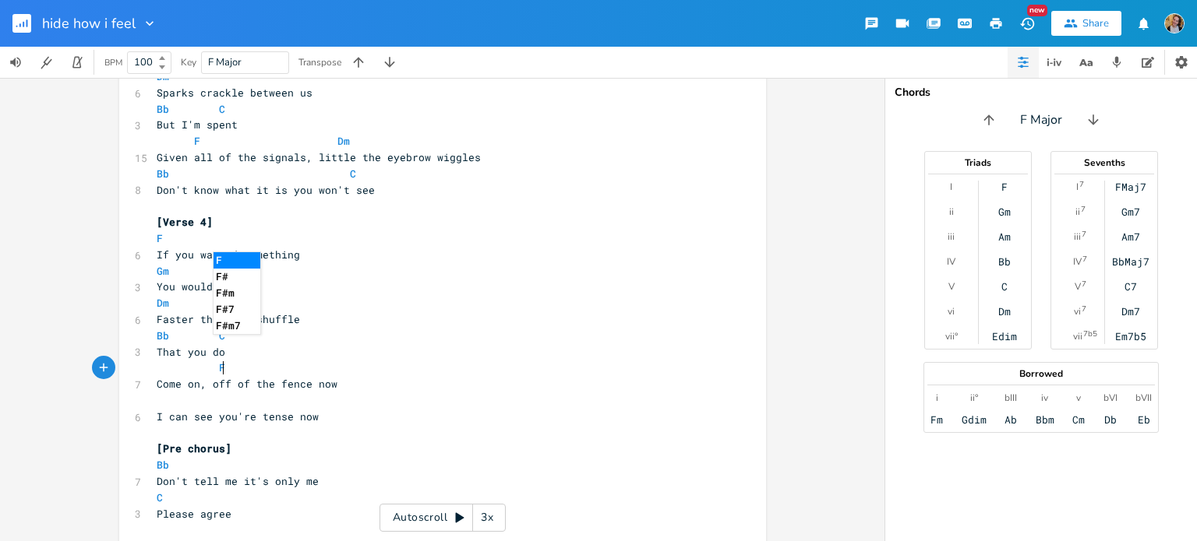
scroll to position [844, 0]
click at [180, 389] on pre "Come on, off of the fence now" at bounding box center [434, 381] width 562 height 16
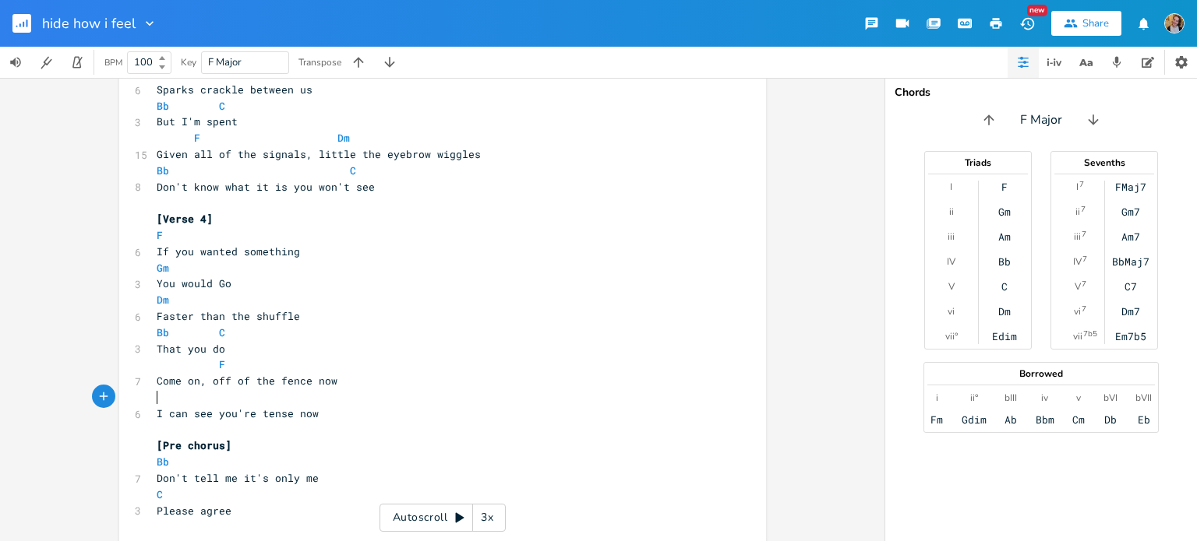
click at [197, 400] on pre "​" at bounding box center [434, 398] width 562 height 16
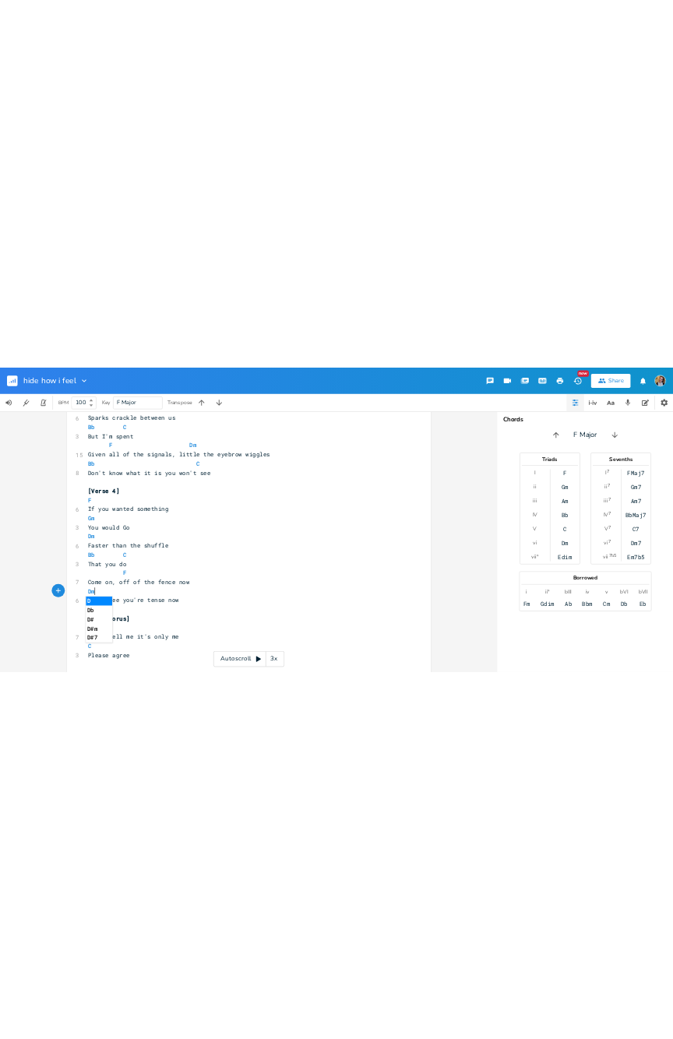
scroll to position [0, 16]
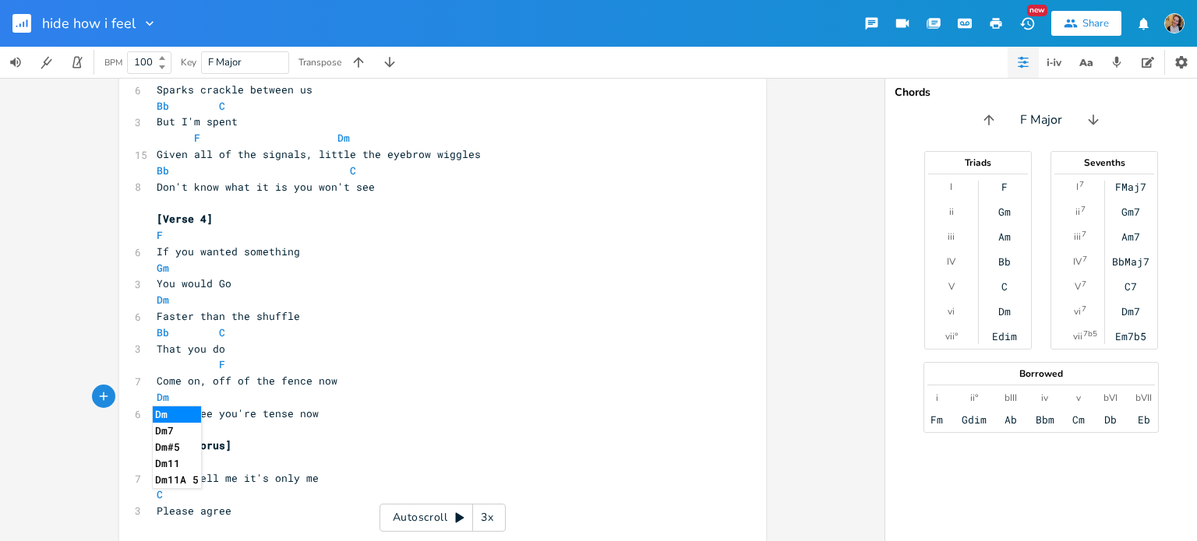
click at [372, 413] on pre "I can see you're tense now" at bounding box center [434, 414] width 562 height 16
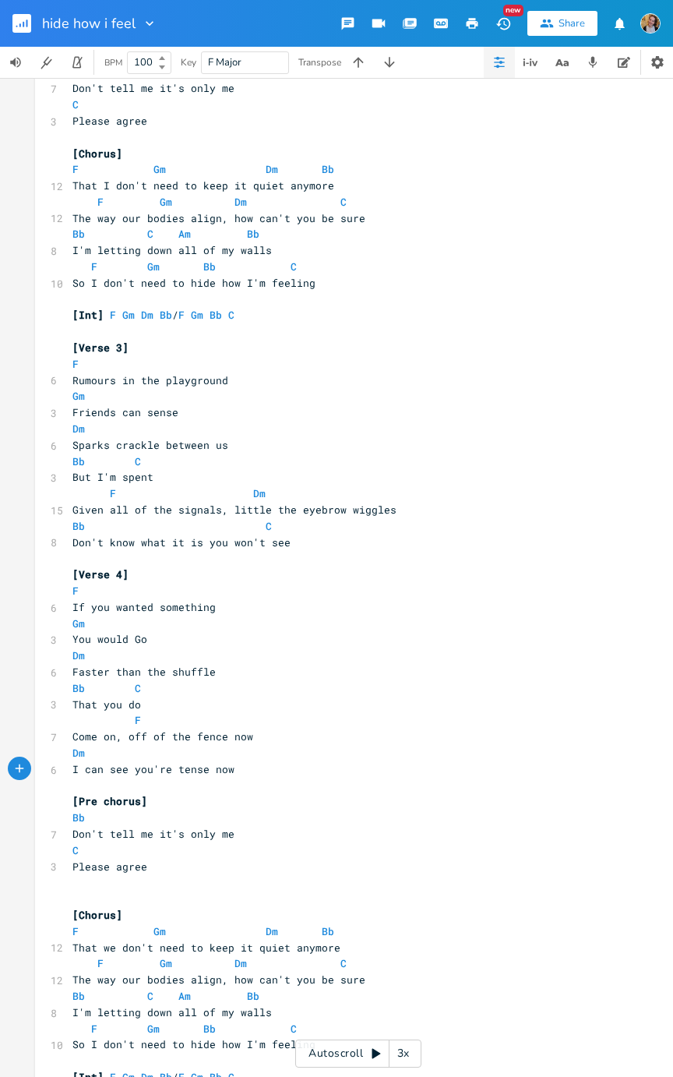
scroll to position [568, 0]
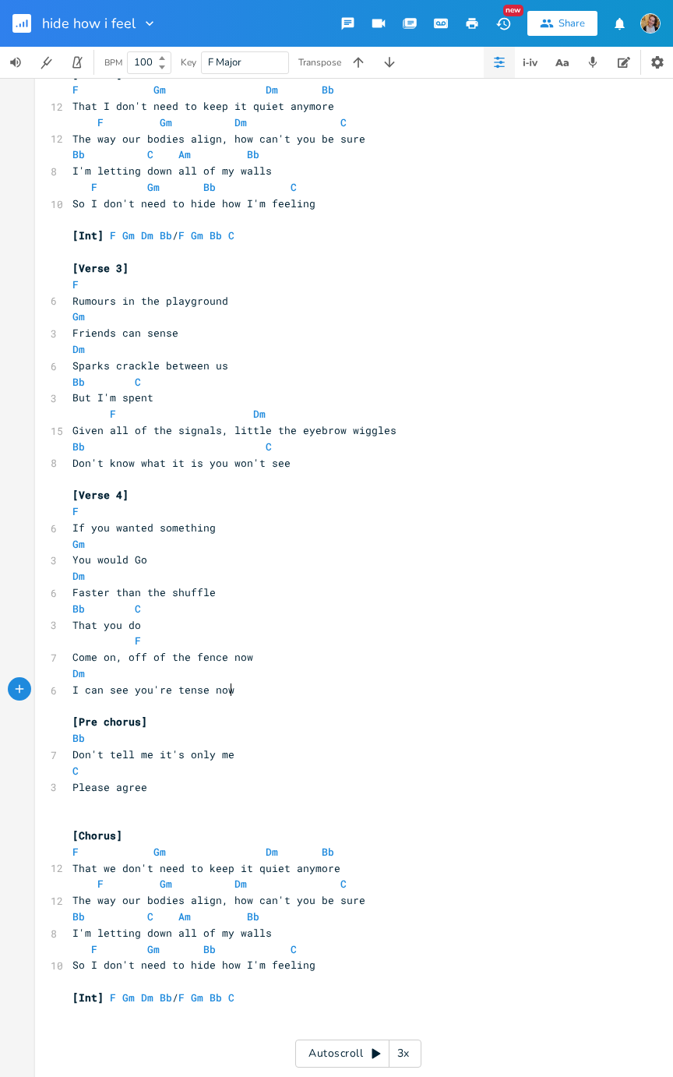
click at [69, 541] on pre "F Gm Dm Bb" at bounding box center [350, 852] width 562 height 16
click at [197, 541] on span "Gm" at bounding box center [203, 851] width 12 height 14
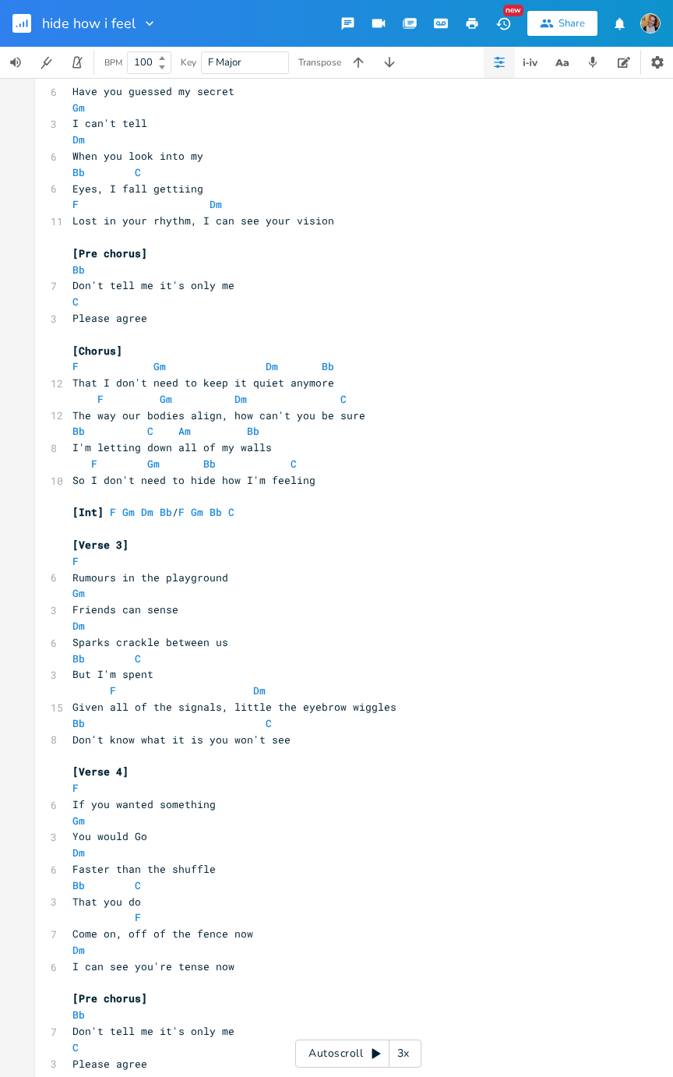
scroll to position [290, 0]
click at [97, 396] on span "F" at bounding box center [100, 400] width 6 height 14
click at [72, 372] on span "F" at bounding box center [75, 368] width 6 height 14
click at [72, 365] on span "F" at bounding box center [75, 368] width 6 height 14
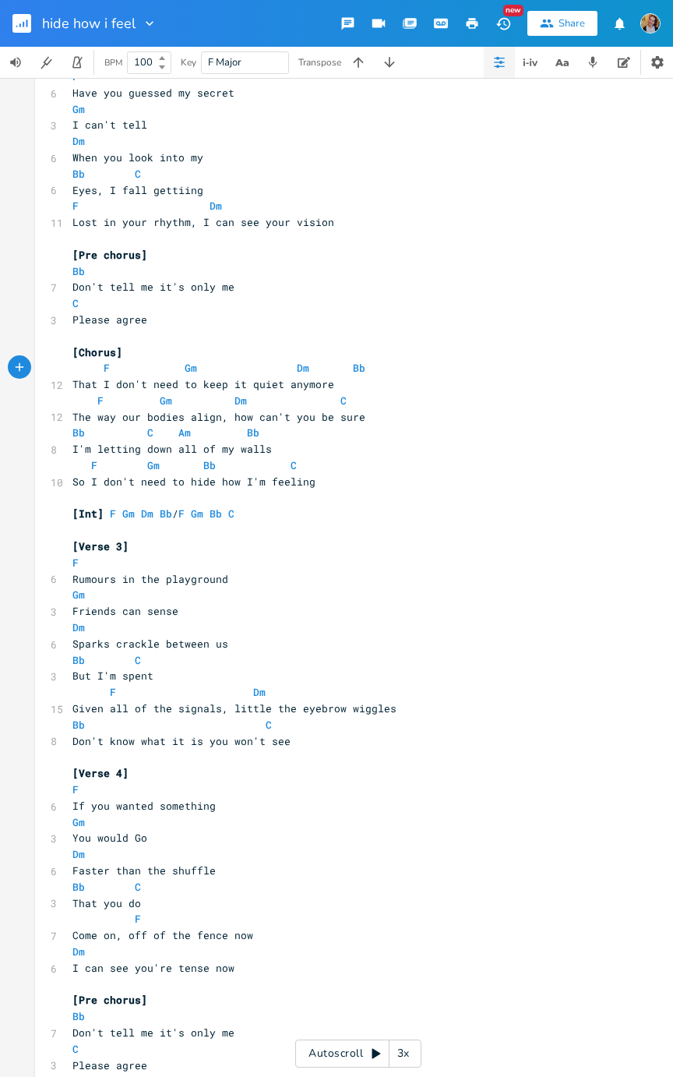
click at [185, 367] on span "Gm" at bounding box center [191, 368] width 12 height 14
click at [465, 498] on pre "​" at bounding box center [350, 498] width 562 height 16
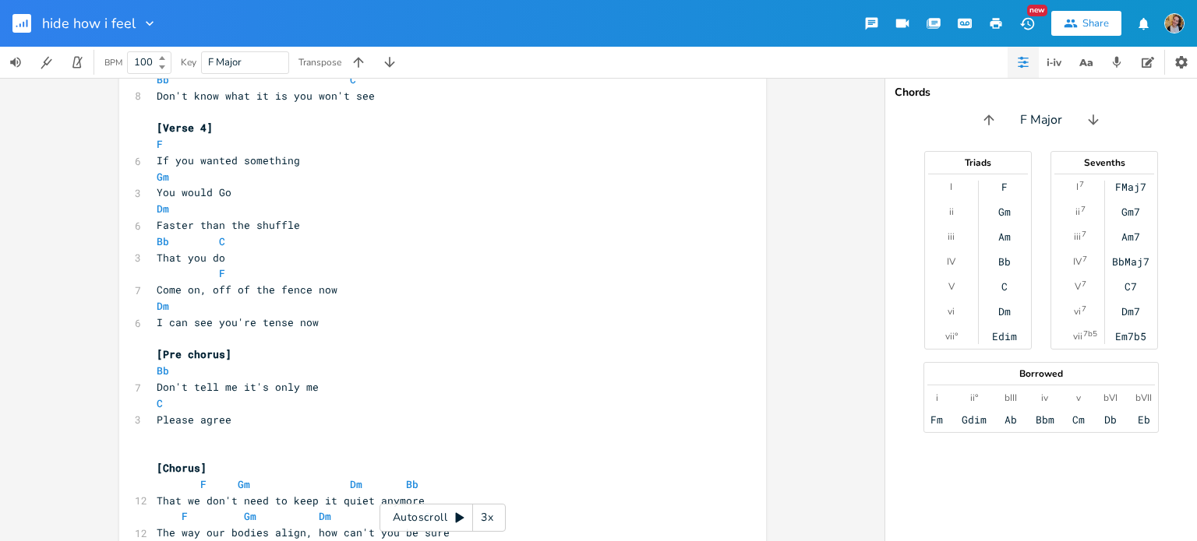
scroll to position [1160, 0]
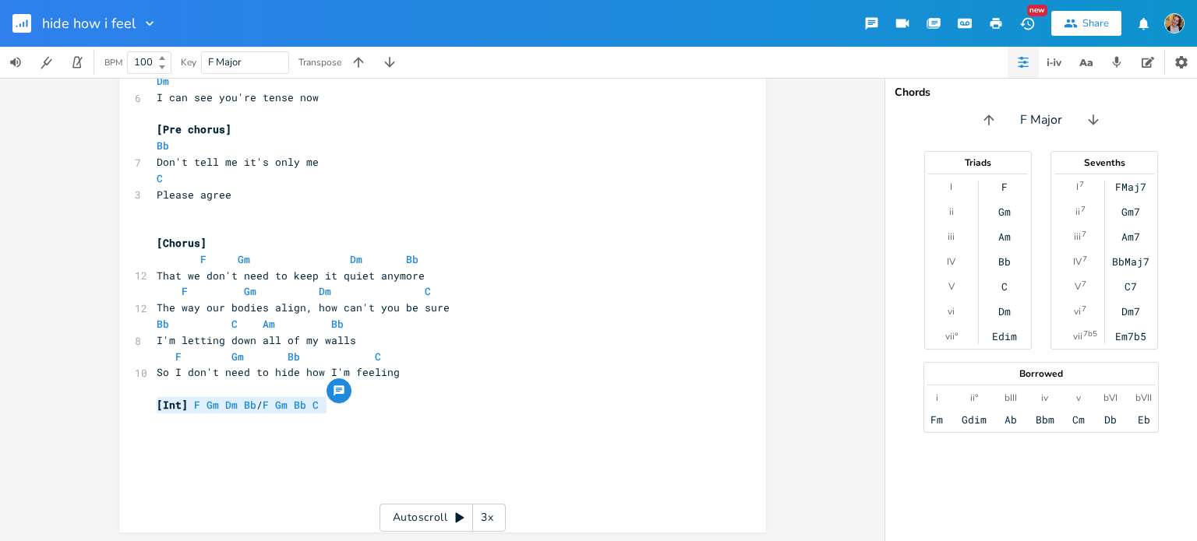
drag, startPoint x: 359, startPoint y: 410, endPoint x: 123, endPoint y: 405, distance: 236.1
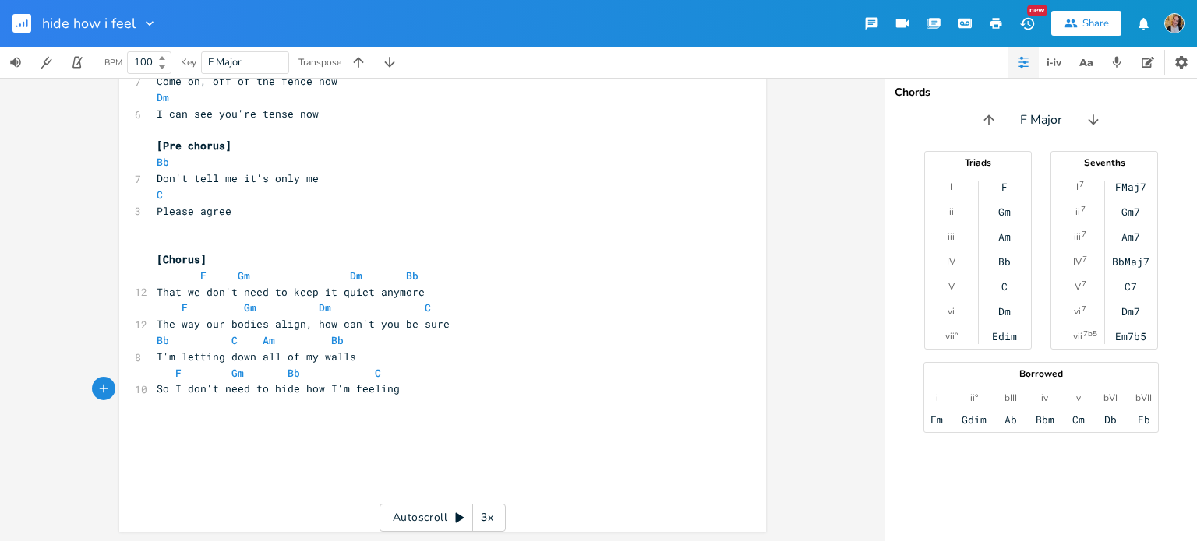
click at [405, 382] on pre "So I don't need to hide how I'm feeling" at bounding box center [434, 389] width 562 height 16
click at [395, 370] on span "F Gm Bb C" at bounding box center [313, 373] width 312 height 14
click at [327, 435] on pre "​" at bounding box center [434, 438] width 562 height 16
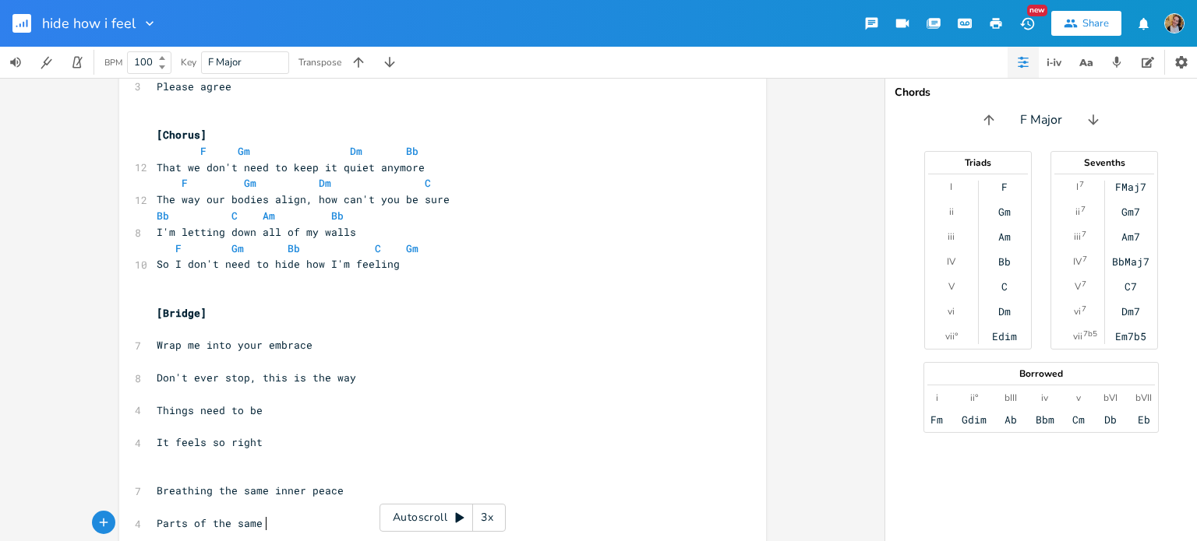
scroll to position [0, 26]
click at [294, 331] on pre "​" at bounding box center [434, 330] width 562 height 16
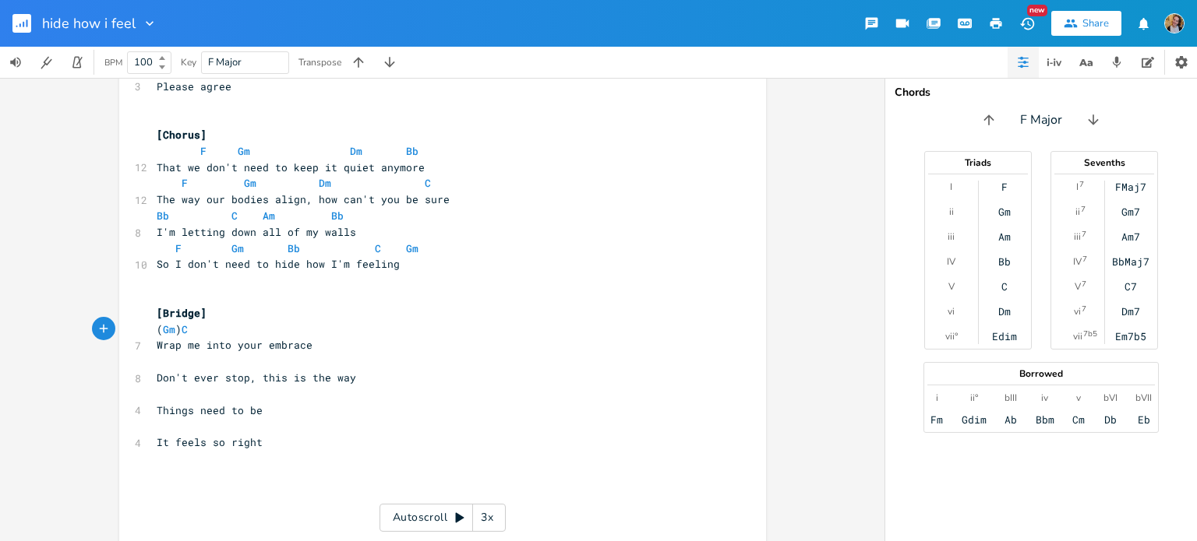
scroll to position [0, 16]
click at [223, 356] on pre "​" at bounding box center [434, 362] width 562 height 16
click at [178, 376] on span "Don't ever stop, this is the way" at bounding box center [256, 378] width 199 height 14
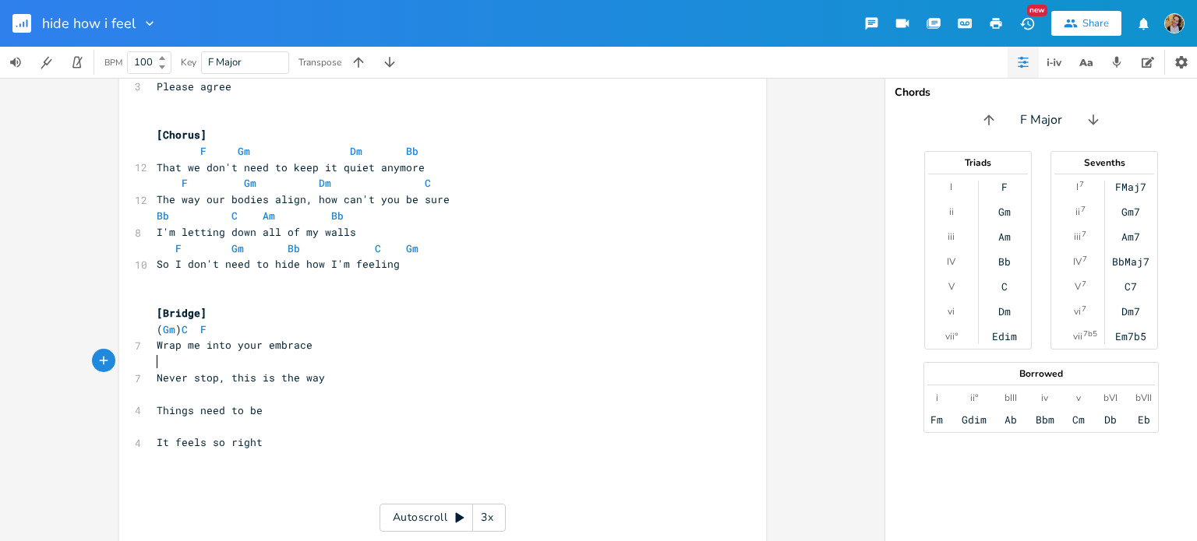
click at [167, 364] on pre "​" at bounding box center [434, 362] width 562 height 16
click at [157, 361] on span "C" at bounding box center [238, 361] width 162 height 14
click at [179, 361] on span "( F0 C" at bounding box center [244, 361] width 174 height 14
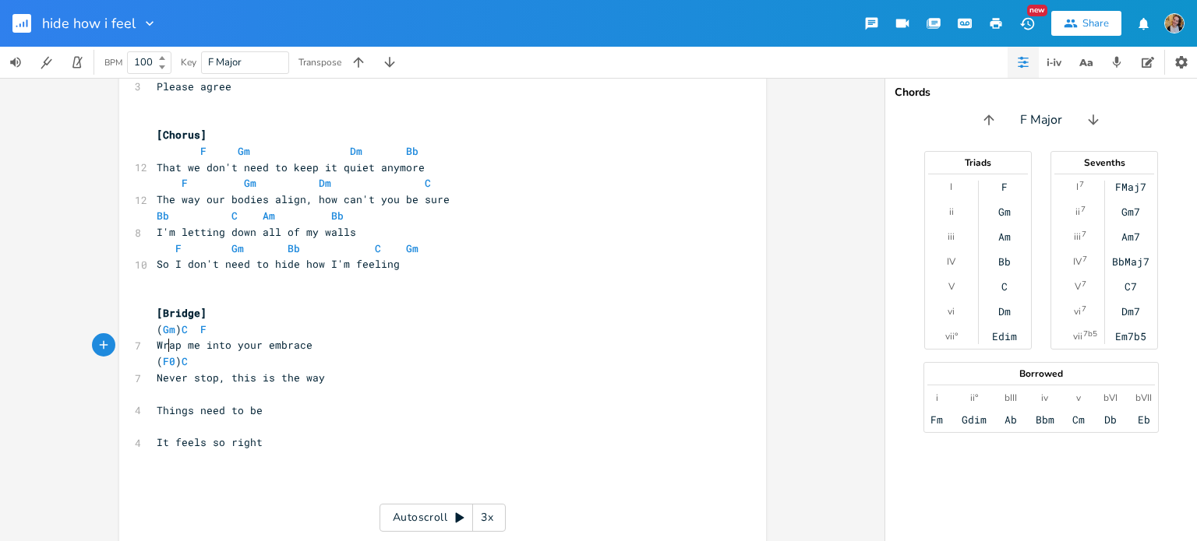
click at [165, 354] on pre "Wrap me into your embrace" at bounding box center [434, 345] width 562 height 16
click at [171, 363] on span "( F0 ) C" at bounding box center [172, 361] width 31 height 14
click at [201, 397] on pre "​" at bounding box center [434, 394] width 562 height 16
click at [215, 415] on span "Things need to be" at bounding box center [210, 411] width 106 height 14
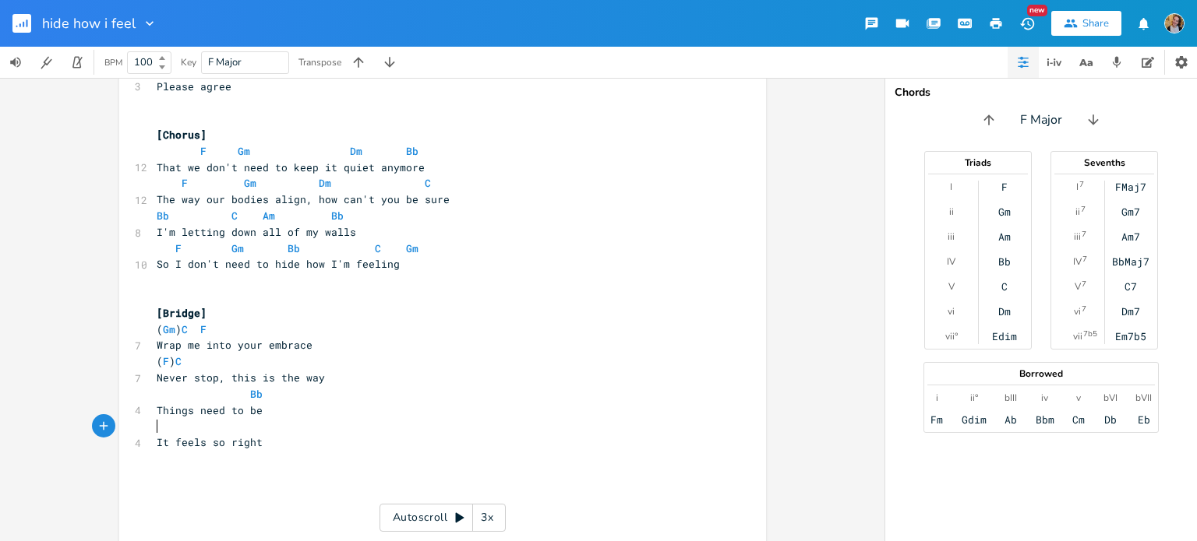
click at [227, 421] on pre "​" at bounding box center [434, 426] width 562 height 16
click at [263, 464] on pre "​" at bounding box center [434, 459] width 562 height 16
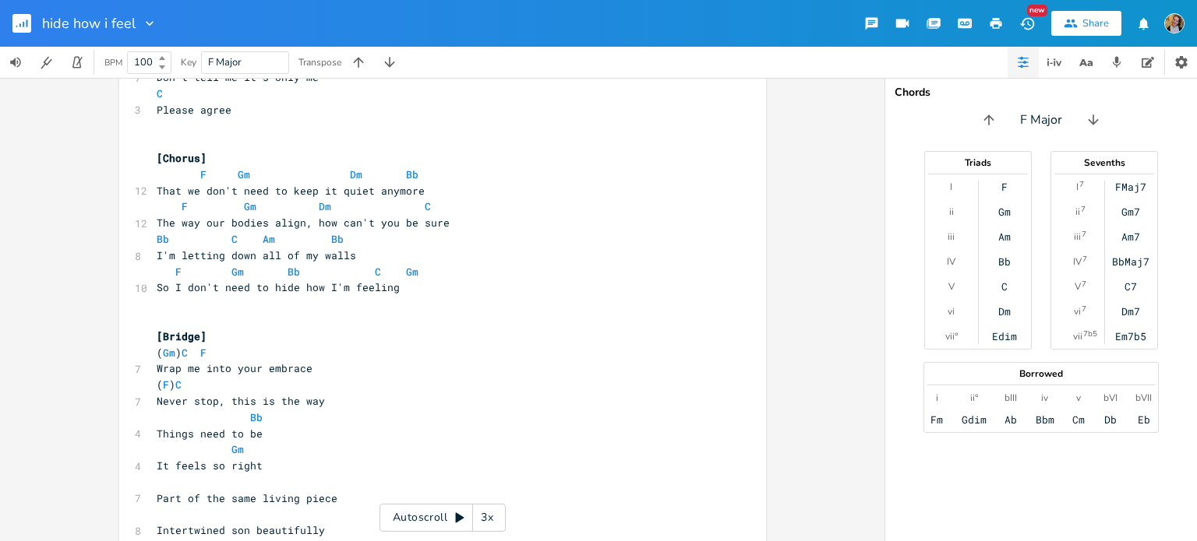
scroll to position [1243, 0]
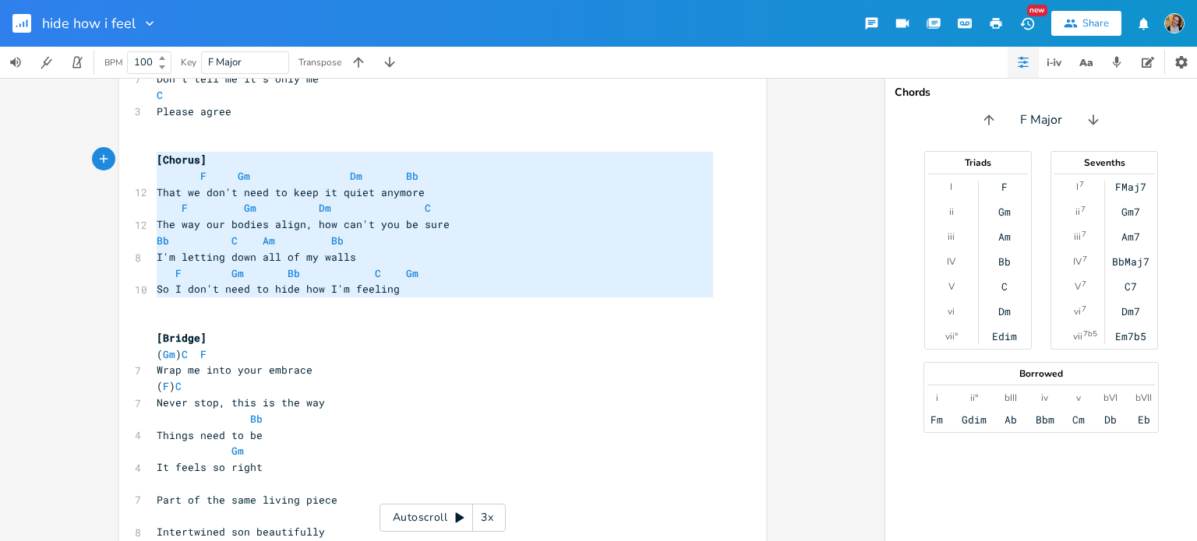
drag, startPoint x: 410, startPoint y: 299, endPoint x: 145, endPoint y: 160, distance: 299.3
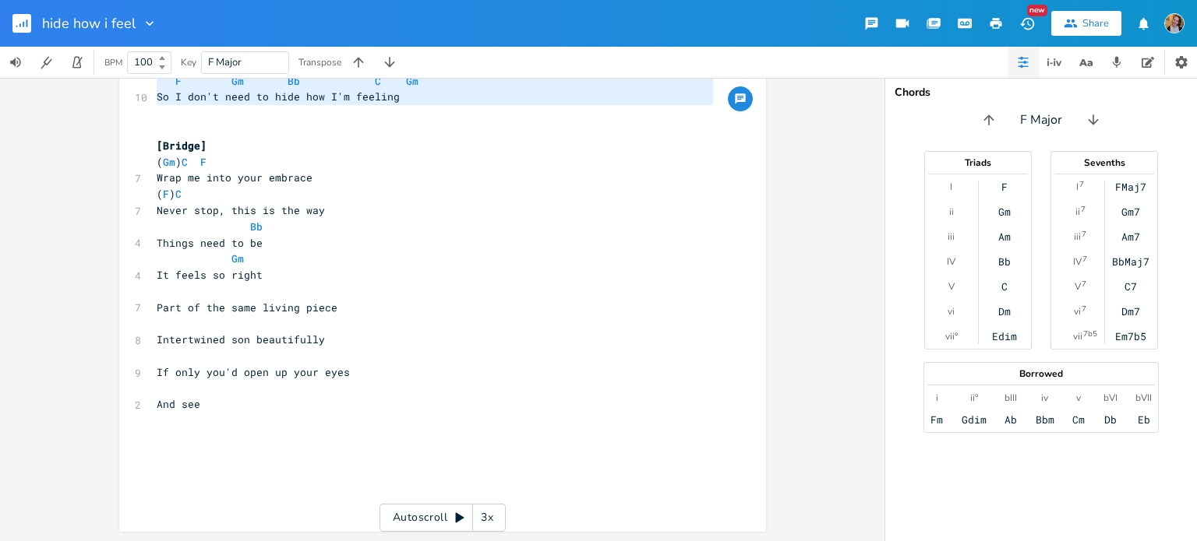
click at [185, 486] on pre "​" at bounding box center [434, 486] width 562 height 16
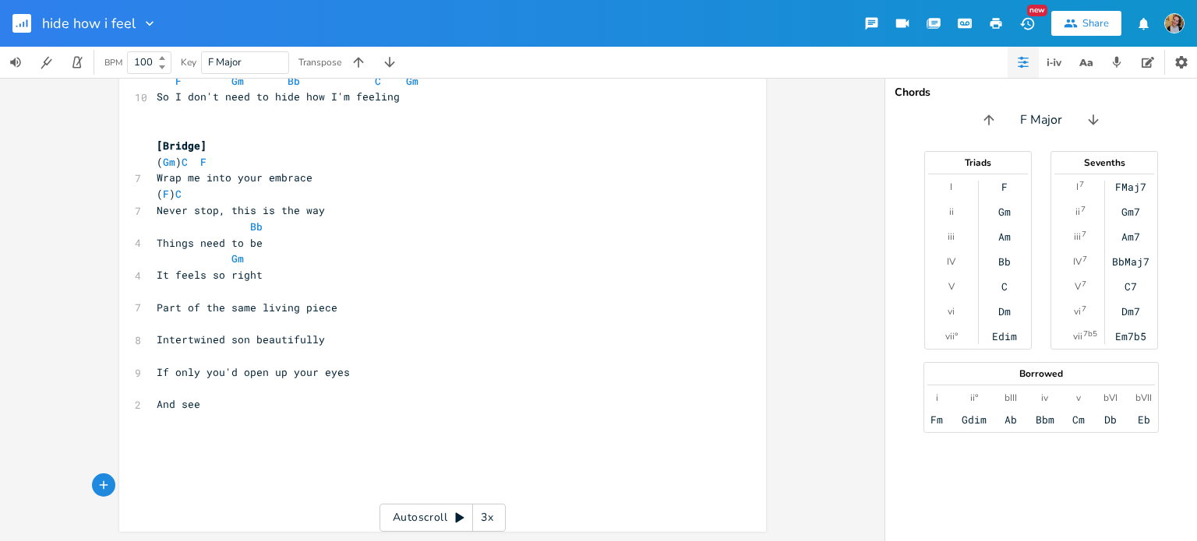
click at [161, 454] on pre "​" at bounding box center [434, 454] width 562 height 16
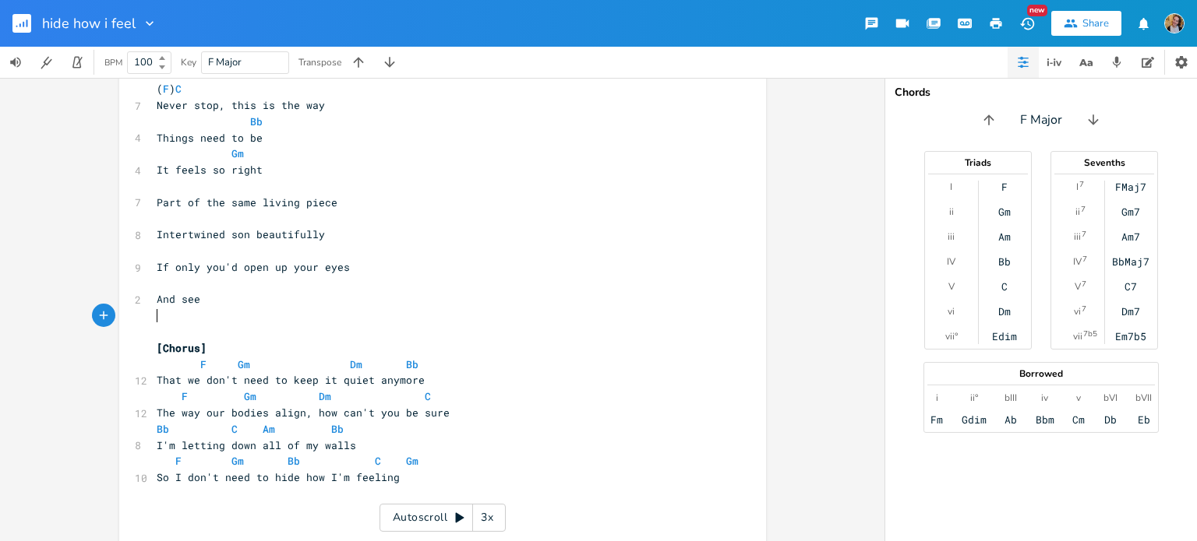
click at [346, 309] on pre "​" at bounding box center [434, 316] width 562 height 16
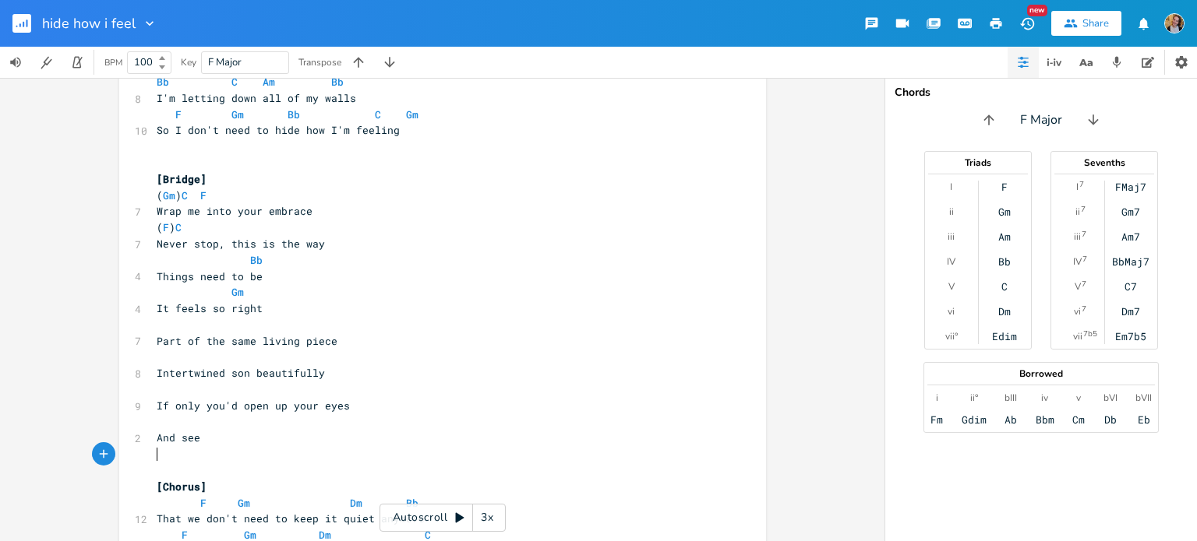
scroll to position [0, 3]
click at [227, 326] on pre "​" at bounding box center [434, 325] width 562 height 16
click at [275, 335] on span "Part of the same living piece" at bounding box center [247, 341] width 181 height 14
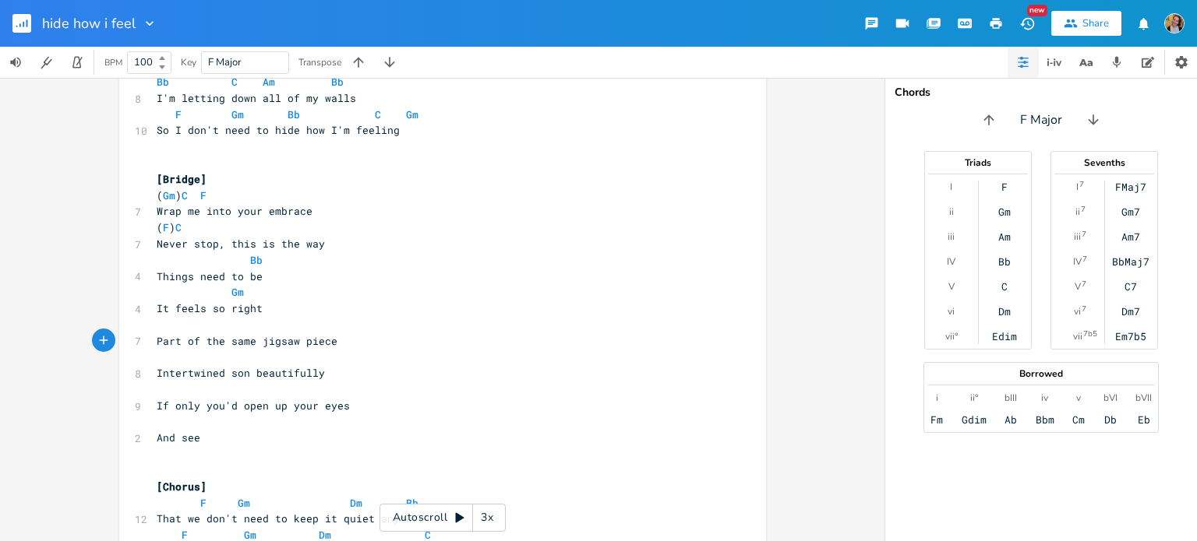
click at [252, 320] on pre "​" at bounding box center [434, 325] width 562 height 16
click at [240, 375] on span "Intertwined son beautifully" at bounding box center [241, 373] width 168 height 14
click at [240, 375] on span "Intertwined so beautifully" at bounding box center [238, 373] width 162 height 14
click at [220, 346] on span "Part of the same jigsaw piece" at bounding box center [247, 341] width 181 height 14
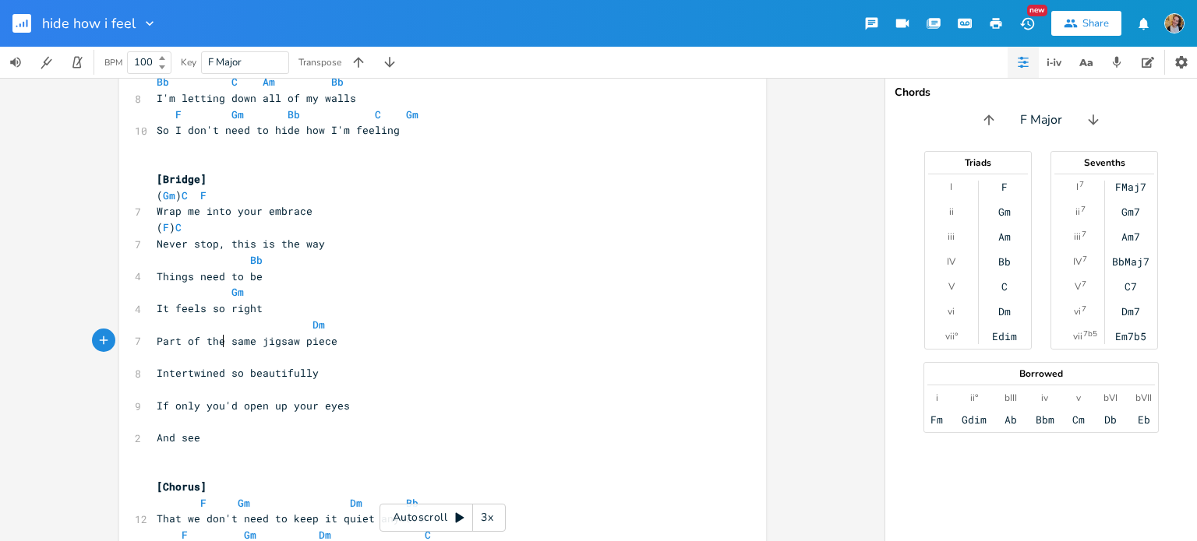
click at [242, 355] on pre "​" at bounding box center [434, 357] width 562 height 16
click at [239, 389] on pre "​" at bounding box center [434, 390] width 562 height 16
click at [376, 395] on pre "​" at bounding box center [434, 390] width 562 height 16
click at [383, 405] on pre "If only you'd open up your eyes" at bounding box center [434, 406] width 562 height 16
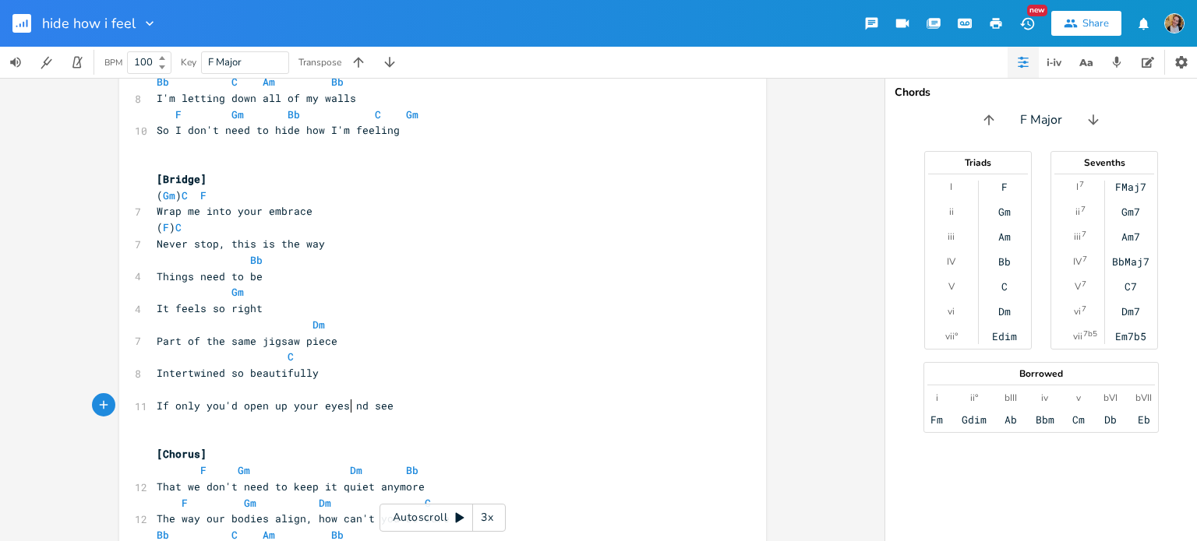
scroll to position [0, 7]
click at [316, 386] on pre "​" at bounding box center [434, 390] width 562 height 16
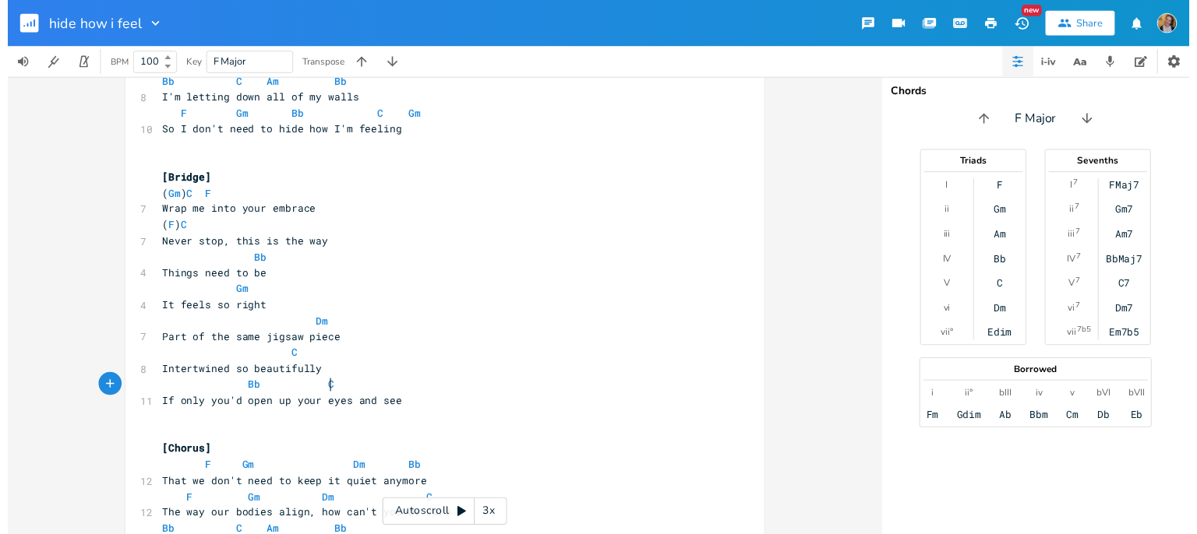
scroll to position [0, 48]
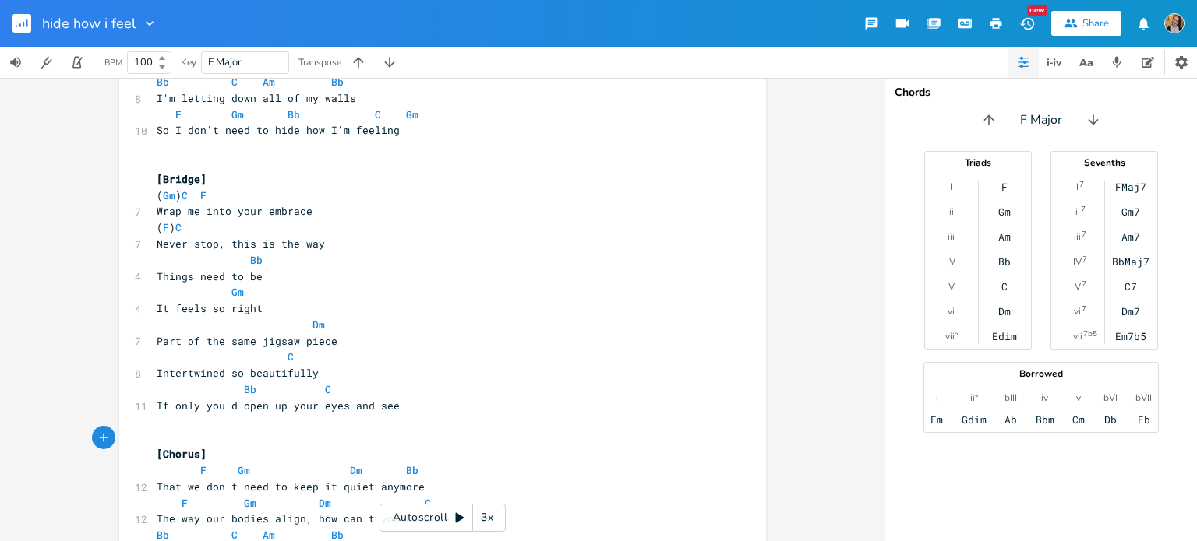
click at [426, 442] on pre "​" at bounding box center [434, 438] width 562 height 16
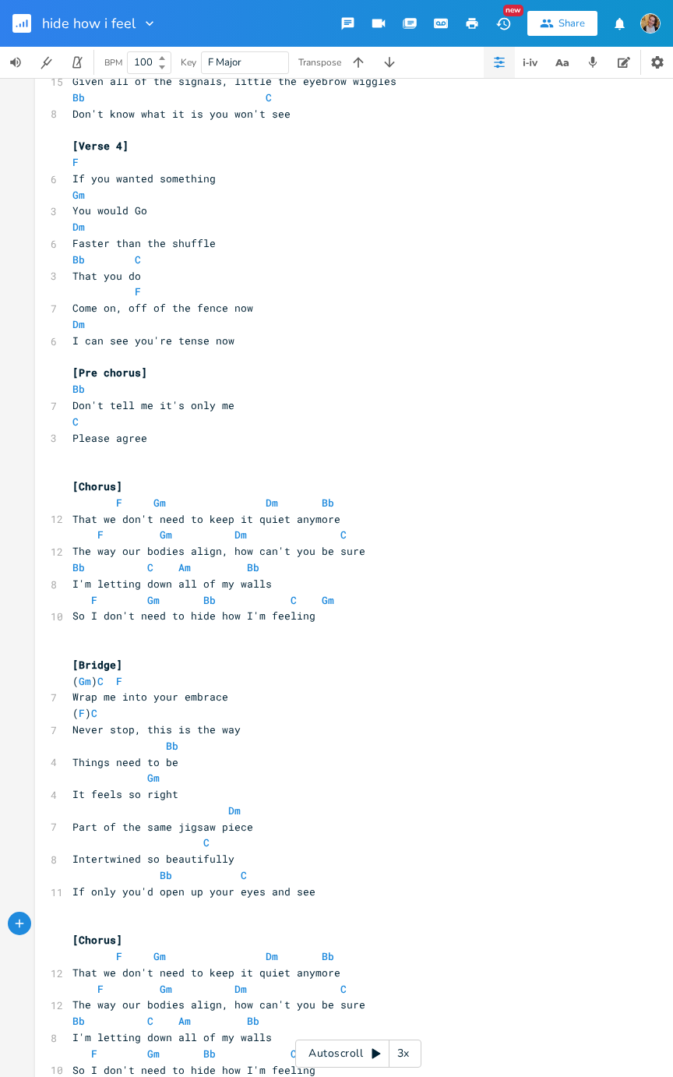
scroll to position [1023, 0]
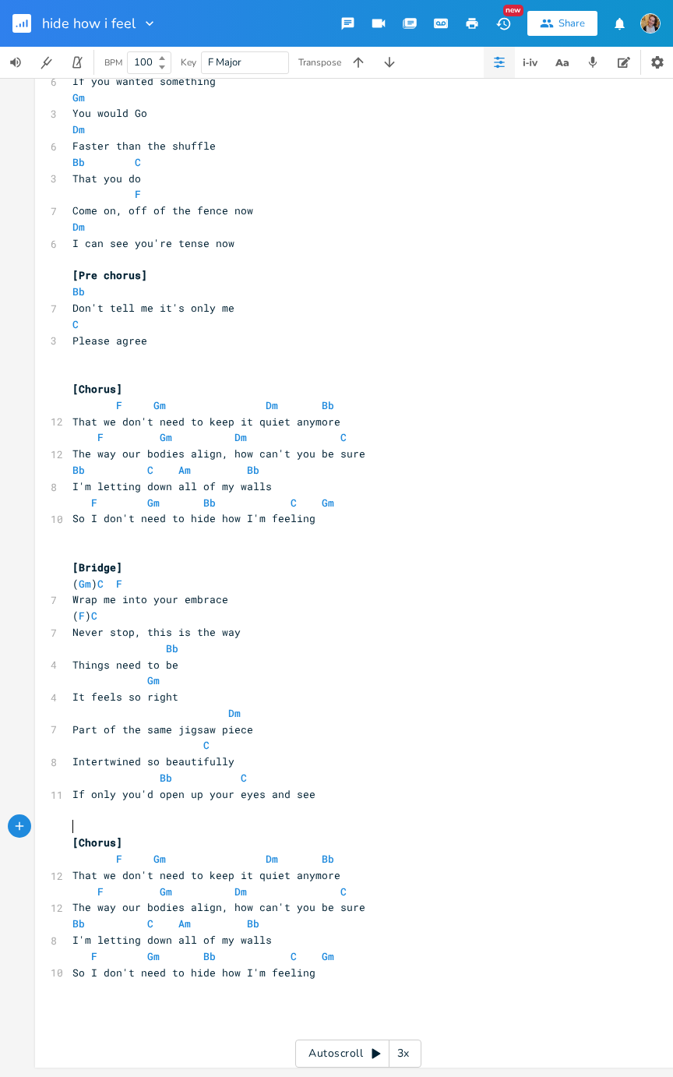
click at [322, 541] on span "Gm" at bounding box center [328, 956] width 12 height 14
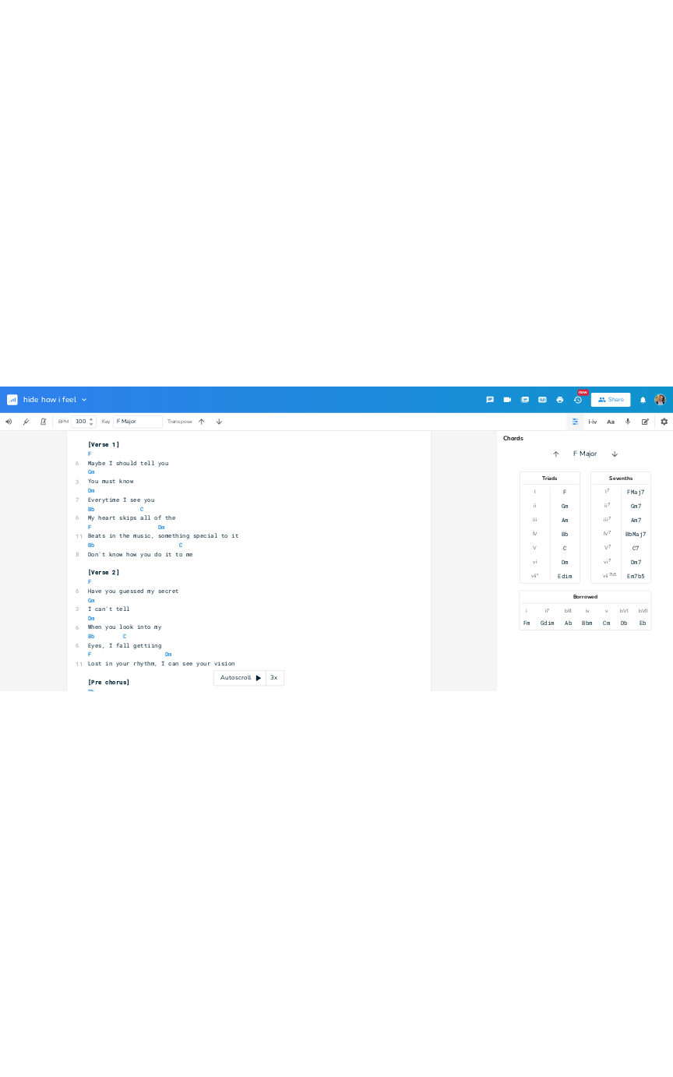
scroll to position [0, 0]
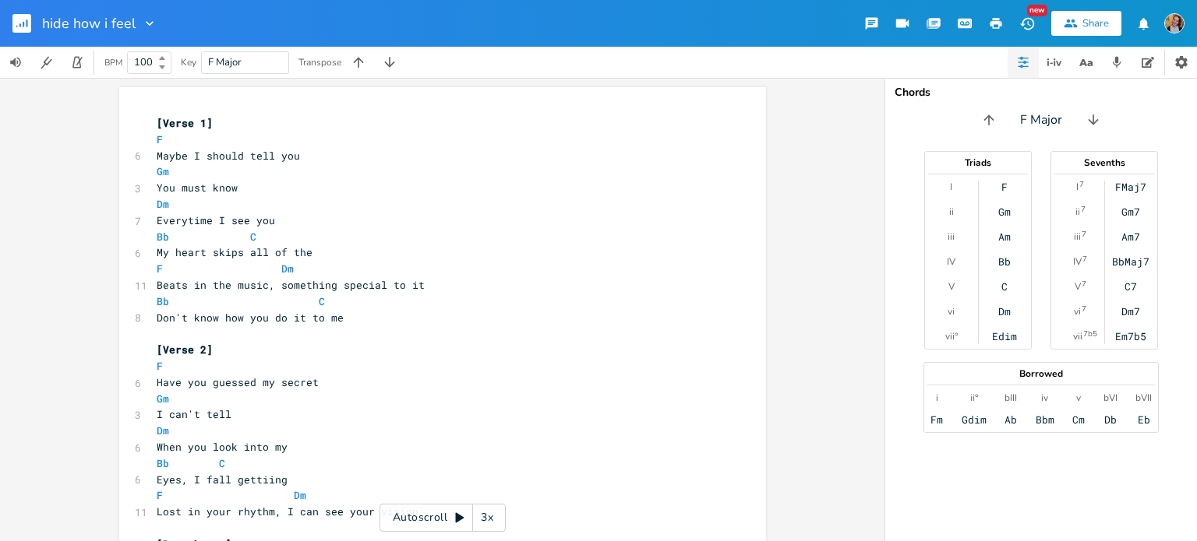
click at [1022, 67] on icon "button" at bounding box center [1023, 62] width 12 height 12
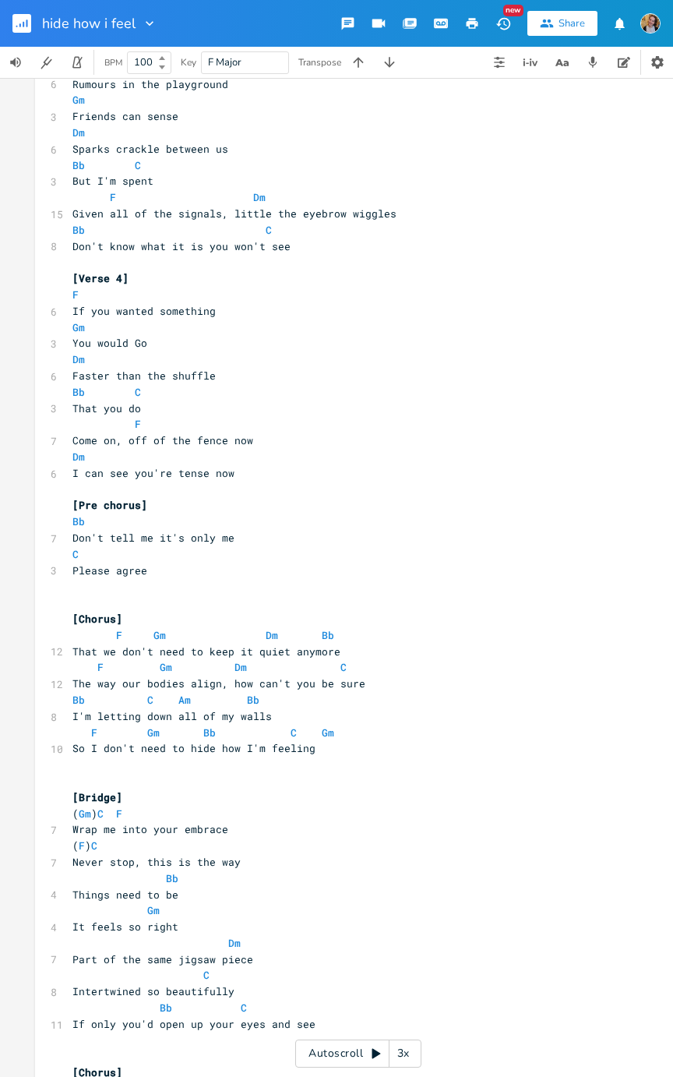
scroll to position [791, 0]
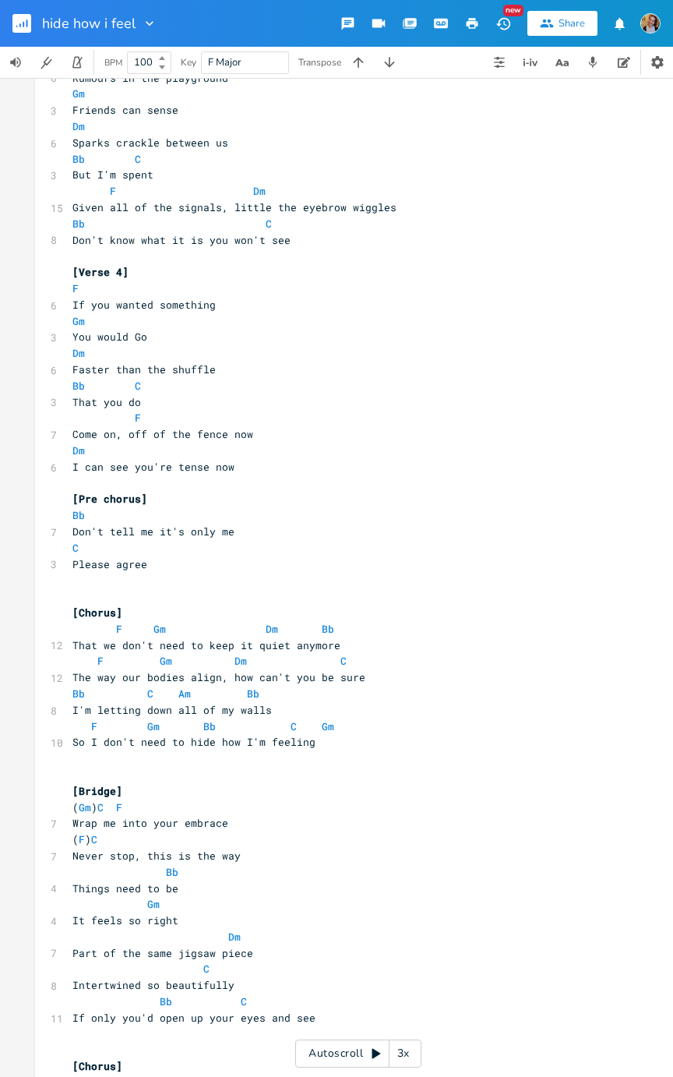
click at [93, 541] on pre "​" at bounding box center [350, 580] width 562 height 16
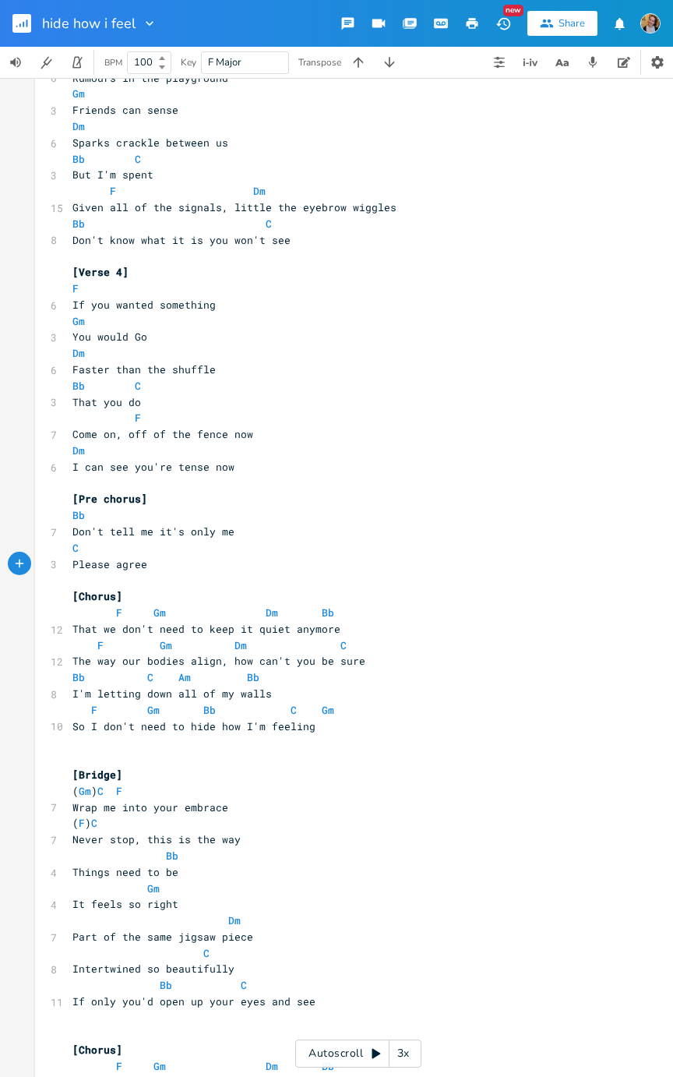
click at [107, 541] on pre "​" at bounding box center [350, 758] width 562 height 16
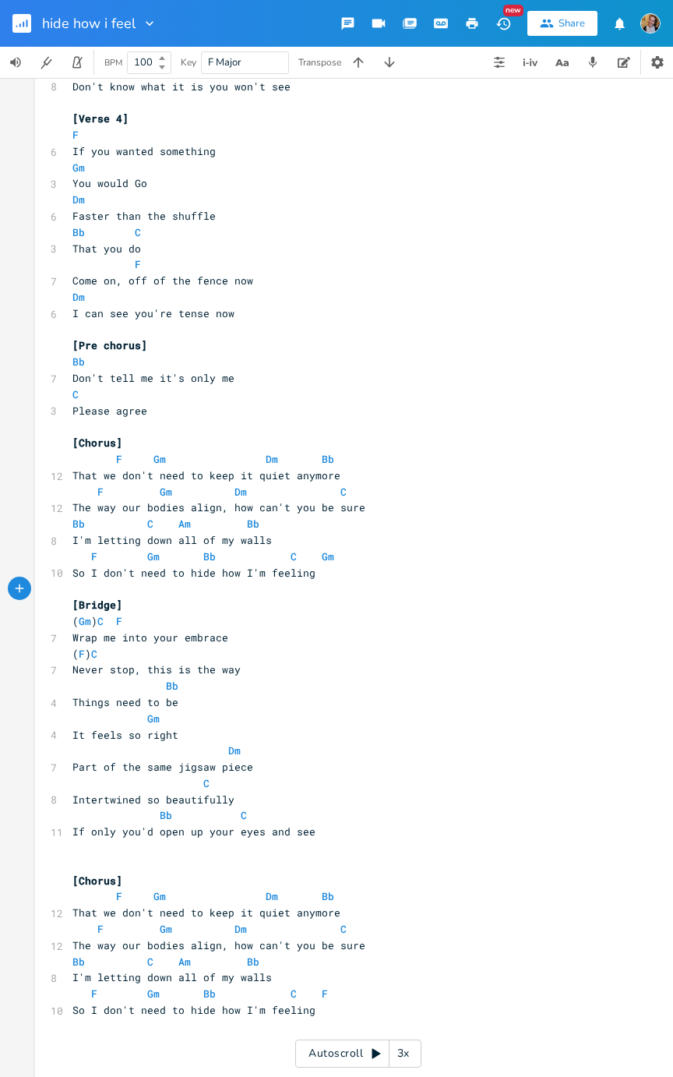
scroll to position [991, 0]
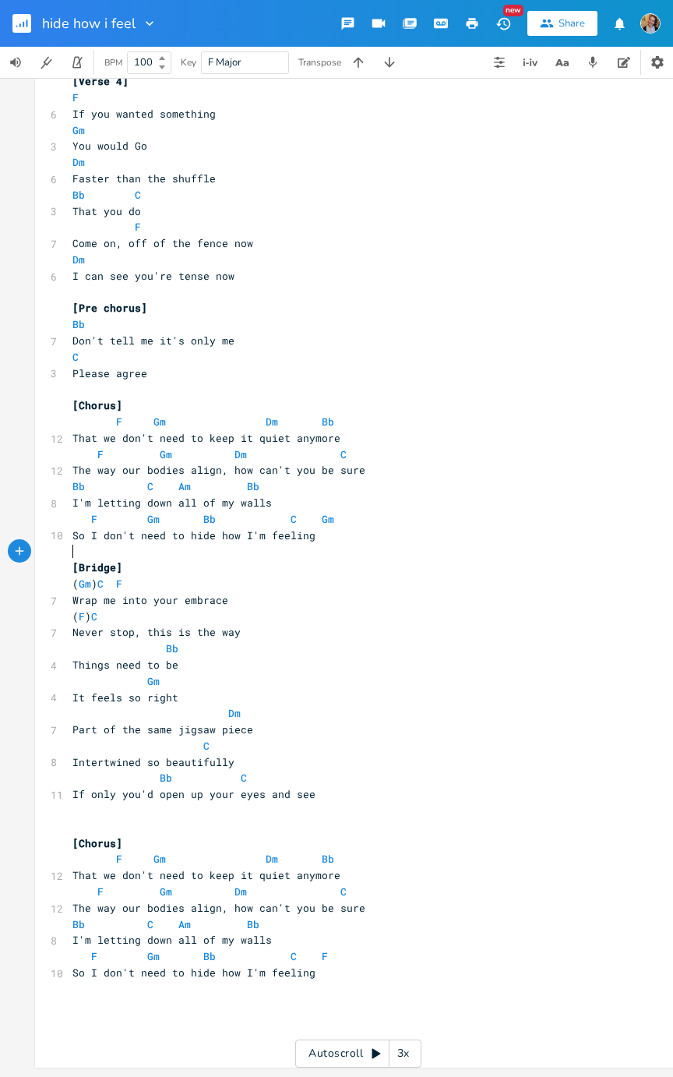
click at [162, 541] on pre at bounding box center [350, 810] width 562 height 16
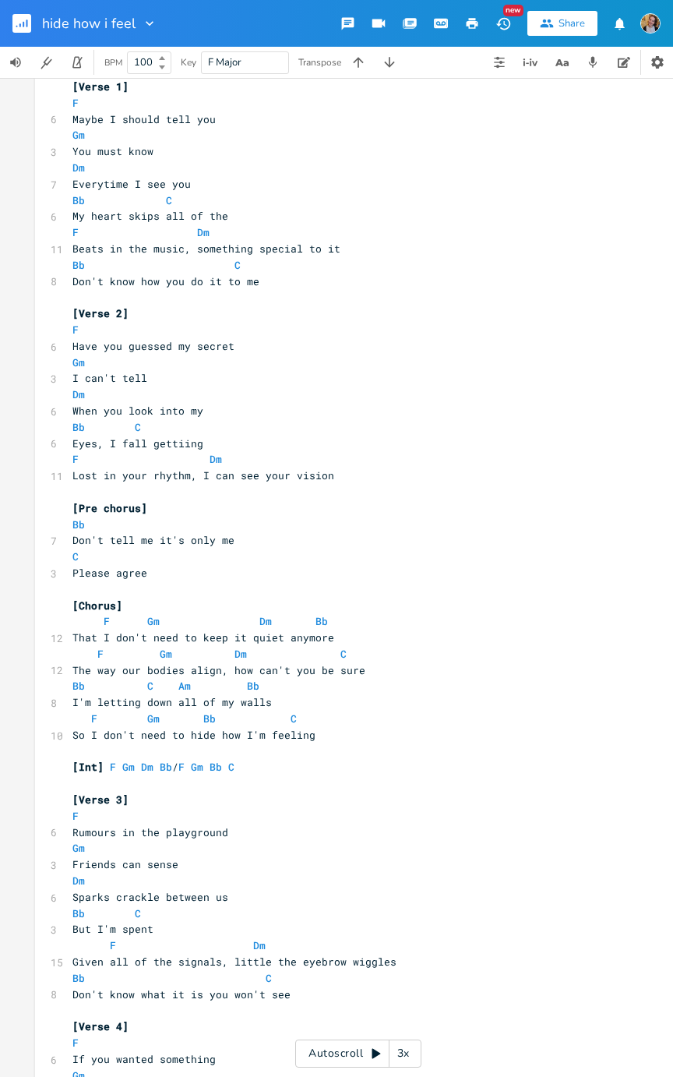
scroll to position [0, 0]
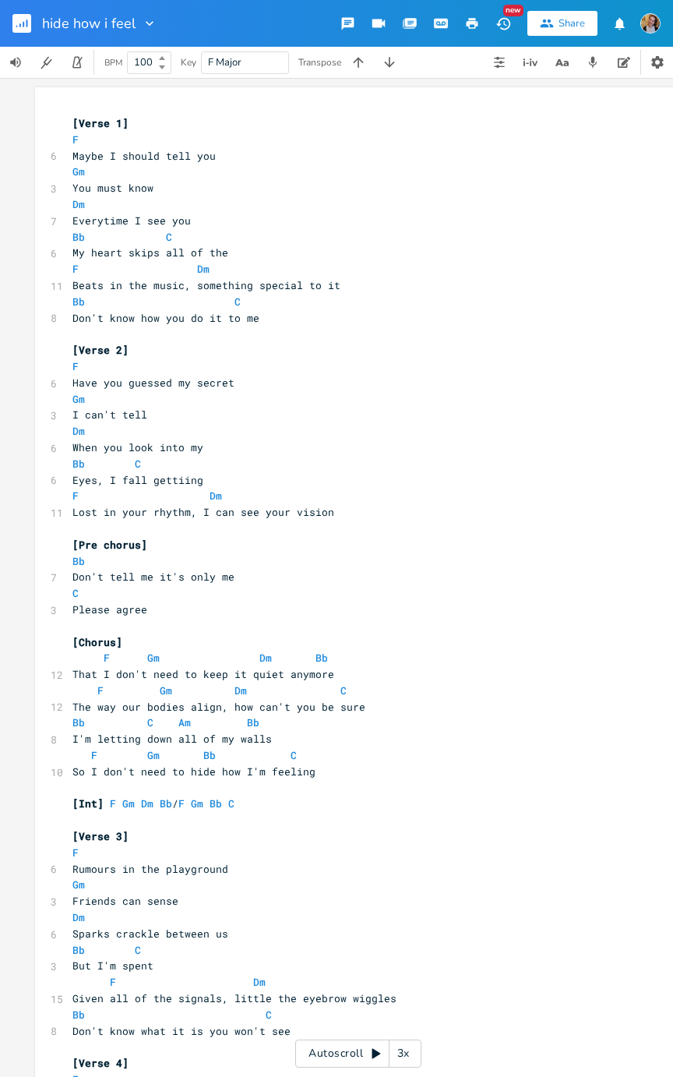
click at [379, 541] on icon at bounding box center [376, 1053] width 12 height 12
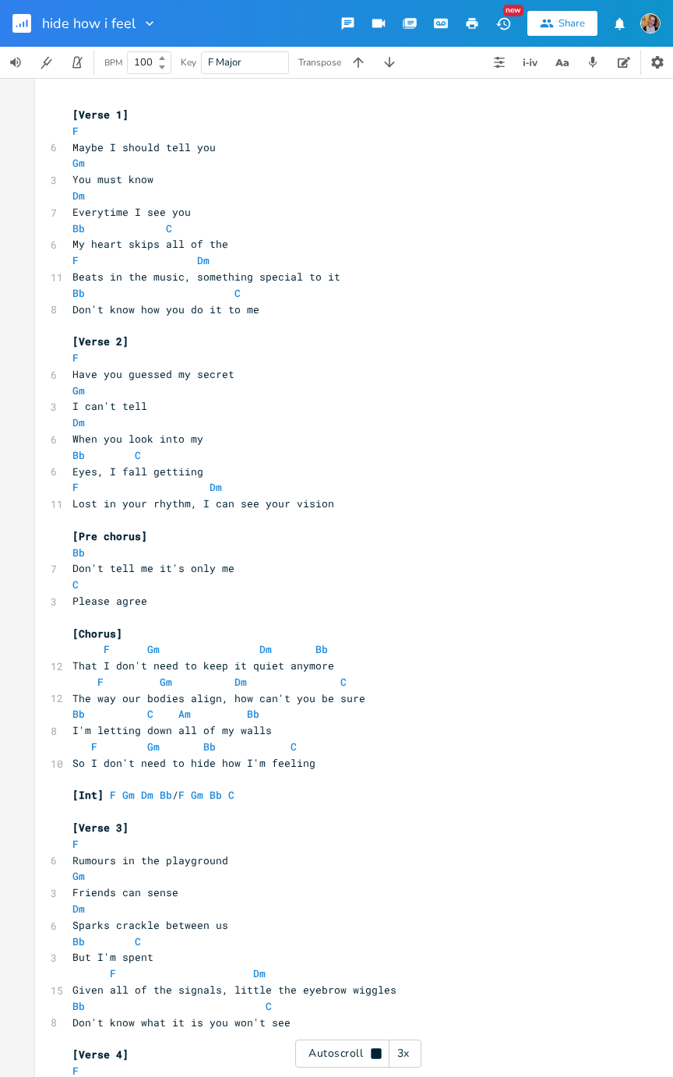
click at [378, 541] on icon at bounding box center [376, 1053] width 10 height 10
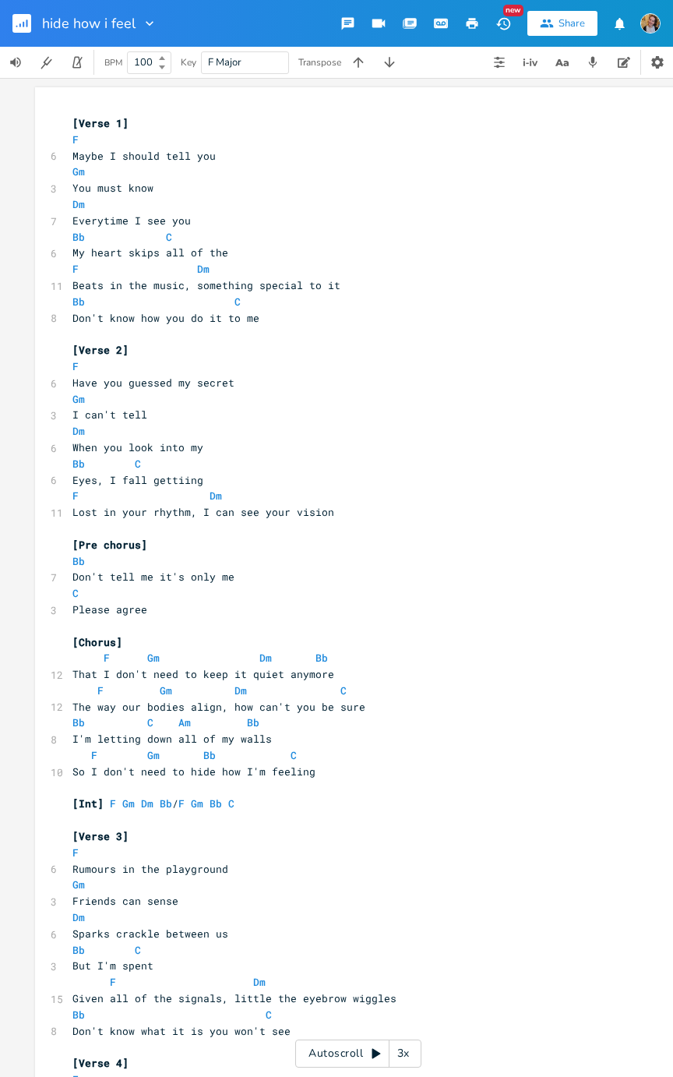
click at [354, 541] on div "Autoscroll 3x" at bounding box center [358, 1053] width 126 height 28
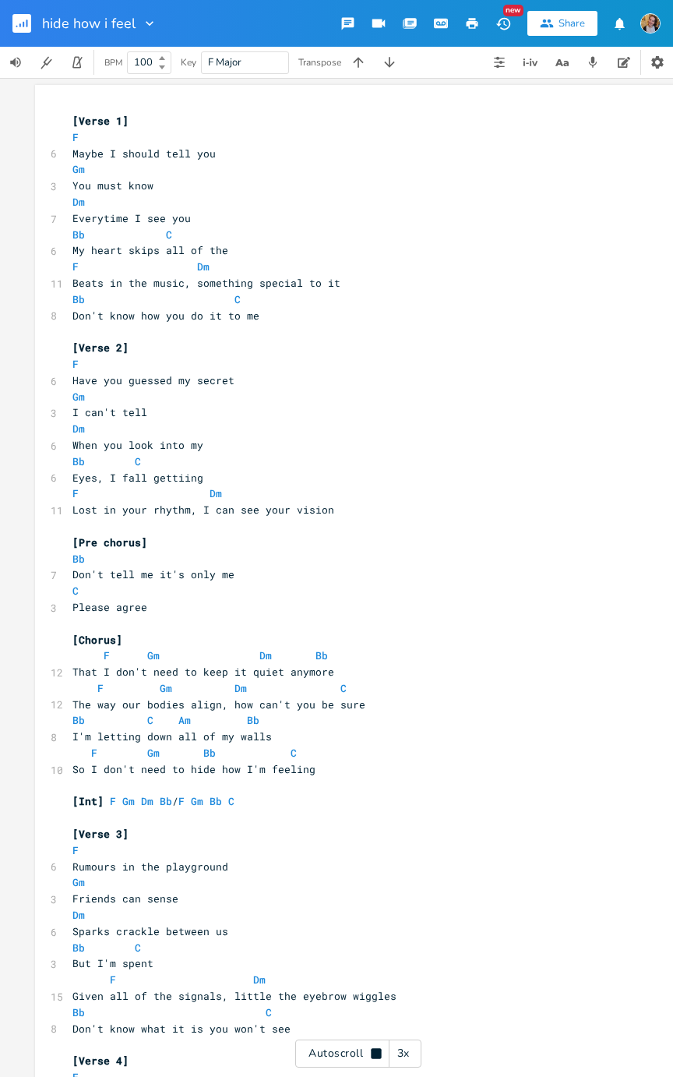
click at [344, 541] on div "Autoscroll 3x" at bounding box center [358, 1053] width 126 height 28
click at [340, 541] on div "Autoscroll 3x" at bounding box center [358, 1053] width 126 height 28
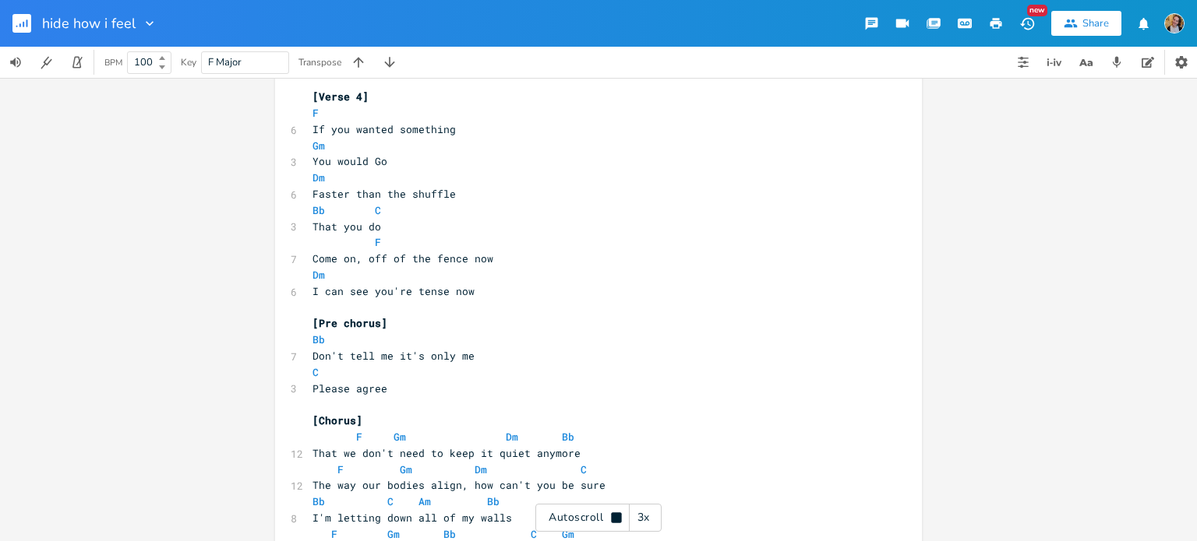
scroll to position [968, 0]
